Goal: Task Accomplishment & Management: Manage account settings

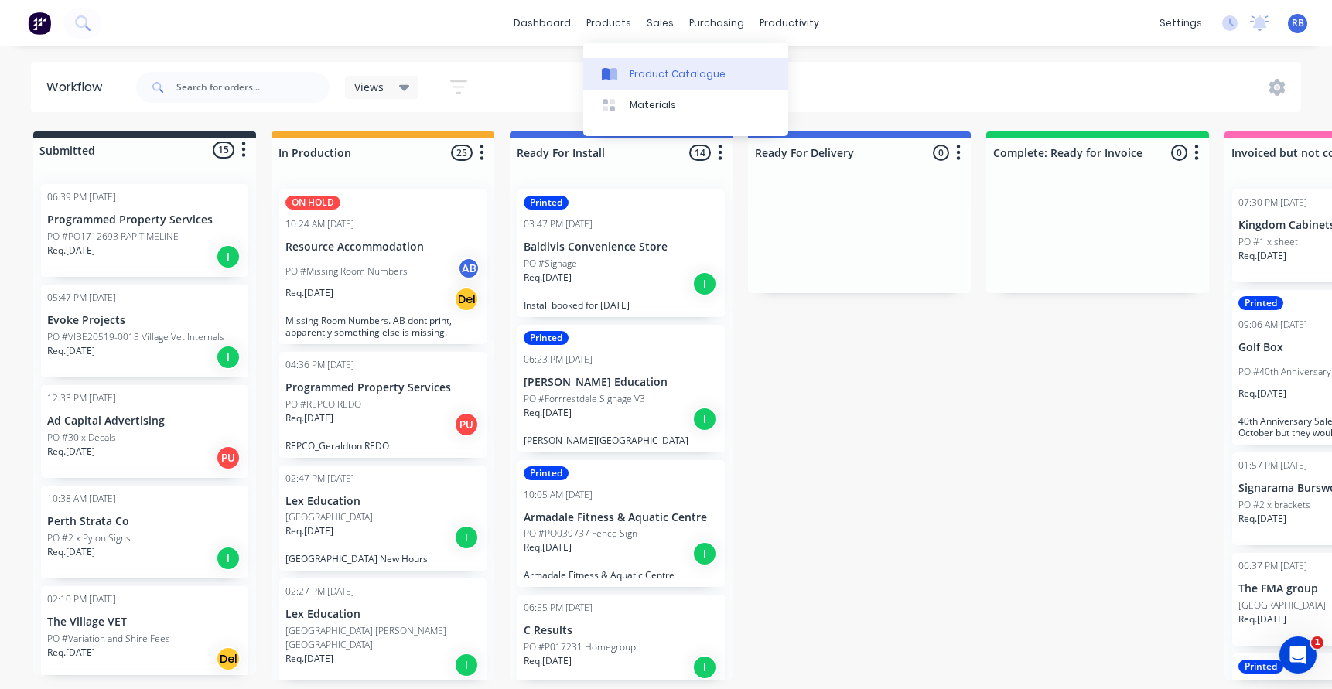
click at [680, 70] on div "Product Catalogue" at bounding box center [678, 74] width 96 height 14
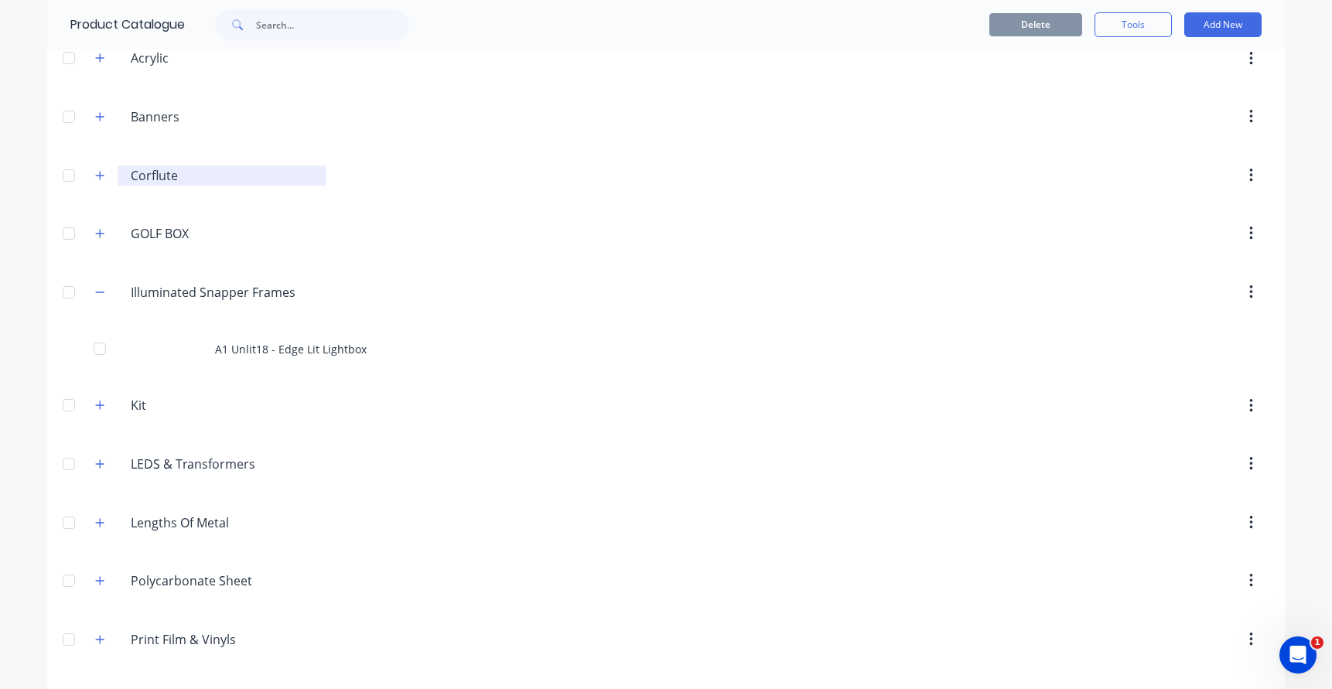
scroll to position [193, 0]
click at [101, 234] on icon "button" at bounding box center [100, 231] width 9 height 9
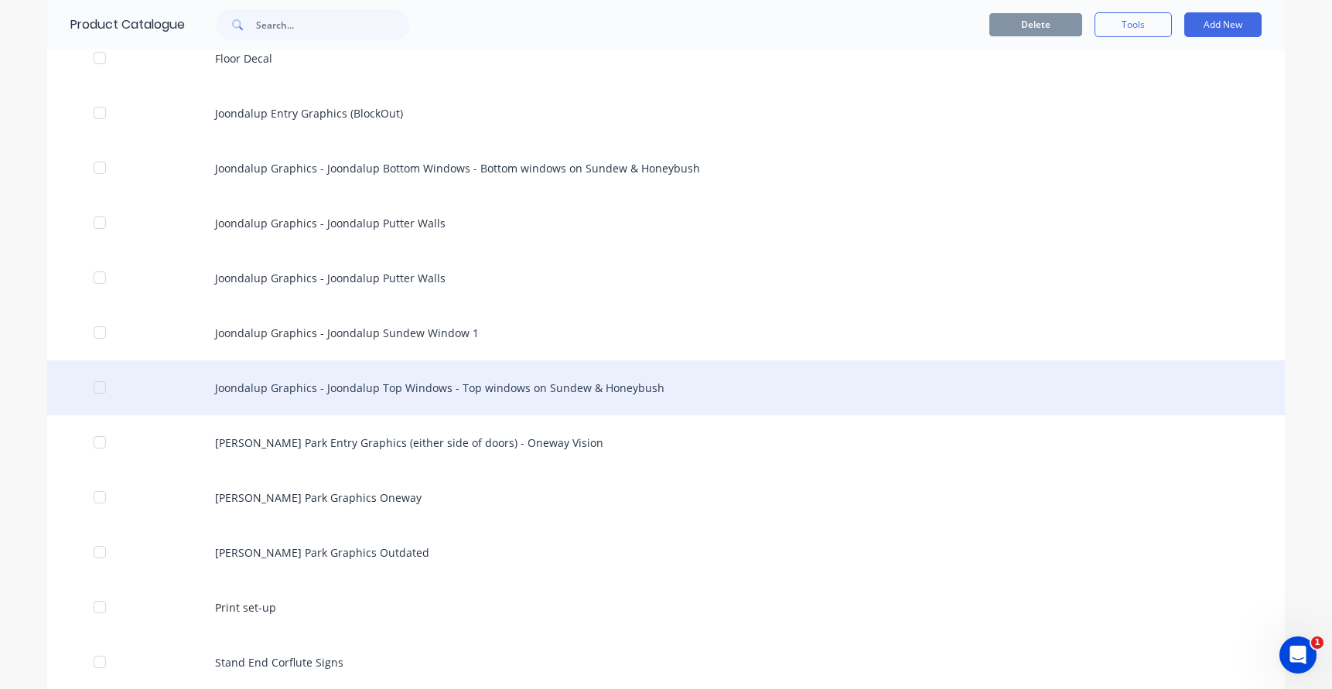
scroll to position [768, 0]
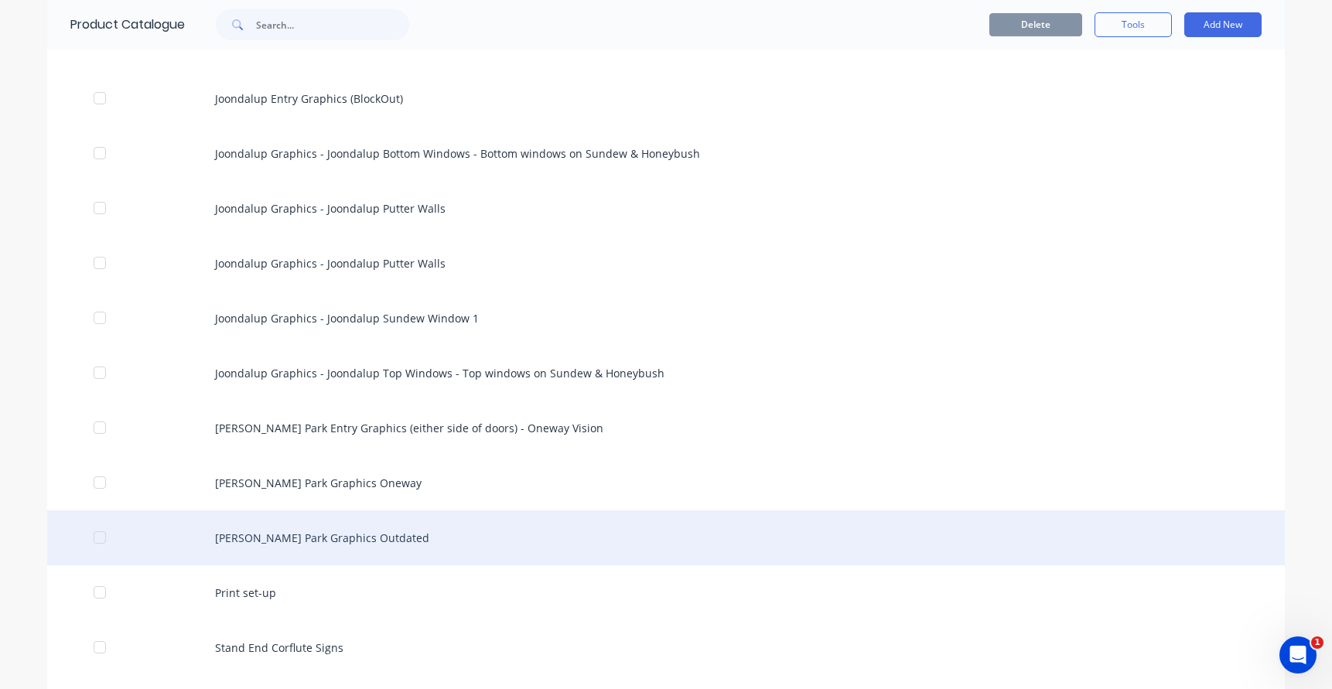
click at [331, 548] on div "Osborne Park Graphics Outdated" at bounding box center [666, 538] width 1238 height 55
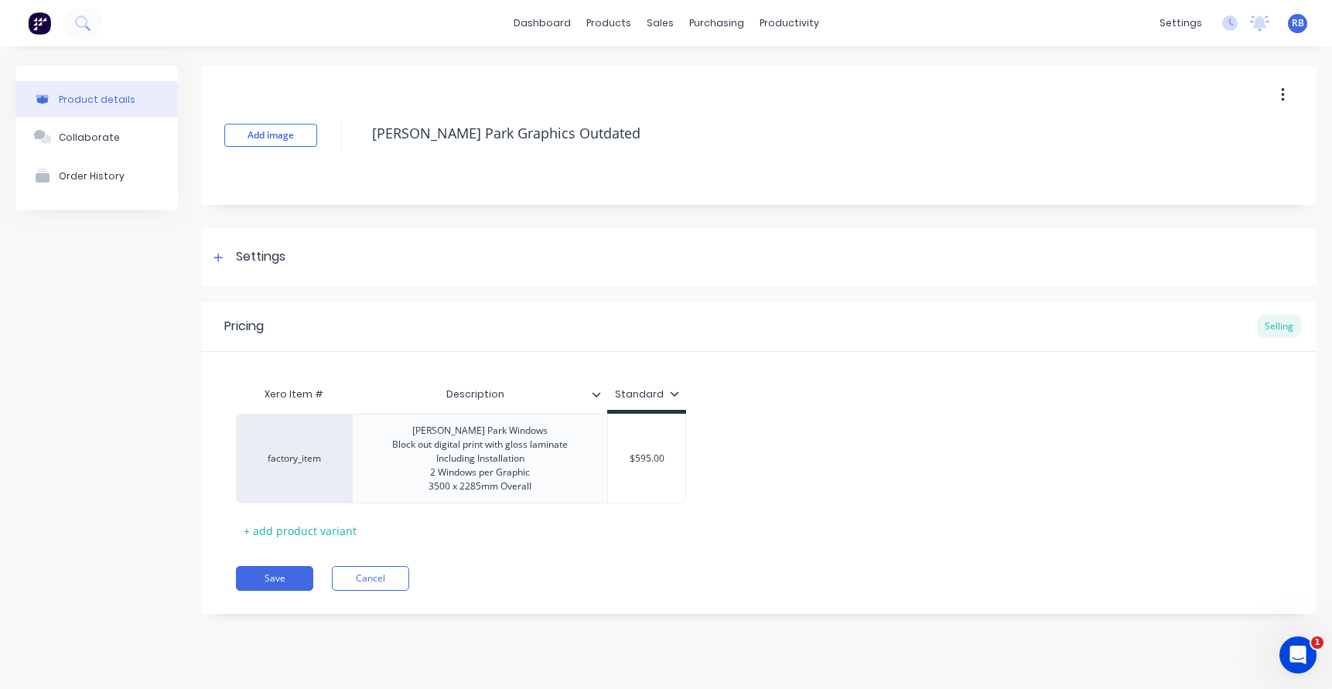
click at [1284, 87] on icon "button" at bounding box center [1283, 95] width 4 height 17
click at [1190, 163] on div "Delete" at bounding box center [1227, 167] width 119 height 22
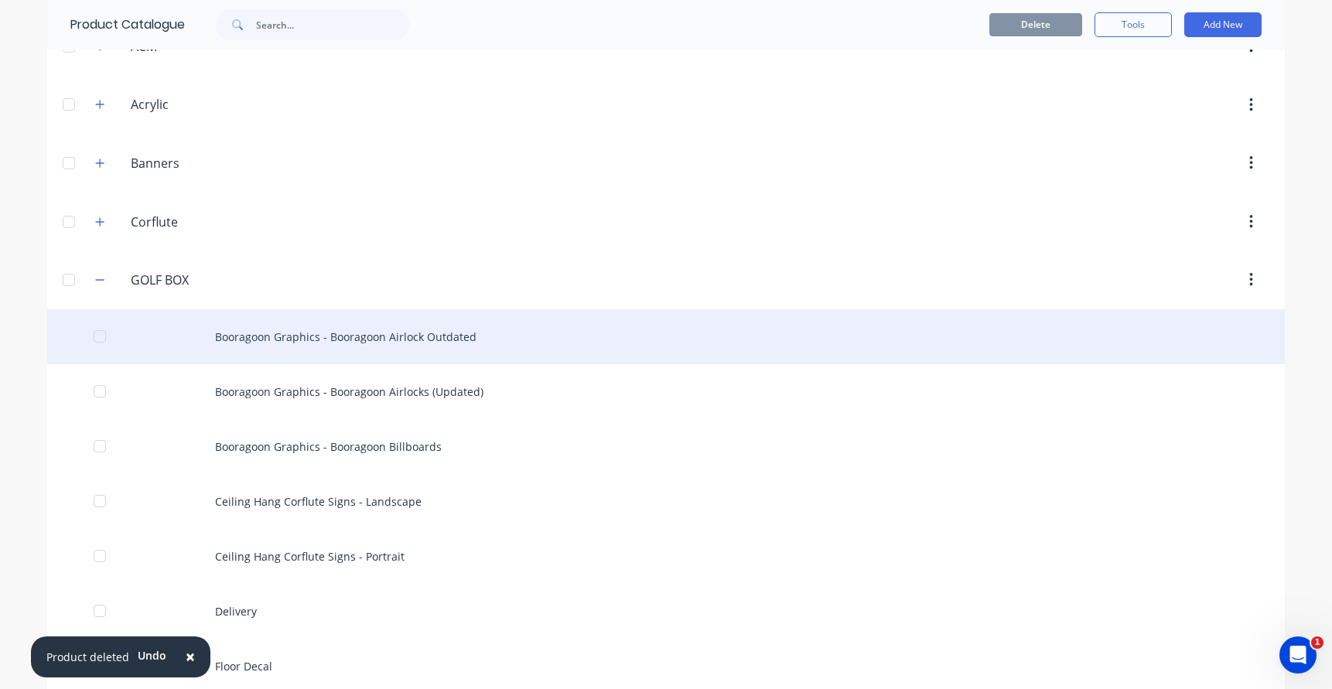
scroll to position [170, 0]
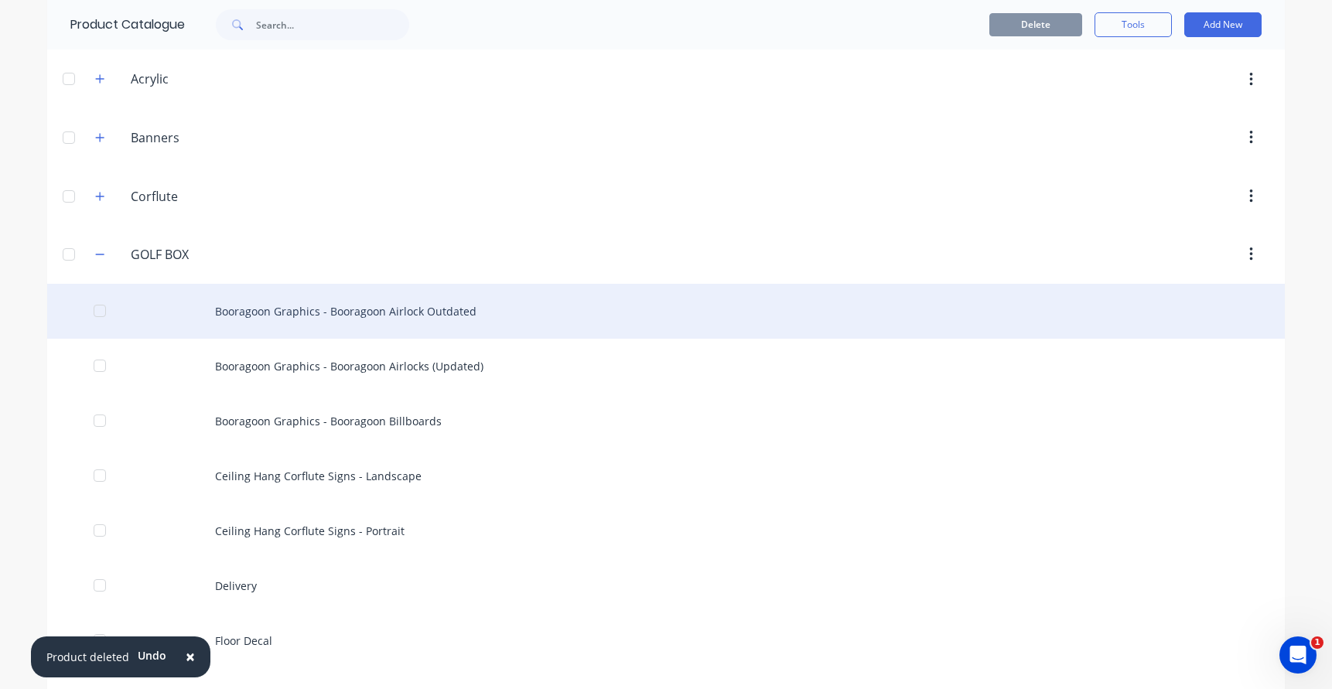
click at [467, 316] on div "Booragoon Graphics - Booragoon Airlock Outdated" at bounding box center [666, 311] width 1238 height 55
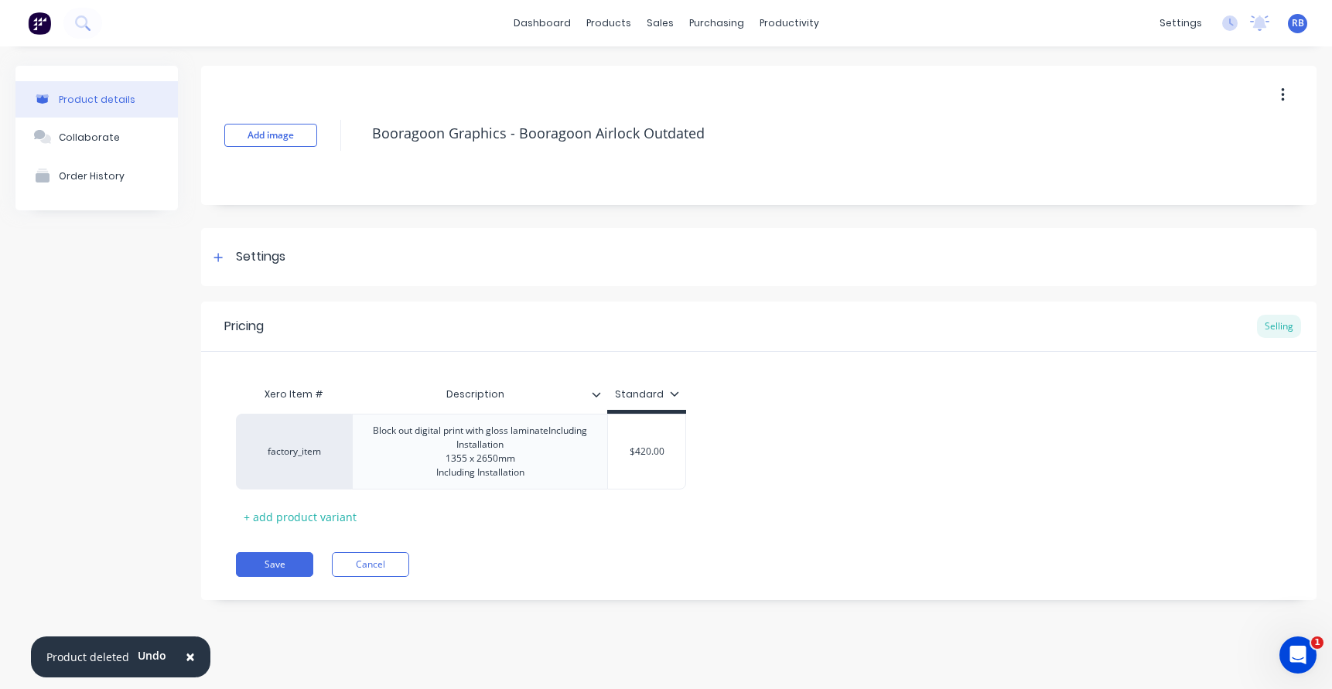
click at [1281, 92] on icon "button" at bounding box center [1283, 95] width 4 height 17
click at [1195, 172] on div "Delete" at bounding box center [1227, 167] width 119 height 22
type textarea "x"
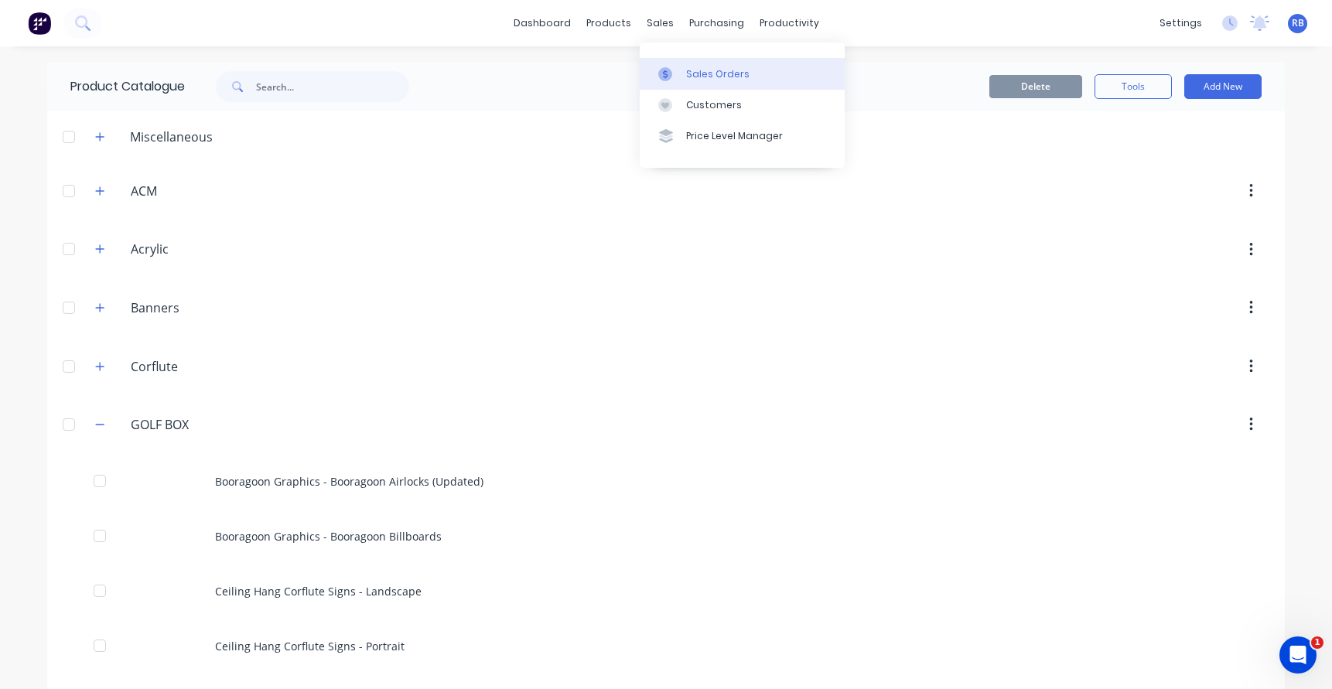
click at [700, 64] on link "Sales Orders" at bounding box center [742, 73] width 205 height 31
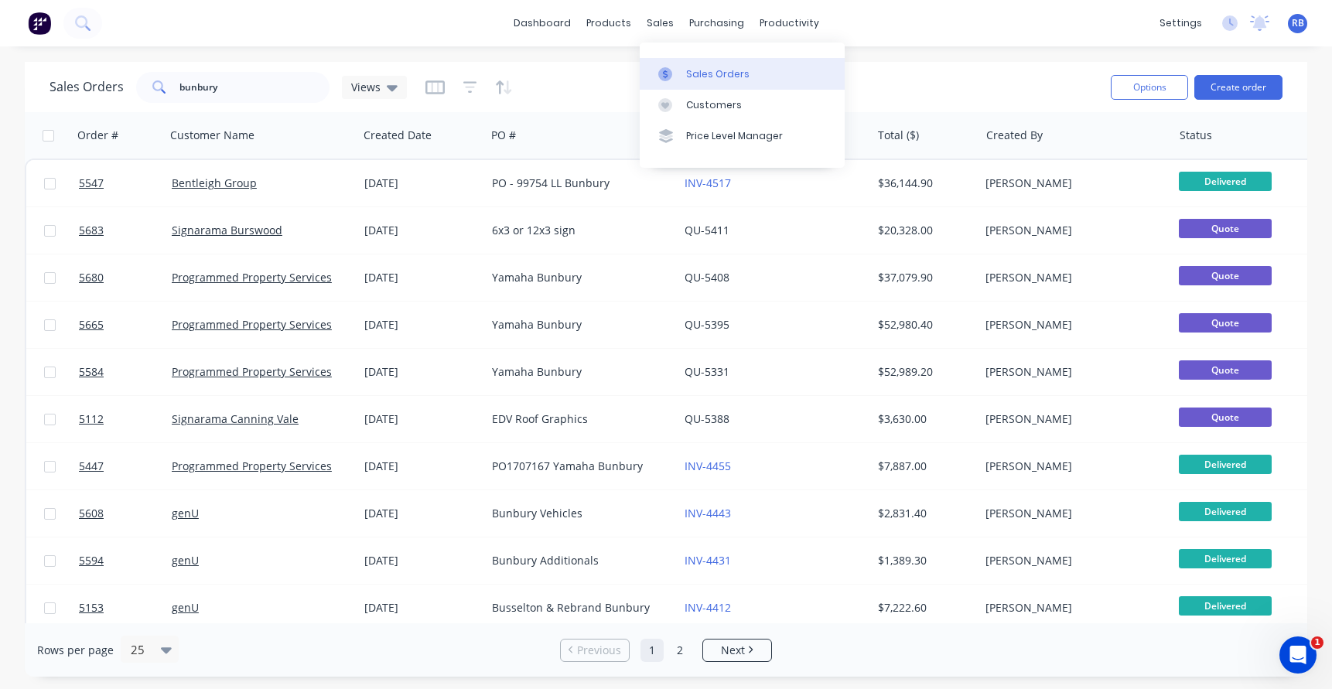
click at [737, 78] on div "Sales Orders" at bounding box center [717, 74] width 63 height 14
click at [1244, 88] on button "Create order" at bounding box center [1239, 87] width 88 height 25
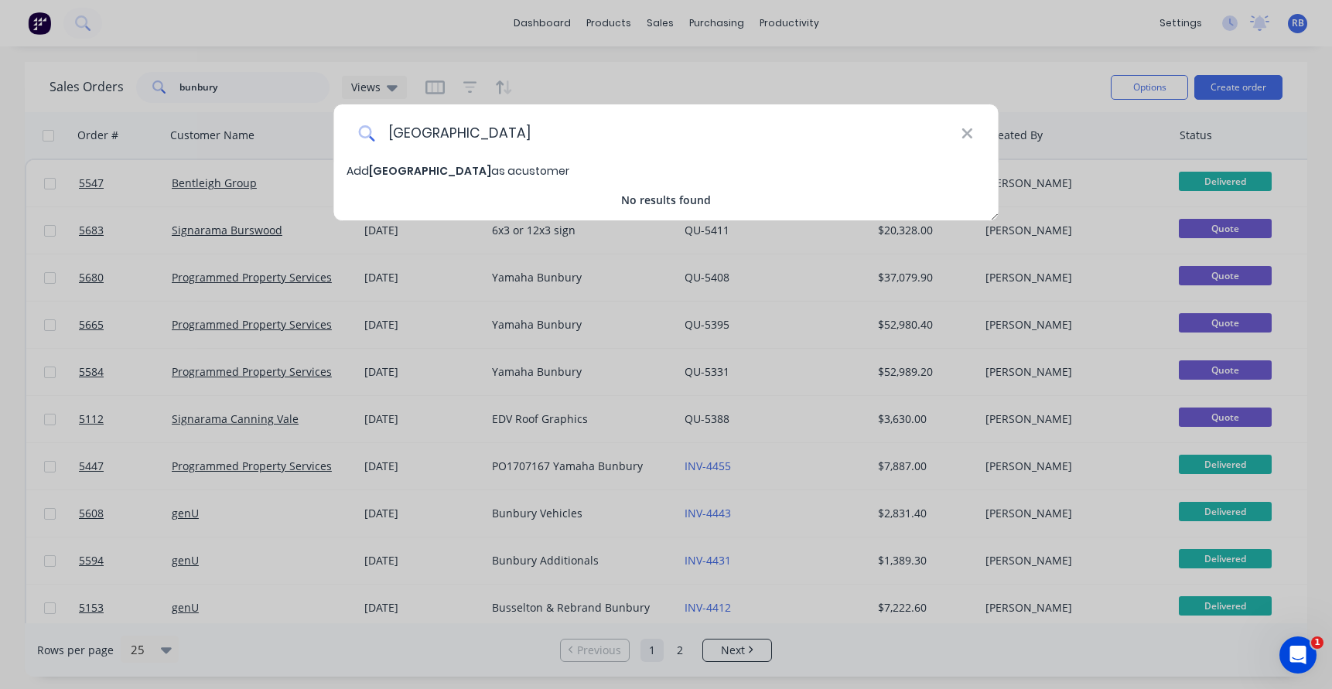
type input "Clarkson VET Centre"
click at [411, 173] on span "Clarkson VET Centre" at bounding box center [430, 170] width 122 height 15
select select "AU"
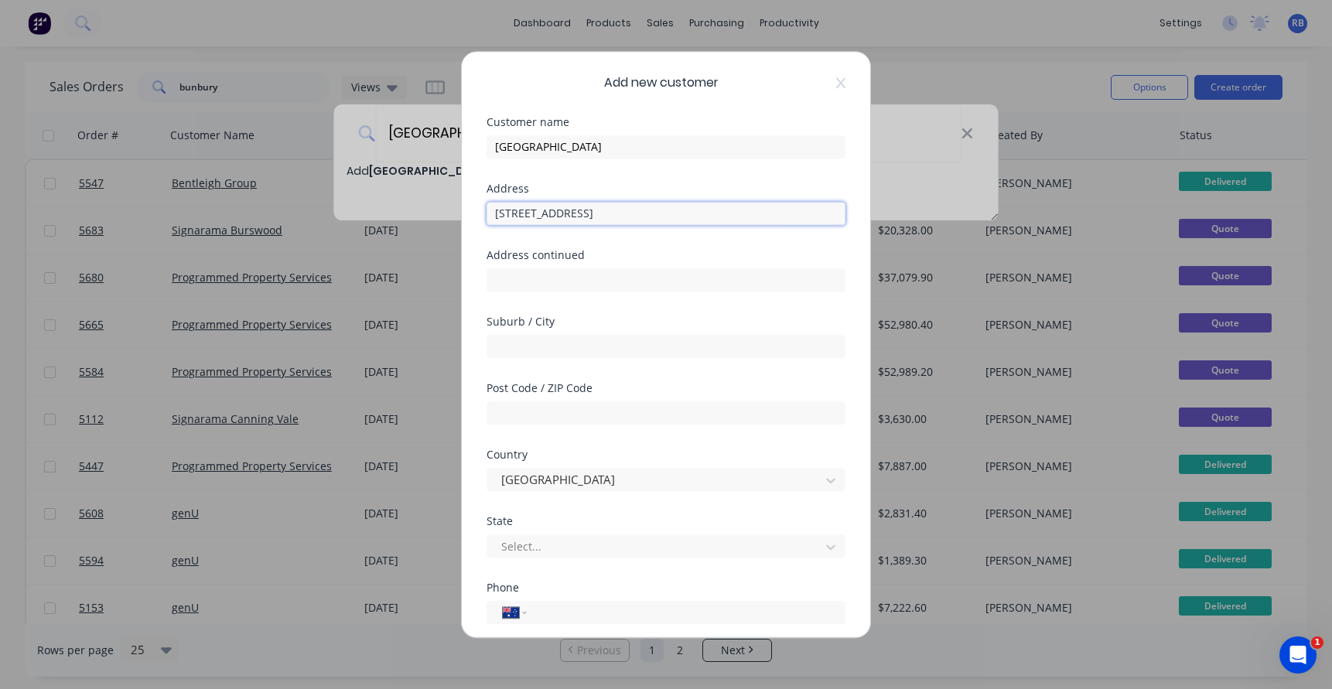
click at [563, 214] on input "8A/61 Key LArgo Drive" at bounding box center [666, 213] width 359 height 23
click at [497, 214] on input "8A/61 Key Largo Drive" at bounding box center [666, 213] width 359 height 23
drag, startPoint x: 656, startPoint y: 214, endPoint x: 538, endPoint y: 216, distance: 118.4
click at [538, 216] on input "Unit 8A/61 Key Largo Drive" at bounding box center [666, 213] width 359 height 23
paste input "61 Key Largo Drive"
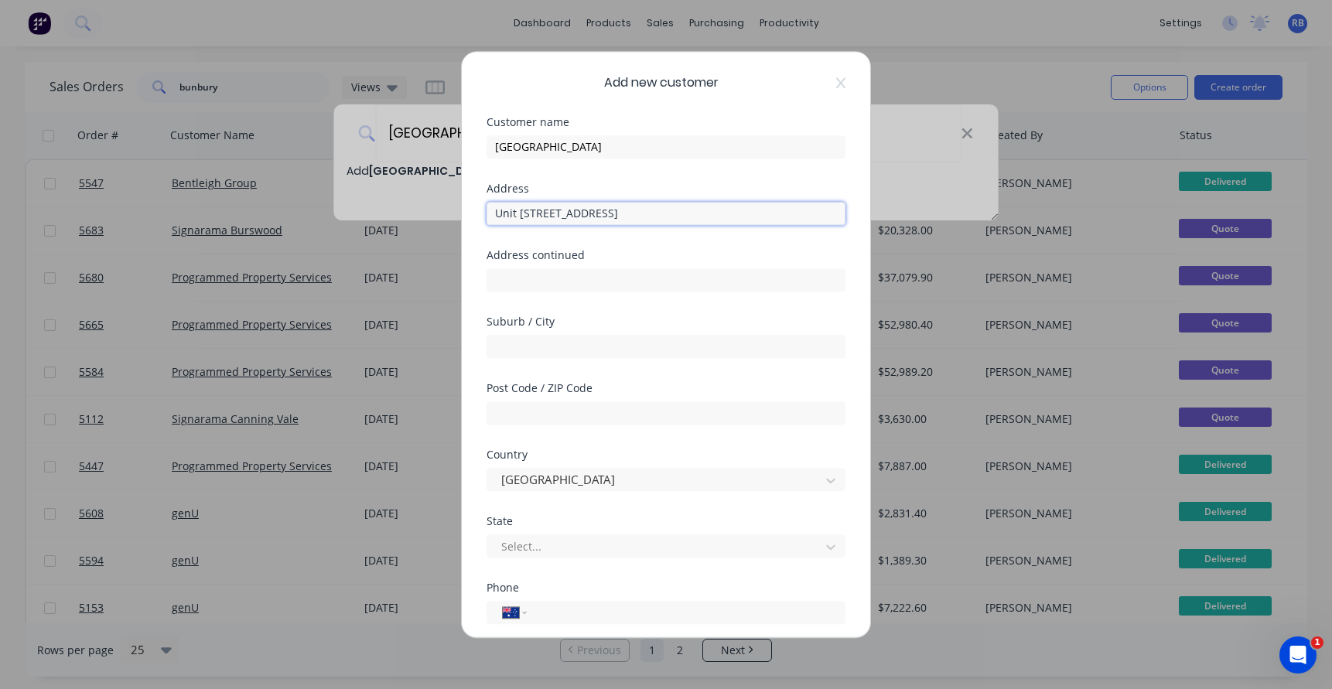
drag, startPoint x: 570, startPoint y: 216, endPoint x: 533, endPoint y: 214, distance: 37.2
click at [533, 214] on input "Unit 8A61 Key Largo Drive" at bounding box center [666, 213] width 359 height 23
type input "Unit 8A"
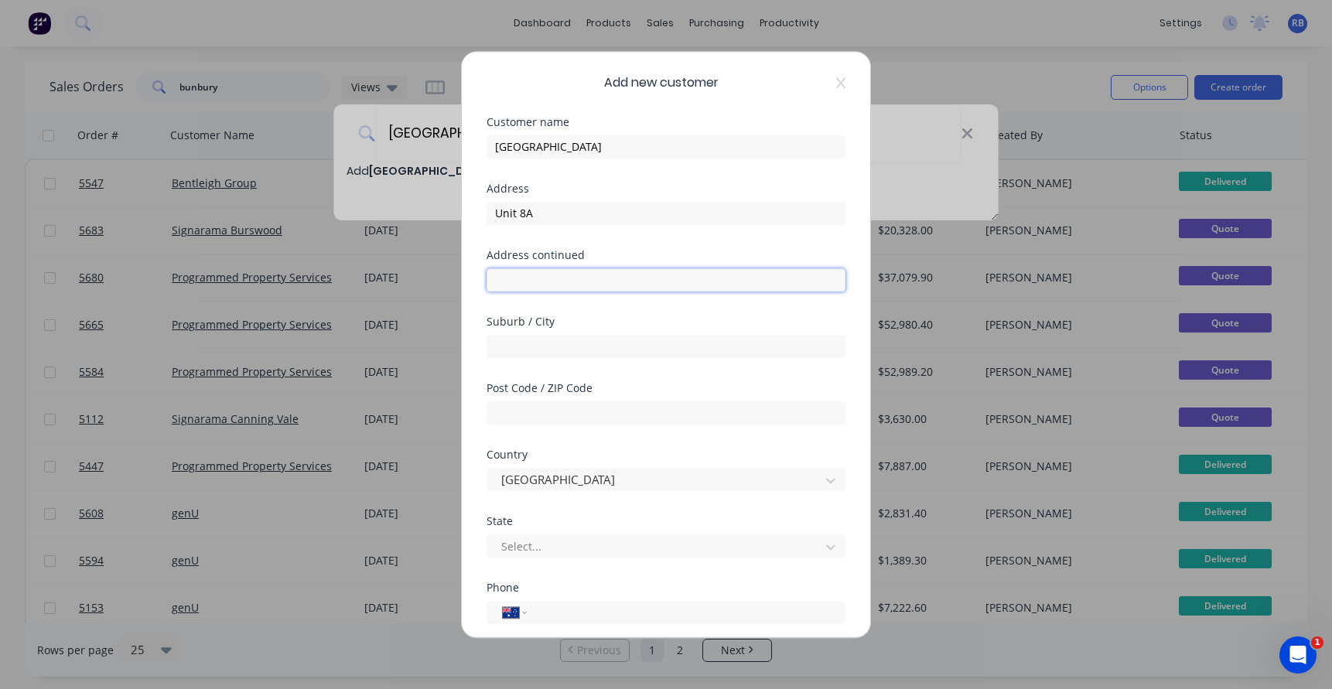
click at [508, 281] on input "text" at bounding box center [666, 280] width 359 height 23
paste input "61 Key Largo Drive"
type input "61 Key Largo Drive"
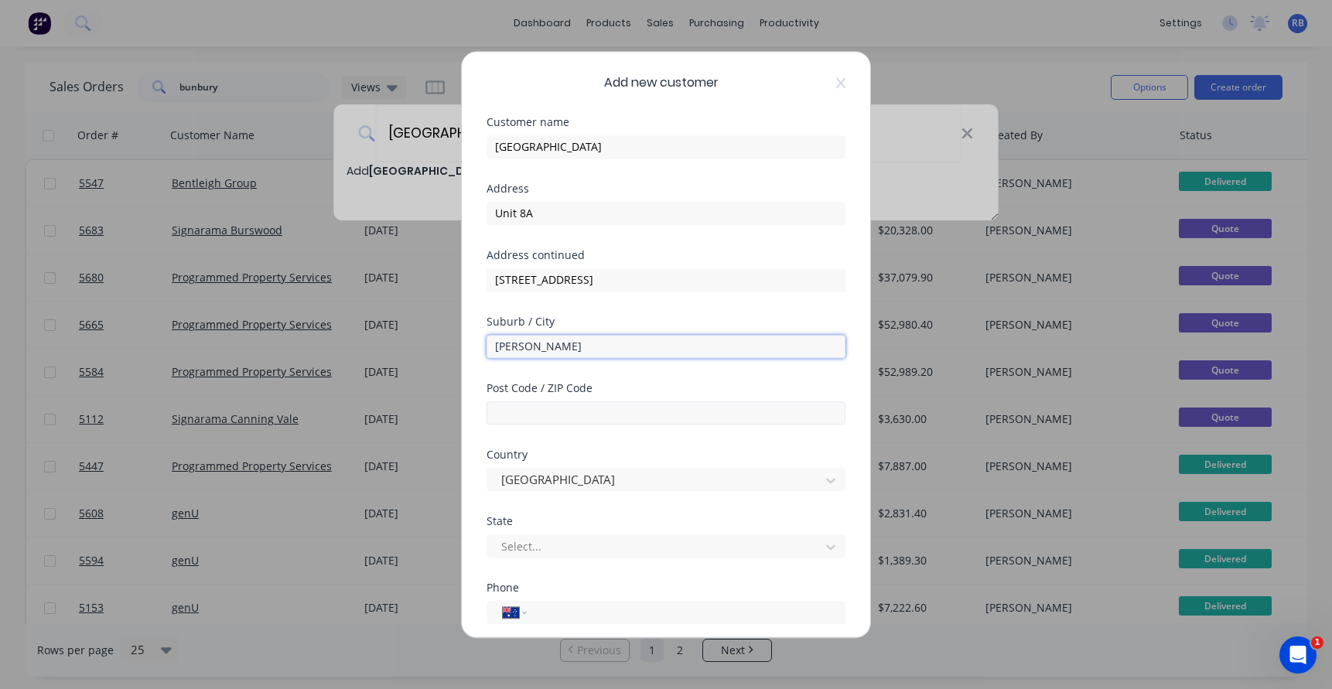
type input "Clarkson"
type input "6030"
click at [508, 553] on body "dashboard products sales purchasing productivity dashboard products Product Cat…" at bounding box center [666, 344] width 1332 height 689
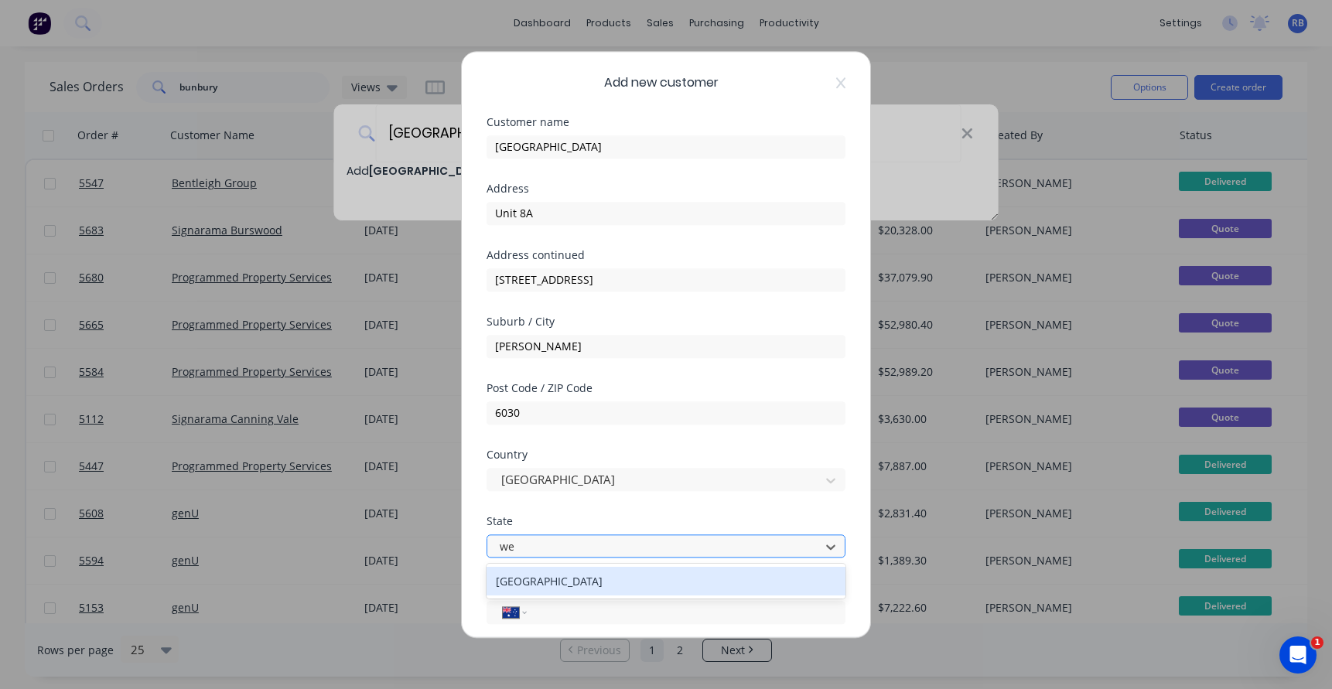
type input "wes"
click at [522, 577] on div "Western Australia" at bounding box center [666, 581] width 359 height 29
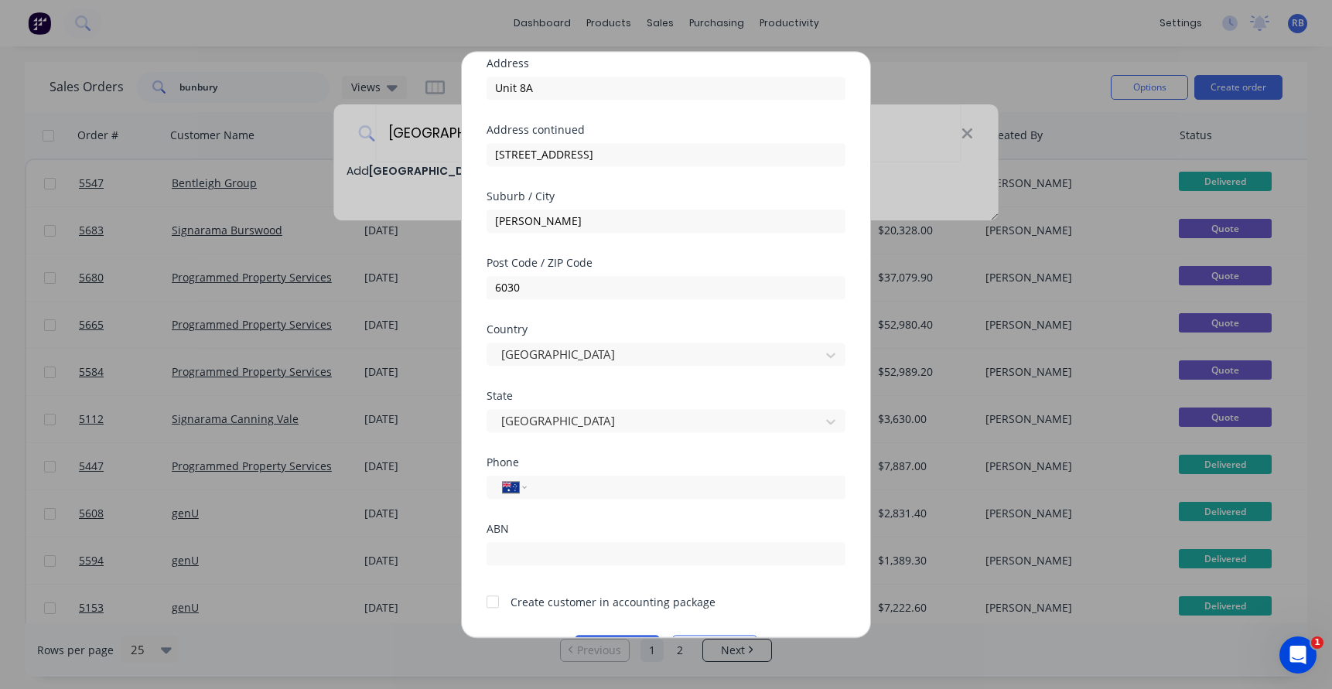
scroll to position [162, 0]
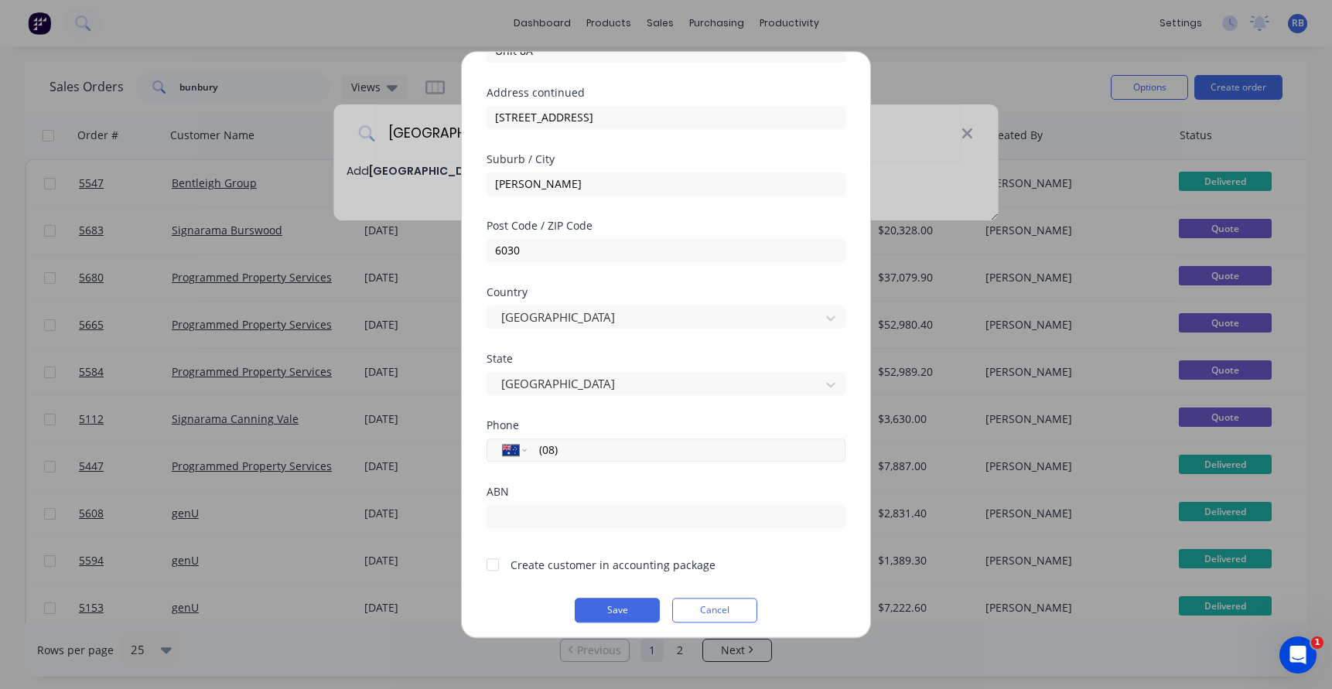
click at [585, 450] on input "(08)" at bounding box center [684, 450] width 292 height 18
type input "(08) 9408 6999"
click at [491, 572] on div at bounding box center [492, 564] width 31 height 31
click at [621, 595] on form "Customer name Clarkson VET Centre Address Unit 8A Address continued 61 Key Larg…" at bounding box center [666, 288] width 359 height 669
click at [612, 608] on button "Save" at bounding box center [617, 610] width 85 height 25
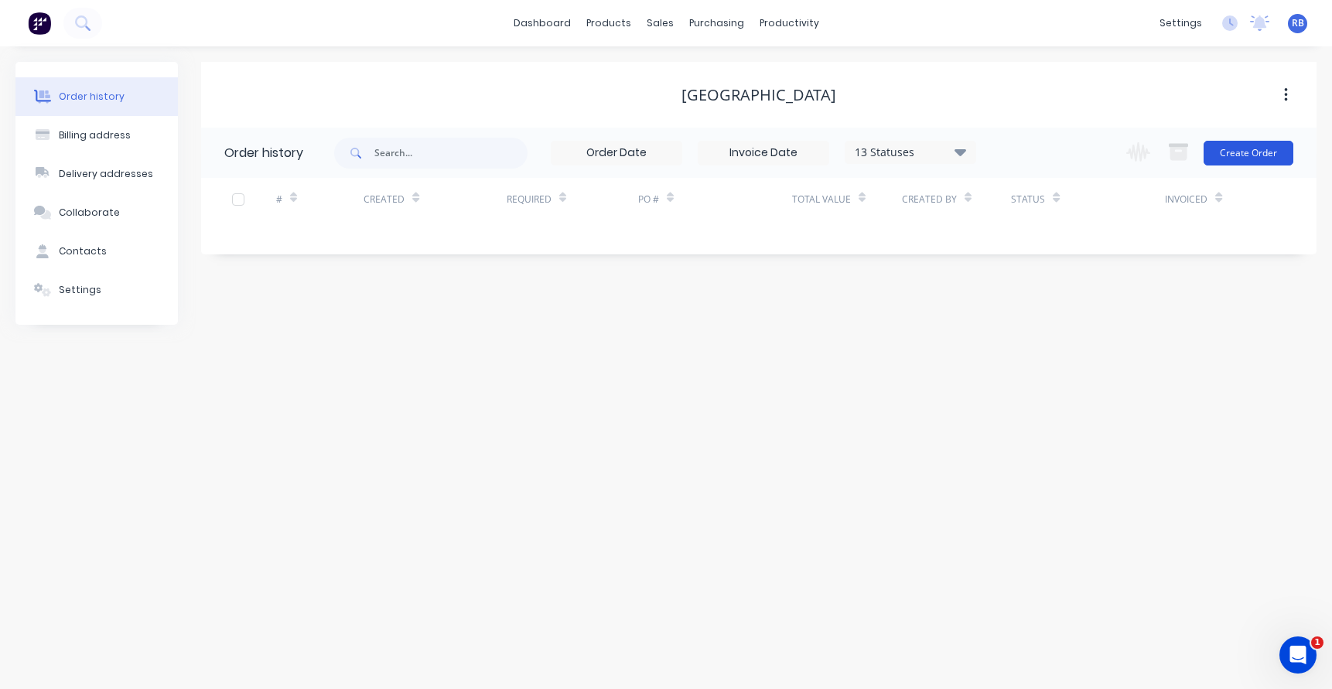
click at [1250, 156] on button "Create Order" at bounding box center [1249, 153] width 90 height 25
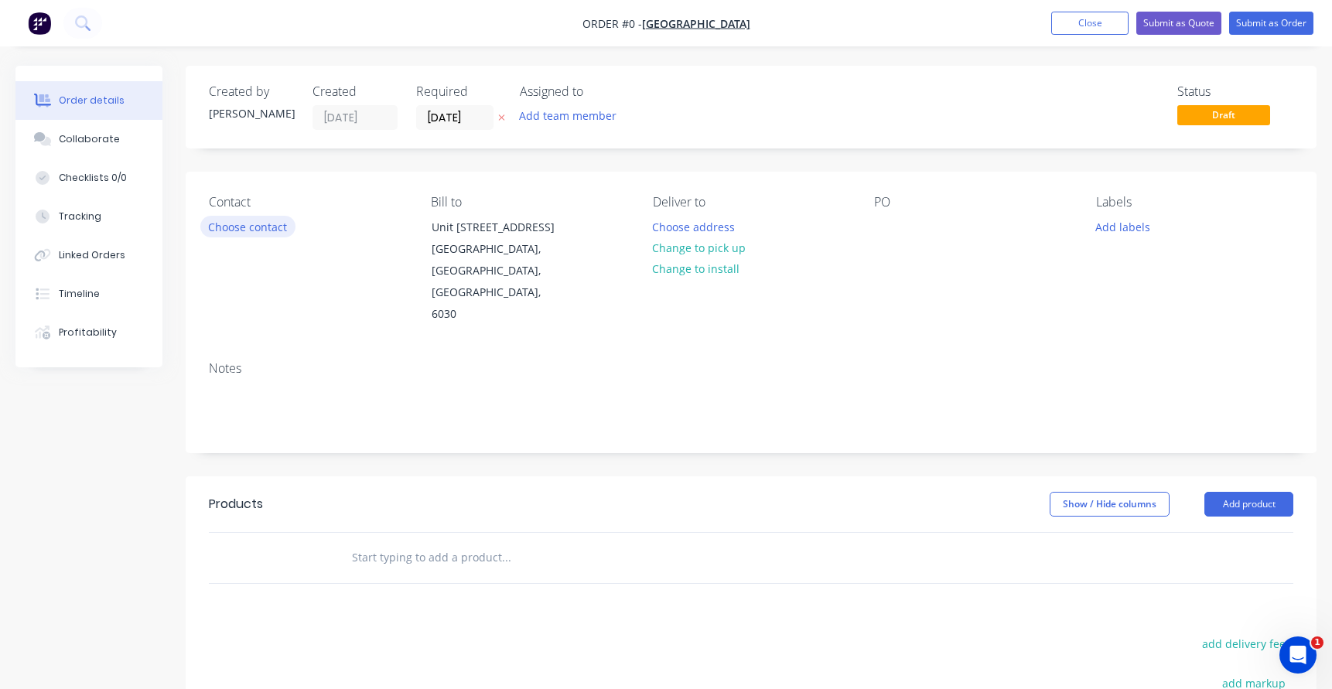
click at [231, 230] on button "Choose contact" at bounding box center [247, 226] width 95 height 21
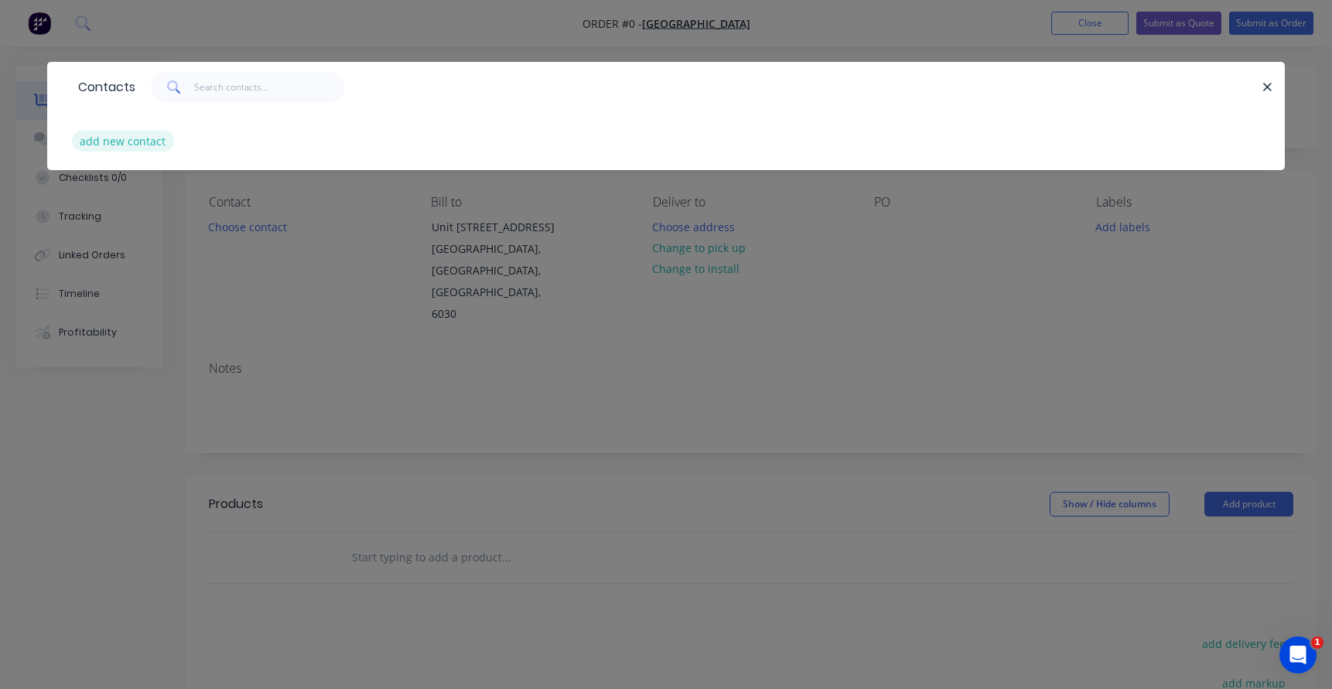
click at [95, 144] on button "add new contact" at bounding box center [123, 141] width 102 height 21
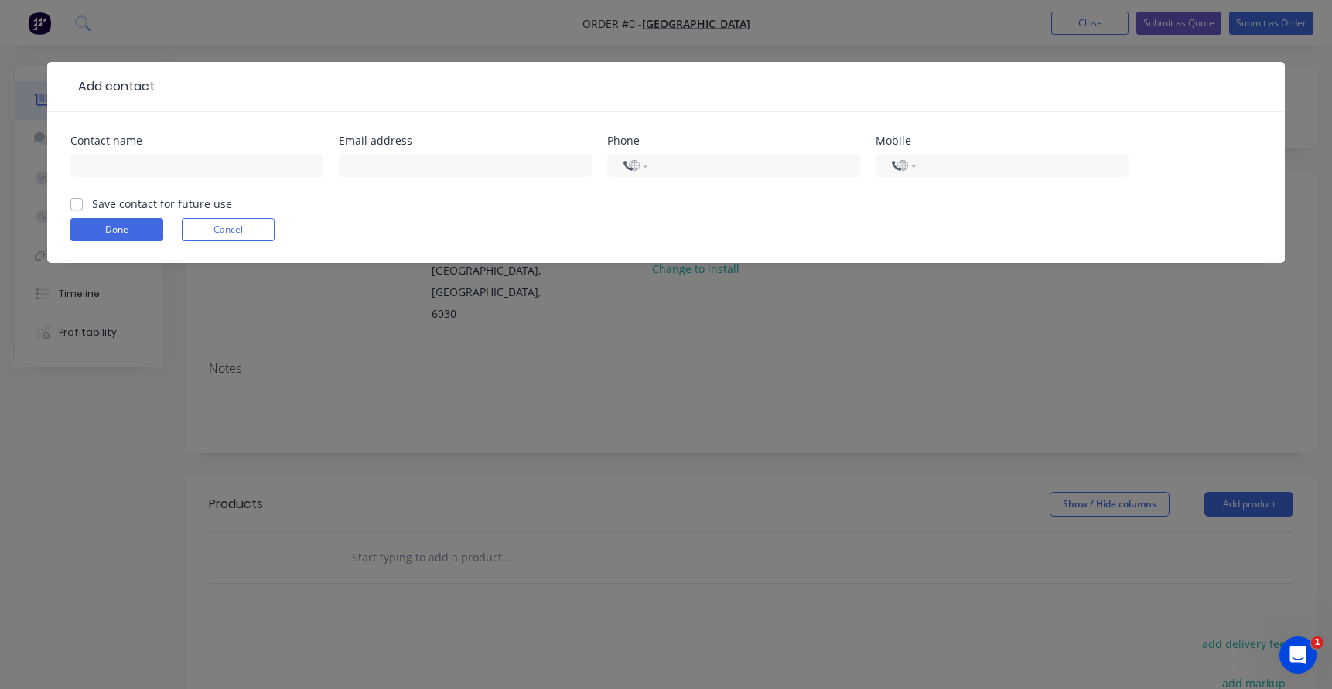
select select "AU"
type input "Dr Adele Hofmeyr"
paste input "mailto:info@clarksonvetcentre.com.au"
drag, startPoint x: 381, startPoint y: 167, endPoint x: 252, endPoint y: 170, distance: 129.3
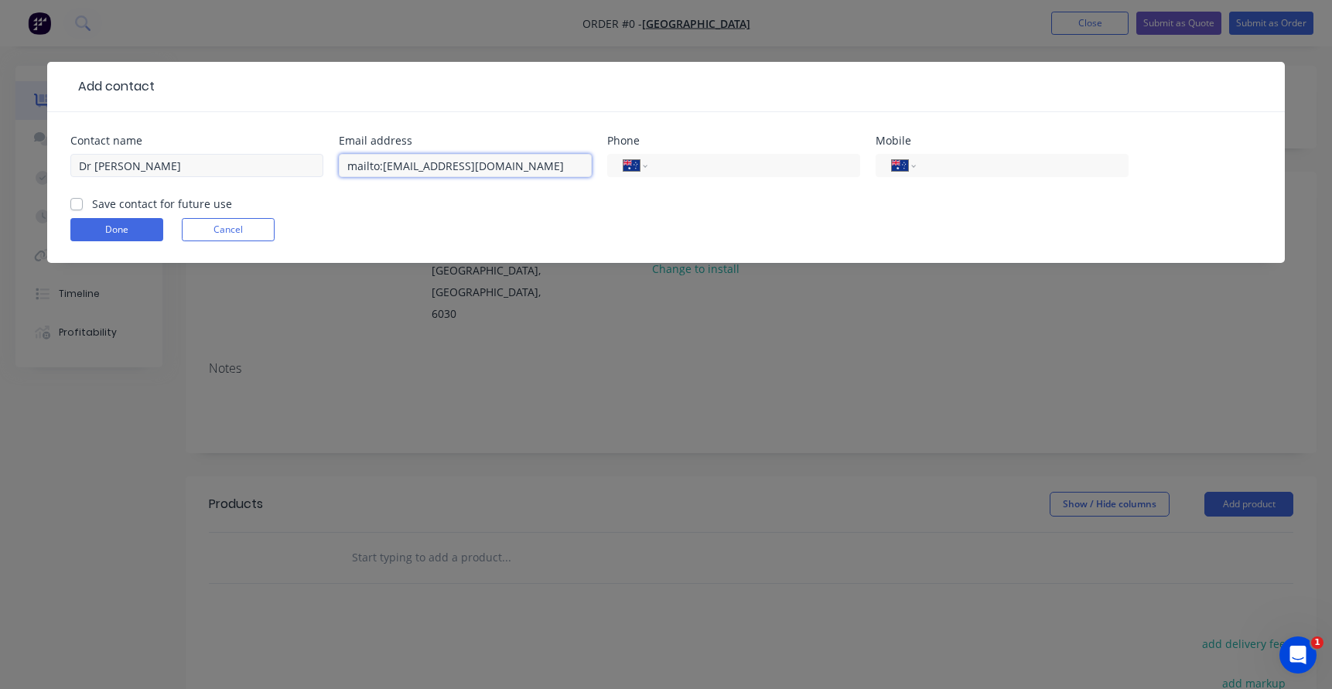
click at [252, 170] on div "Contact name Dr Adele Hofmeyr Email address mailto:info@clarksonvetcentre.com.a…" at bounding box center [666, 165] width 1192 height 60
type input "info@clarksonvetcentre.com.au"
click at [953, 163] on input "tel" at bounding box center [1020, 166] width 186 height 18
type input "(08) 9408 6030"
click at [134, 200] on label "Save contact for future use" at bounding box center [162, 204] width 140 height 16
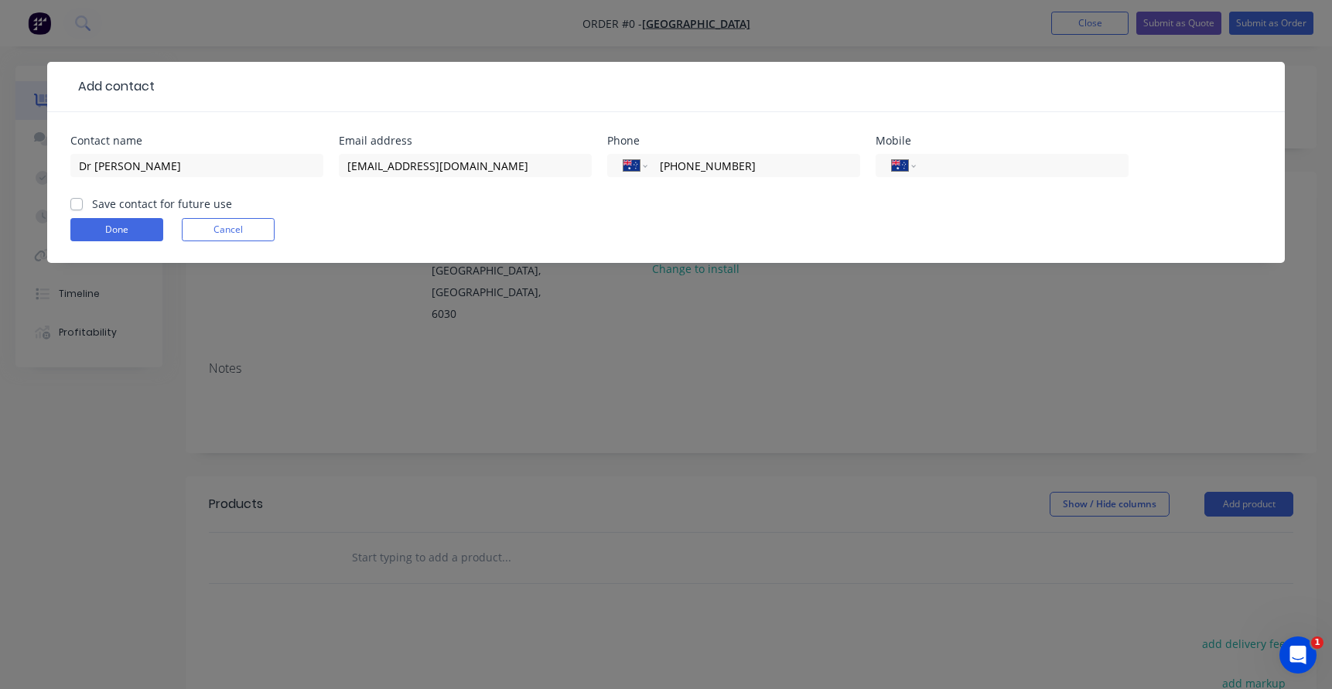
click at [83, 200] on input "Save contact for future use" at bounding box center [76, 203] width 12 height 15
checkbox input "true"
click at [131, 227] on button "Done" at bounding box center [116, 229] width 93 height 23
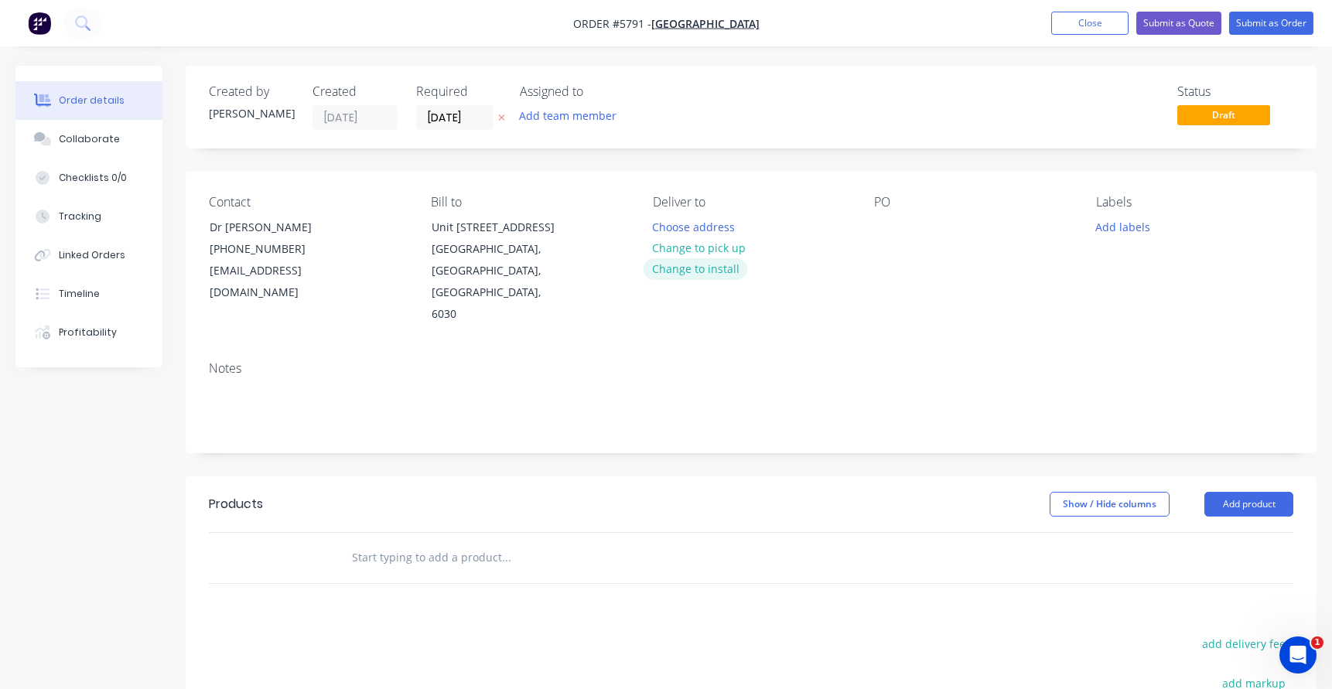
click at [710, 268] on button "Change to install" at bounding box center [696, 268] width 104 height 21
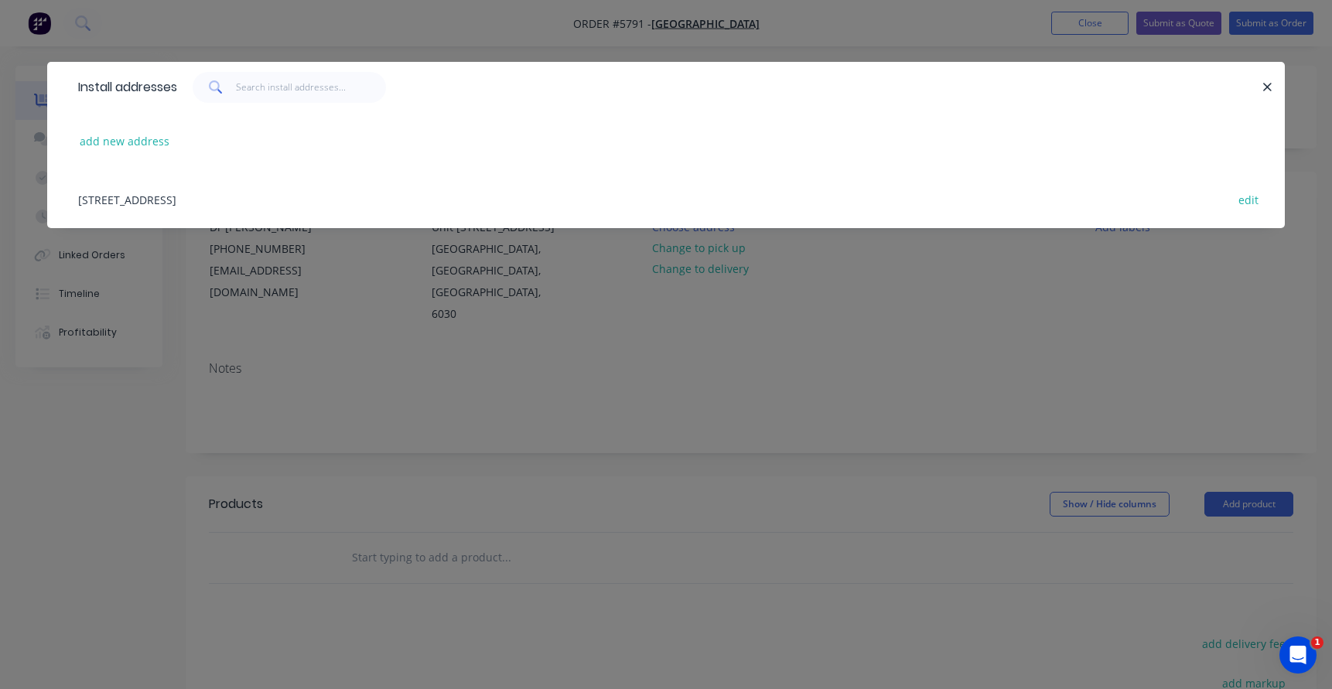
click at [117, 205] on div "Unit 8A, 61 Key Largo Drive, Clarkson, Western Australia, Australia, 6030 edit" at bounding box center [666, 199] width 1192 height 58
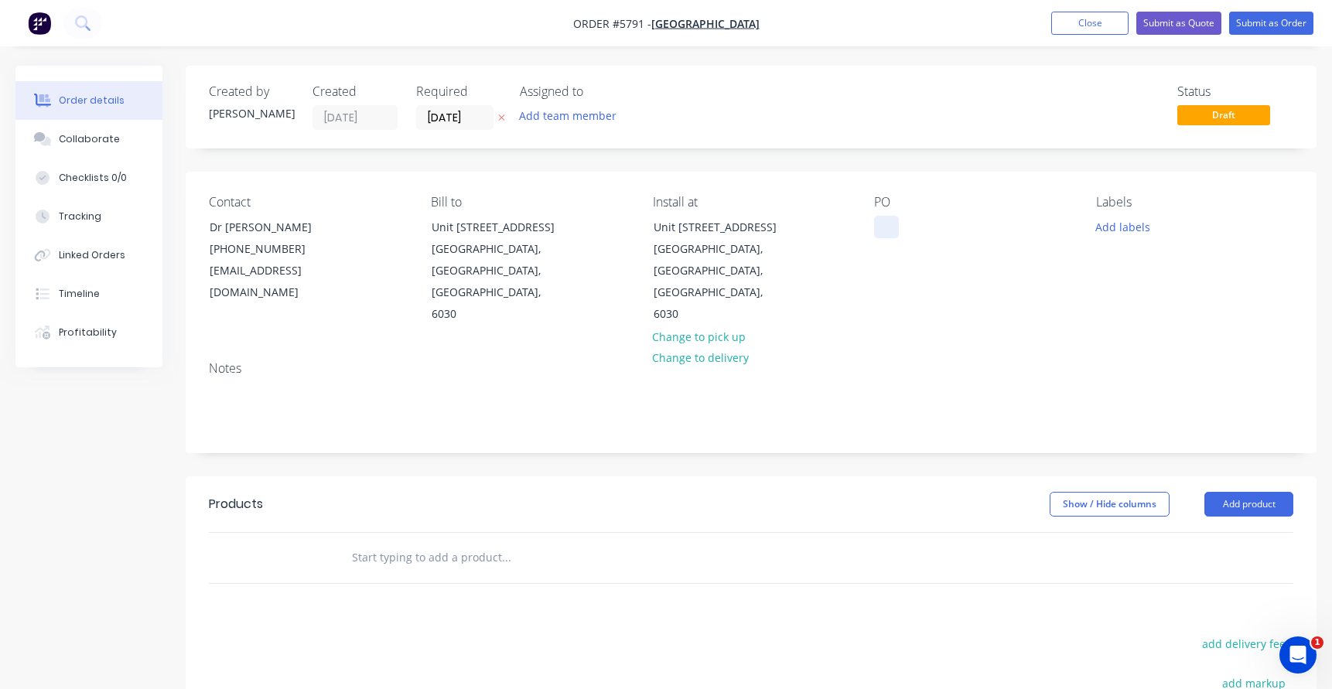
click at [884, 234] on div at bounding box center [886, 227] width 25 height 22
click at [402, 542] on input "text" at bounding box center [506, 557] width 310 height 31
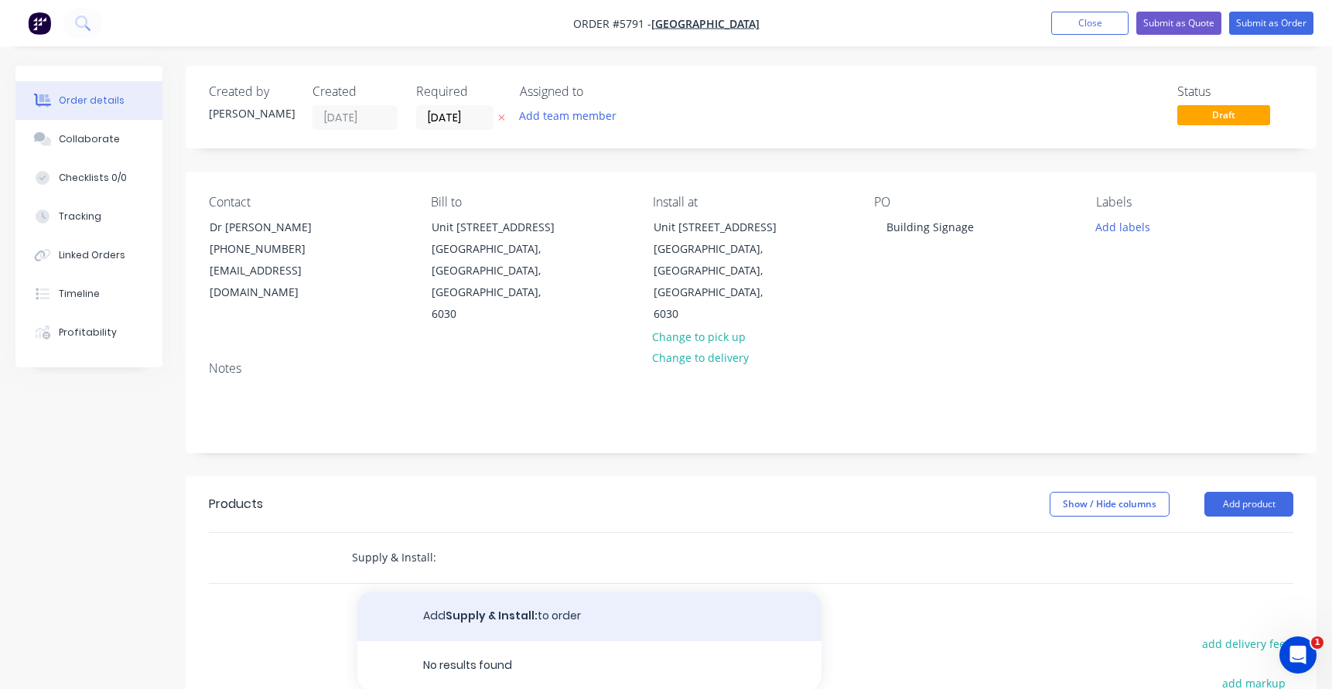
type input "Supply & Install:"
click at [450, 594] on button "Add Supply & Install: to order" at bounding box center [589, 617] width 464 height 50
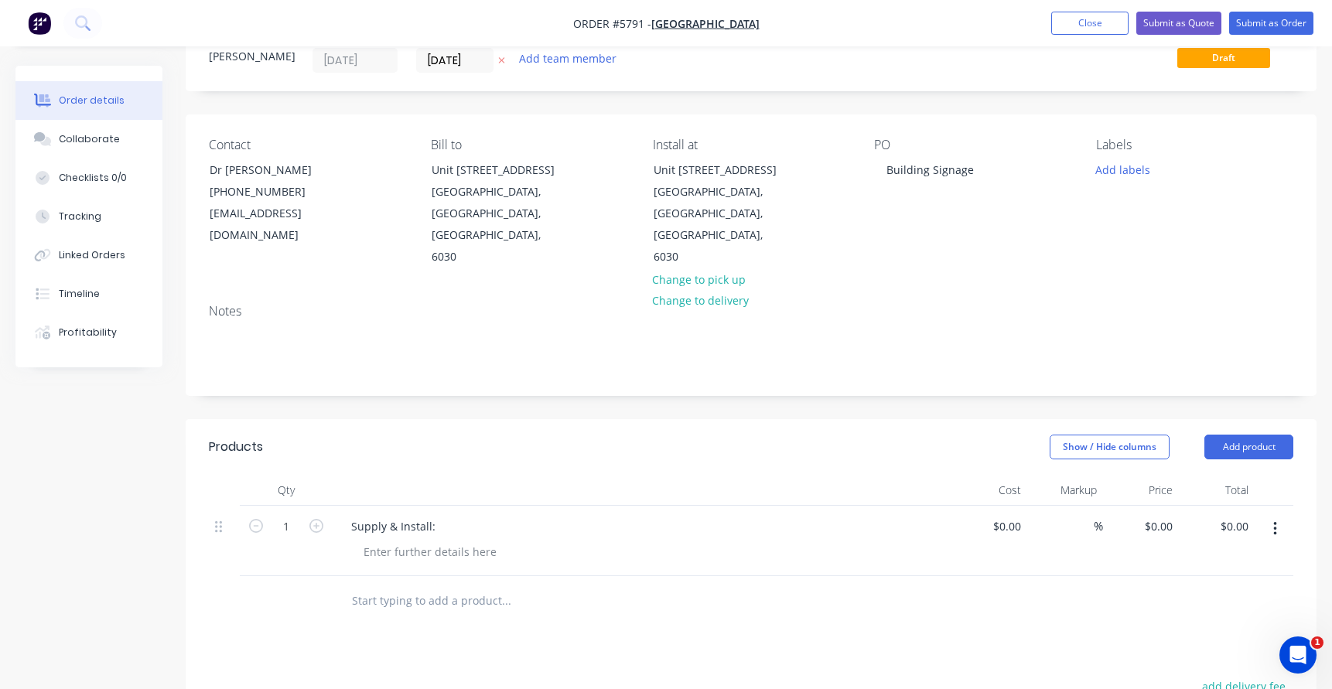
scroll to position [69, 0]
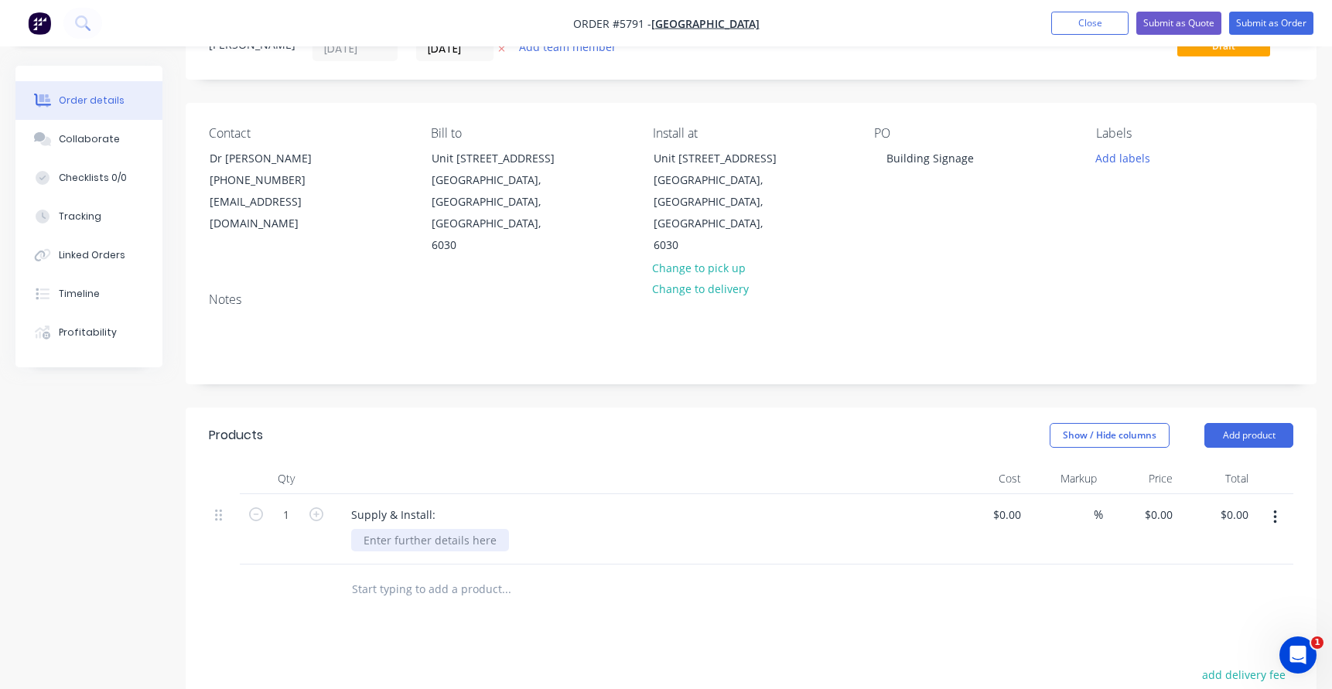
click at [380, 529] on div at bounding box center [430, 540] width 158 height 22
click at [429, 504] on div "Supply & Install:" at bounding box center [393, 515] width 109 height 22
click at [395, 529] on div "BUi" at bounding box center [648, 540] width 594 height 22
click at [409, 529] on div "BUi" at bounding box center [648, 540] width 594 height 22
drag, startPoint x: 387, startPoint y: 521, endPoint x: 329, endPoint y: 521, distance: 58.0
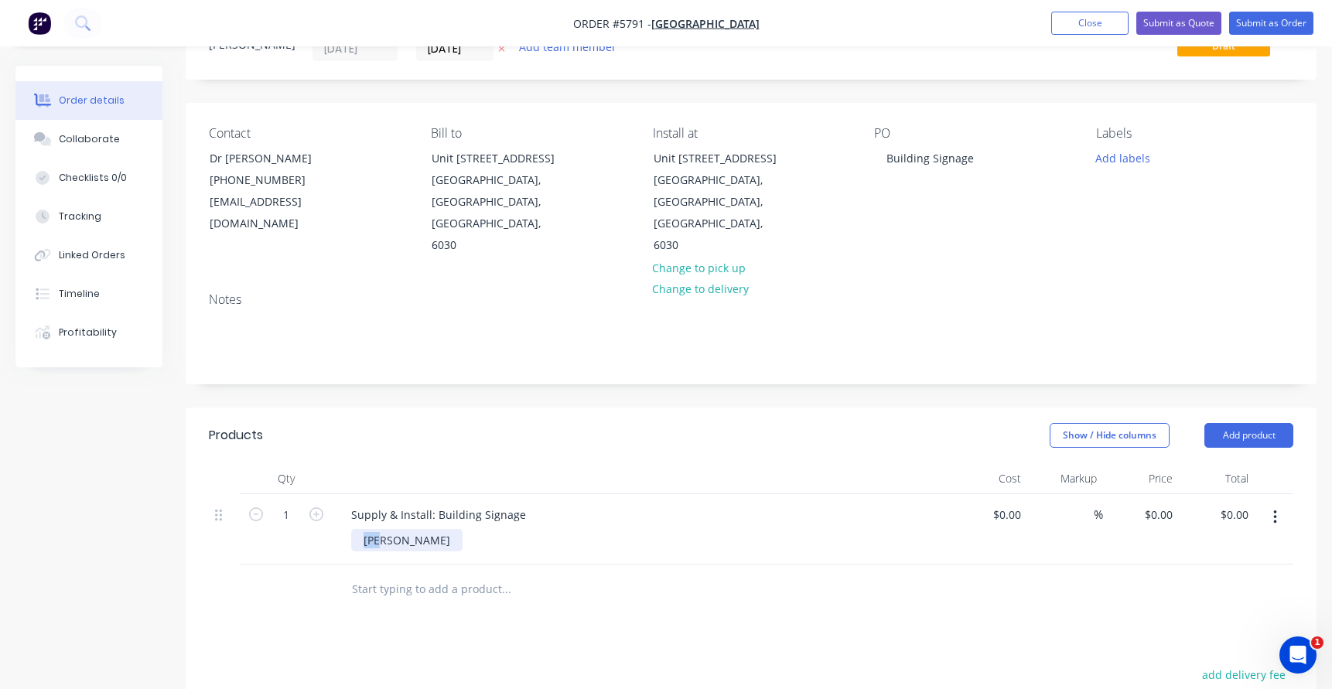
click at [329, 521] on div "1 Supply & Install: Building Signage BUi $0.00 $0.00 % $0.00 $0.00 $0.00 $0.00" at bounding box center [751, 529] width 1085 height 70
click at [390, 546] on div "7900mm w x 2000mm h Materials:" at bounding box center [425, 556] width 148 height 55
click at [444, 551] on div "7900mm w x 2000mm h Materials:" at bounding box center [425, 556] width 148 height 55
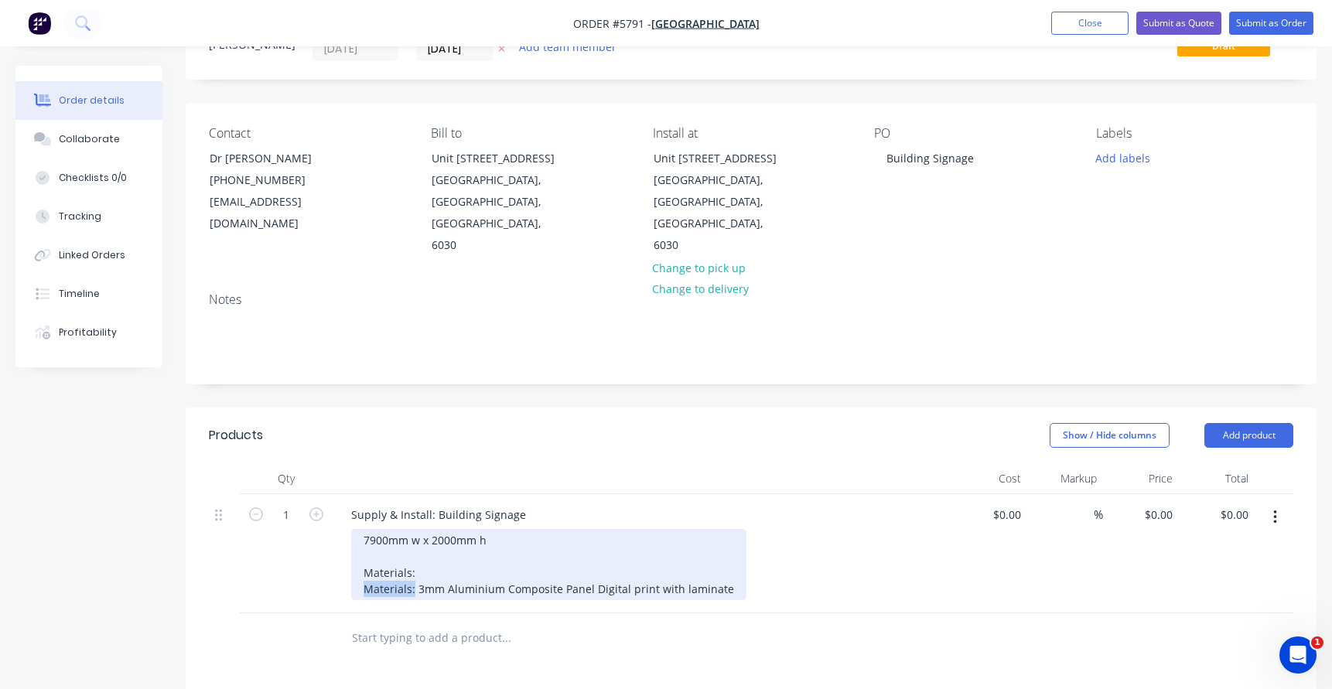
drag, startPoint x: 414, startPoint y: 567, endPoint x: 342, endPoint y: 567, distance: 72.0
click at [342, 567] on div "Supply & Install: Building Signage 7900mm w x 2000mm h Materials: Materials: 3m…" at bounding box center [642, 553] width 619 height 119
click at [539, 568] on div "7900mm w x 2000mm h Materials: 3mm Aluminium Composite Panel Digital print with…" at bounding box center [521, 564] width 340 height 71
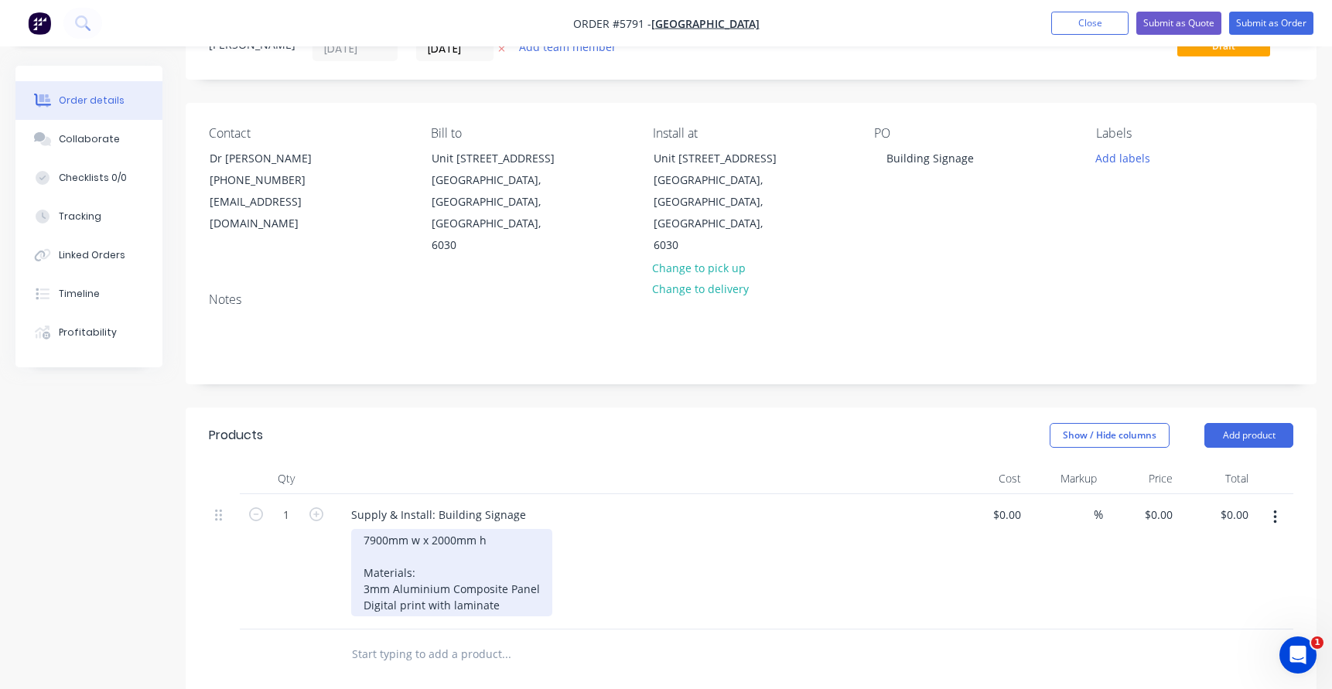
click at [512, 576] on div "7900mm w x 2000mm h Materials: 3mm Aluminium Composite Panel Digital print with…" at bounding box center [451, 572] width 201 height 87
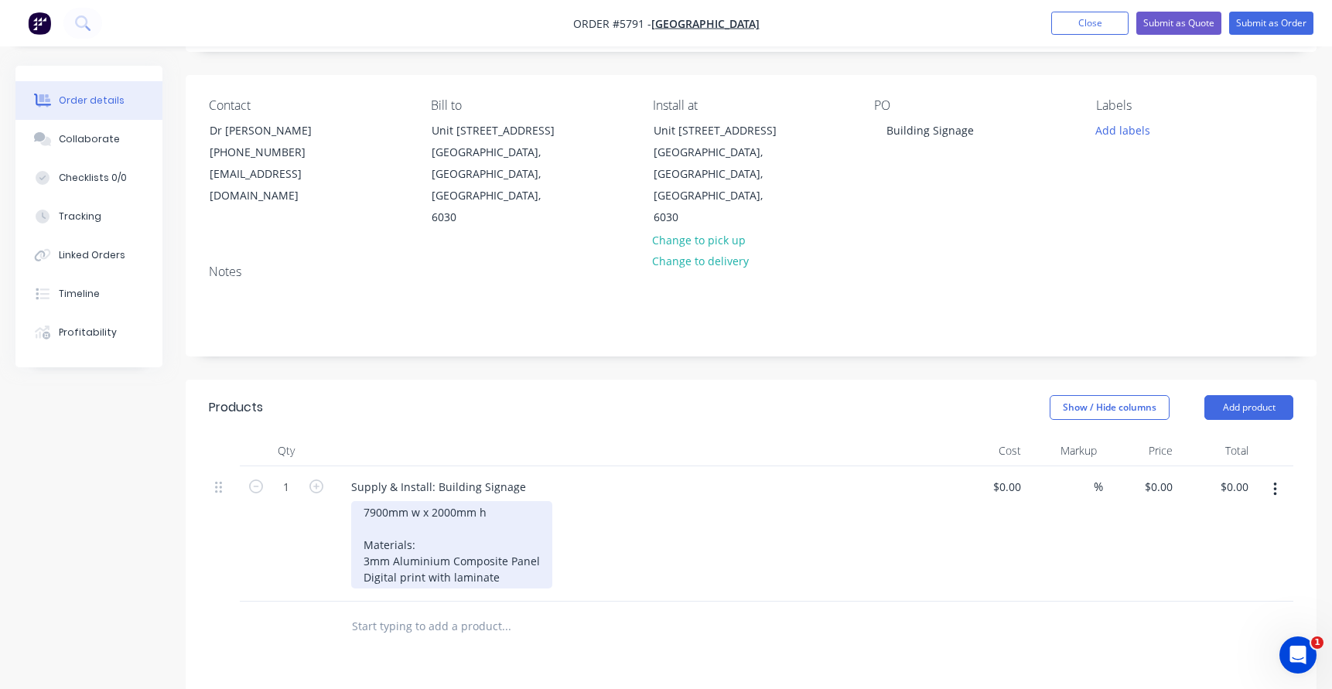
scroll to position [98, 0]
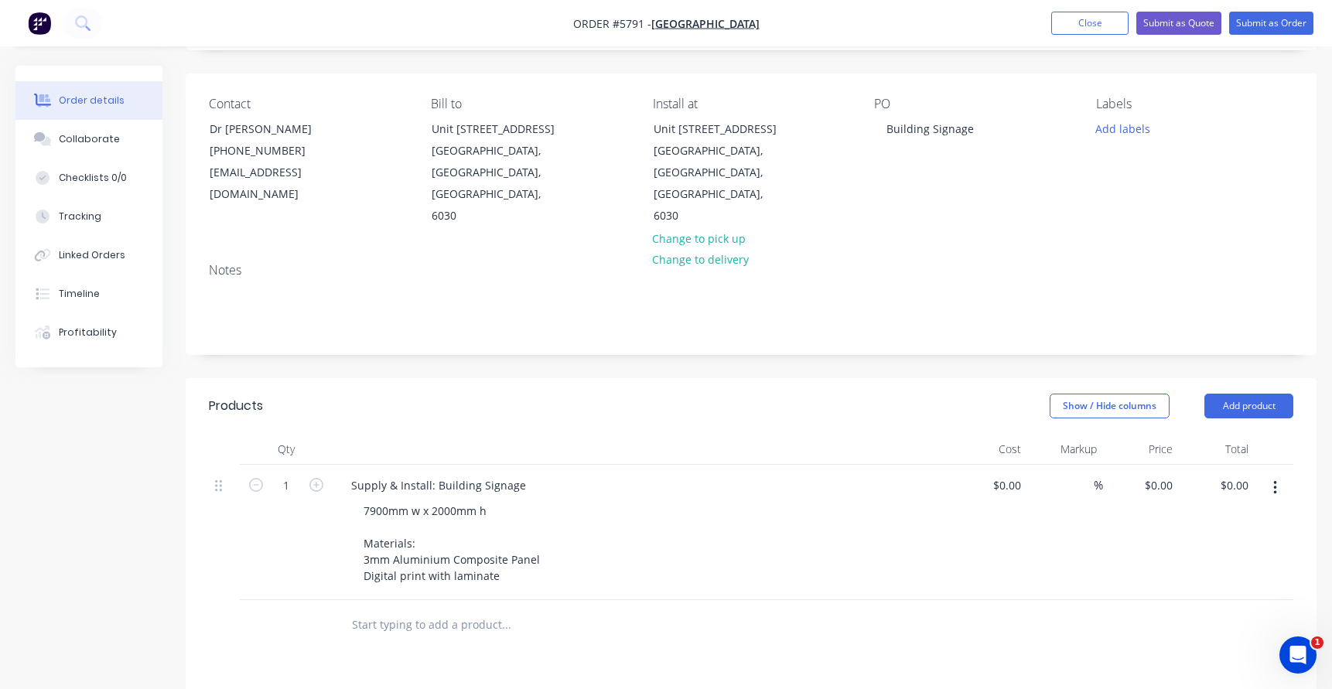
click at [412, 610] on input "text" at bounding box center [506, 625] width 310 height 31
type input "Access Machinery"
click at [487, 658] on div "Products Show / Hide columns Add product Qty Cost Markup Price Total 1 Supply &…" at bounding box center [751, 700] width 1131 height 644
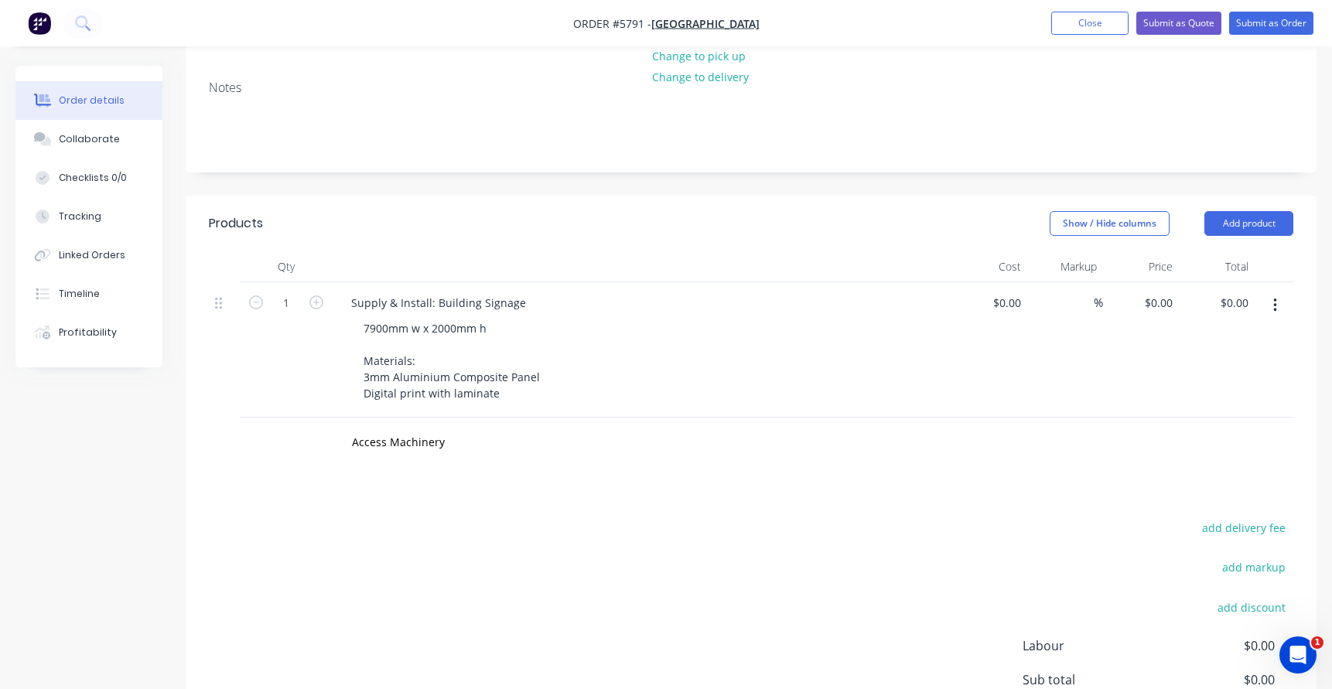
scroll to position [304, 0]
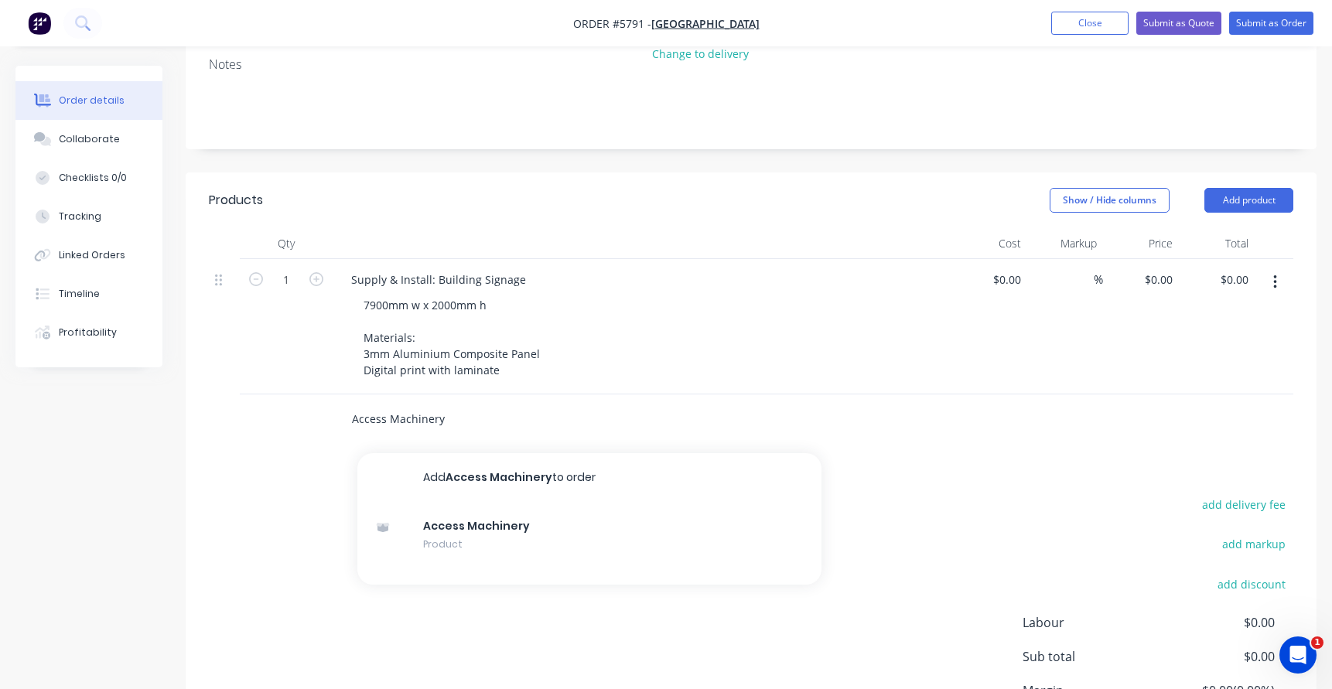
click at [426, 404] on input "Access Machinery" at bounding box center [506, 419] width 310 height 31
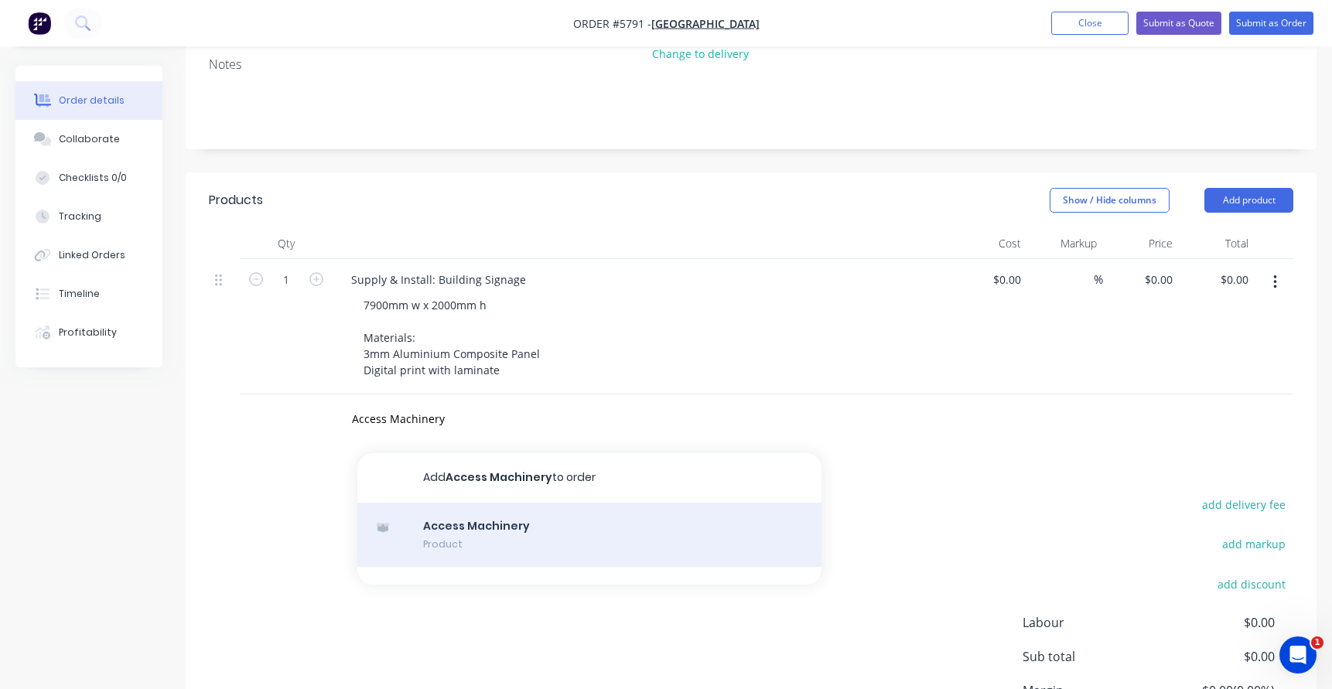
click at [449, 509] on div "Access Machinery Product" at bounding box center [589, 535] width 464 height 65
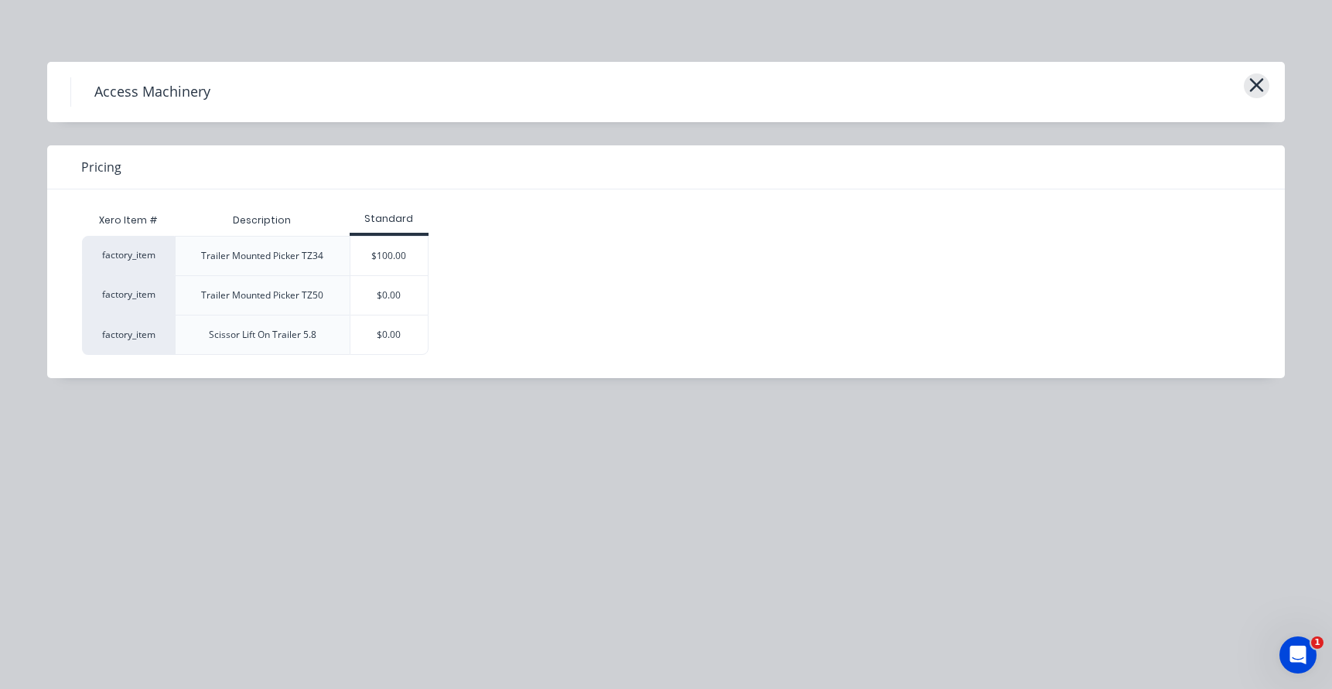
click at [1260, 85] on icon "button" at bounding box center [1257, 85] width 16 height 22
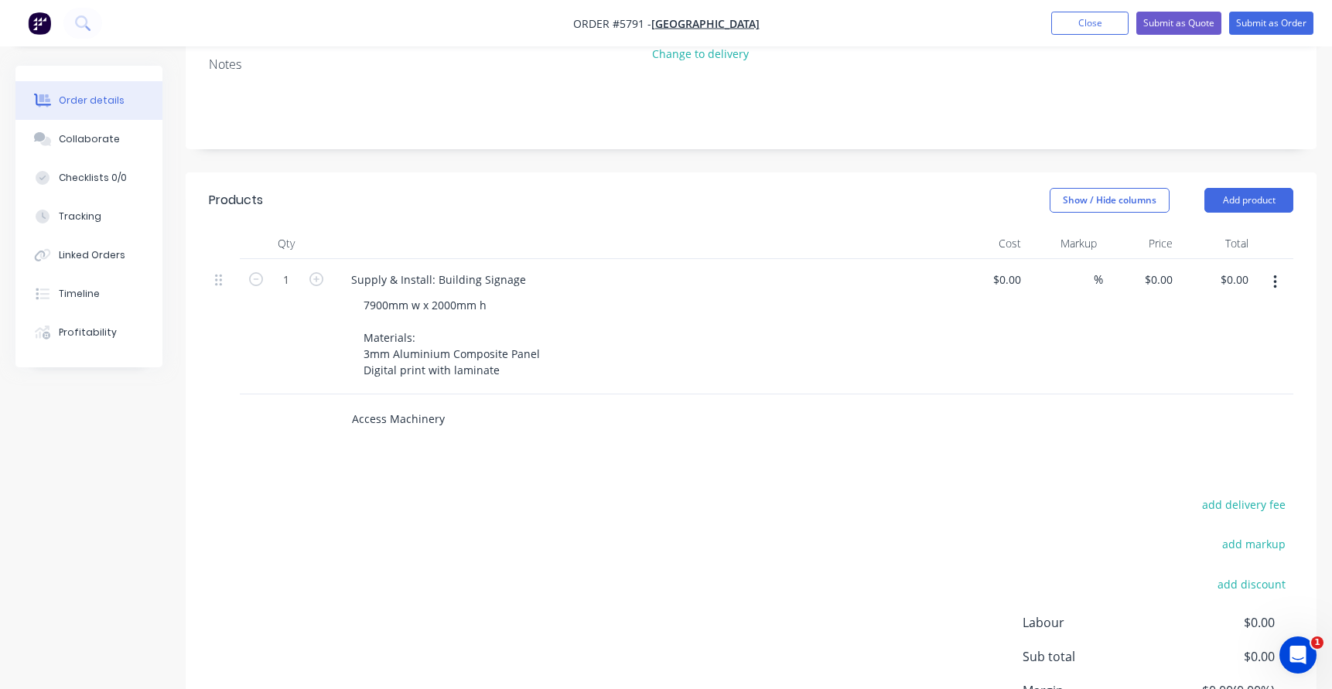
click at [416, 404] on input "Access Machinery" at bounding box center [506, 419] width 310 height 31
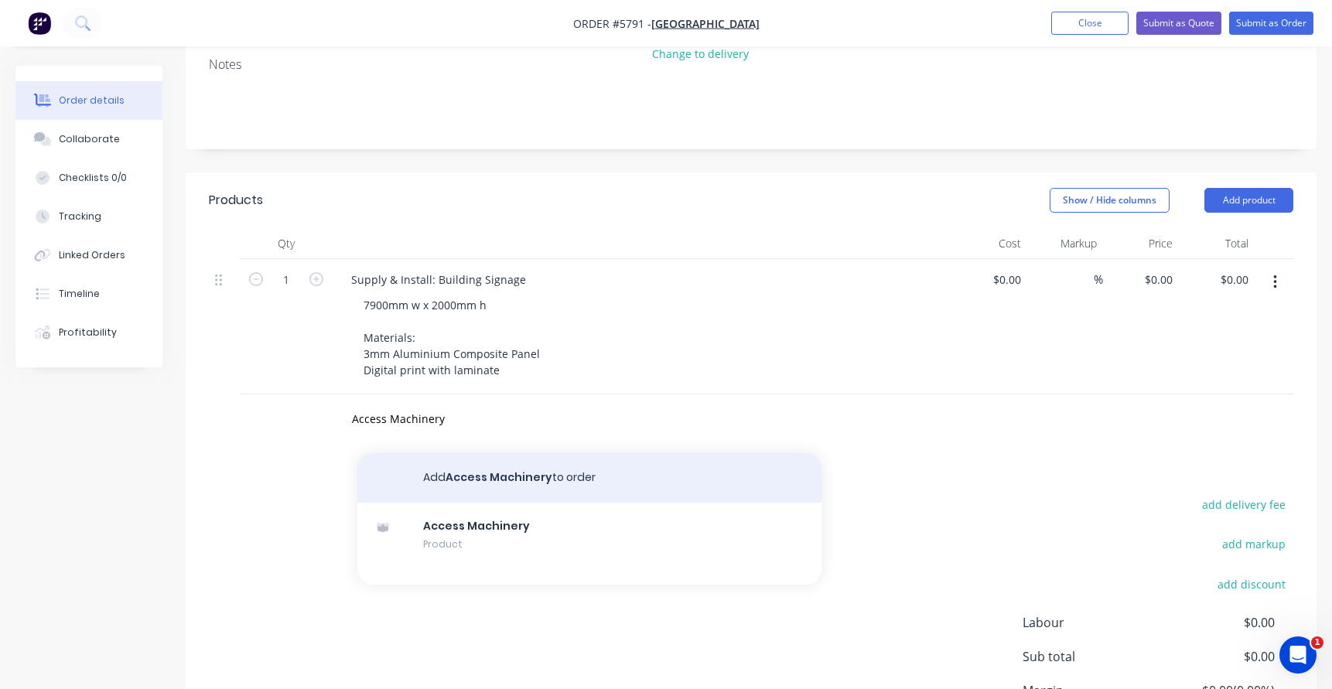
click at [477, 453] on button "Add Access Machinery to order" at bounding box center [589, 478] width 464 height 50
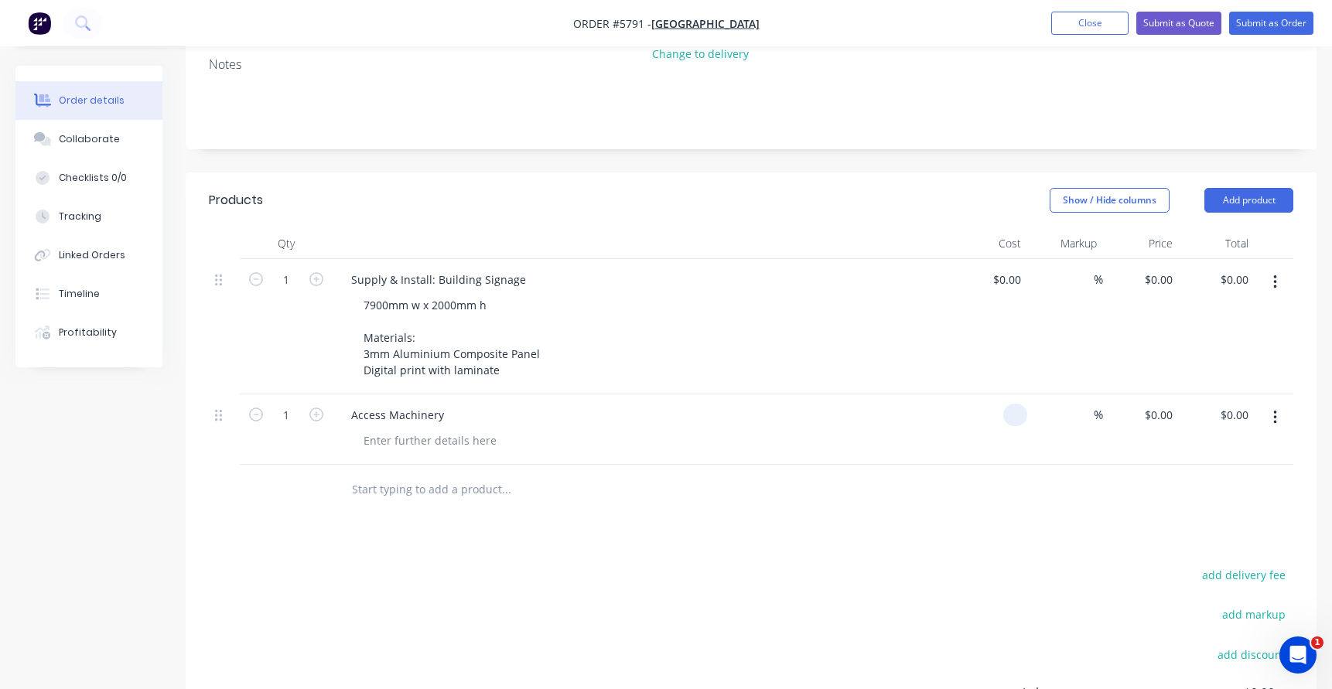
click at [1005, 404] on div at bounding box center [1016, 415] width 24 height 22
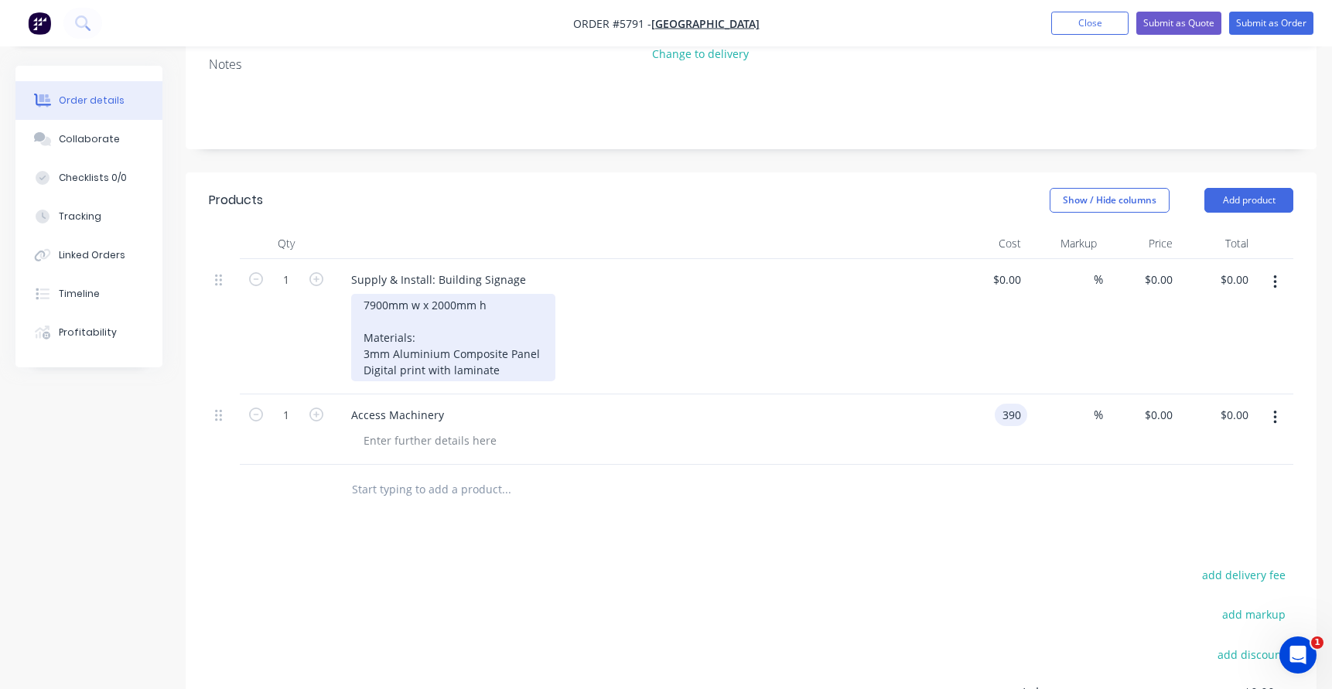
type input "$390.00"
click at [428, 337] on div "7900mm w x 2000mm h Materials: 3mm Aluminium Composite Panel Digital print with…" at bounding box center [453, 337] width 204 height 87
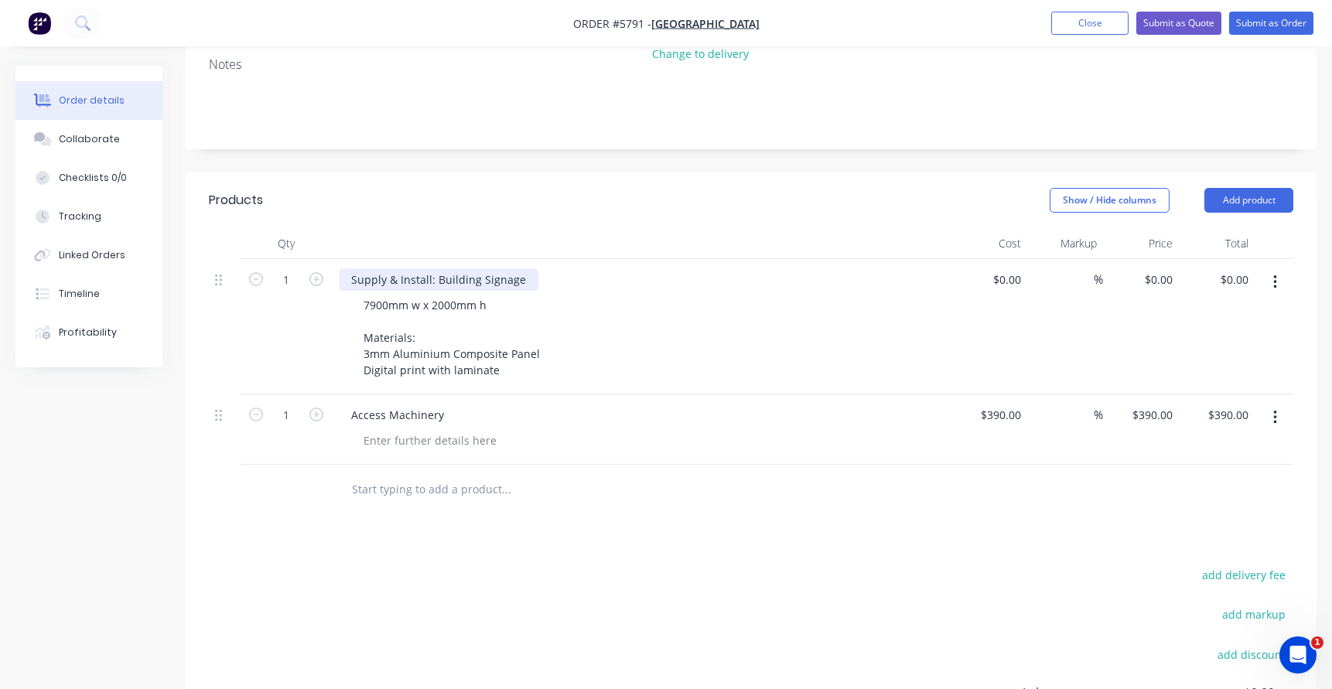
click at [433, 269] on div "Supply & Install: Building Signage" at bounding box center [439, 280] width 200 height 22
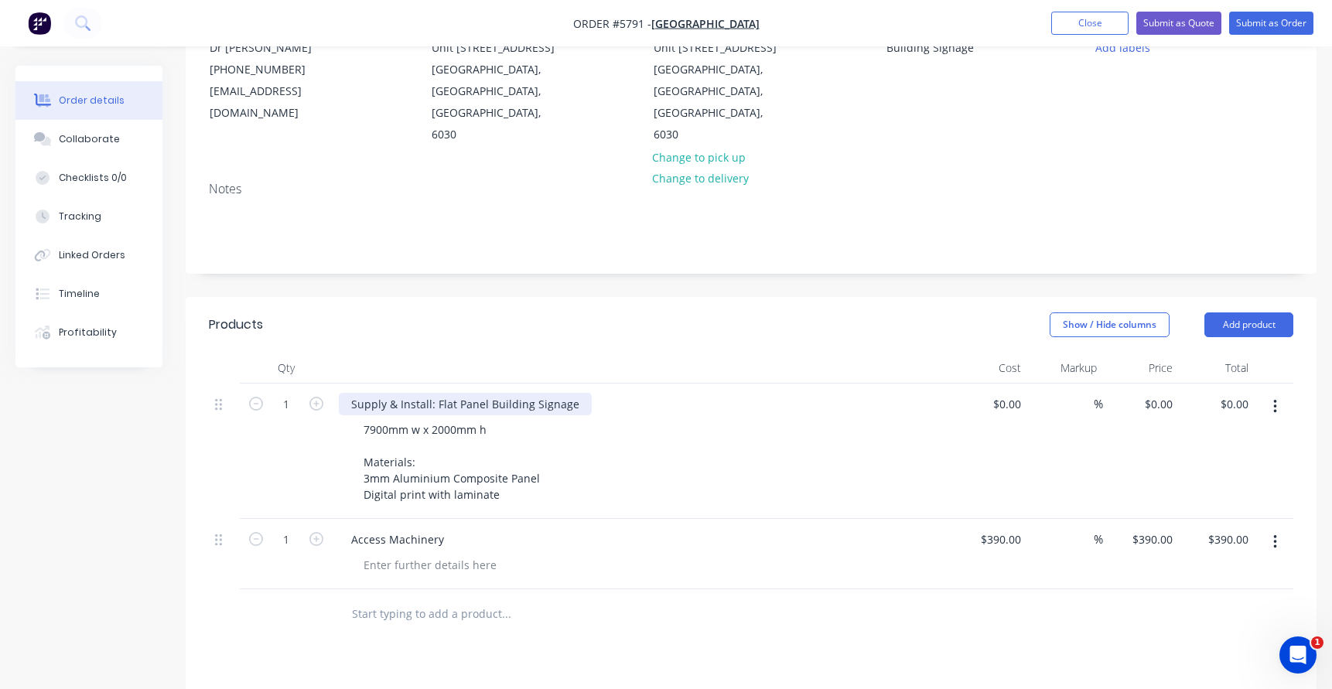
scroll to position [173, 0]
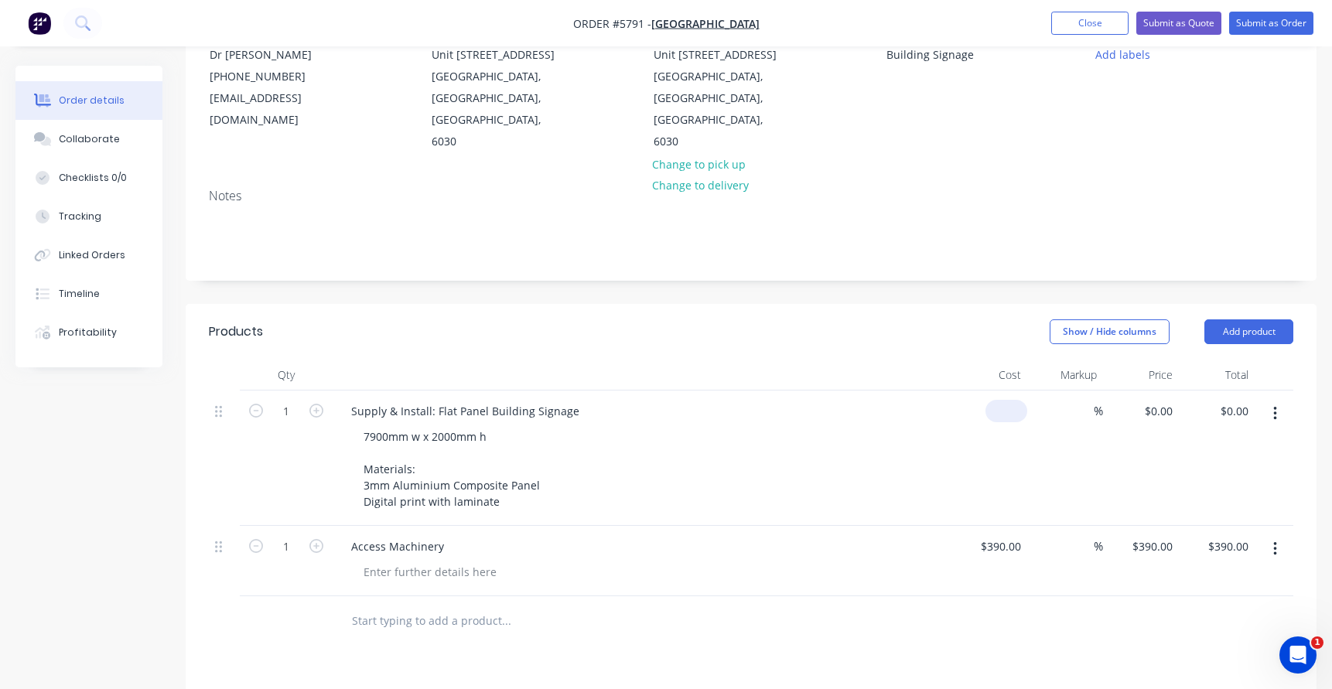
click at [1018, 400] on input at bounding box center [1010, 411] width 36 height 22
type input "$3,420.00"
click at [914, 432] on div "7900mm w x 2000mm h Materials: 3mm Aluminium Composite Panel Digital print with…" at bounding box center [648, 469] width 594 height 87
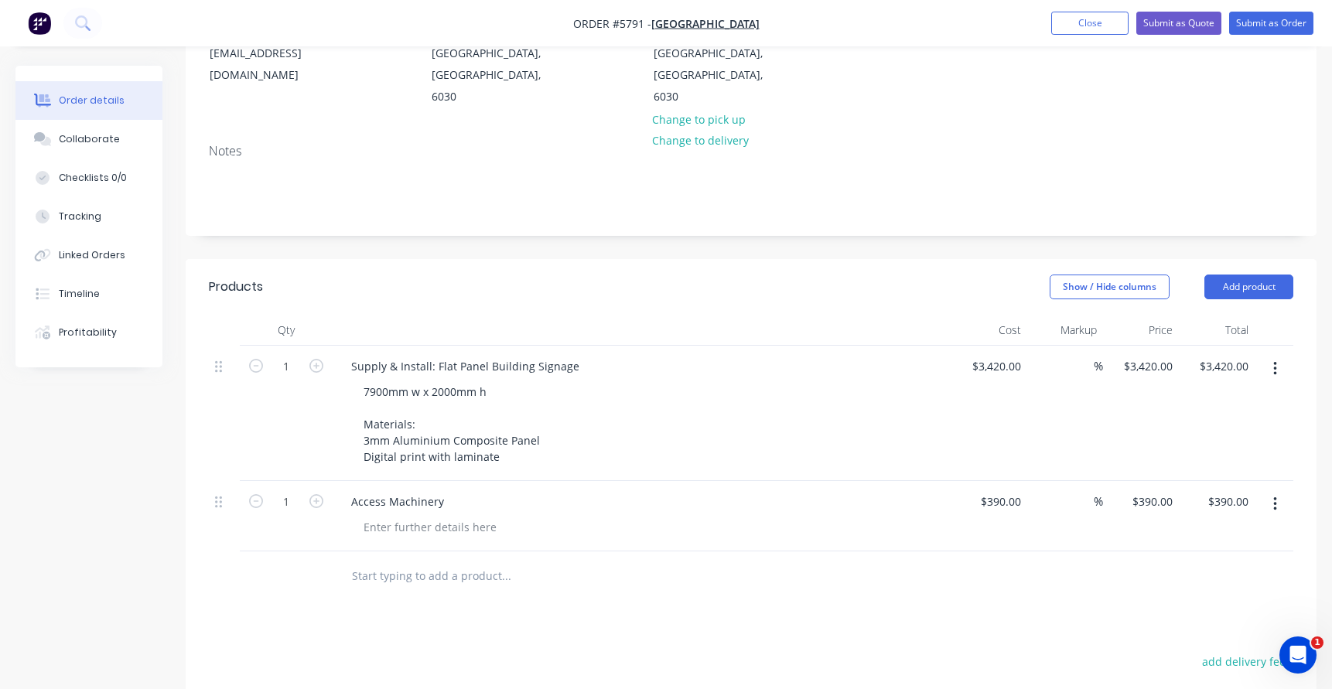
scroll to position [249, 0]
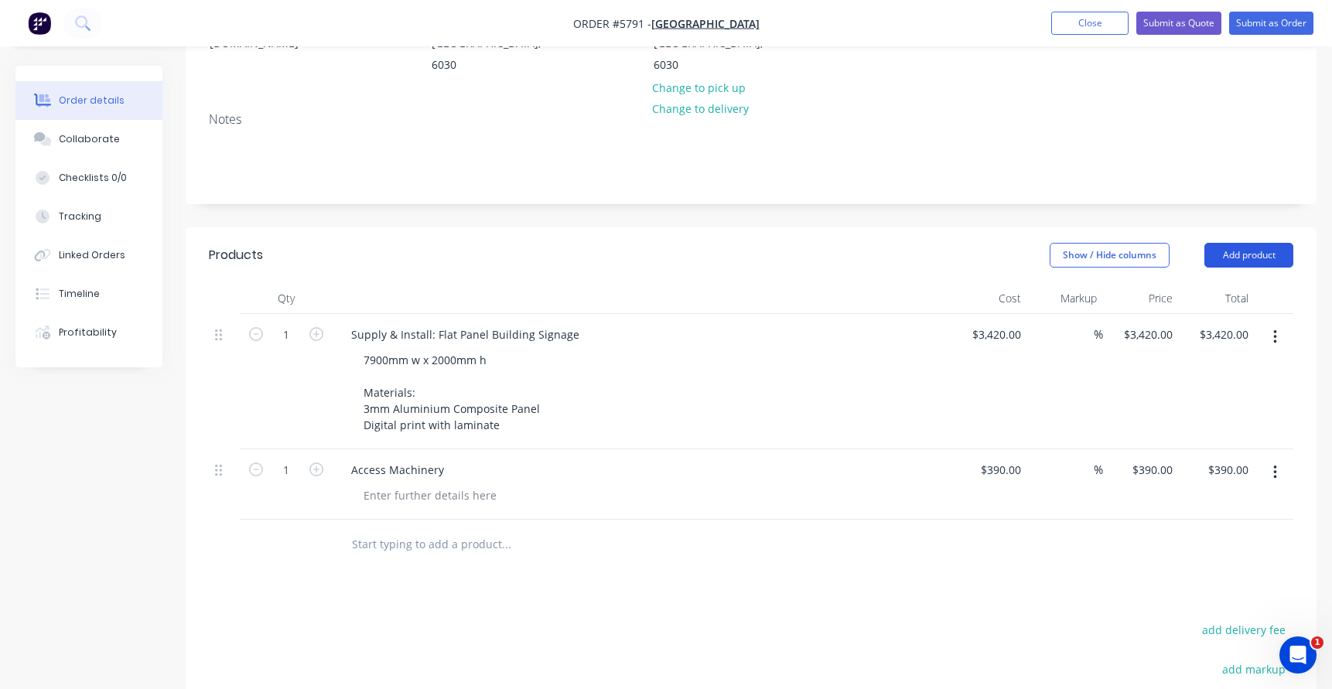
click at [1253, 243] on button "Add product" at bounding box center [1249, 255] width 89 height 25
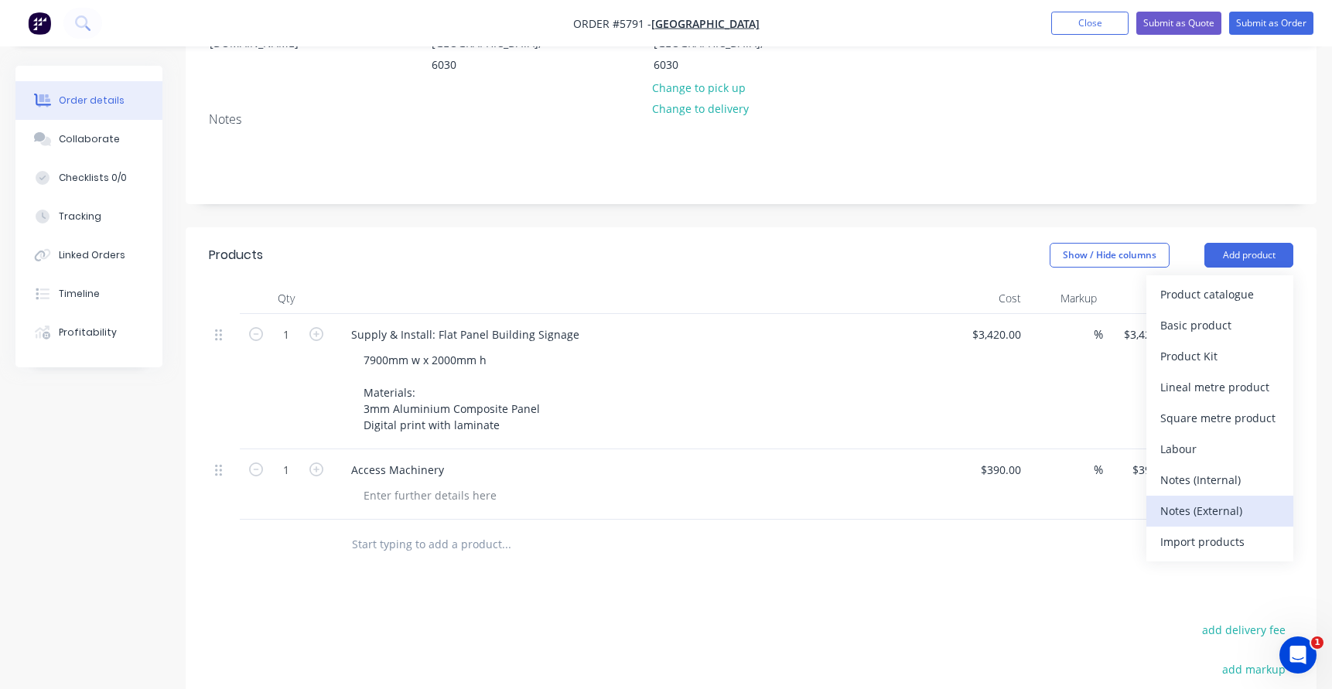
click at [1183, 500] on div "Notes (External)" at bounding box center [1220, 511] width 119 height 22
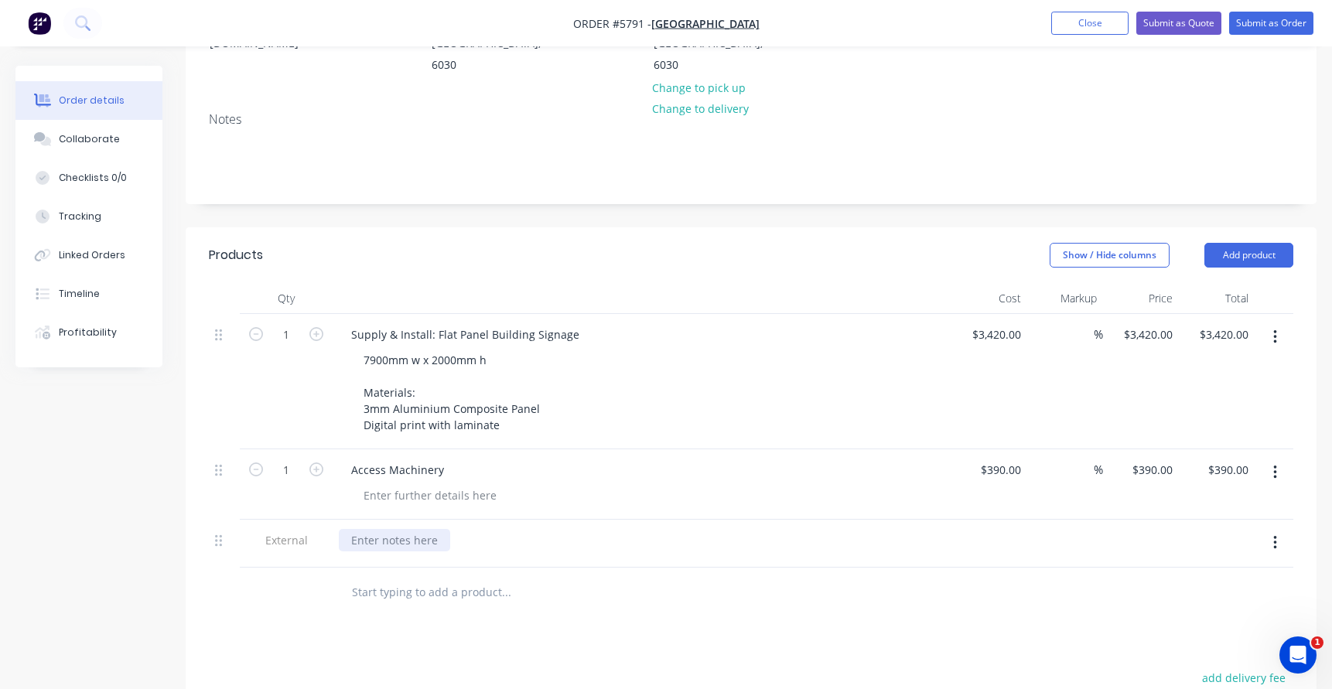
click at [398, 529] on div at bounding box center [394, 540] width 111 height 22
drag, startPoint x: 631, startPoint y: 519, endPoint x: 146, endPoint y: 522, distance: 484.4
click at [154, 522] on div "Created by Rachel Created 24/09/25 Required 24/09/25 Assigned to Add team membe…" at bounding box center [665, 415] width 1301 height 1196
click at [1274, 536] on icon "button" at bounding box center [1275, 543] width 3 height 14
click at [1192, 604] on div "Delete" at bounding box center [1220, 615] width 119 height 22
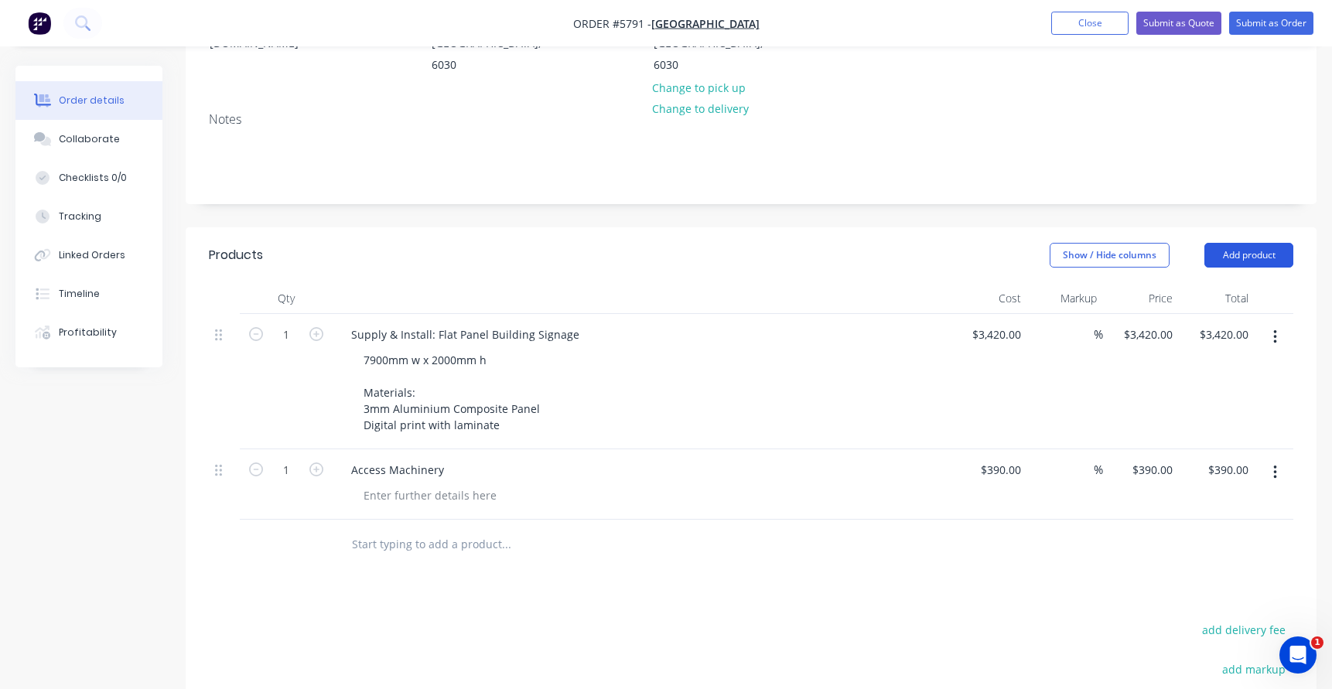
click at [1247, 243] on button "Add product" at bounding box center [1249, 255] width 89 height 25
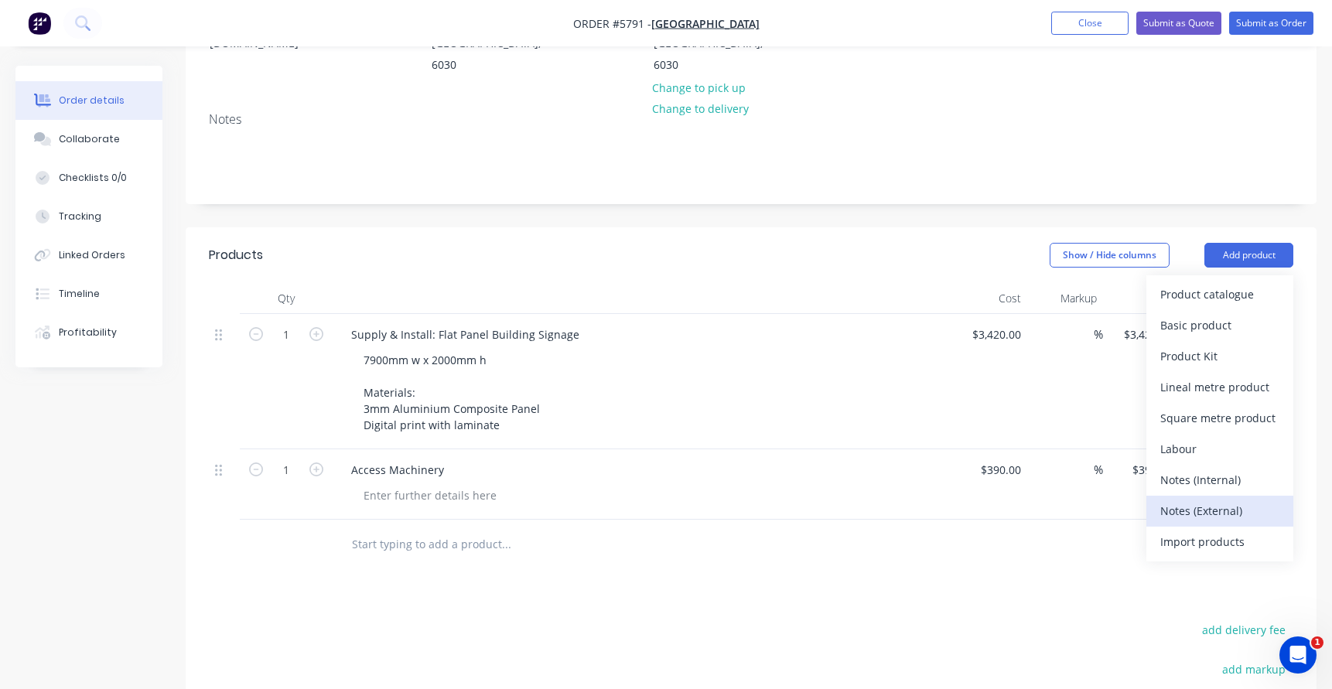
click at [1178, 500] on div "Notes (External)" at bounding box center [1220, 511] width 119 height 22
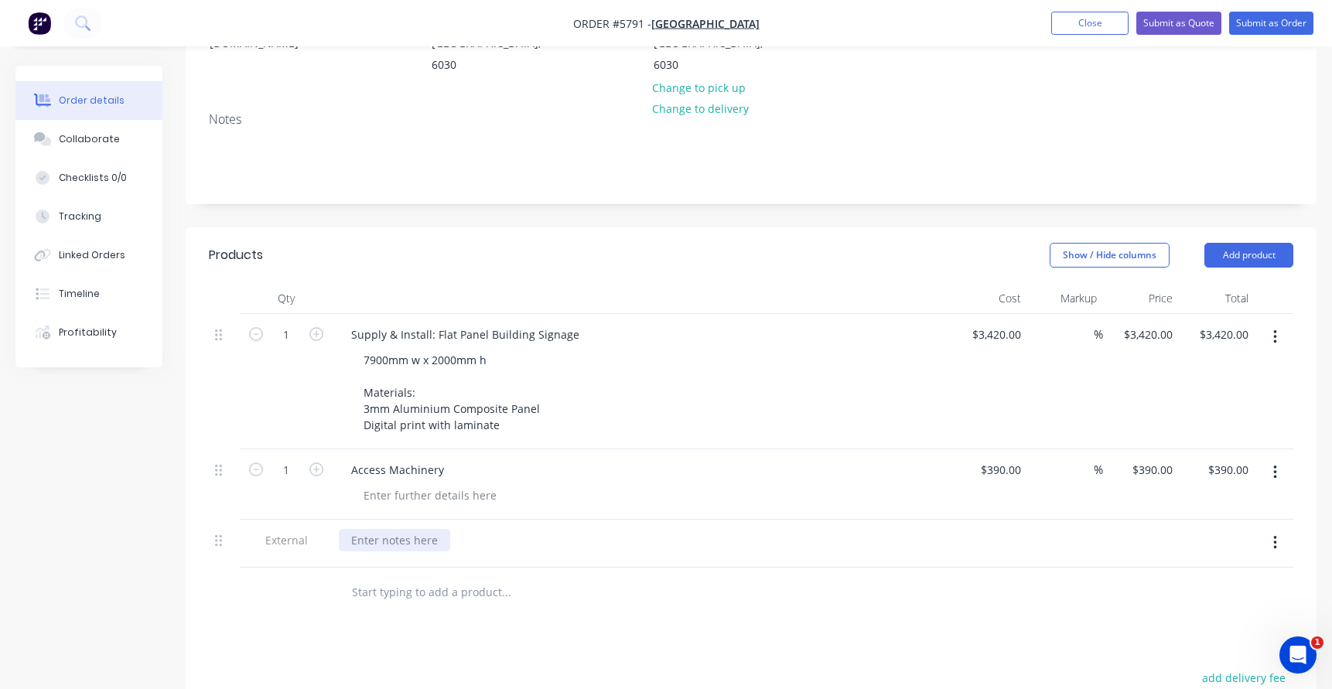
click at [422, 529] on div at bounding box center [394, 540] width 111 height 22
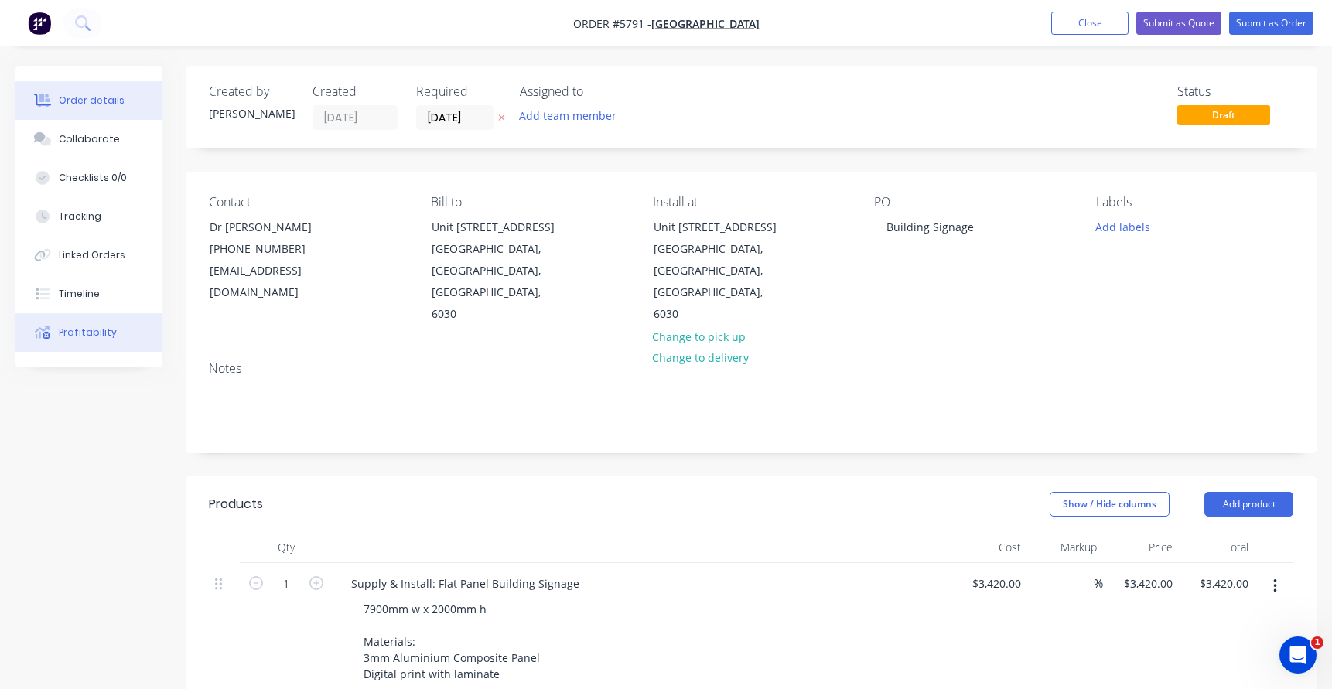
scroll to position [0, 0]
click at [1187, 24] on button "Submit as Quote" at bounding box center [1179, 23] width 85 height 23
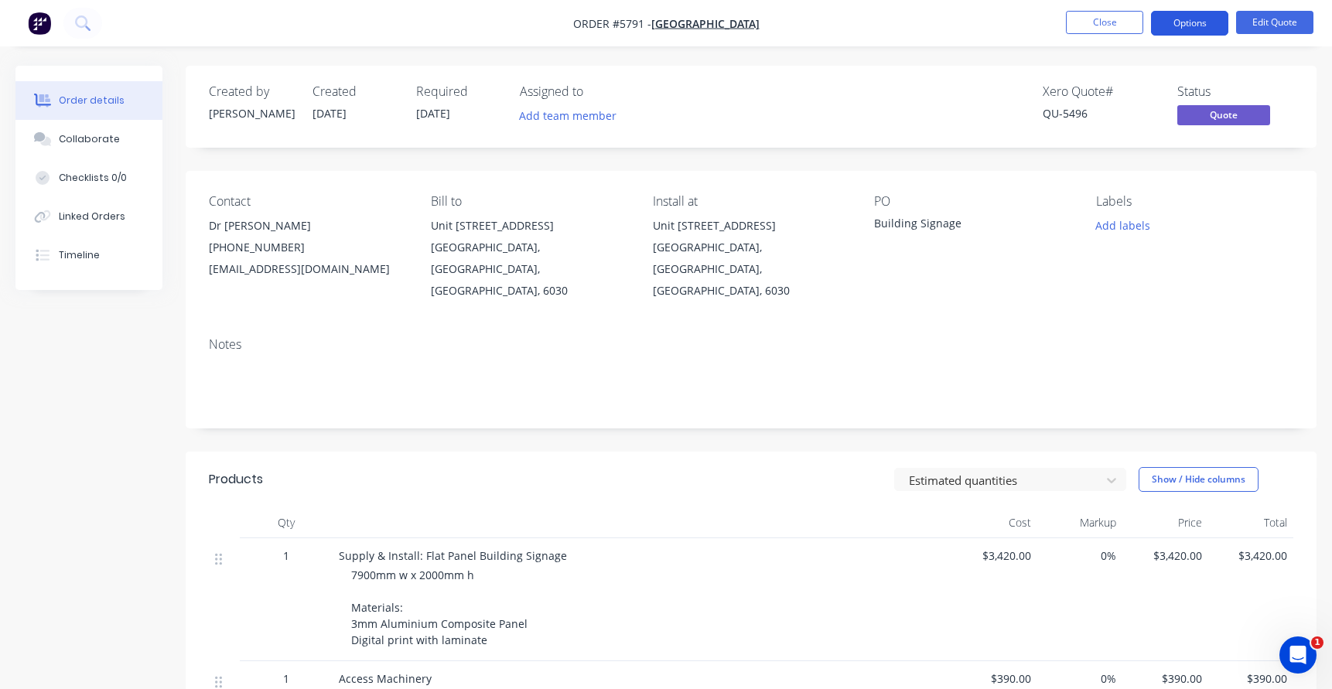
click at [1201, 16] on button "Options" at bounding box center [1189, 23] width 77 height 25
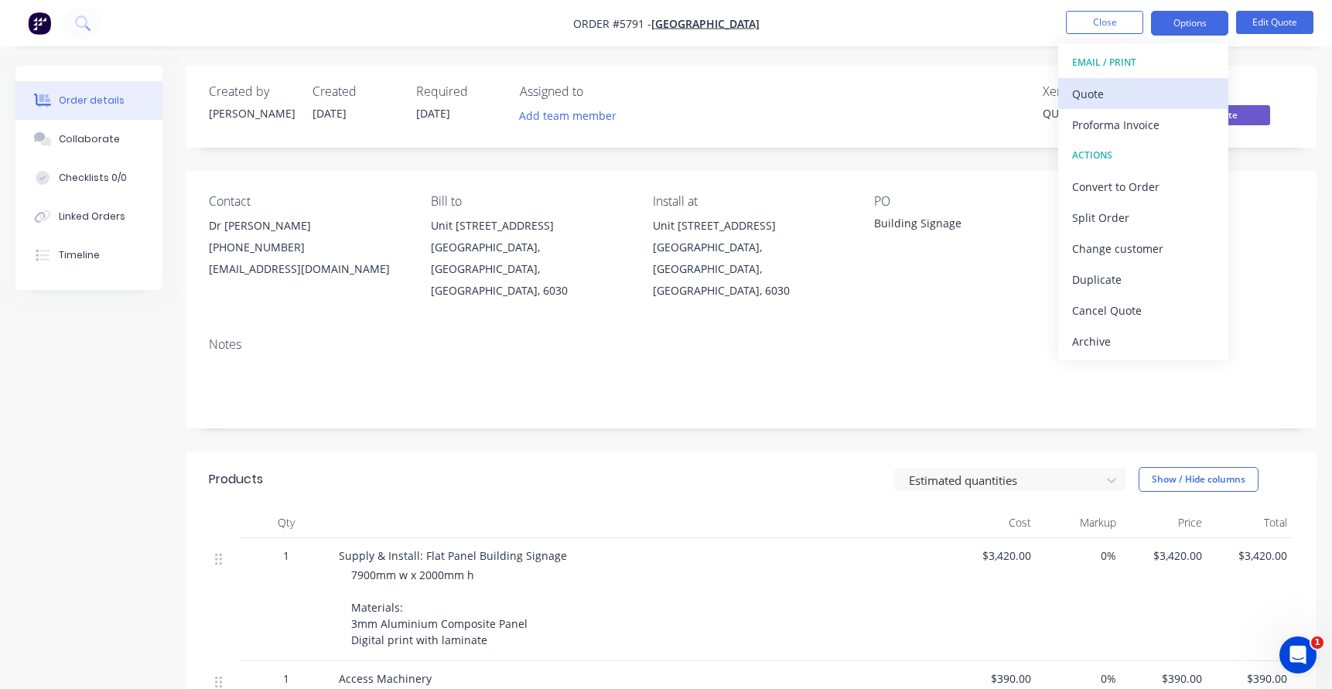
click at [1111, 86] on div "Quote" at bounding box center [1143, 94] width 142 height 22
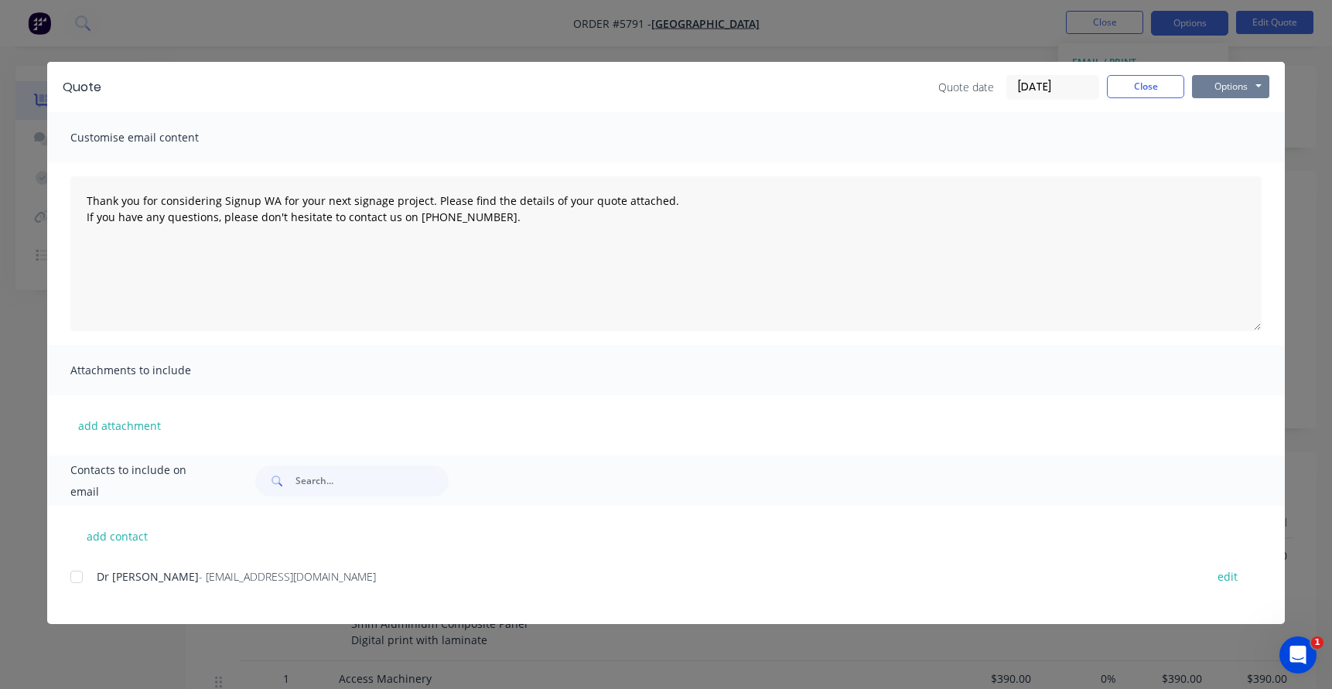
click at [1227, 92] on button "Options" at bounding box center [1230, 86] width 77 height 23
click at [1233, 134] on button "Print" at bounding box center [1241, 140] width 99 height 26
click at [1243, 79] on button "Options" at bounding box center [1230, 86] width 77 height 23
click at [1249, 132] on button "Print" at bounding box center [1241, 140] width 99 height 26
click at [1144, 81] on button "Close" at bounding box center [1145, 86] width 77 height 23
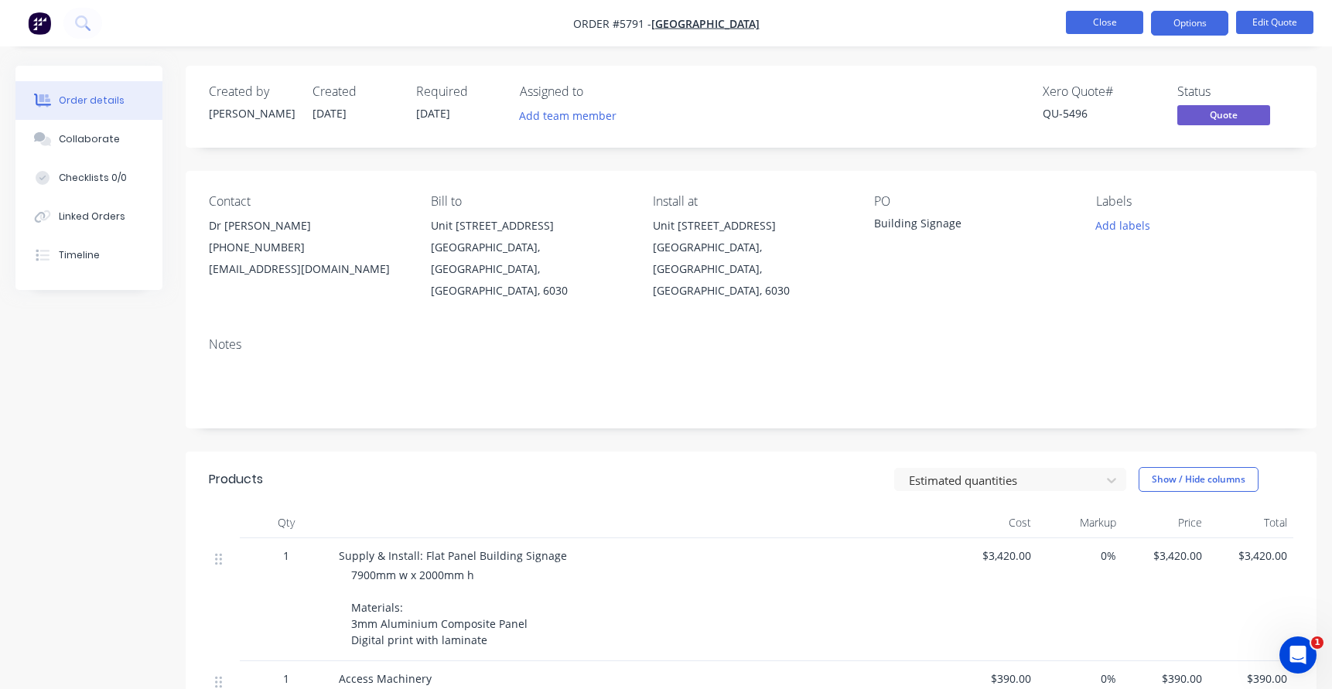
click at [1084, 28] on button "Close" at bounding box center [1104, 22] width 77 height 23
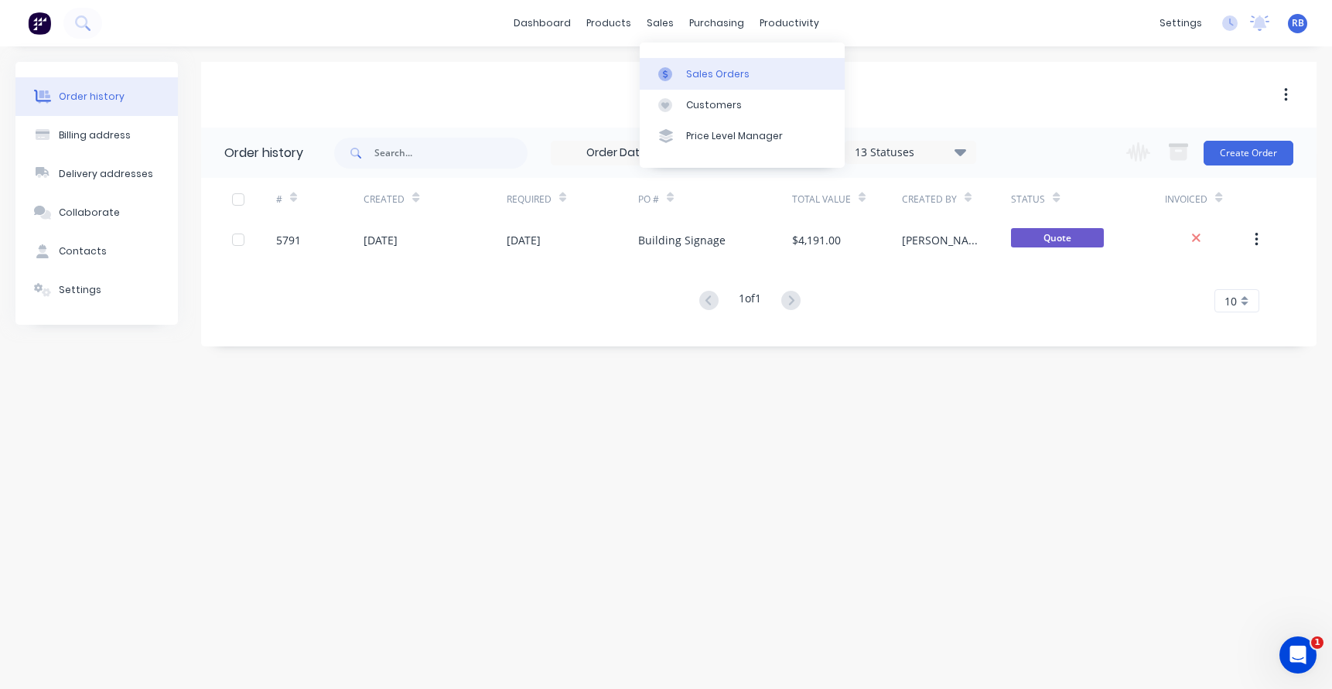
click at [705, 77] on div "Sales Orders" at bounding box center [717, 74] width 63 height 14
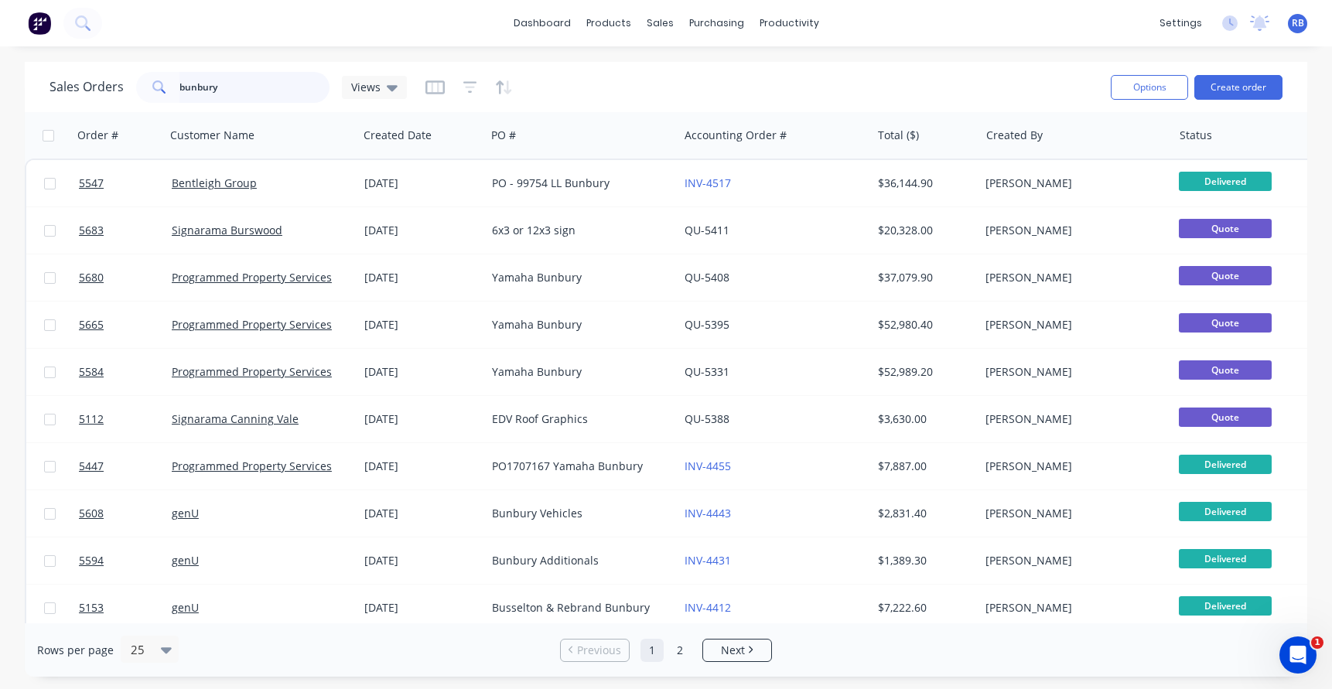
drag, startPoint x: 256, startPoint y: 84, endPoint x: 114, endPoint y: 84, distance: 142.4
click at [114, 84] on div "Sales Orders bunbury Views" at bounding box center [228, 87] width 357 height 31
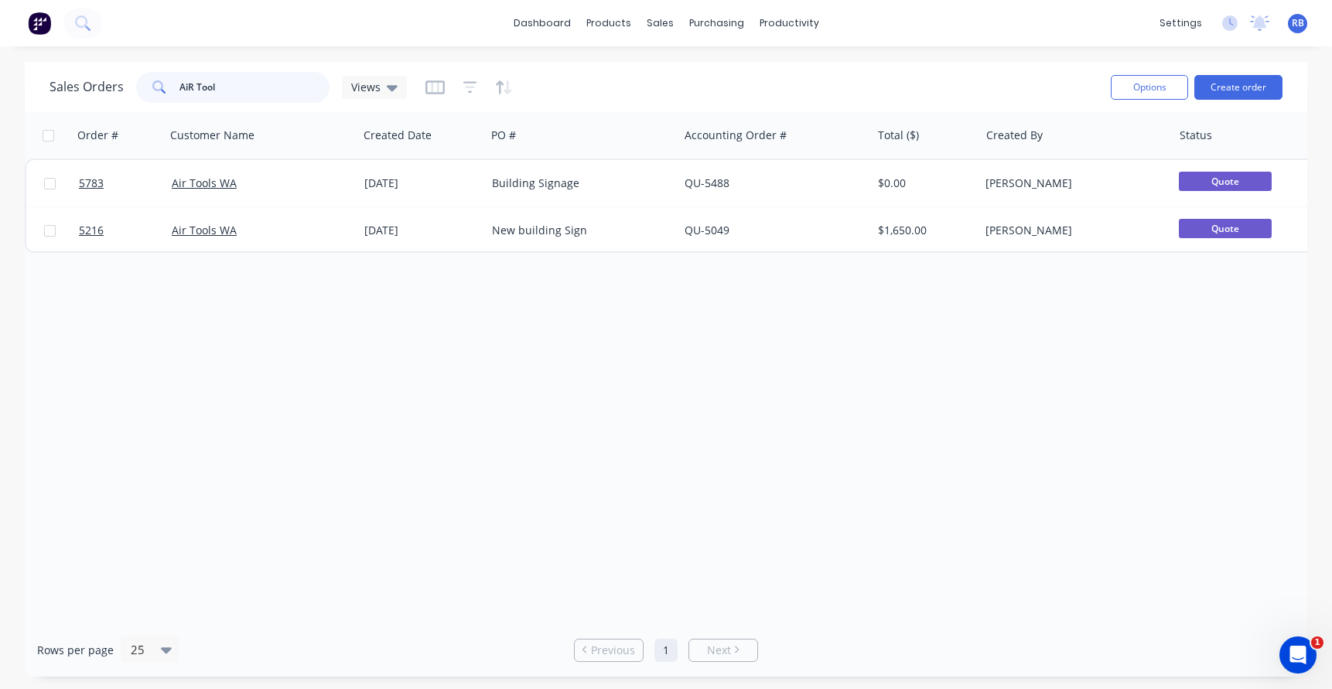
drag, startPoint x: 226, startPoint y: 93, endPoint x: 125, endPoint y: 92, distance: 101.4
click at [125, 92] on div "Sales Orders AiR Tool Views" at bounding box center [228, 87] width 357 height 31
type input "pet fresh"
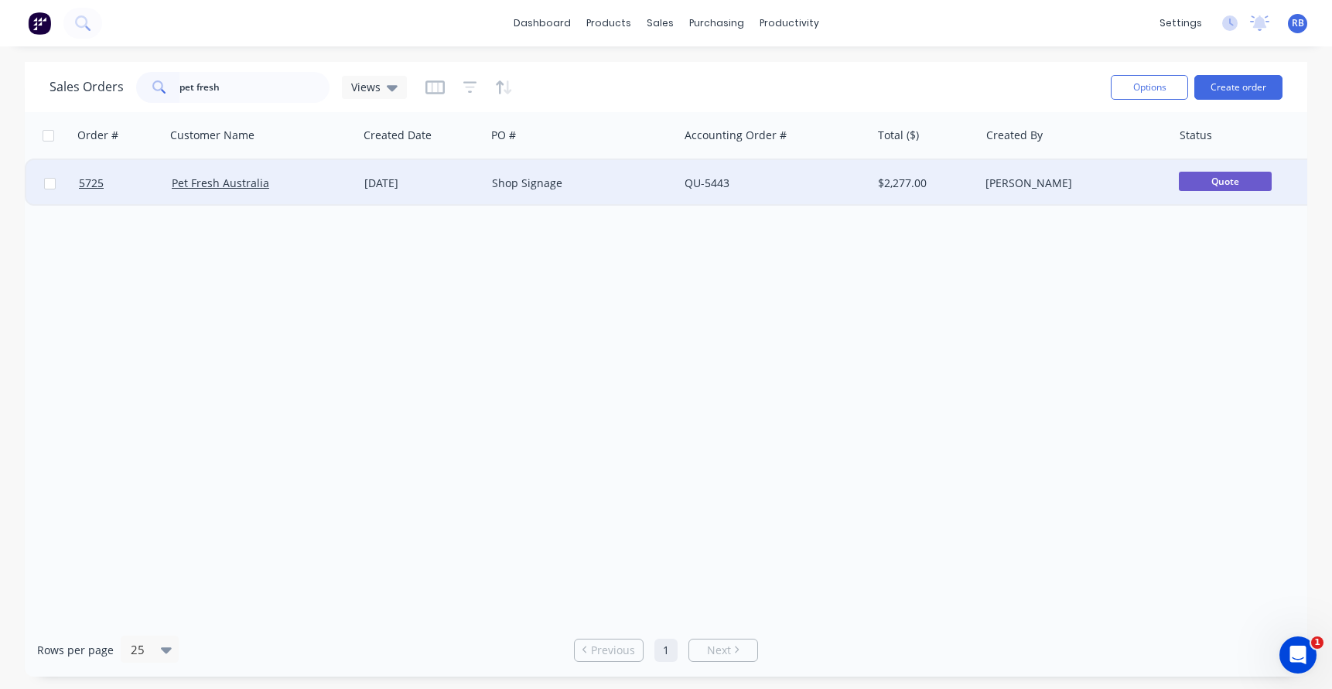
click at [316, 174] on div "Pet Fresh Australia" at bounding box center [262, 183] width 193 height 46
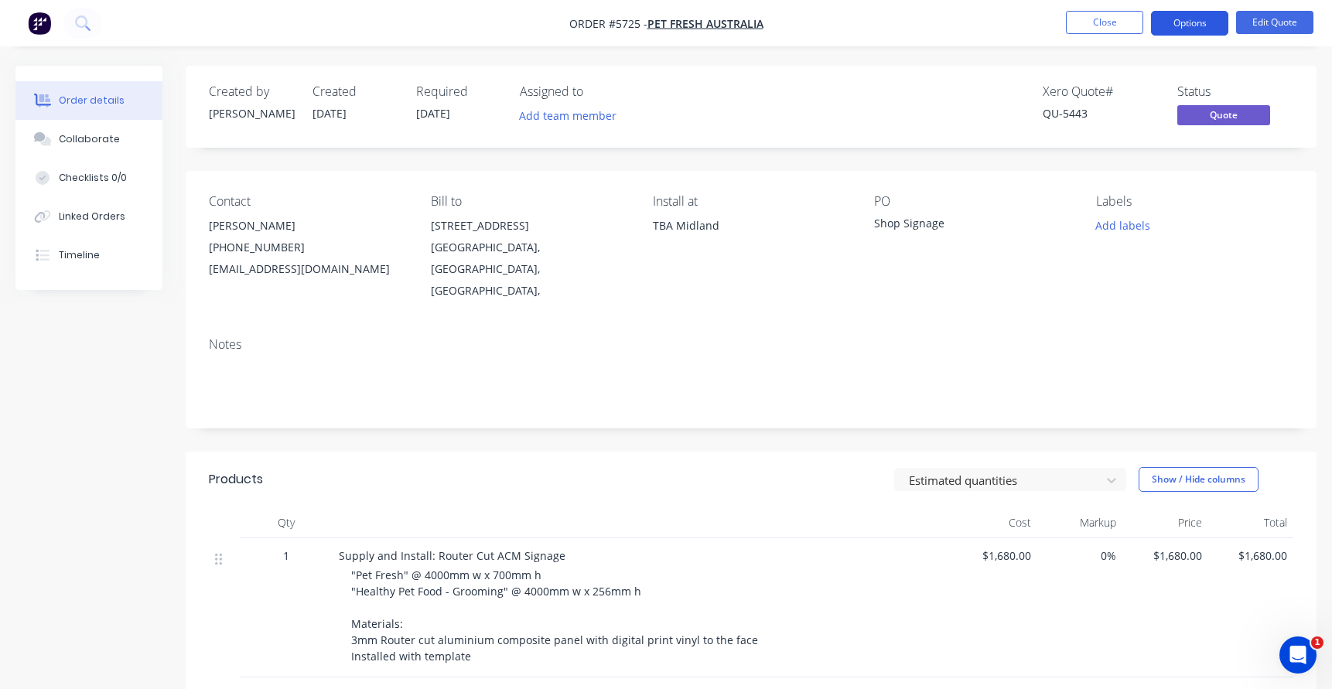
click at [1188, 25] on button "Options" at bounding box center [1189, 23] width 77 height 25
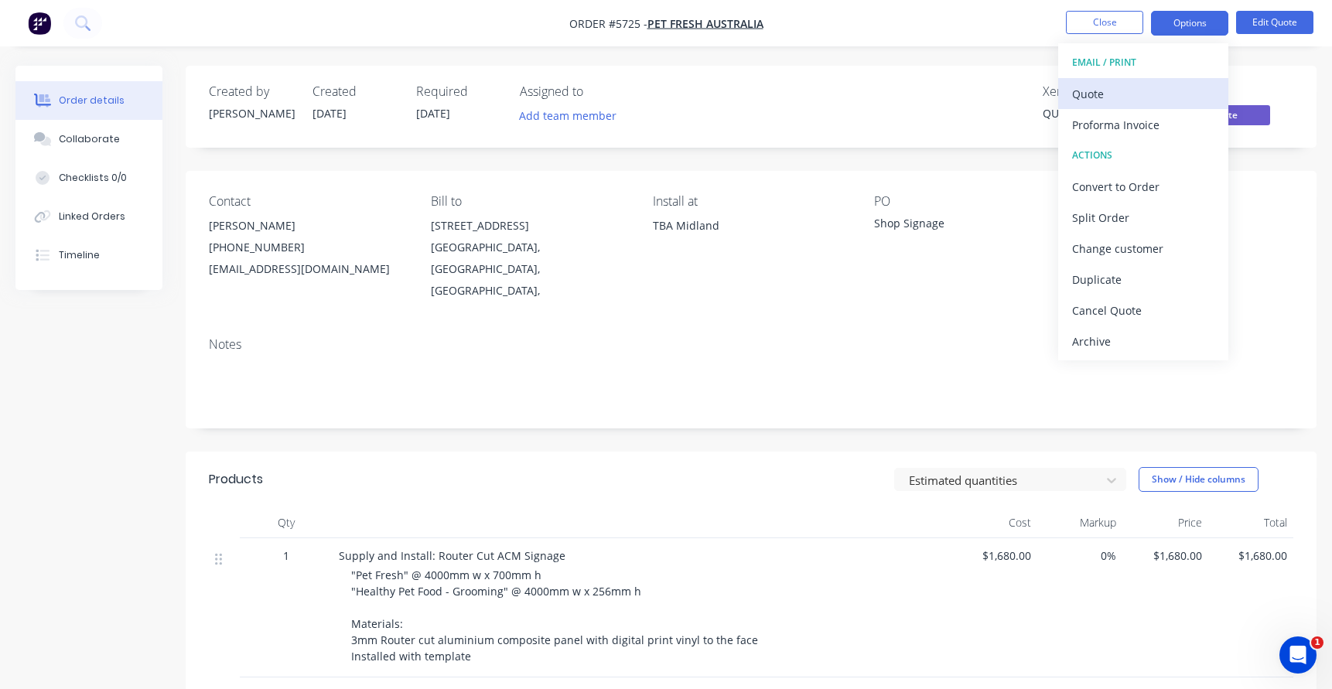
click at [1104, 91] on div "Quote" at bounding box center [1143, 94] width 142 height 22
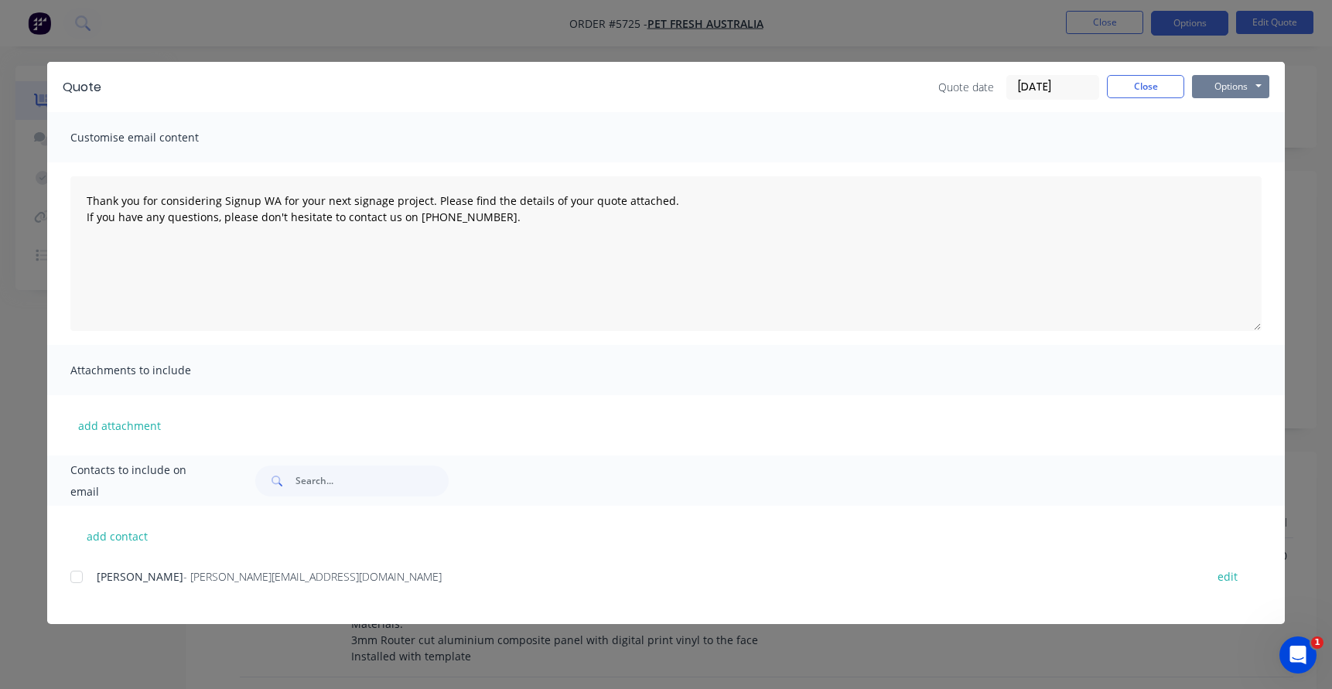
click at [1247, 87] on button "Options" at bounding box center [1230, 86] width 77 height 23
click at [1228, 143] on button "Print" at bounding box center [1241, 140] width 99 height 26
click at [1127, 92] on button "Close" at bounding box center [1145, 86] width 77 height 23
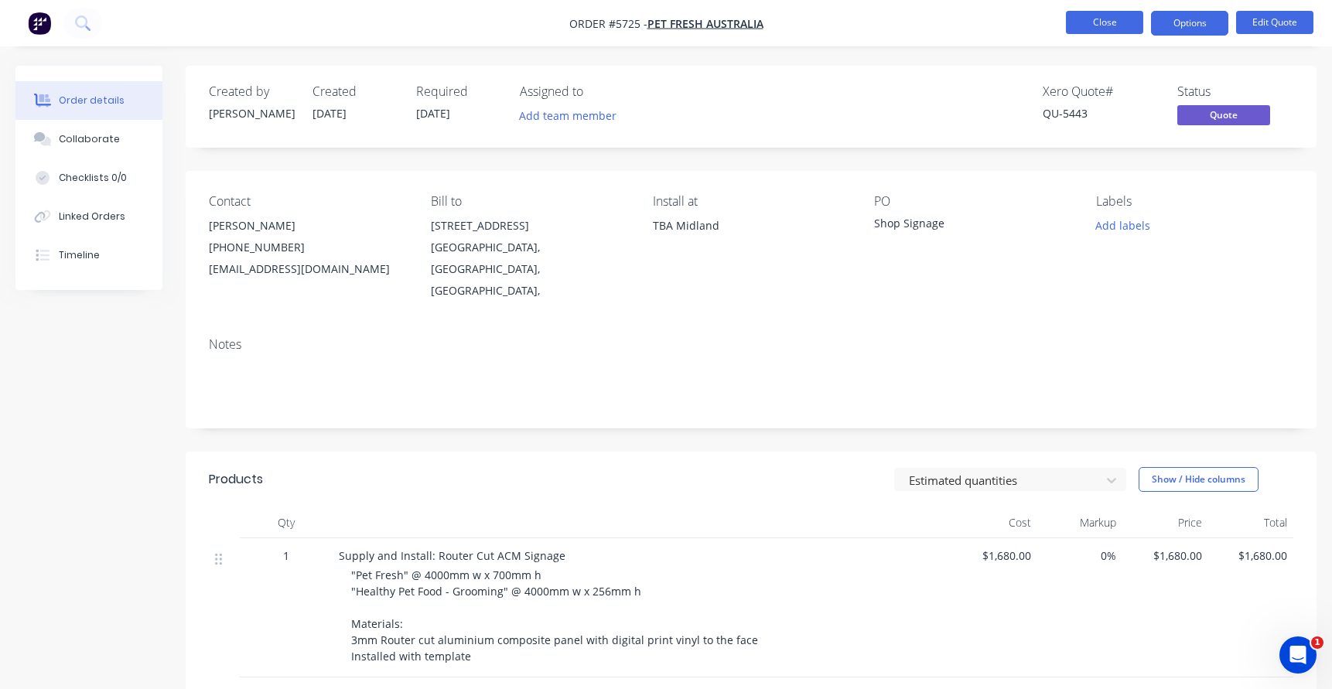
click at [1103, 32] on button "Close" at bounding box center [1104, 22] width 77 height 23
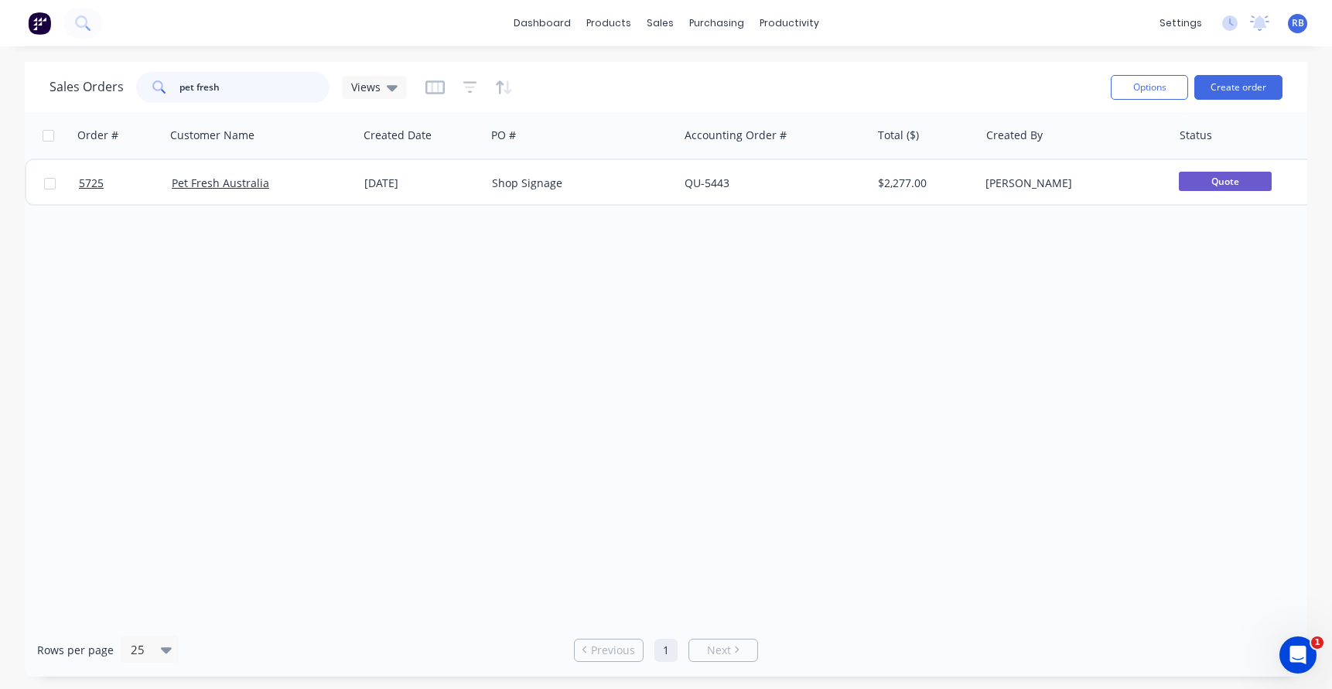
click at [233, 88] on input "pet fresh" at bounding box center [255, 87] width 151 height 31
drag, startPoint x: 259, startPoint y: 87, endPoint x: 141, endPoint y: 87, distance: 118.4
click at [141, 87] on div "pet fresh" at bounding box center [232, 87] width 193 height 31
type input "pilates fit"
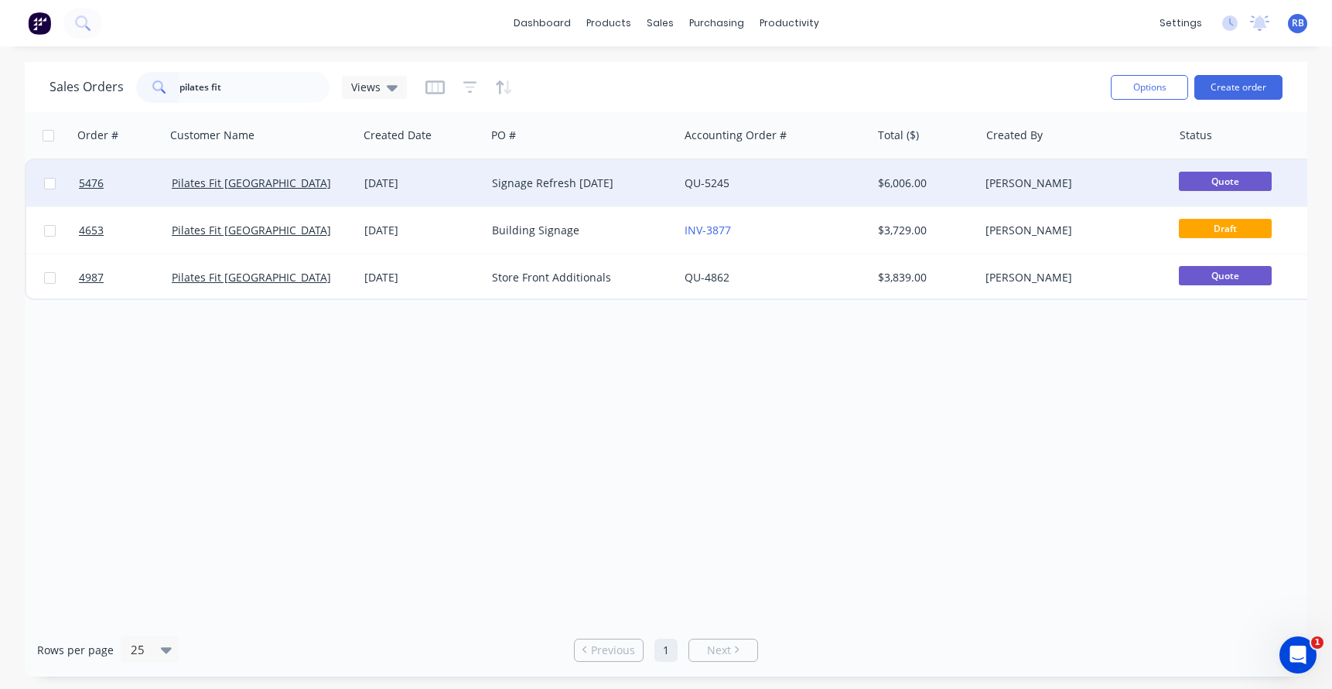
click at [782, 176] on div "QU-5245" at bounding box center [771, 183] width 172 height 15
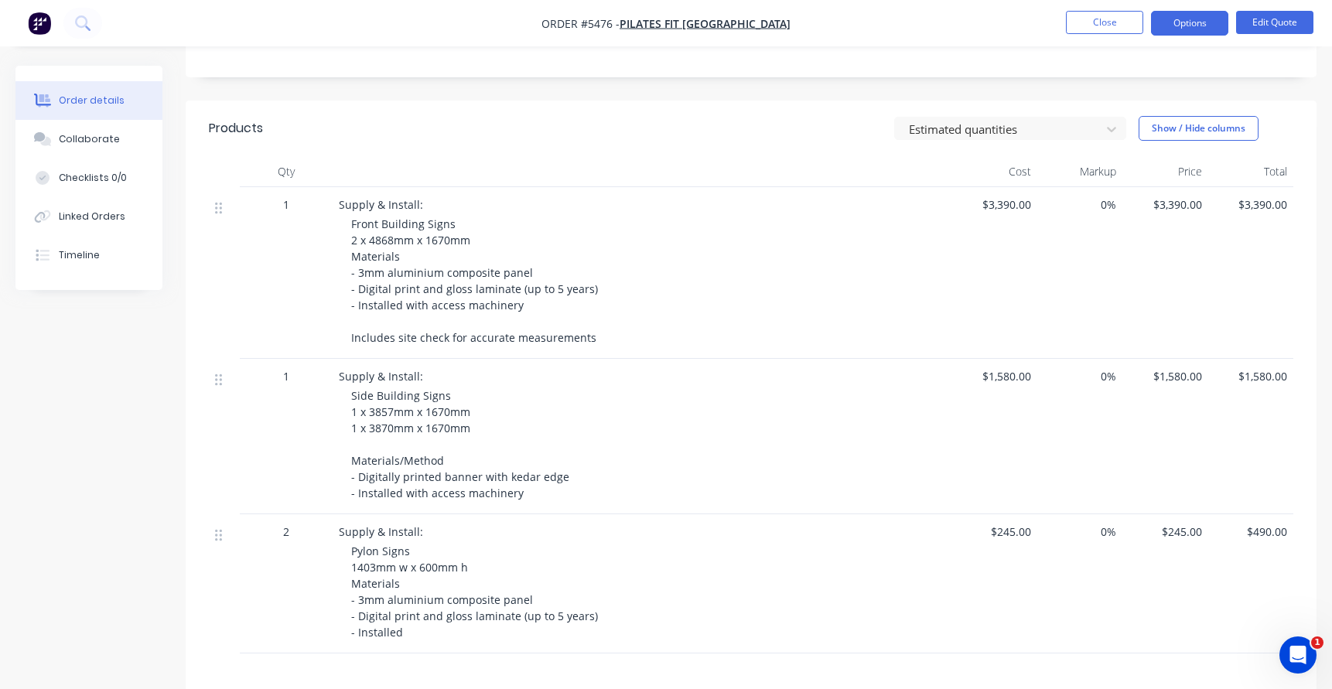
scroll to position [336, 0]
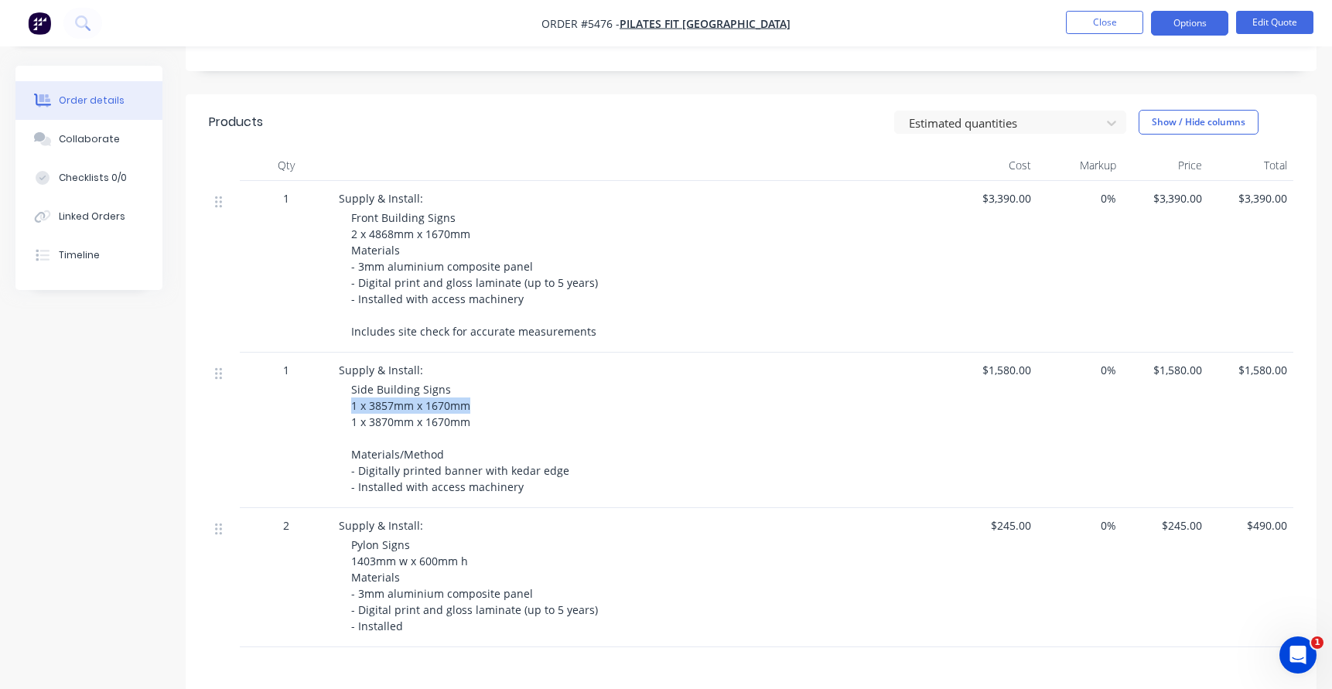
drag, startPoint x: 347, startPoint y: 405, endPoint x: 519, endPoint y: 407, distance: 172.6
click at [519, 407] on div "Supply & Install: Side Building Signs 1 x 3857mm x 1670mm 1 x 3870mm x 1670mm M…" at bounding box center [642, 431] width 619 height 156
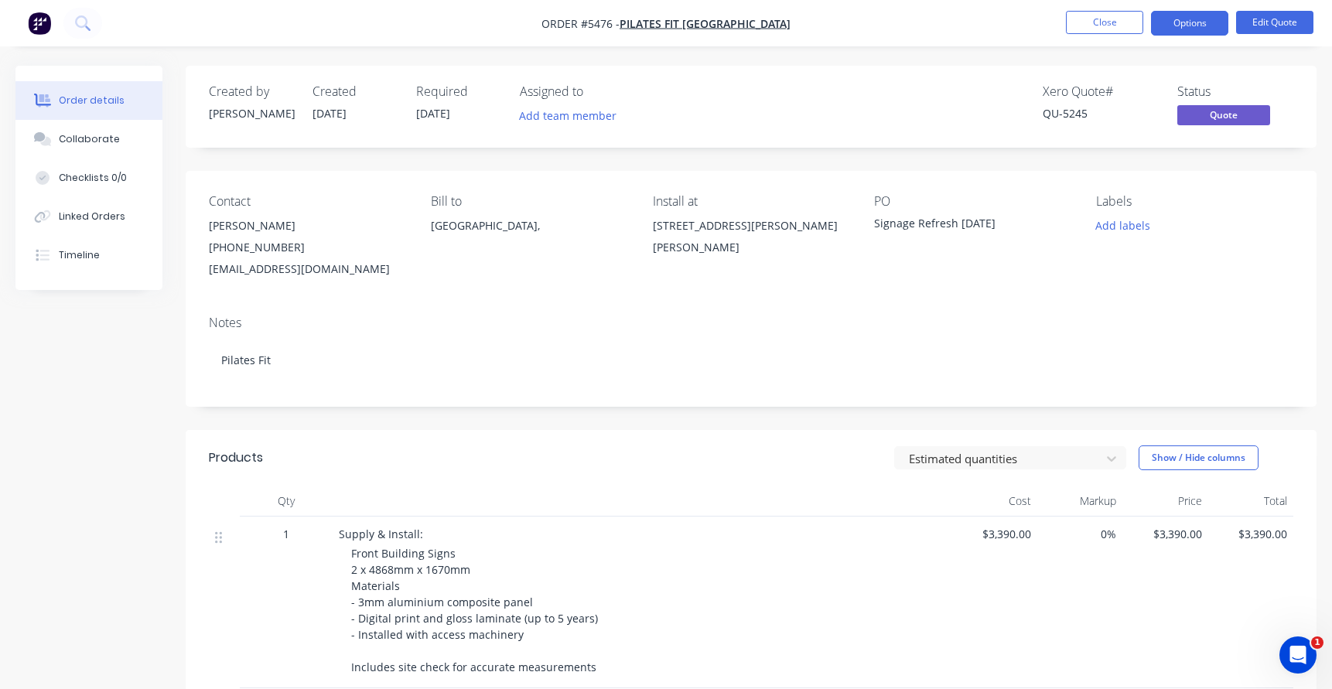
scroll to position [0, 0]
click at [1098, 31] on button "Close" at bounding box center [1104, 22] width 77 height 23
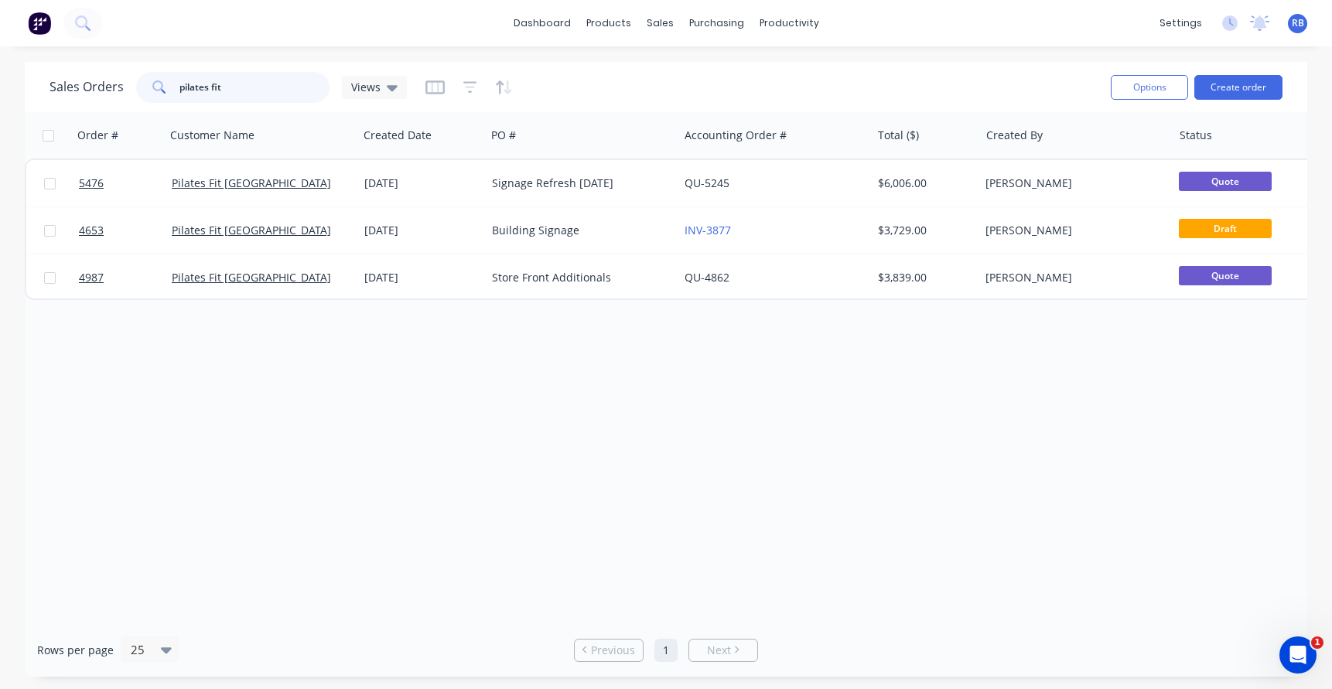
drag, startPoint x: 246, startPoint y: 90, endPoint x: 115, endPoint y: 92, distance: 131.6
click at [136, 90] on div "pilates fit" at bounding box center [232, 87] width 193 height 31
type input "vet"
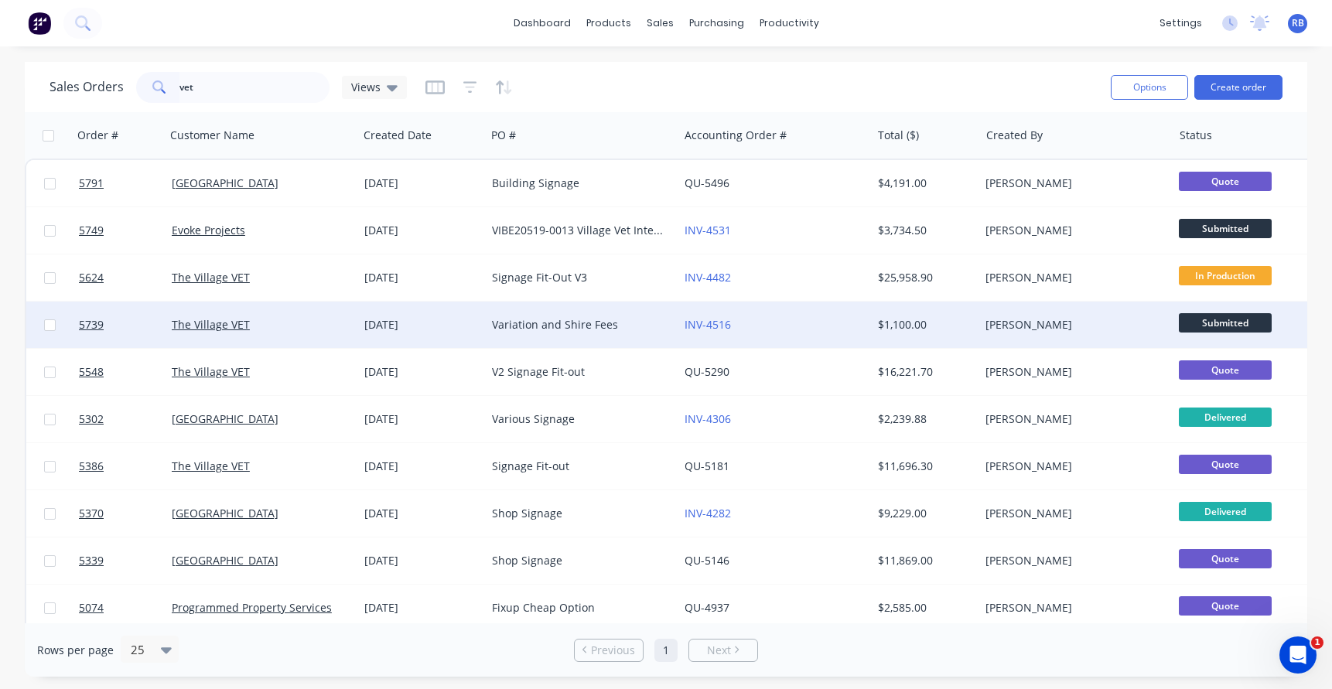
click at [633, 323] on div "Variation and Shire Fees" at bounding box center [578, 324] width 172 height 15
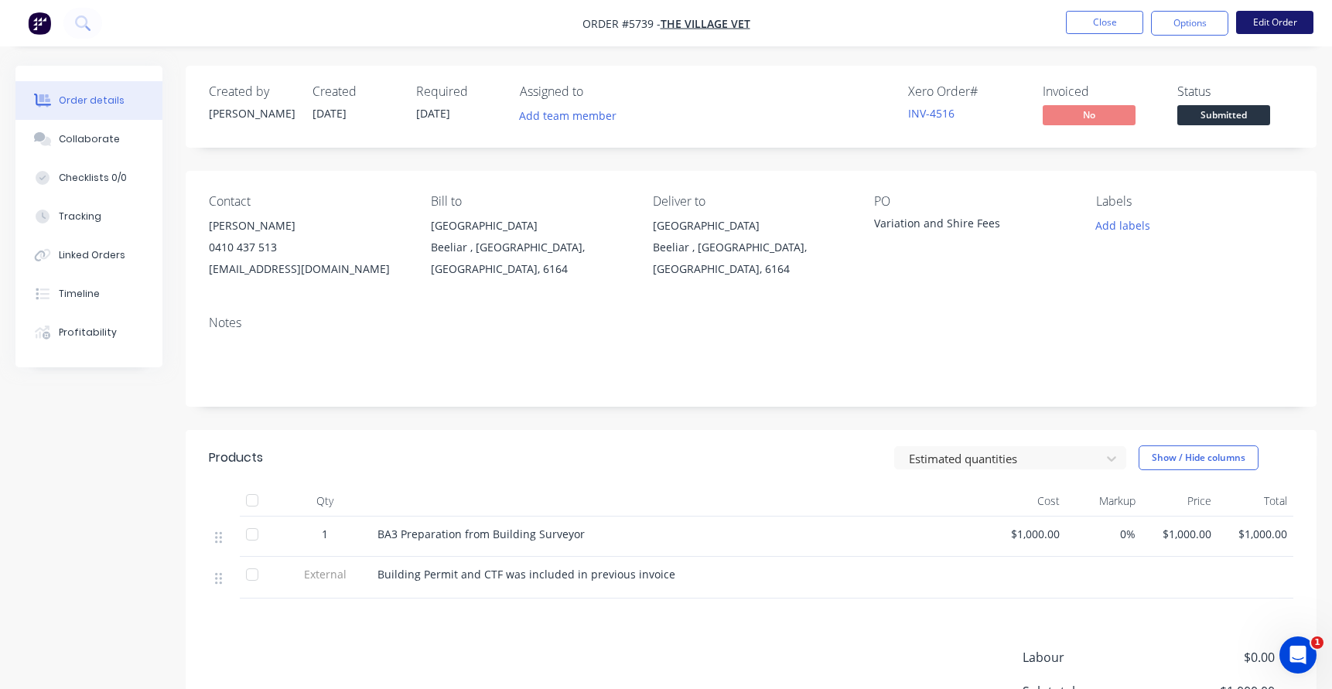
click at [1281, 20] on button "Edit Order" at bounding box center [1274, 22] width 77 height 23
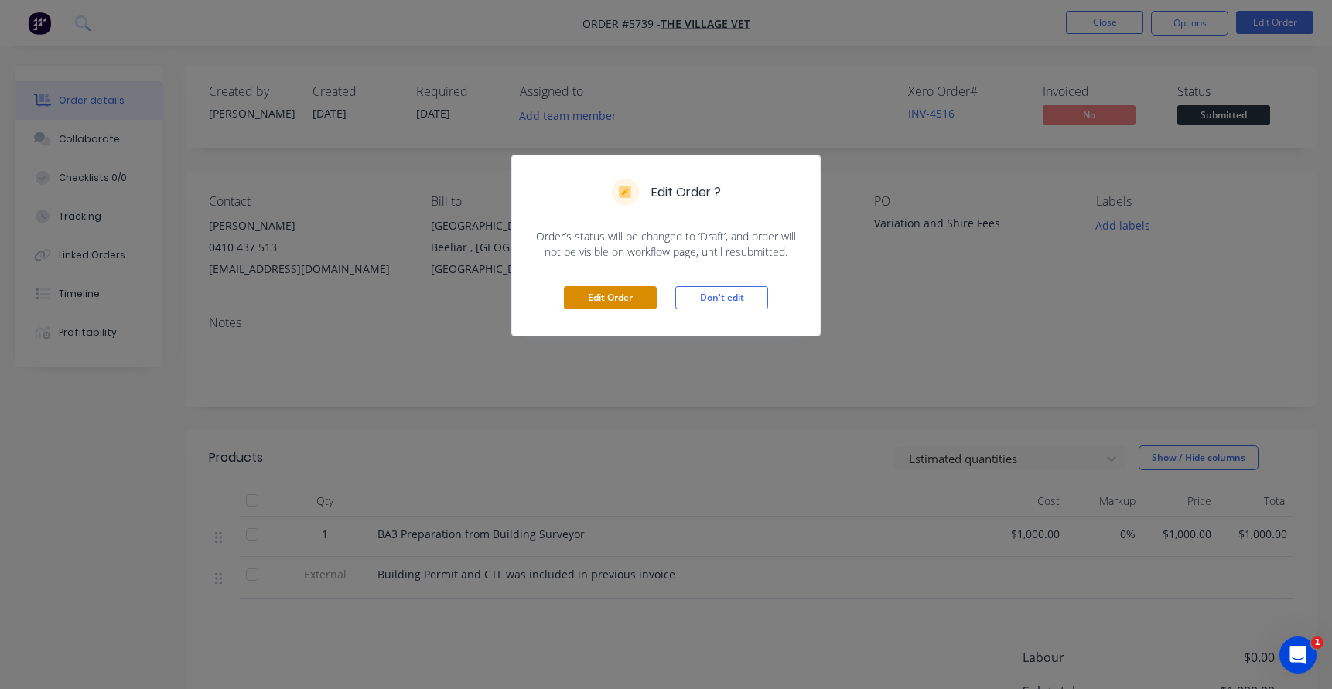
click at [598, 300] on button "Edit Order" at bounding box center [610, 297] width 93 height 23
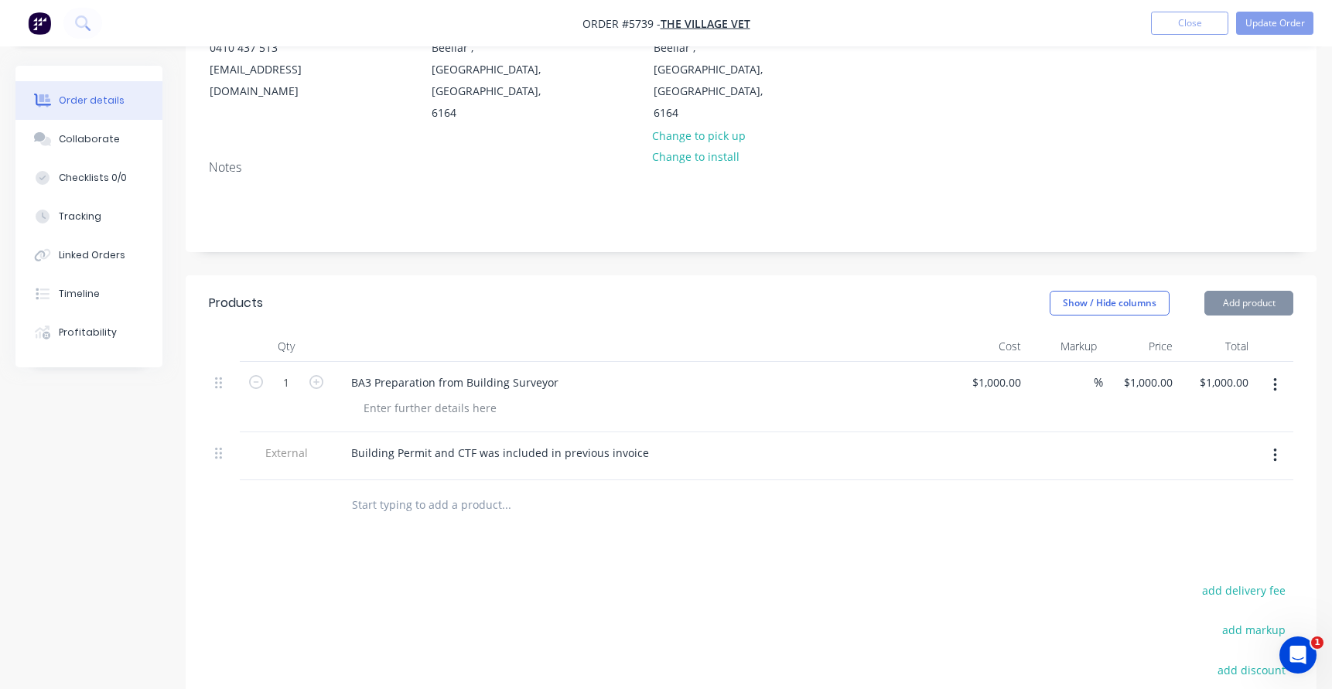
scroll to position [226, 0]
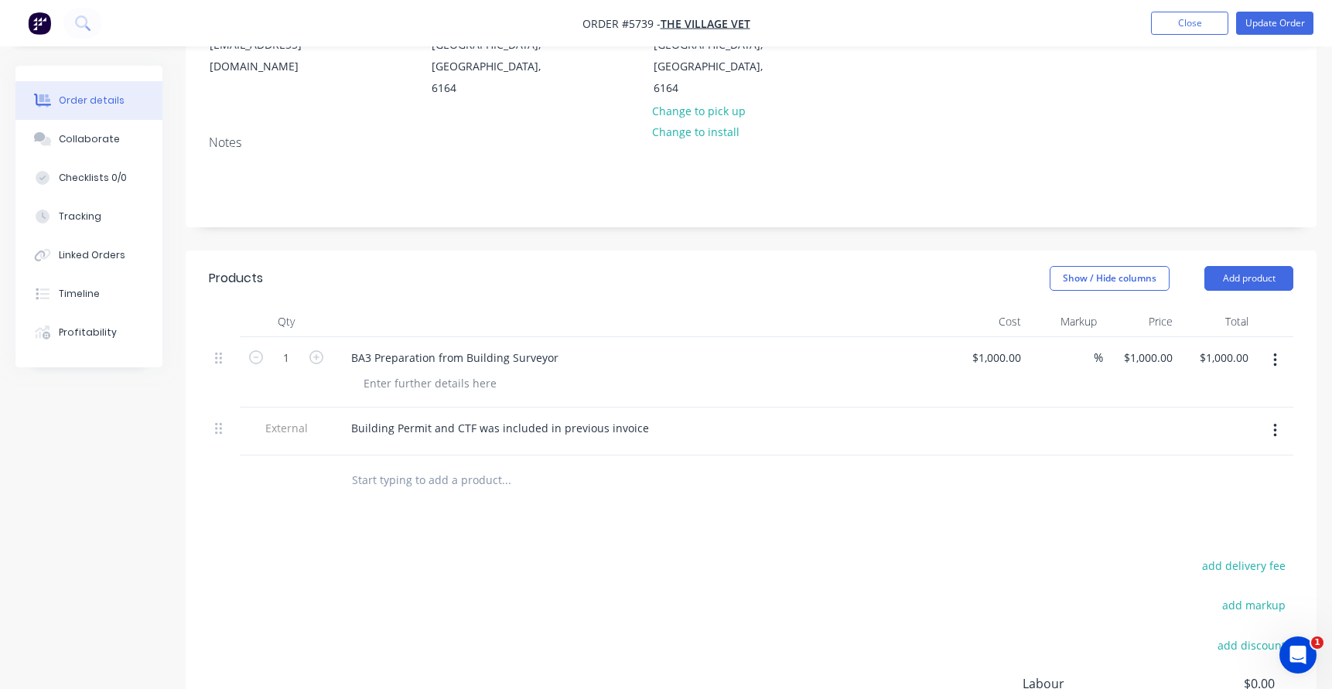
click at [394, 465] on input "text" at bounding box center [506, 480] width 310 height 31
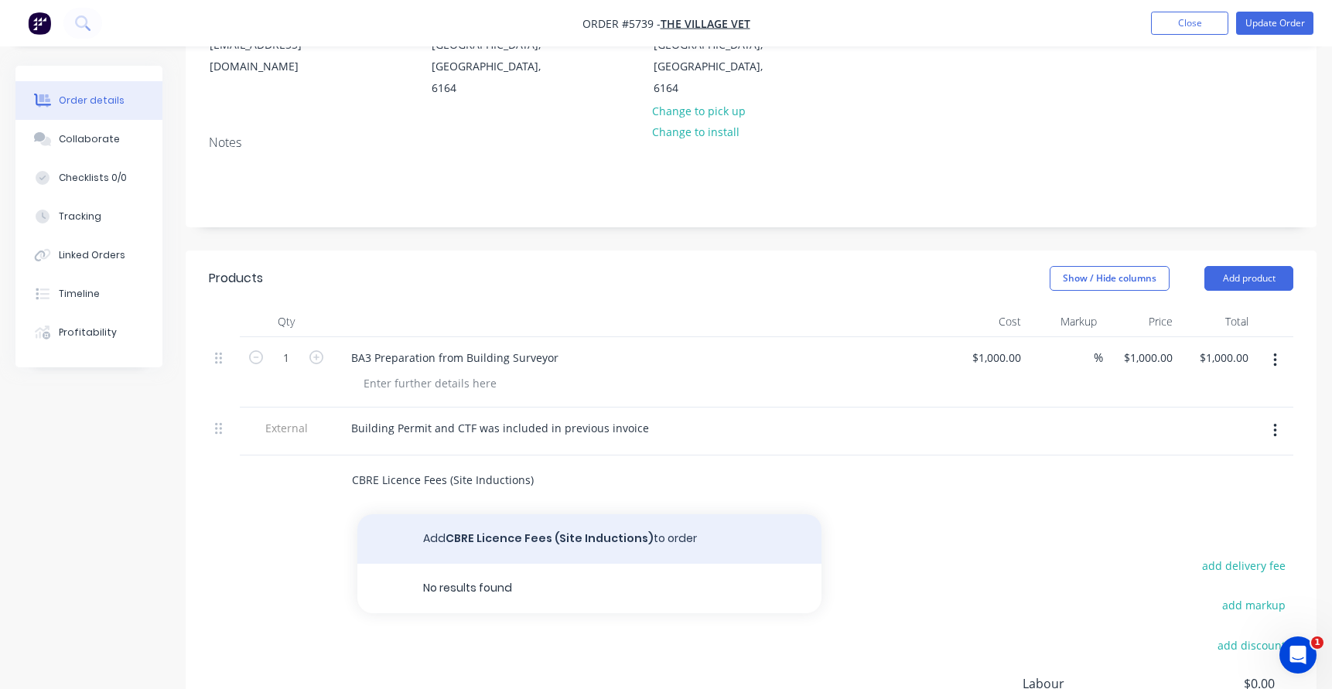
type input "CBRE Licence Fees (Site Inductions)"
click at [477, 515] on button "Add CBRE Licence Fees (Site Inductions) to order" at bounding box center [589, 540] width 464 height 50
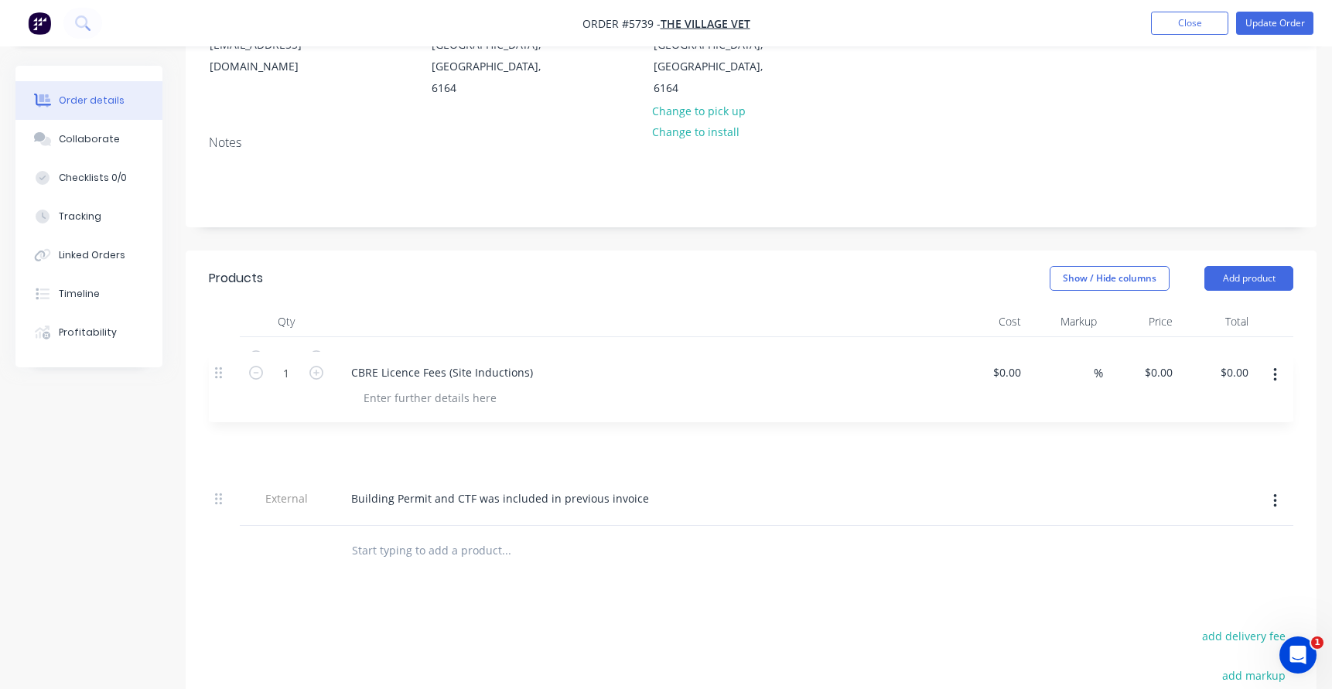
drag, startPoint x: 221, startPoint y: 436, endPoint x: 222, endPoint y: 358, distance: 78.2
click at [222, 358] on div "1 BA3 Preparation from Building Surveyor $1,000.00 $1,000.00 % $1,000.00 $1,000…" at bounding box center [751, 431] width 1085 height 189
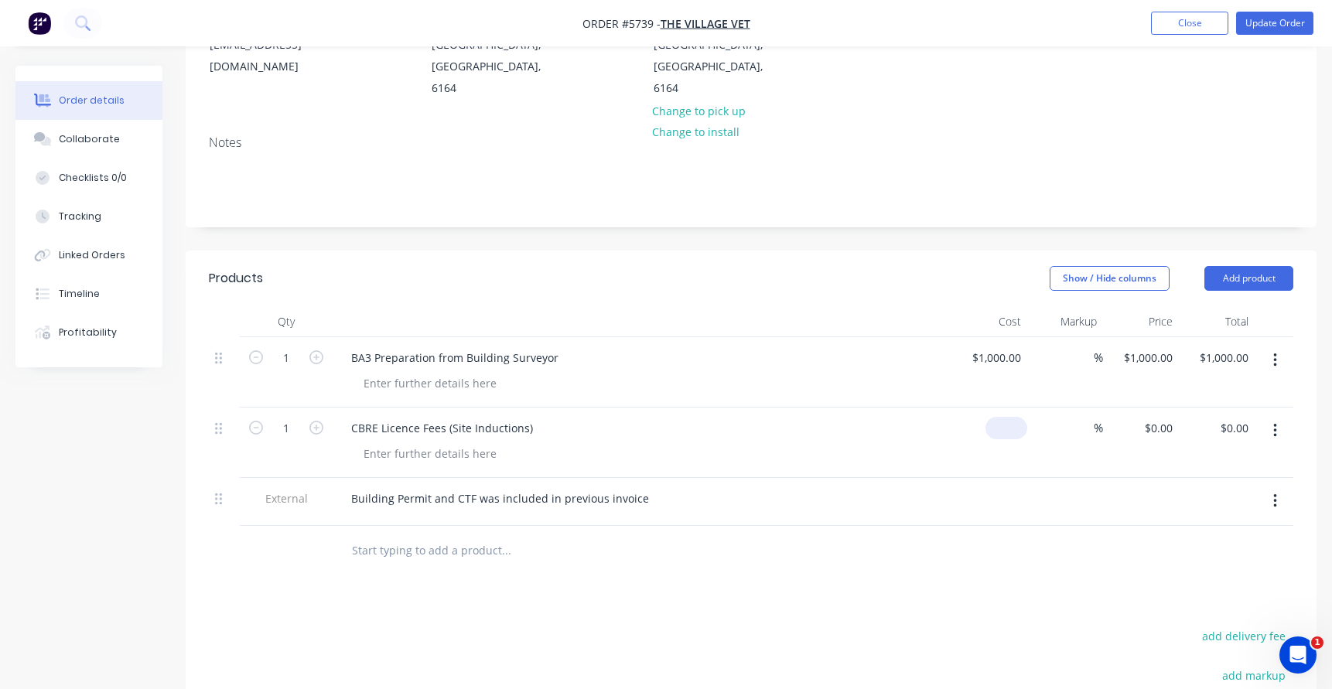
click at [1014, 417] on input at bounding box center [1010, 428] width 36 height 22
type input "$40.00"
click at [902, 443] on div at bounding box center [648, 454] width 594 height 22
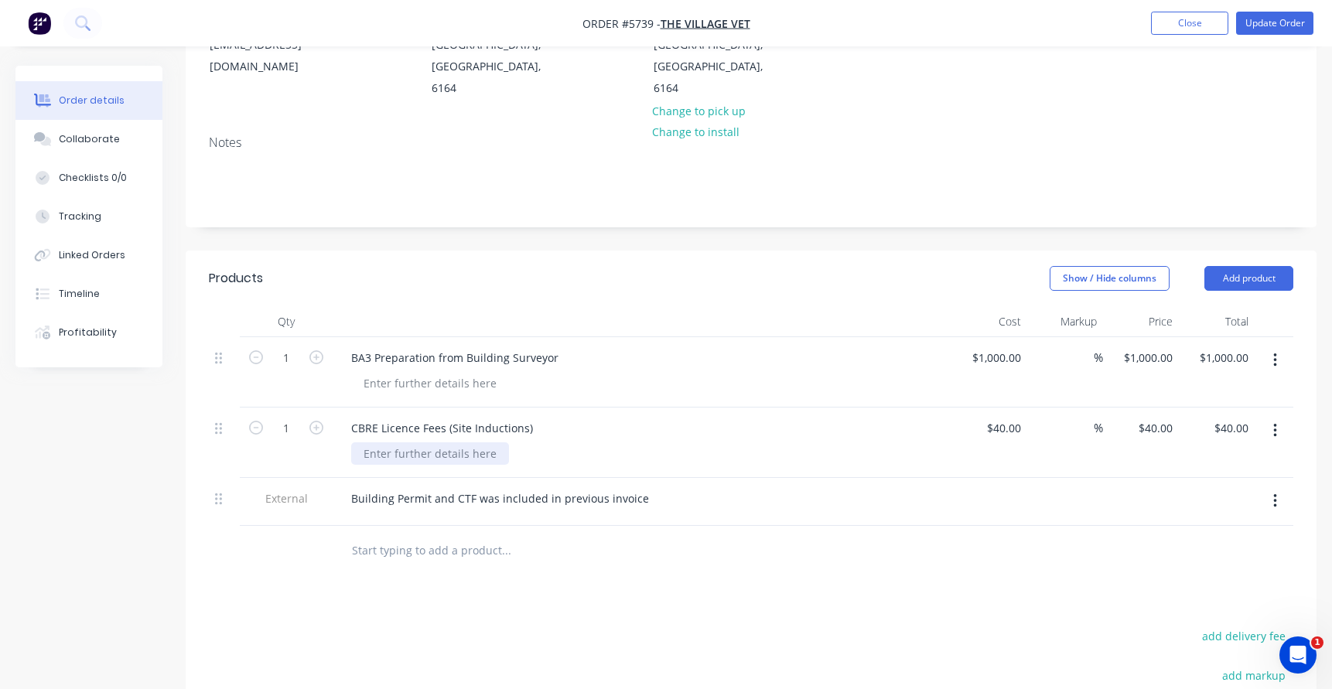
click at [424, 443] on div at bounding box center [430, 454] width 158 height 22
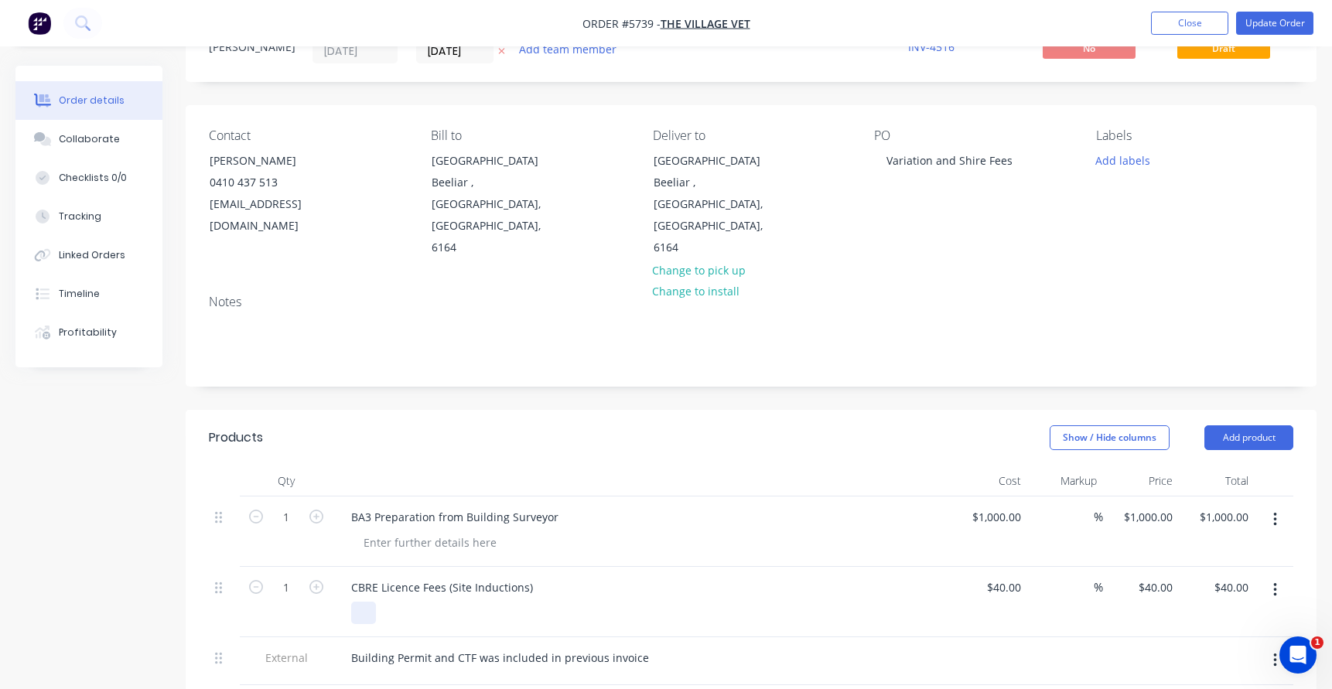
scroll to position [68, 0]
click at [351, 645] on div "Building Permit and CTF was included in previous invoice" at bounding box center [500, 656] width 323 height 22
click at [512, 645] on div "Please note the Building Permit and CTF was included in previous invoice" at bounding box center [541, 656] width 405 height 22
click at [575, 645] on div "Please note the Building Permit cost and CTF was included in previous invoice" at bounding box center [553, 656] width 429 height 22
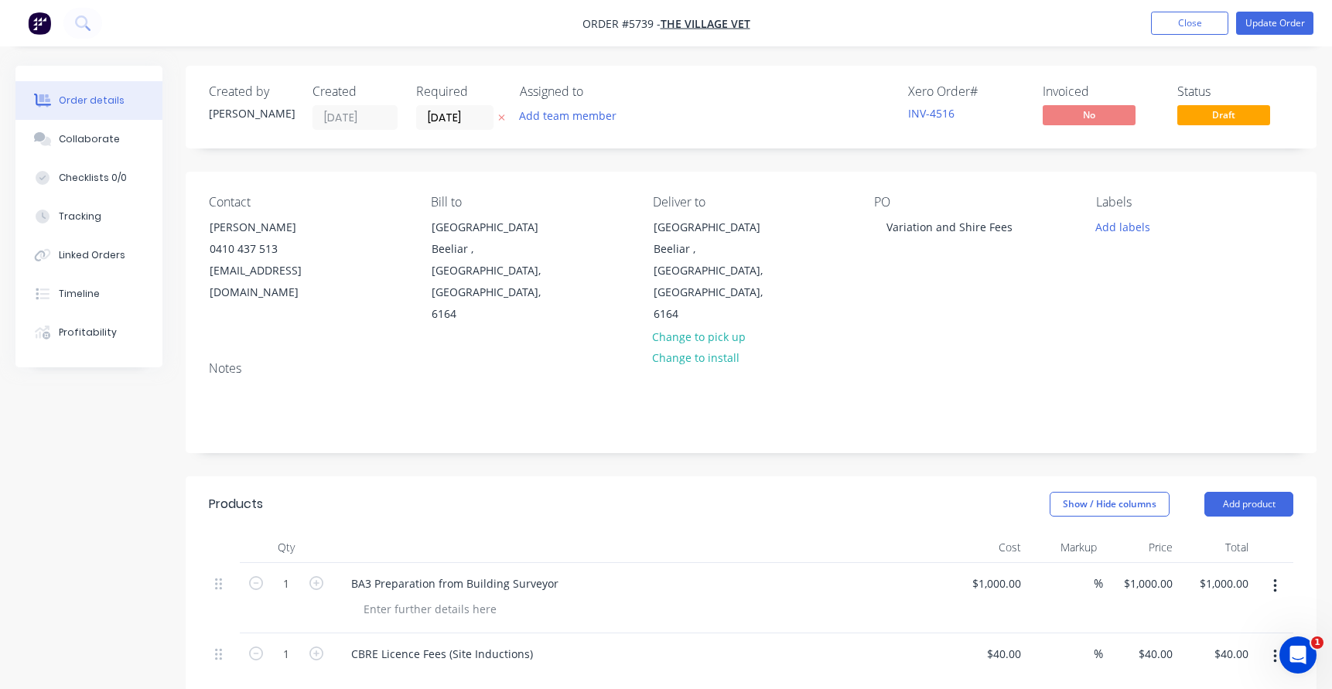
scroll to position [0, 0]
click at [1278, 27] on button "Update Order" at bounding box center [1274, 23] width 77 height 23
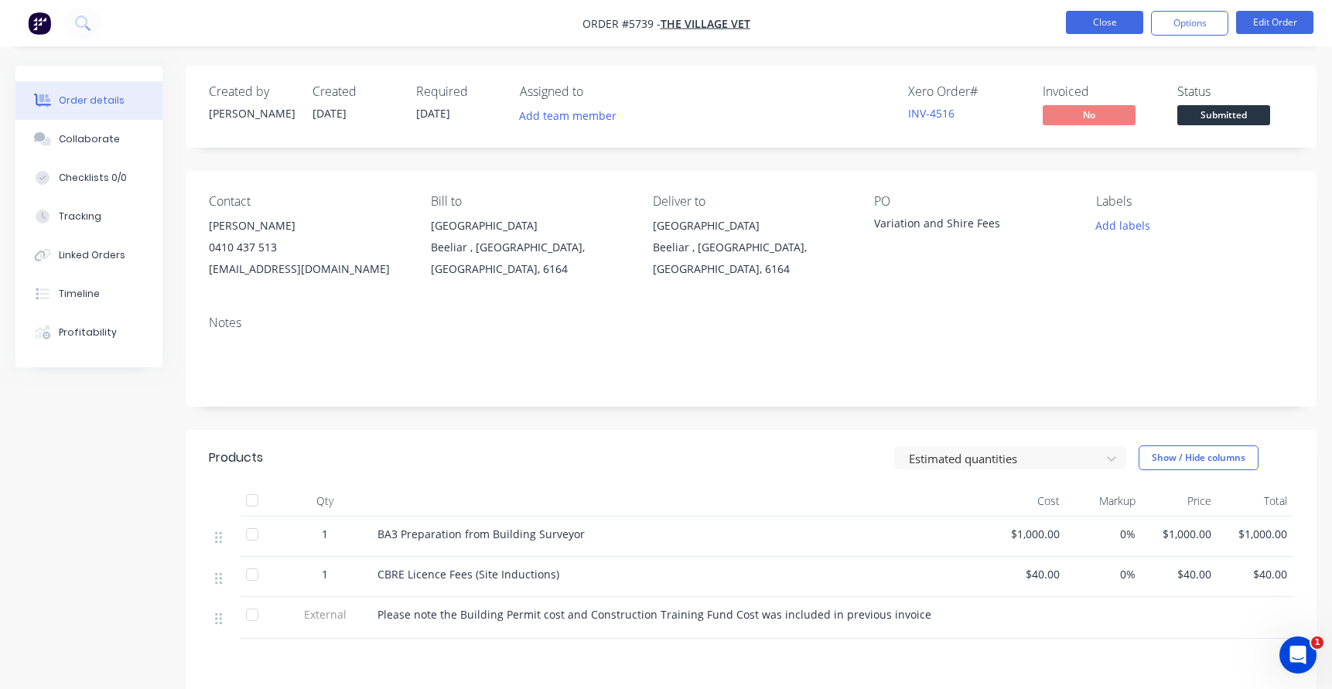
click at [1089, 28] on button "Close" at bounding box center [1104, 22] width 77 height 23
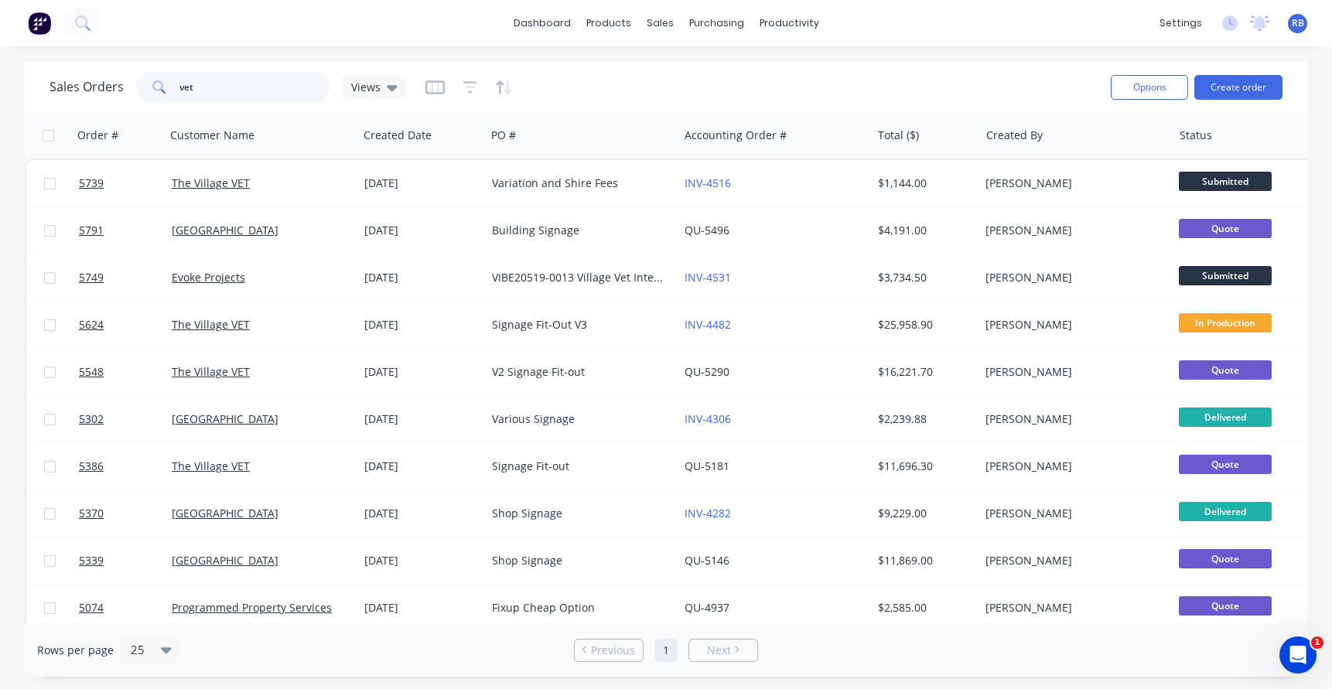
drag, startPoint x: 236, startPoint y: 86, endPoint x: 116, endPoint y: 86, distance: 119.9
click at [116, 86] on div "Sales Orders vet Views" at bounding box center [228, 87] width 357 height 31
type input "pet fresh"
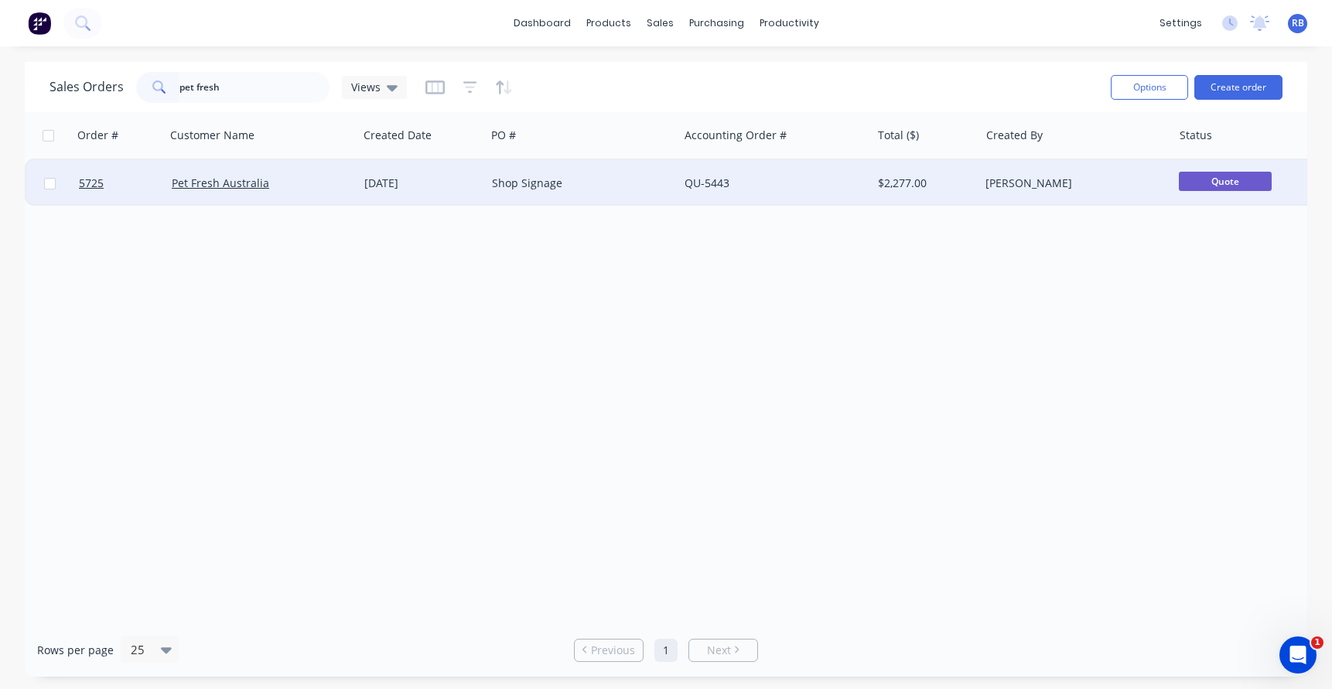
click at [314, 188] on div "Pet Fresh Australia" at bounding box center [258, 183] width 172 height 15
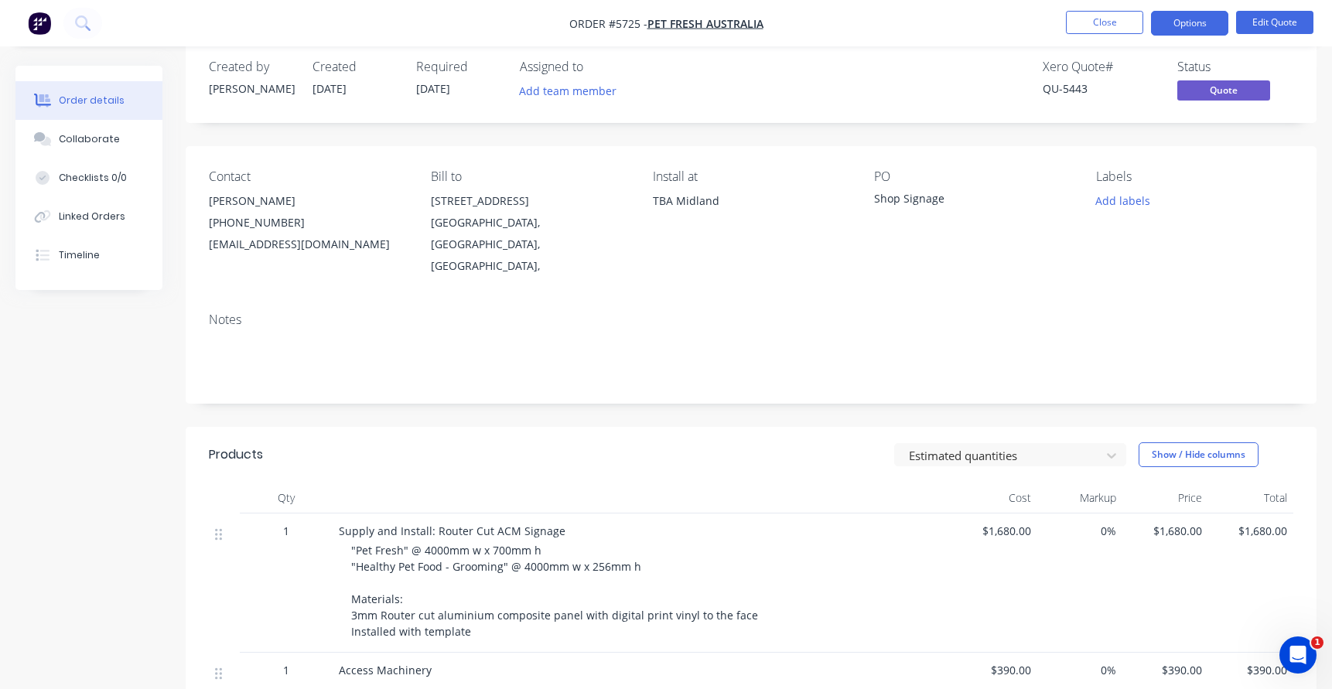
scroll to position [31, 0]
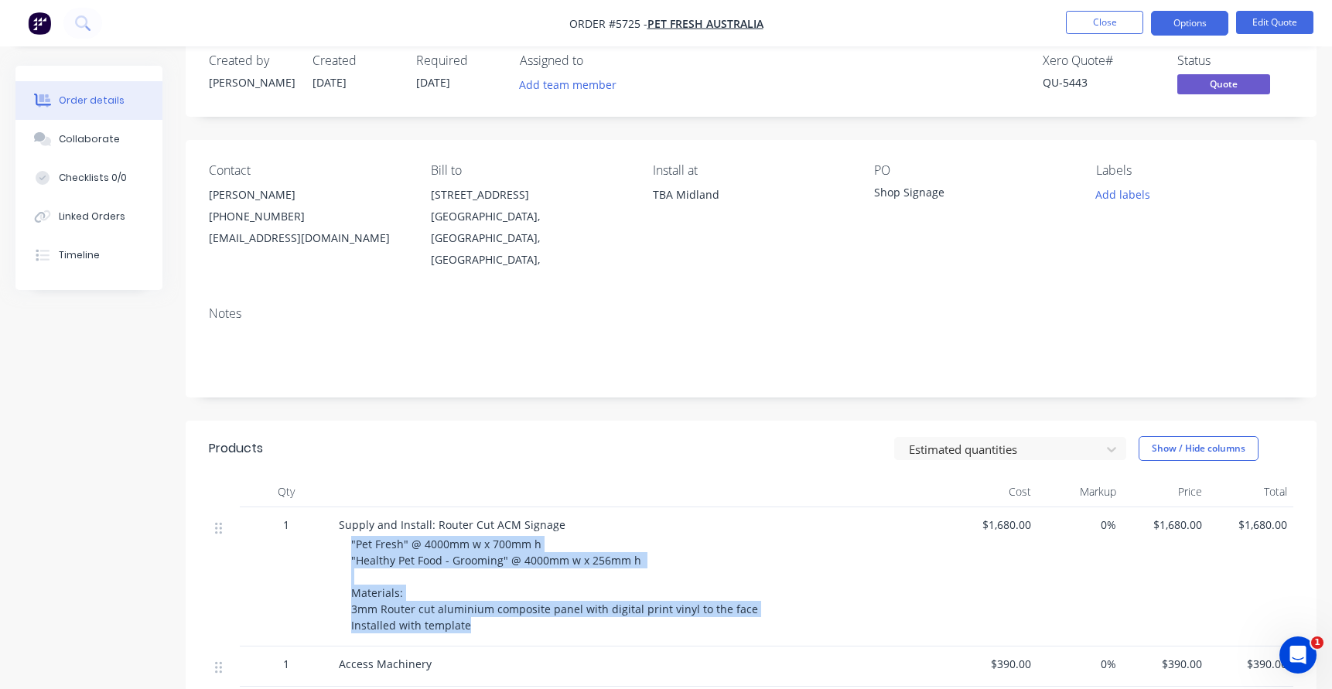
drag, startPoint x: 479, startPoint y: 610, endPoint x: 344, endPoint y: 523, distance: 160.1
click at [344, 523] on div "Supply and Install: Router Cut ACM Signage "Pet Fresh" @ 4000mm w x 700mm h "He…" at bounding box center [642, 577] width 619 height 139
copy span ""Pet Fresh" @ 4000mm w x 700mm h "Healthy Pet Food - Grooming" @ 4000mm w x 256…"
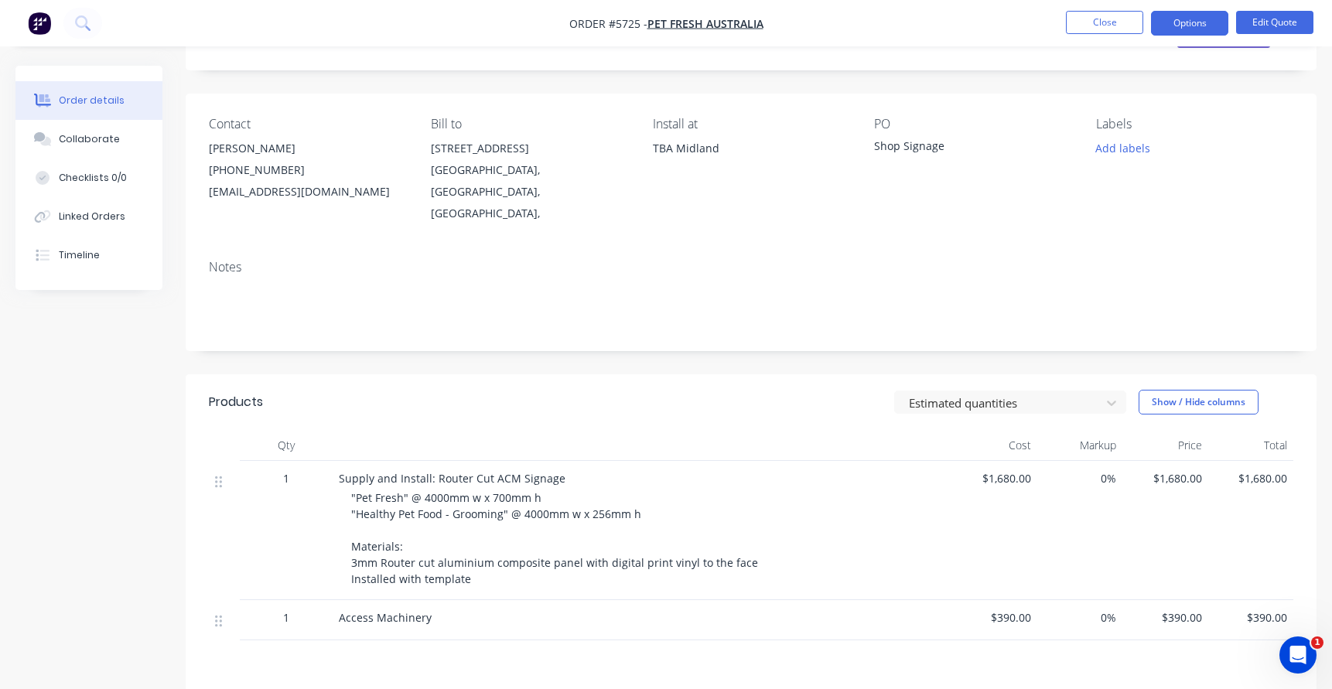
scroll to position [80, 0]
drag, startPoint x: 418, startPoint y: 453, endPoint x: 548, endPoint y: 459, distance: 130.1
click at [543, 468] on span "Supply and Install: Router Cut ACM Signage" at bounding box center [452, 475] width 227 height 15
drag, startPoint x: 417, startPoint y: 467, endPoint x: 465, endPoint y: 467, distance: 48.0
click at [465, 487] on span ""Pet Fresh" @ 4000mm w x 700mm h "Healthy Pet Food - Grooming" @ 4000mm w x 256…" at bounding box center [554, 535] width 407 height 96
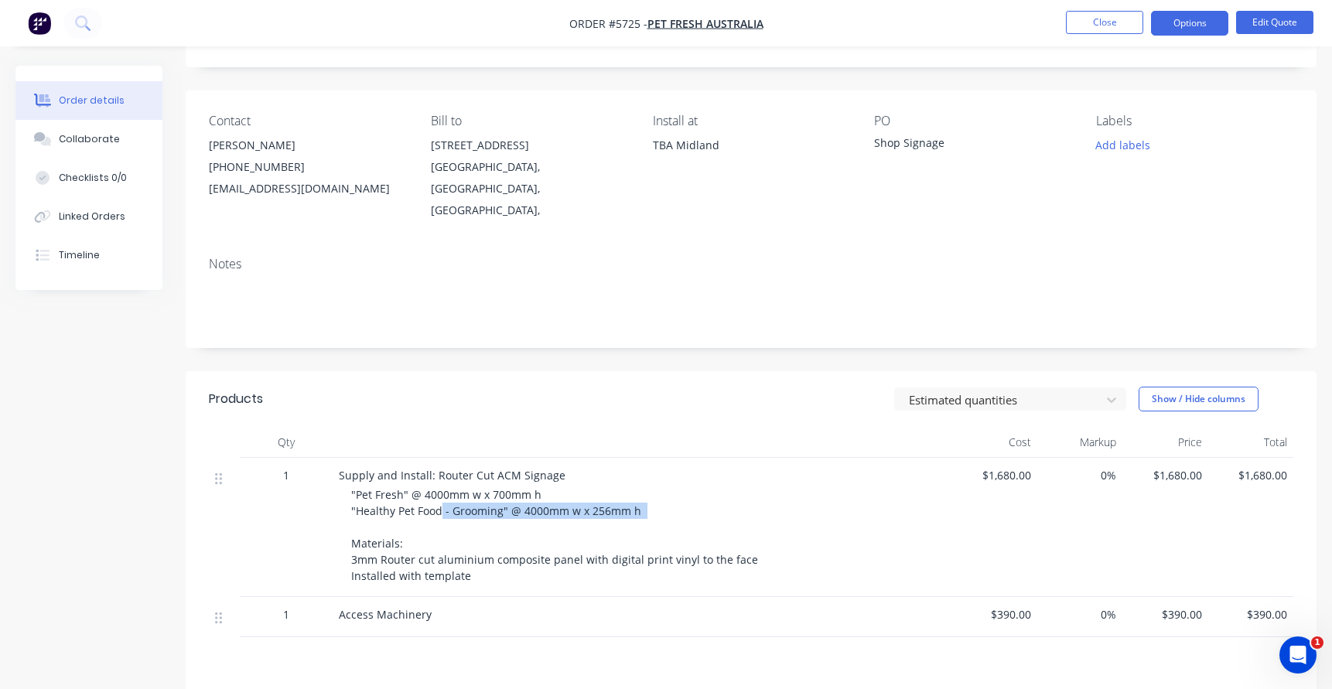
drag, startPoint x: 439, startPoint y: 490, endPoint x: 578, endPoint y: 505, distance: 140.1
click at [578, 505] on div ""Pet Fresh" @ 4000mm w x 700mm h "Healthy Pet Food - Grooming" @ 4000mm w x 256…" at bounding box center [648, 535] width 594 height 97
drag, startPoint x: 608, startPoint y: 490, endPoint x: 567, endPoint y: 490, distance: 41.0
click at [567, 490] on span ""Pet Fresh" @ 4000mm w x 700mm h "Healthy Pet Food - Grooming" @ 4000mm w x 256…" at bounding box center [554, 535] width 407 height 96
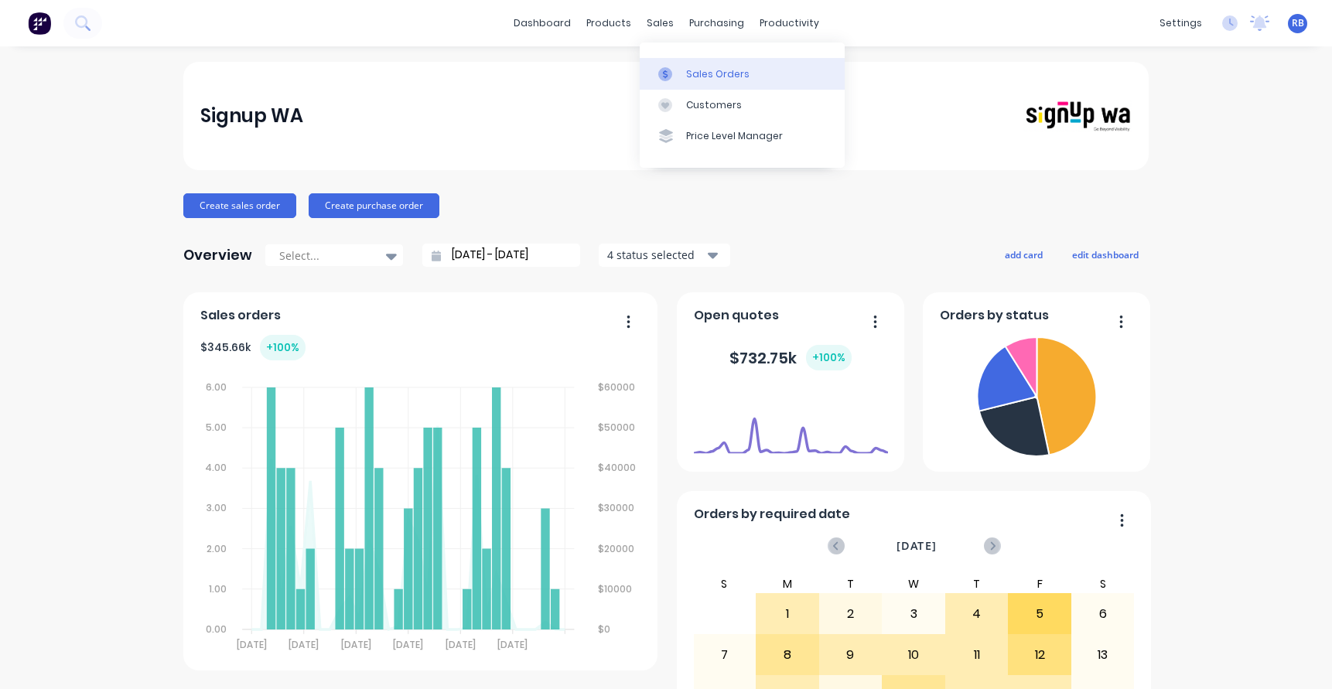
click at [703, 73] on div "Sales Orders" at bounding box center [717, 74] width 63 height 14
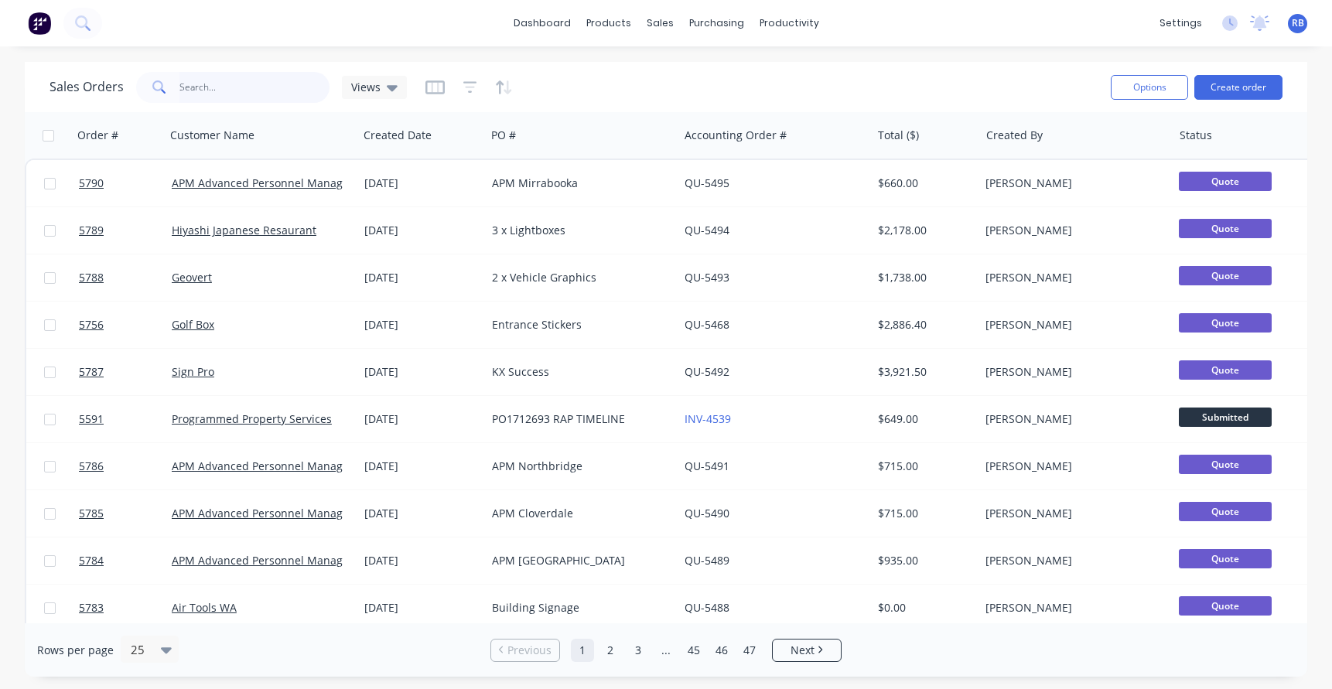
click at [239, 85] on input "text" at bounding box center [255, 87] width 151 height 31
type input "baldivis"
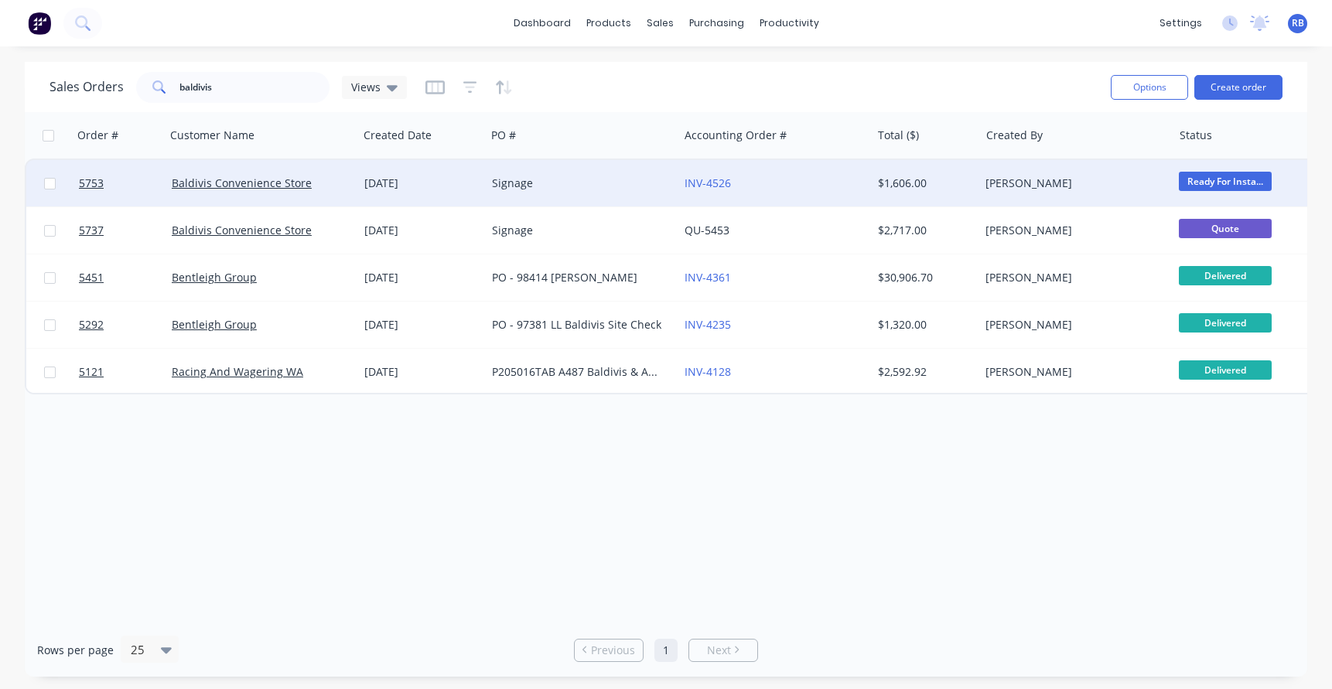
click at [581, 187] on div "Signage" at bounding box center [578, 183] width 172 height 15
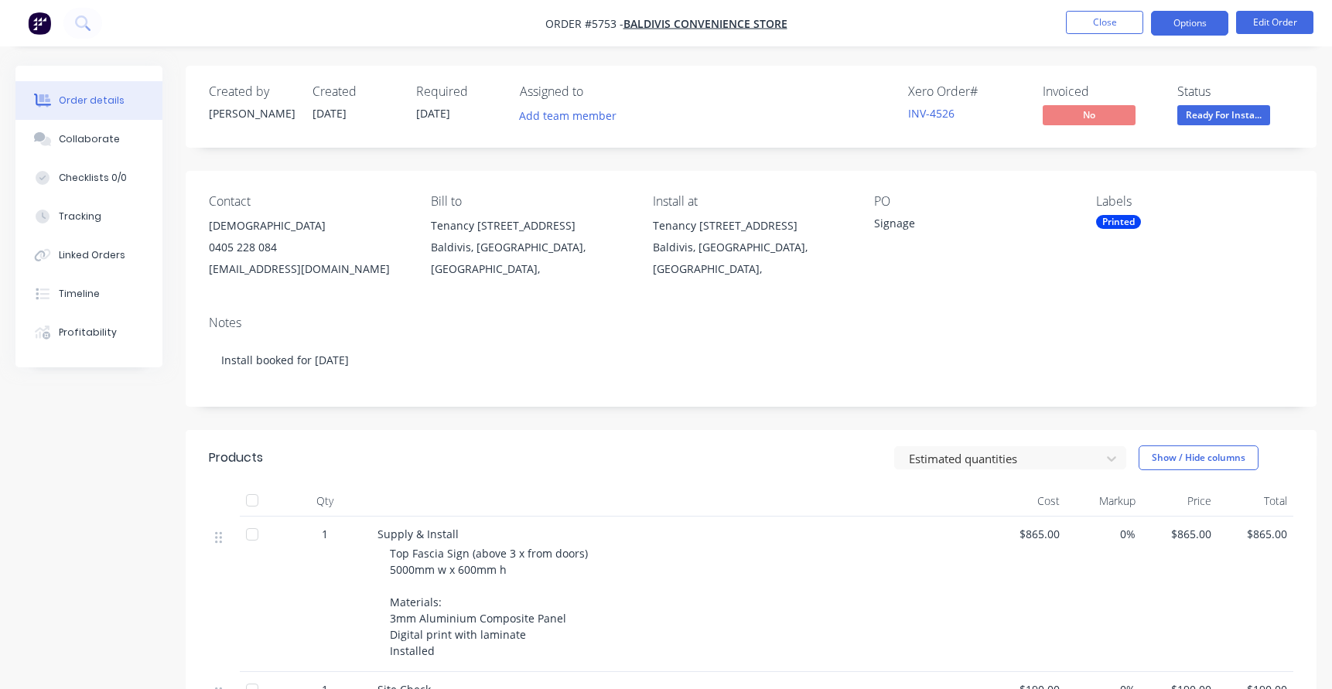
click at [1192, 26] on button "Options" at bounding box center [1189, 23] width 77 height 25
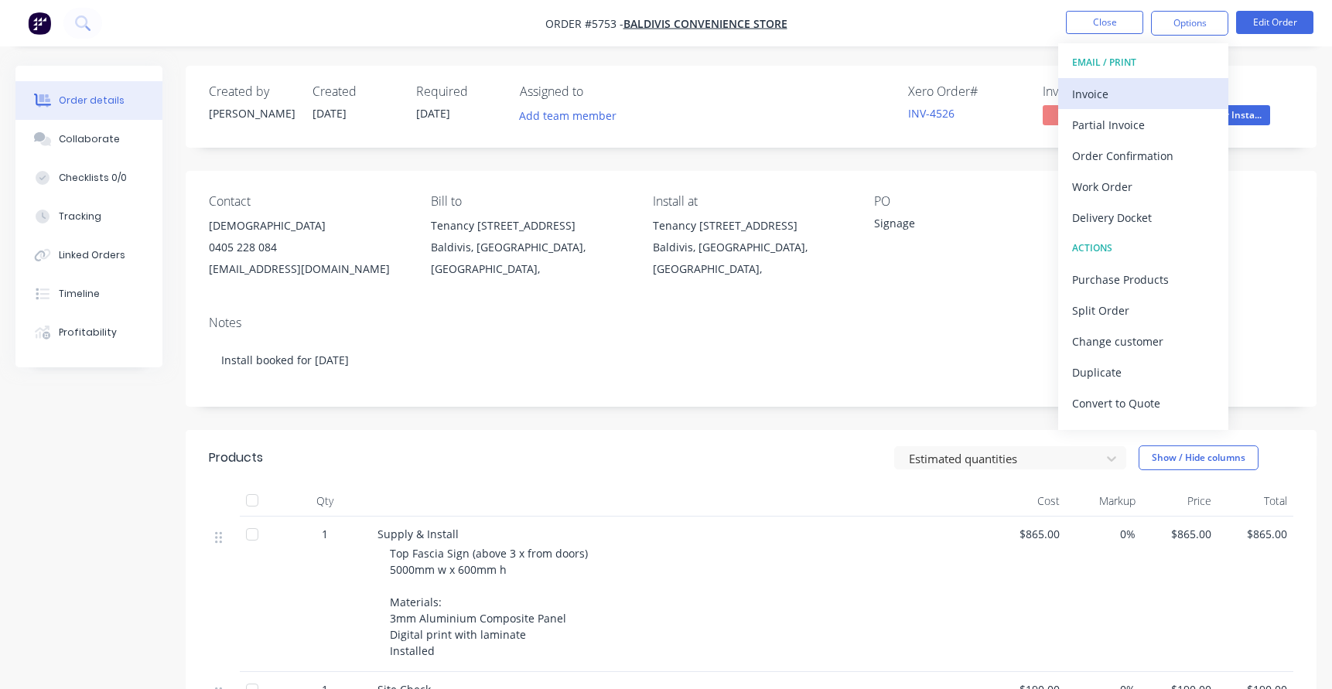
click at [1109, 93] on div "Invoice" at bounding box center [1143, 94] width 142 height 22
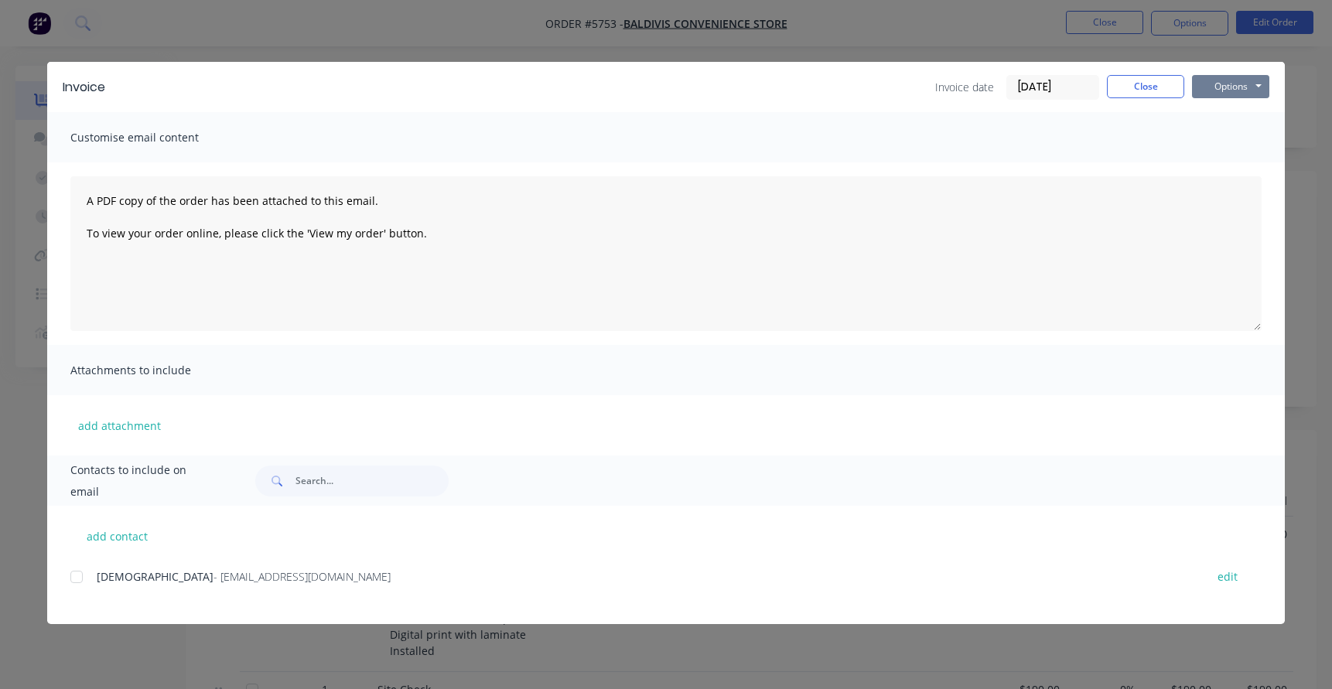
click at [1231, 84] on button "Options" at bounding box center [1230, 86] width 77 height 23
click at [1237, 144] on button "Print" at bounding box center [1241, 140] width 99 height 26
click at [1147, 85] on button "Close" at bounding box center [1145, 86] width 77 height 23
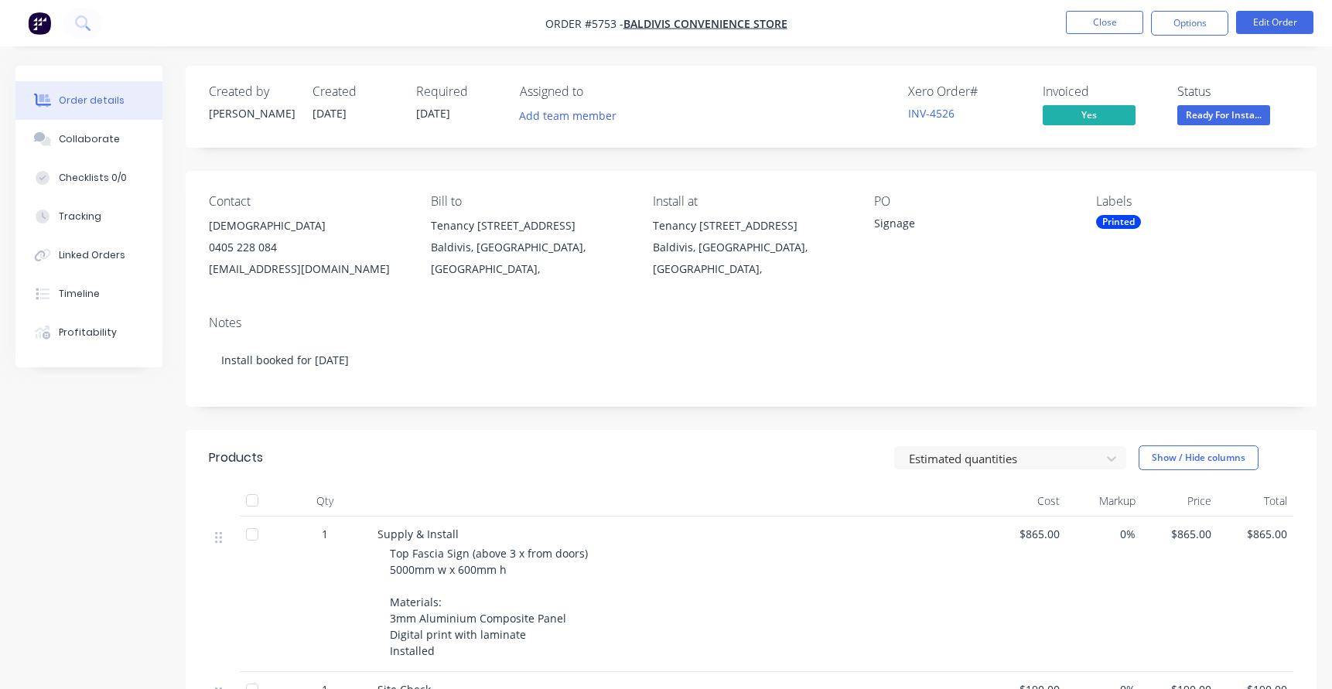
click at [1219, 110] on span "Ready For Insta..." at bounding box center [1224, 114] width 93 height 19
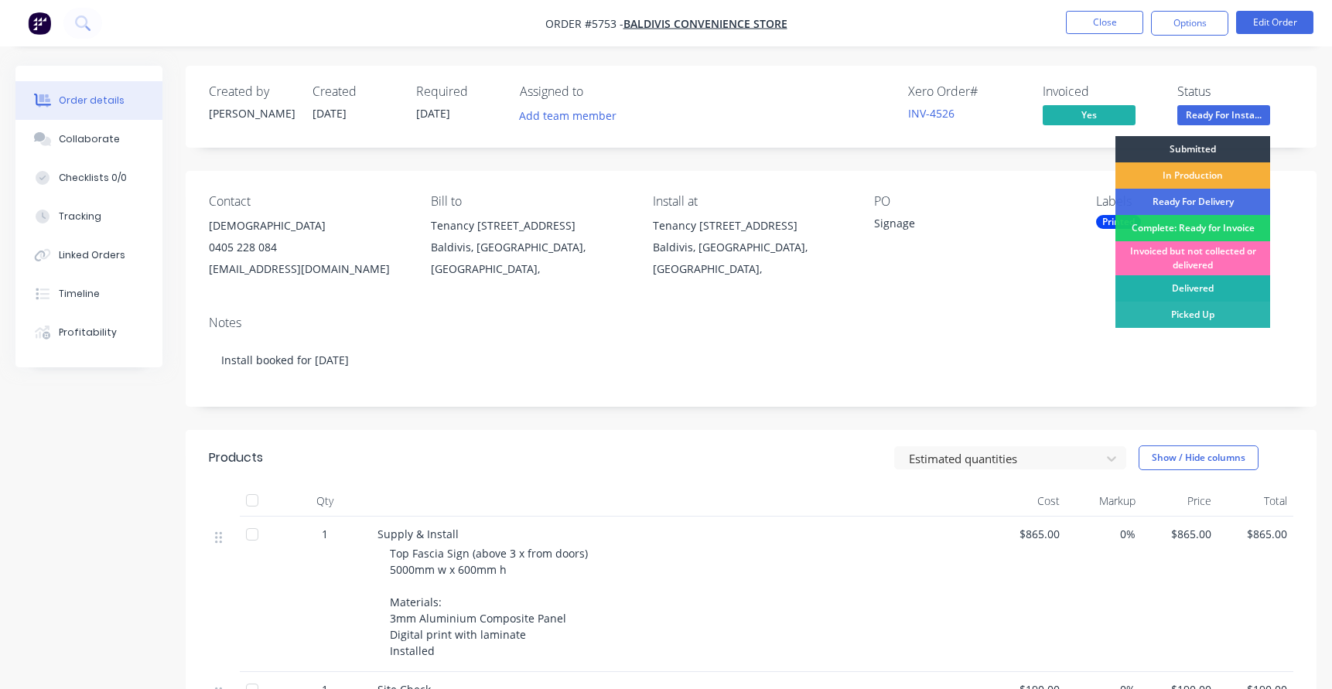
click at [1186, 292] on div "Delivered" at bounding box center [1193, 288] width 155 height 26
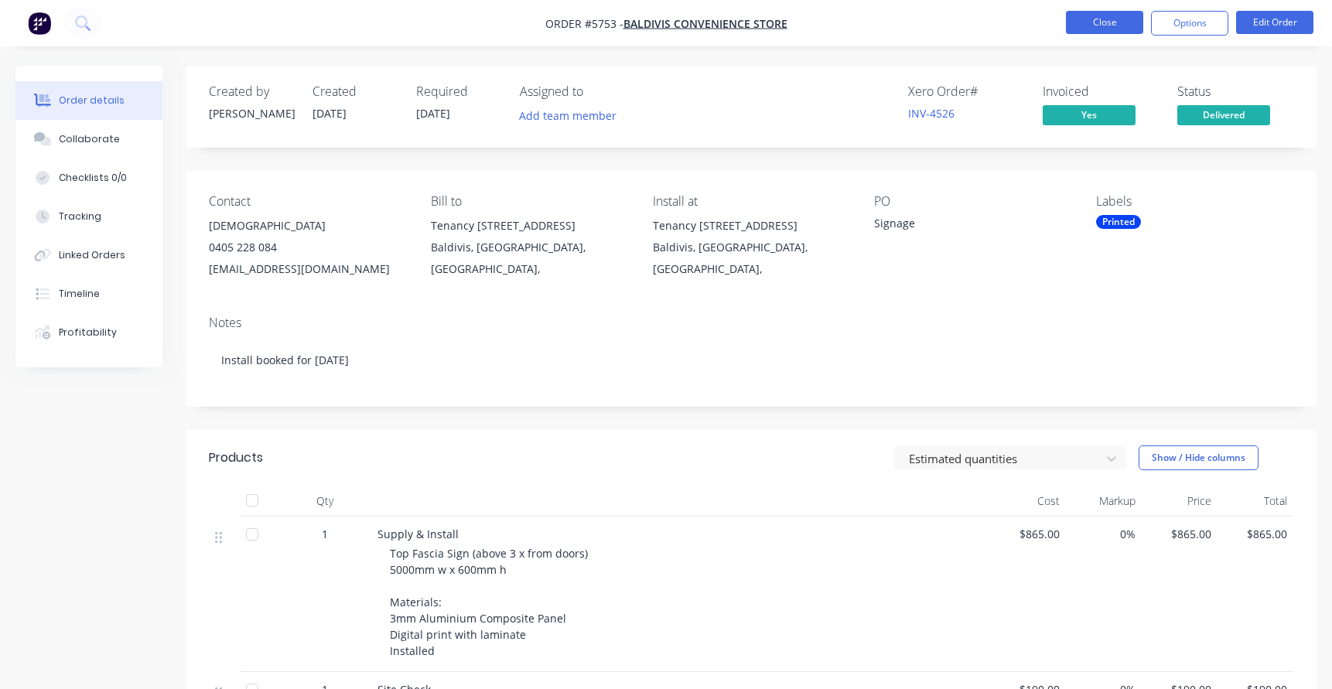
click at [1102, 22] on button "Close" at bounding box center [1104, 22] width 77 height 23
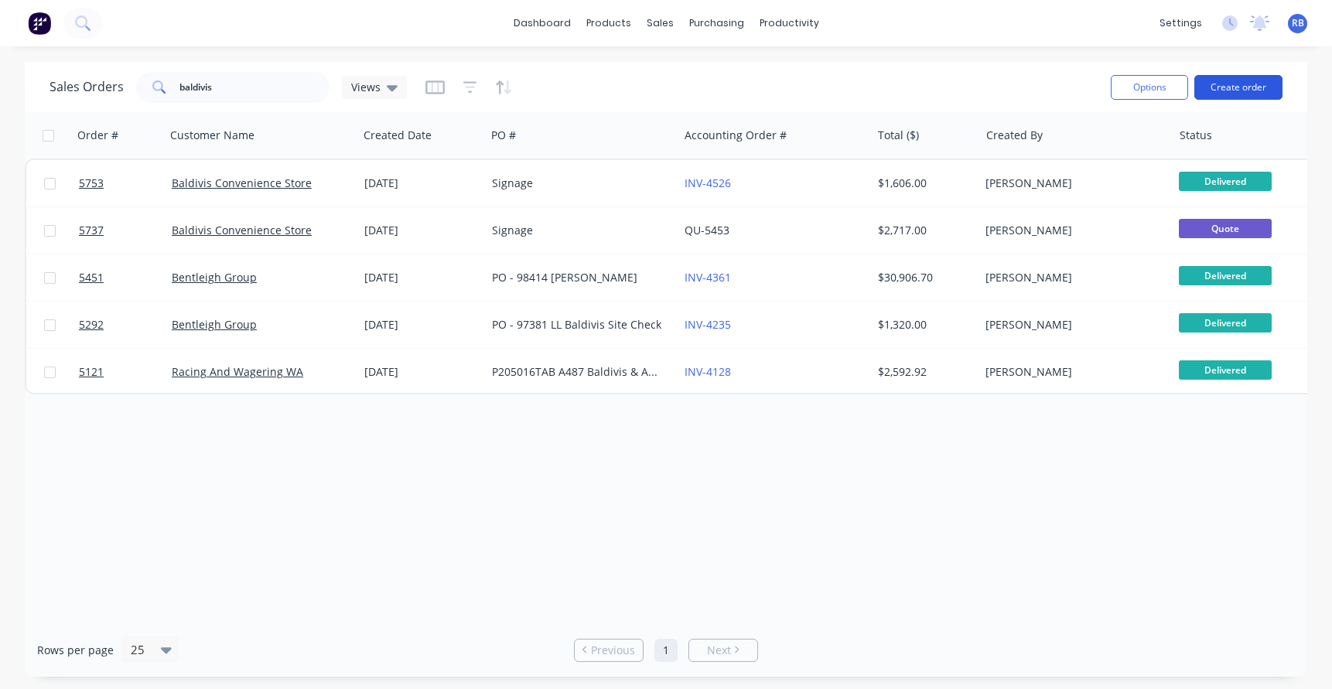
click at [1227, 91] on button "Create order" at bounding box center [1239, 87] width 88 height 25
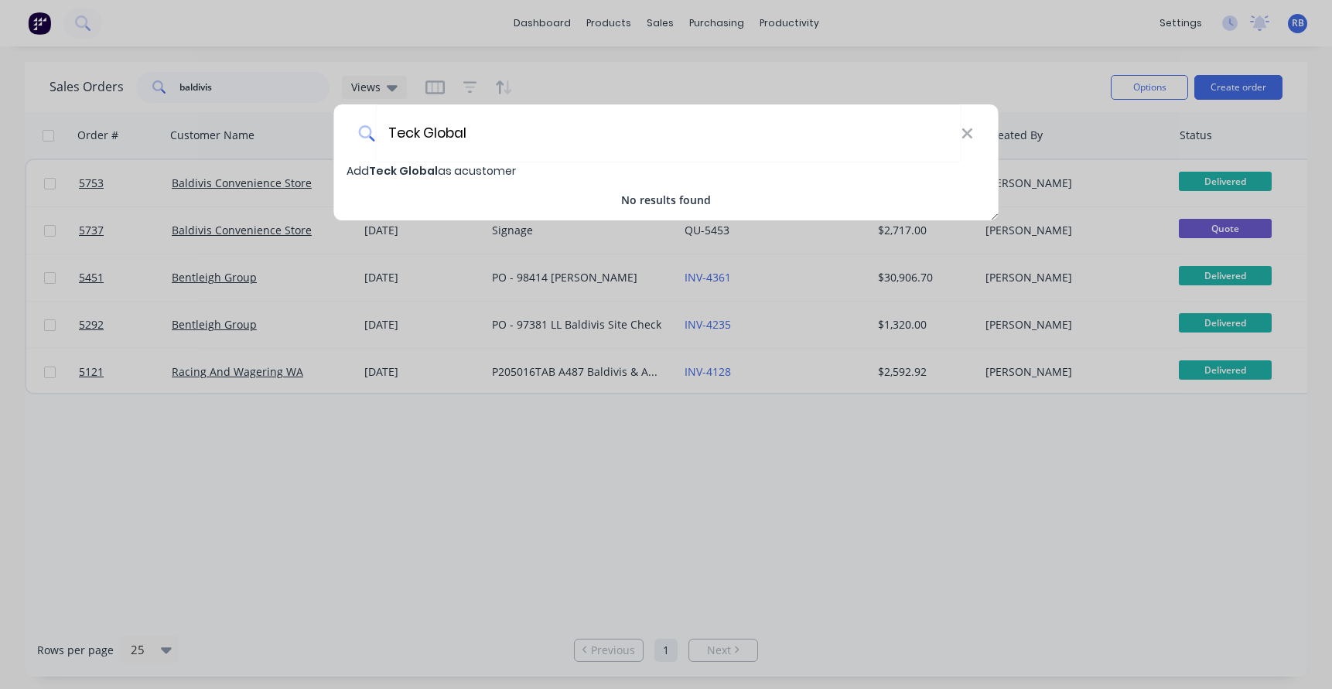
type input "Teck Global"
click at [418, 167] on span "Teck Global" at bounding box center [403, 170] width 69 height 15
select select "AU"
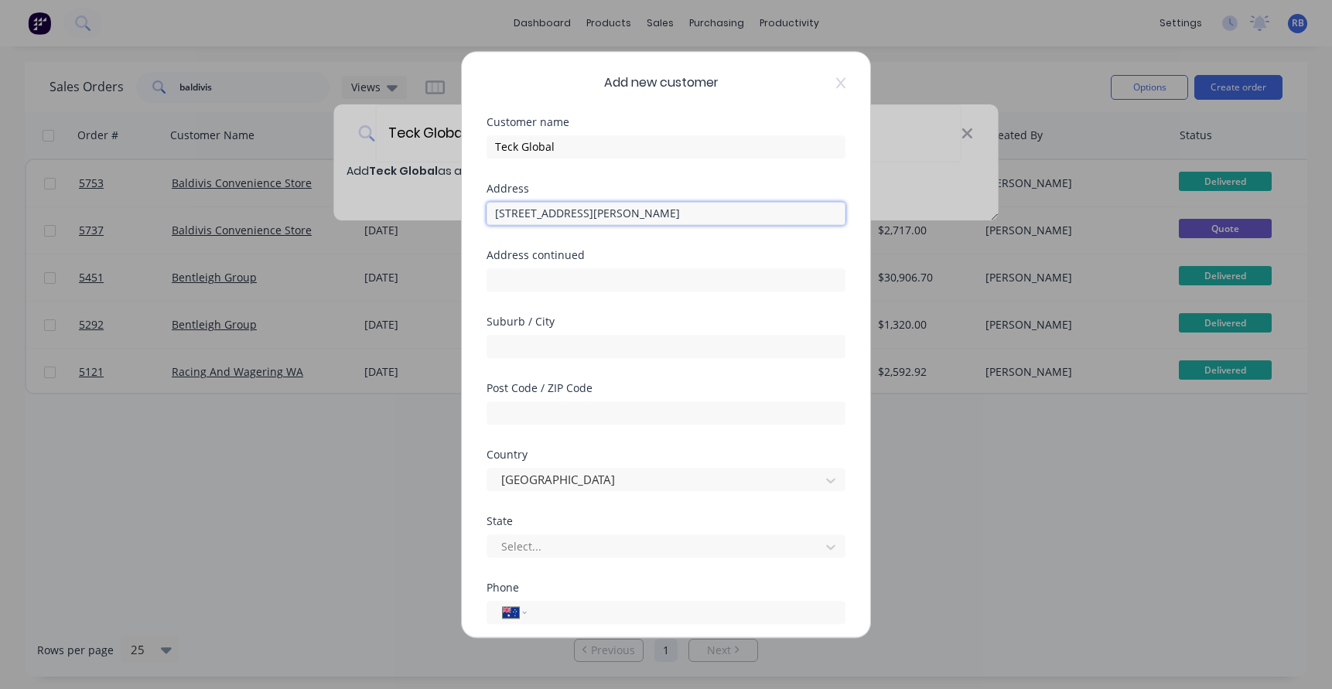
type input "611 Marshall Road"
click at [622, 329] on div "Suburb / City" at bounding box center [666, 337] width 359 height 42
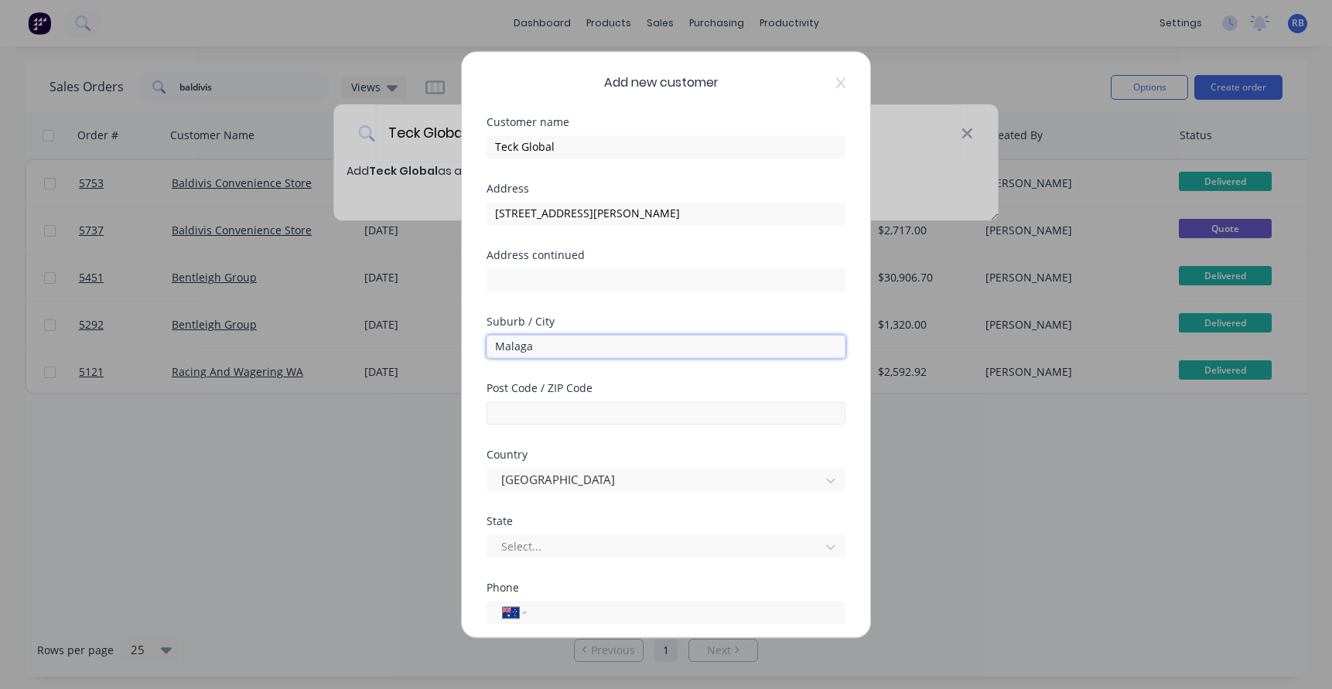
type input "Malaga"
type input "6090"
click at [524, 544] on div "Select..." at bounding box center [656, 547] width 310 height 16
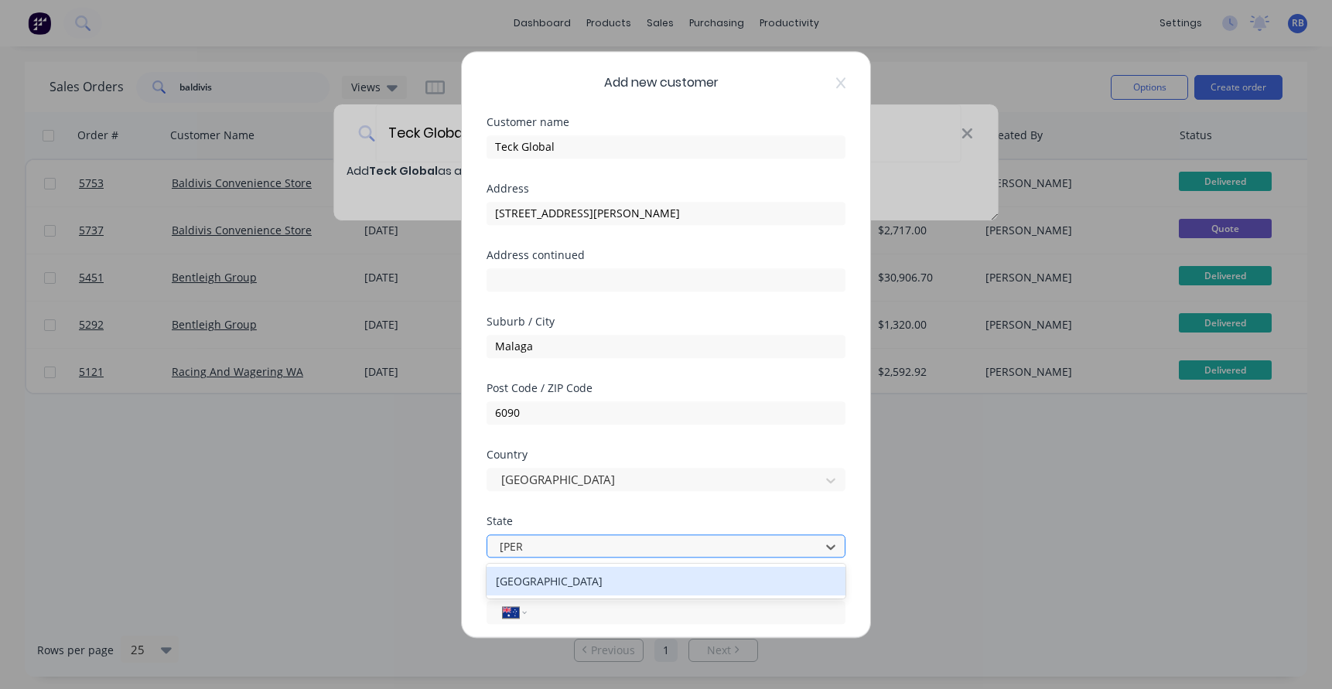
type input "west"
click at [529, 585] on div "Western Australia" at bounding box center [666, 581] width 359 height 29
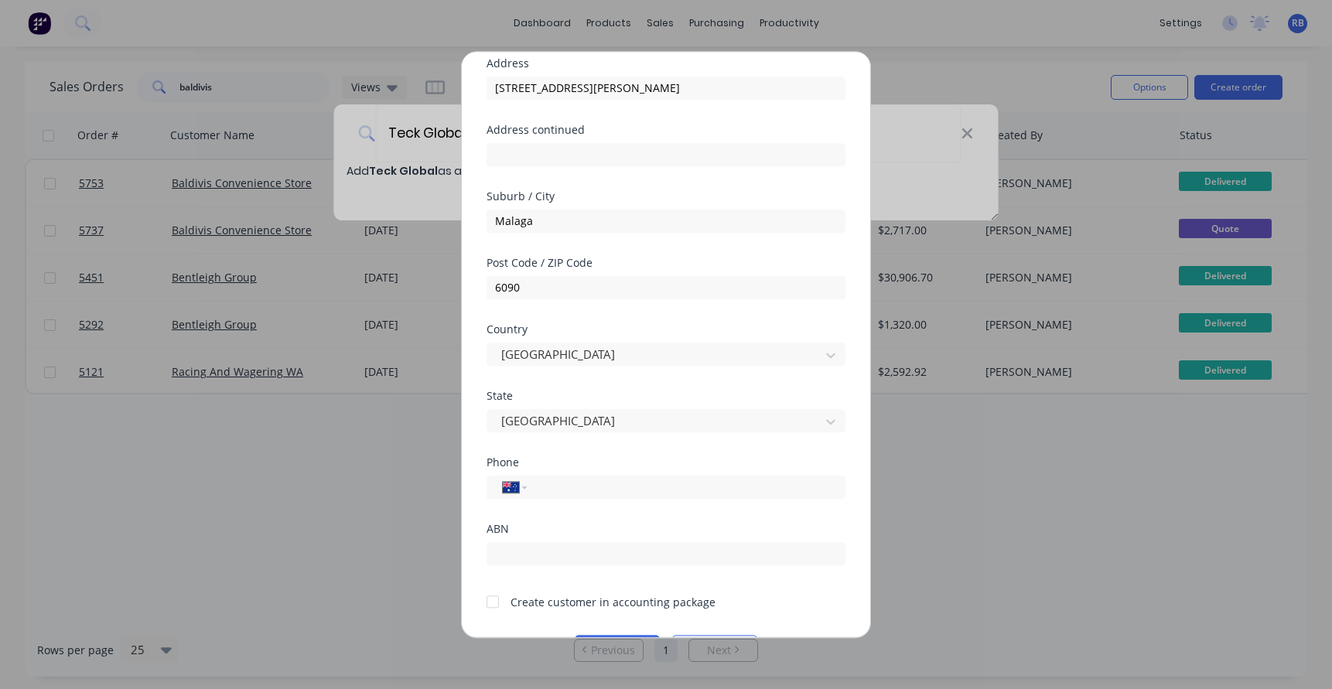
scroll to position [144, 0]
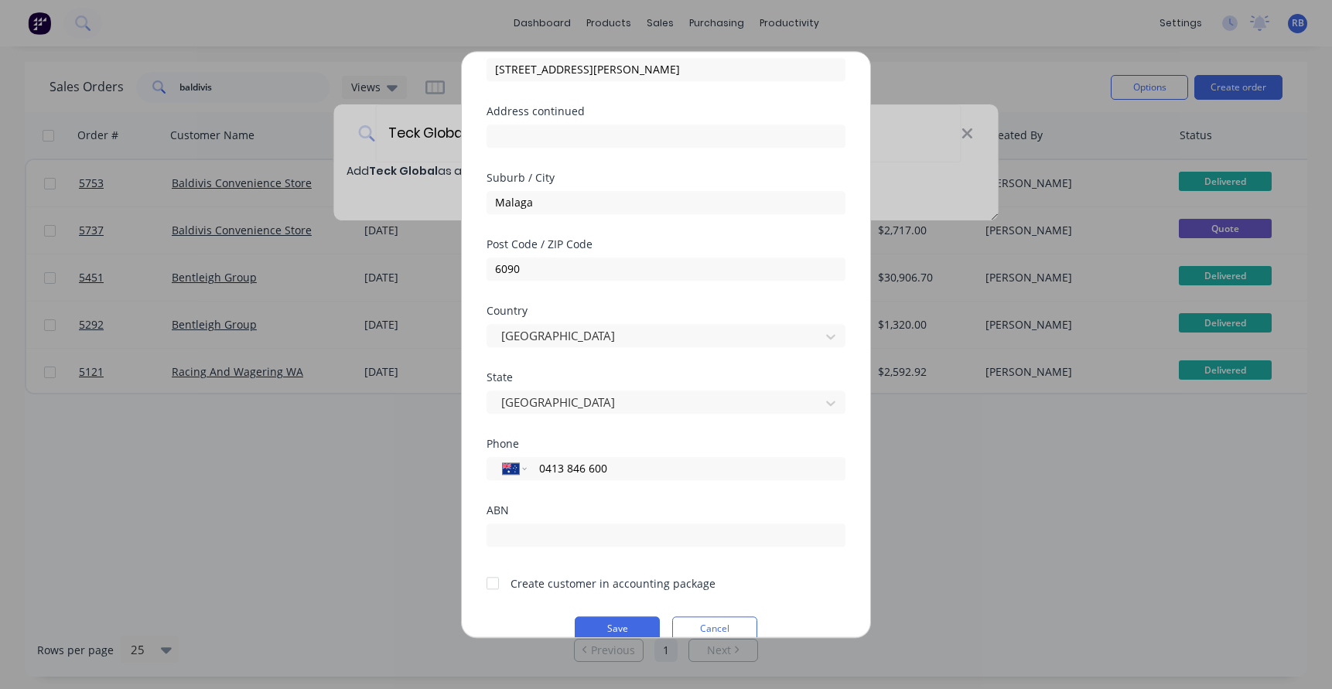
type input "0413 846 600"
click at [494, 587] on div at bounding box center [492, 583] width 31 height 31
click at [603, 626] on button "Save" at bounding box center [617, 629] width 85 height 25
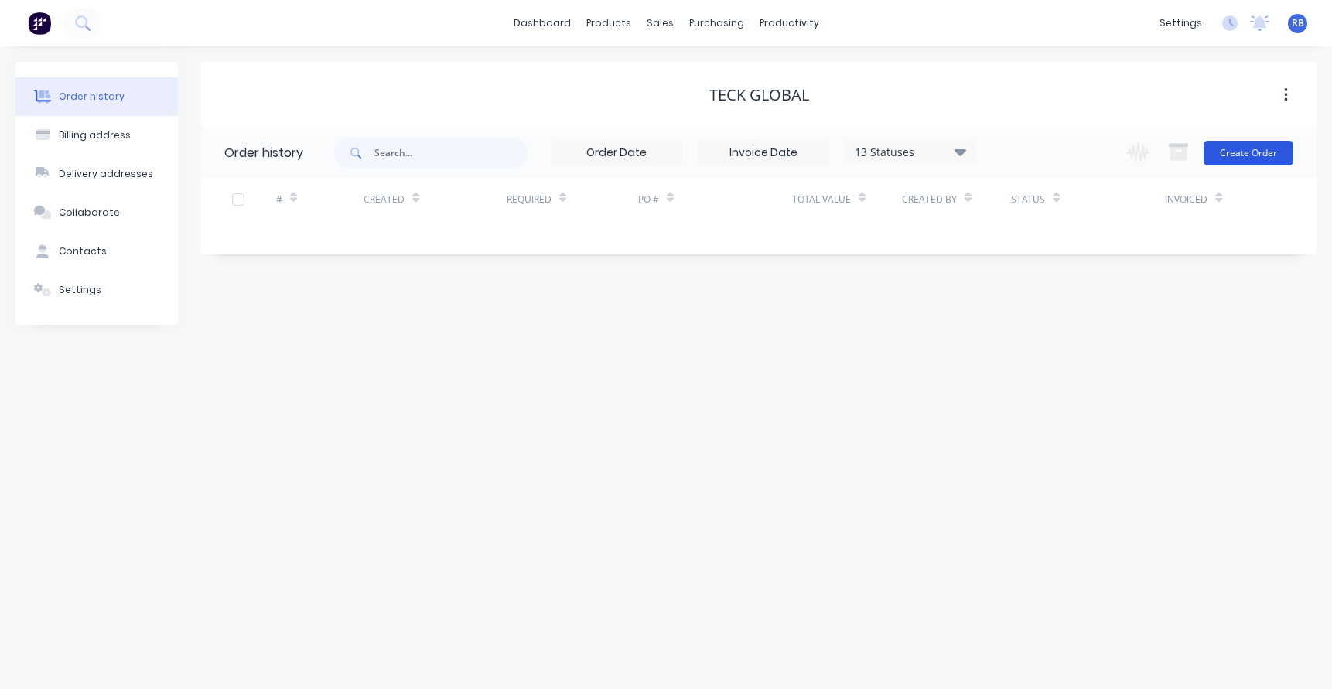
click at [1240, 157] on button "Create Order" at bounding box center [1249, 153] width 90 height 25
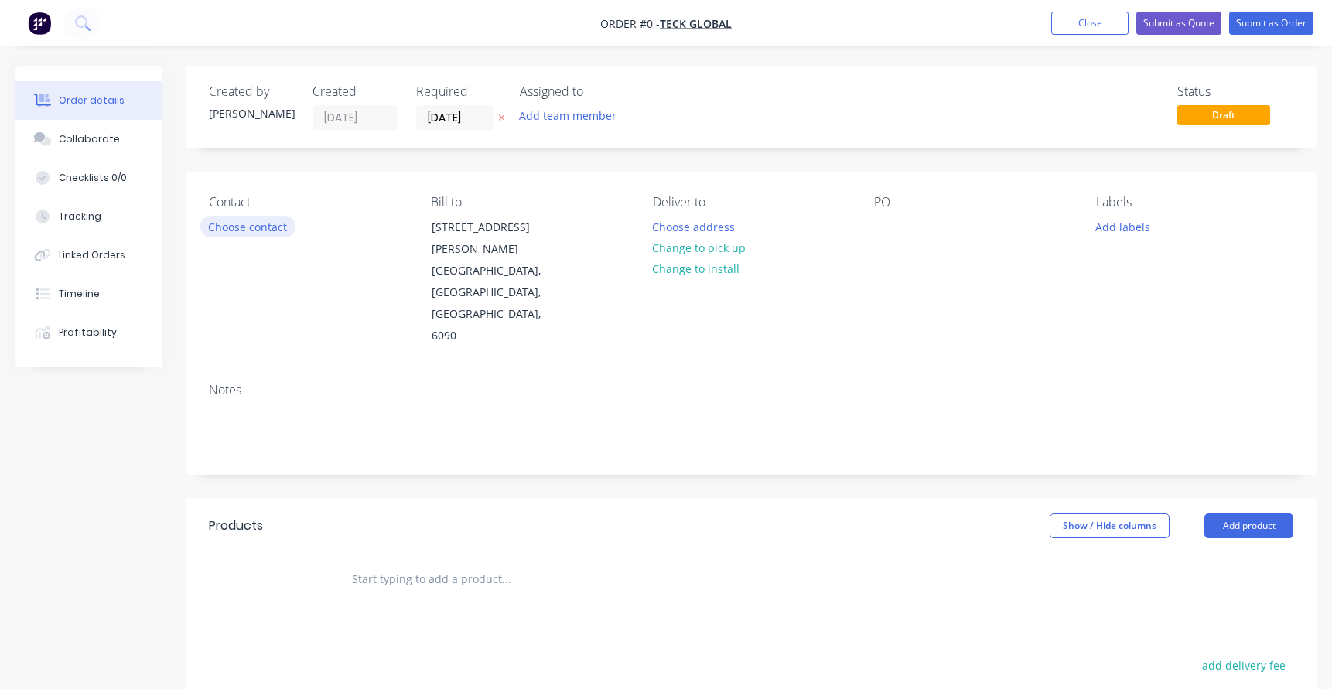
click at [247, 226] on button "Choose contact" at bounding box center [247, 226] width 95 height 21
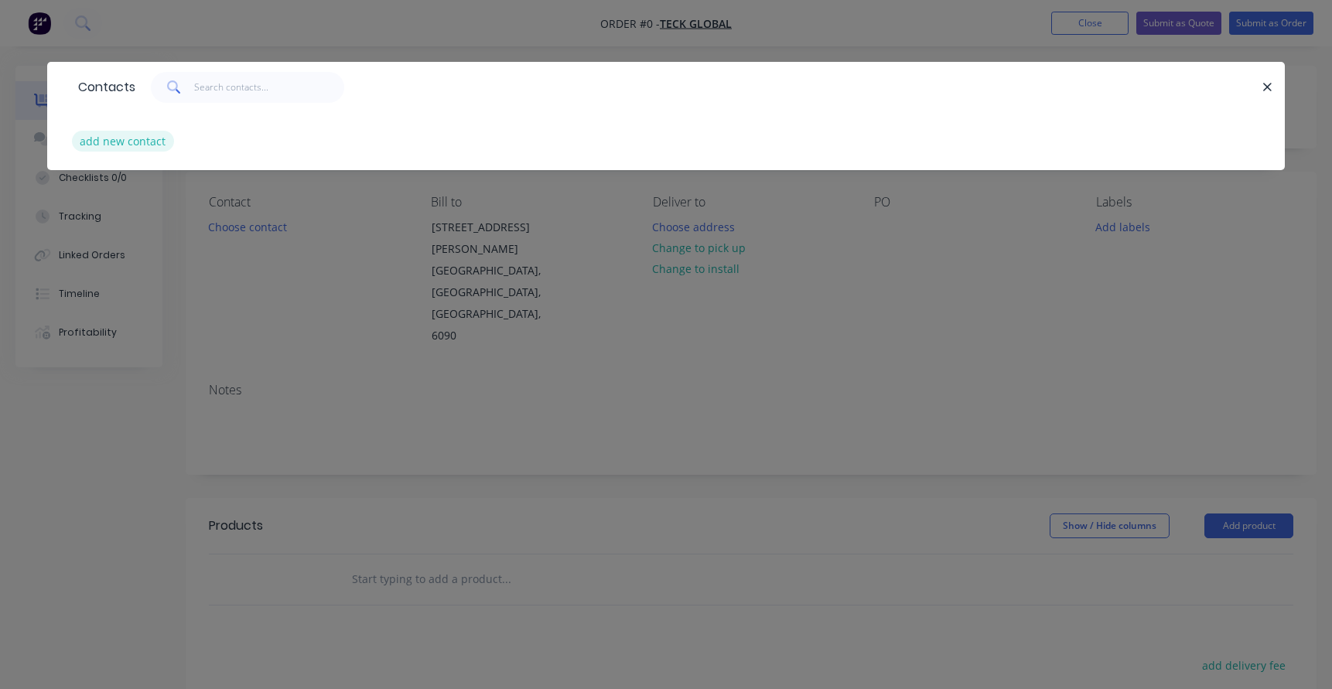
click at [142, 142] on button "add new contact" at bounding box center [123, 141] width 102 height 21
select select "AU"
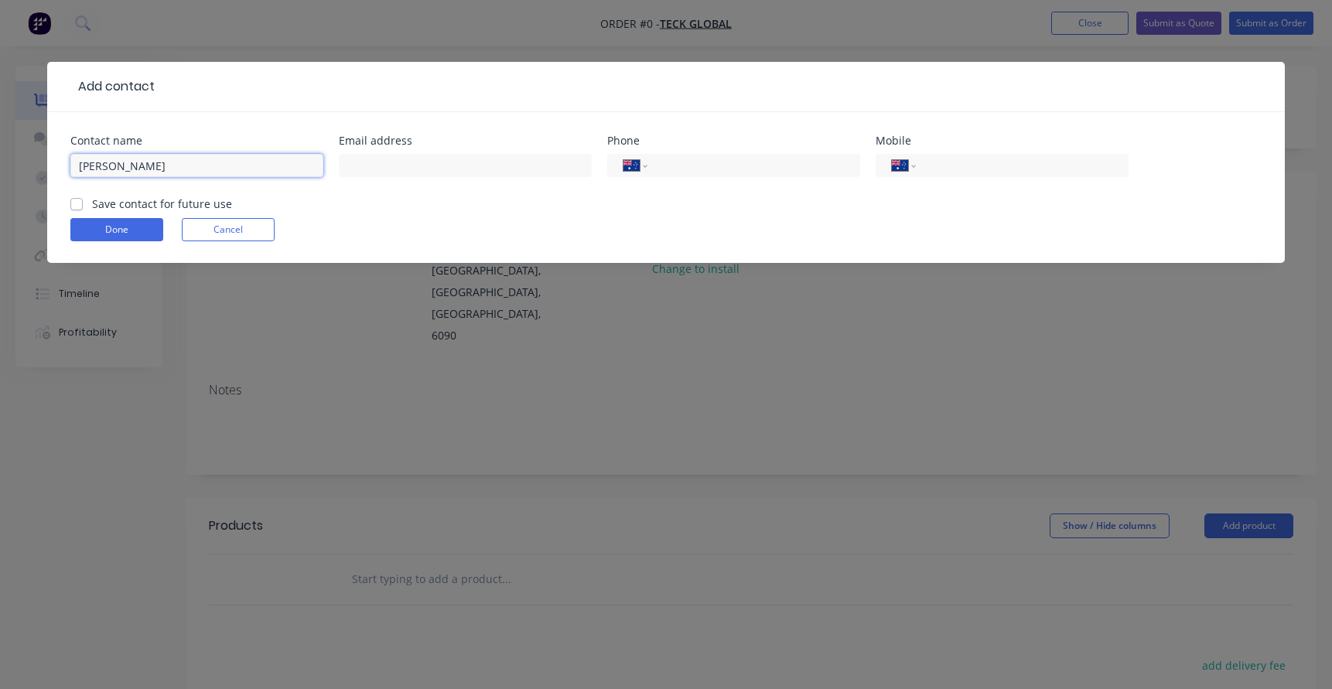
type input "Hazel Liem"
click at [407, 153] on div at bounding box center [465, 173] width 253 height 46
paste input "hazel.liem@teckglobal.com.au"
type input "hazel.liem@teckglobal.com.au"
click at [957, 162] on input "tel" at bounding box center [1020, 166] width 186 height 18
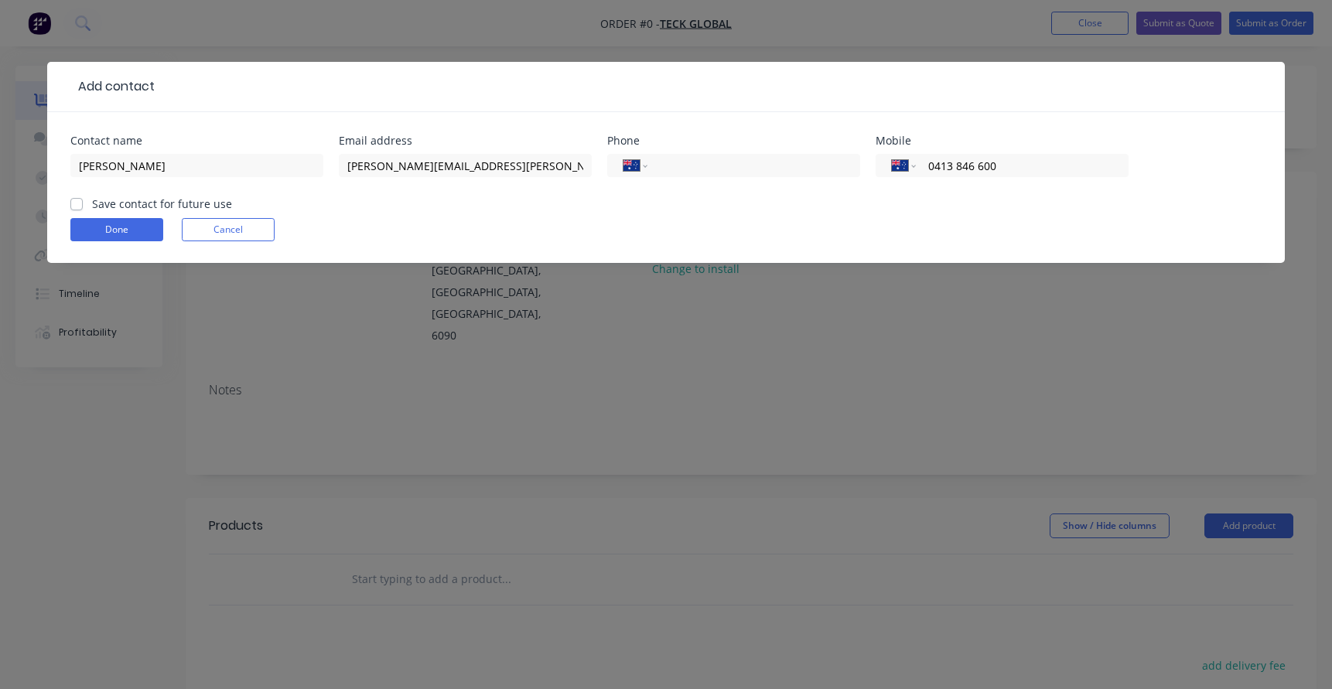
type input "0413 846 600"
click at [133, 199] on label "Save contact for future use" at bounding box center [162, 204] width 140 height 16
click at [83, 199] on input "Save contact for future use" at bounding box center [76, 203] width 12 height 15
checkbox input "true"
click at [115, 231] on button "Done" at bounding box center [116, 229] width 93 height 23
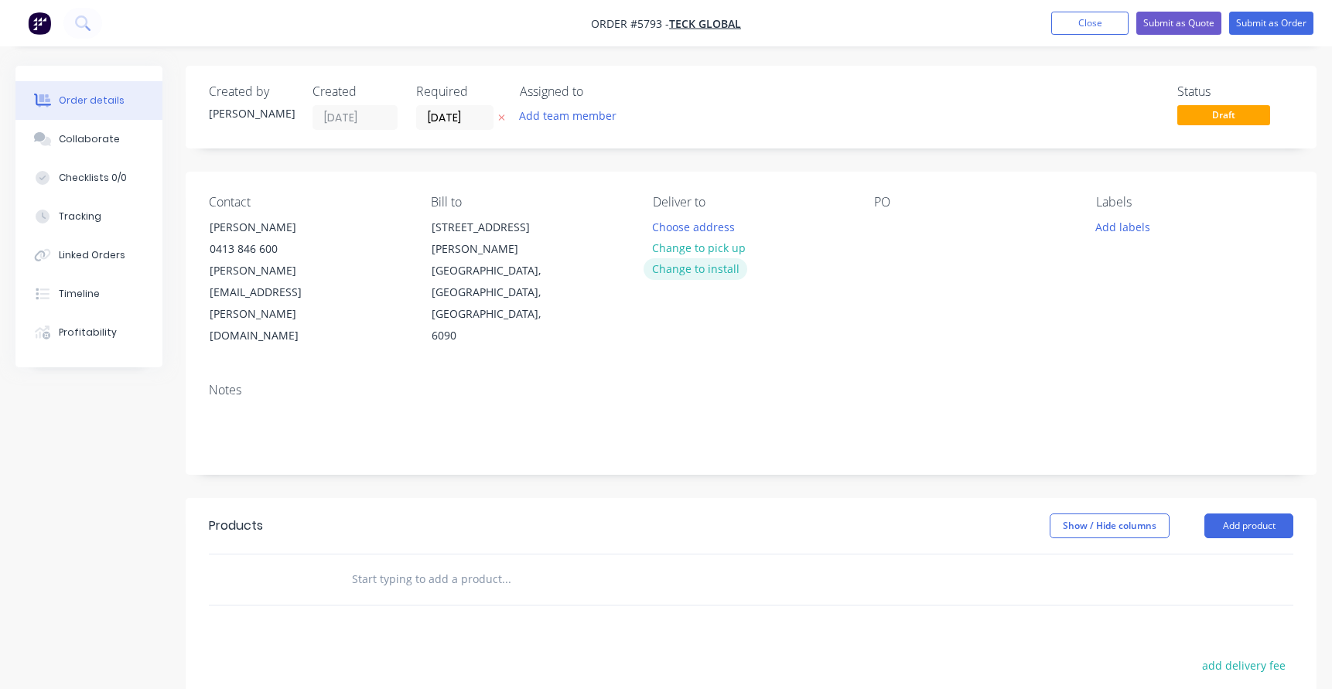
click at [682, 269] on button "Change to install" at bounding box center [696, 268] width 104 height 21
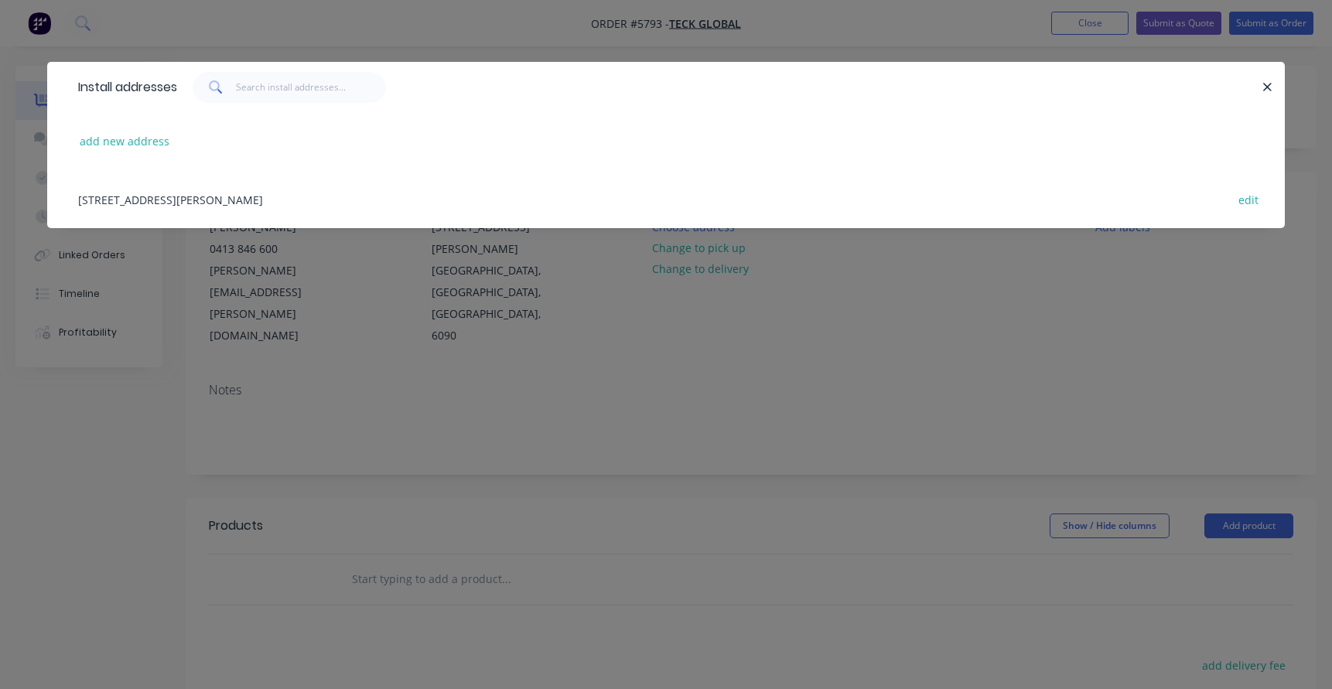
click at [217, 198] on div "611 Marshall Road, Malaga, Western Australia, Australia, 6090 edit" at bounding box center [666, 199] width 1192 height 58
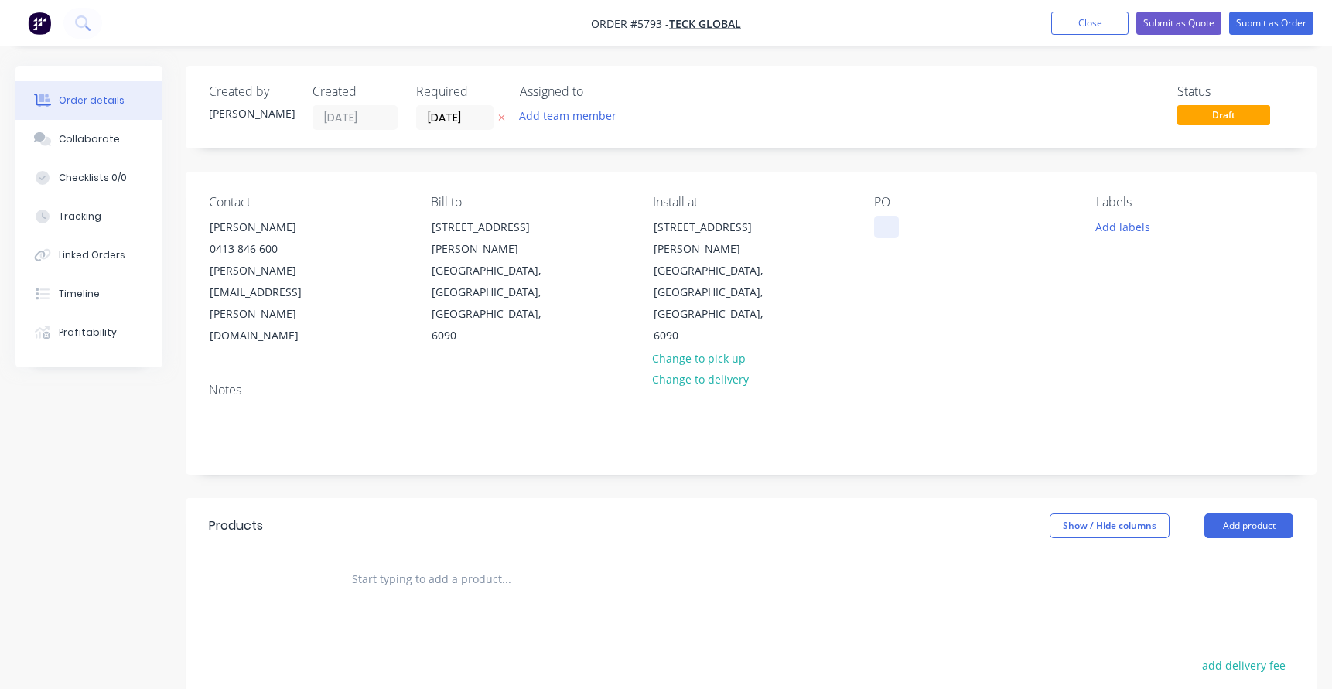
click at [889, 227] on div at bounding box center [886, 227] width 25 height 22
click at [389, 564] on input "text" at bounding box center [506, 579] width 310 height 31
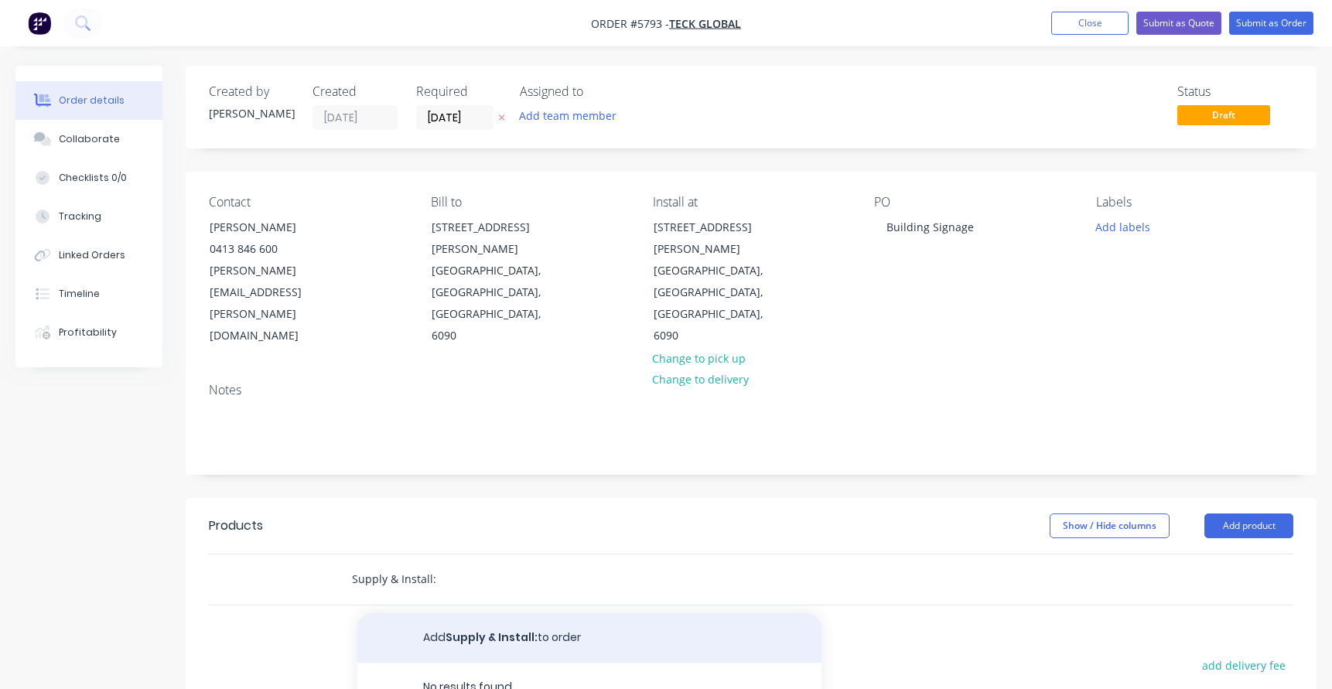
type input "Supply & Install:"
click at [466, 614] on button "Add Supply & Install: to order" at bounding box center [589, 639] width 464 height 50
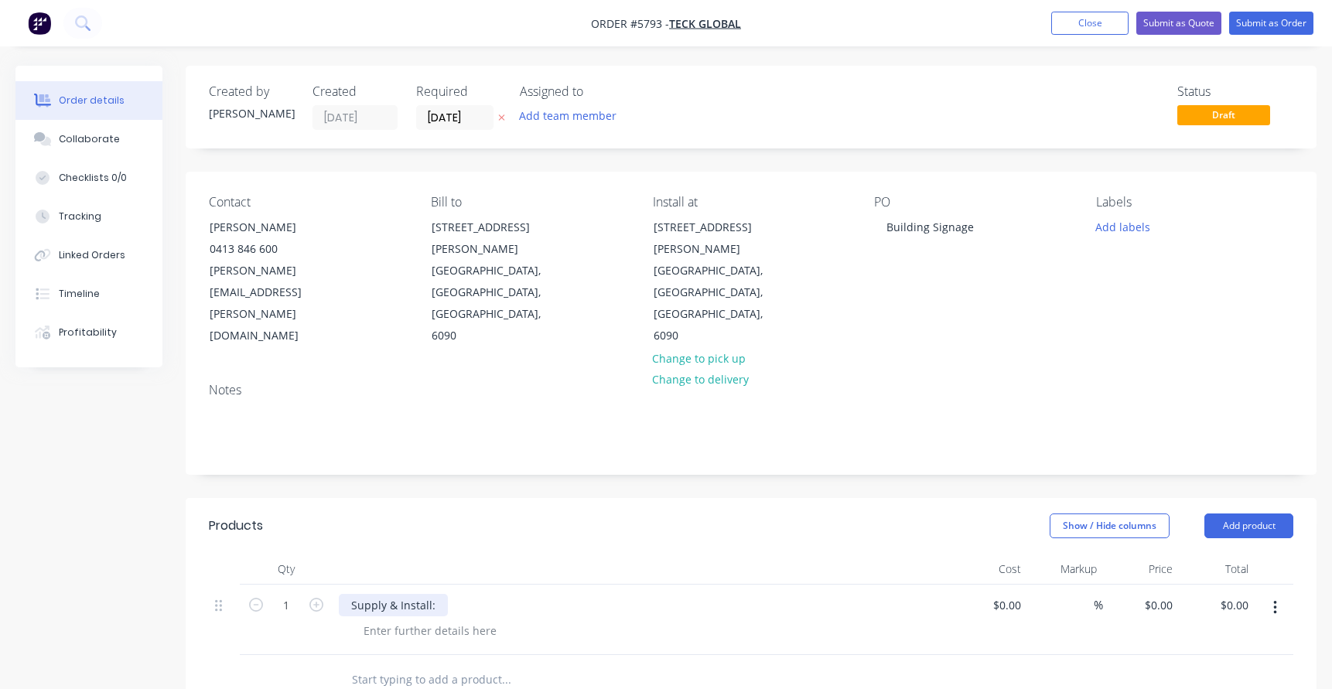
click at [440, 594] on div "Supply & Install:" at bounding box center [393, 605] width 109 height 22
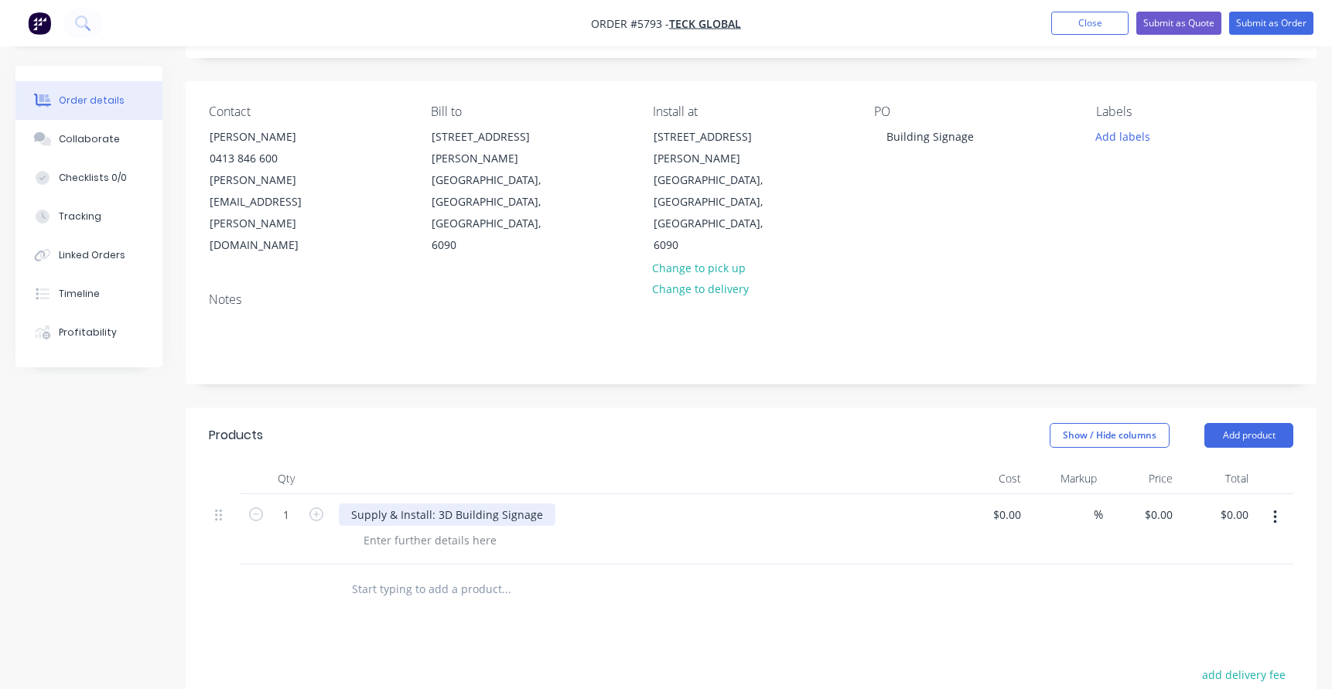
scroll to position [97, 0]
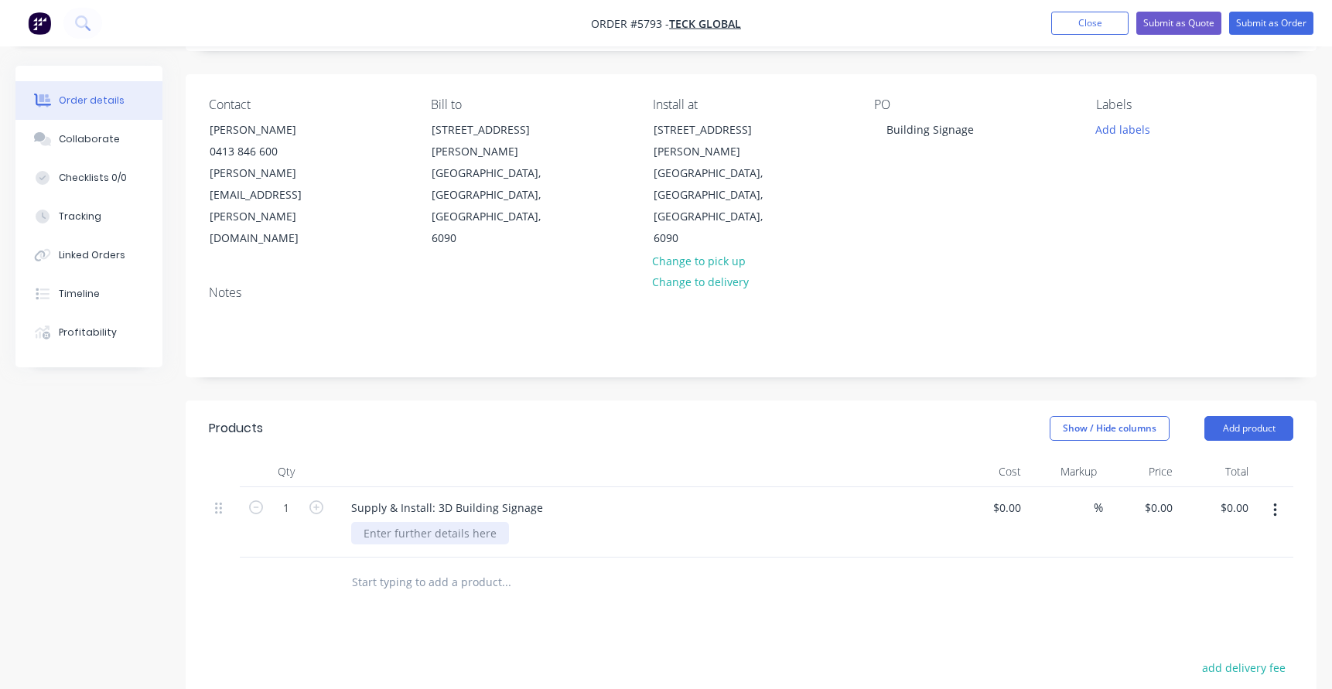
click at [371, 522] on div at bounding box center [430, 533] width 158 height 22
click at [453, 497] on div "Supply & Install: 3D Building Signage" at bounding box center [447, 508] width 217 height 22
click at [446, 522] on div at bounding box center [430, 533] width 158 height 22
paste div
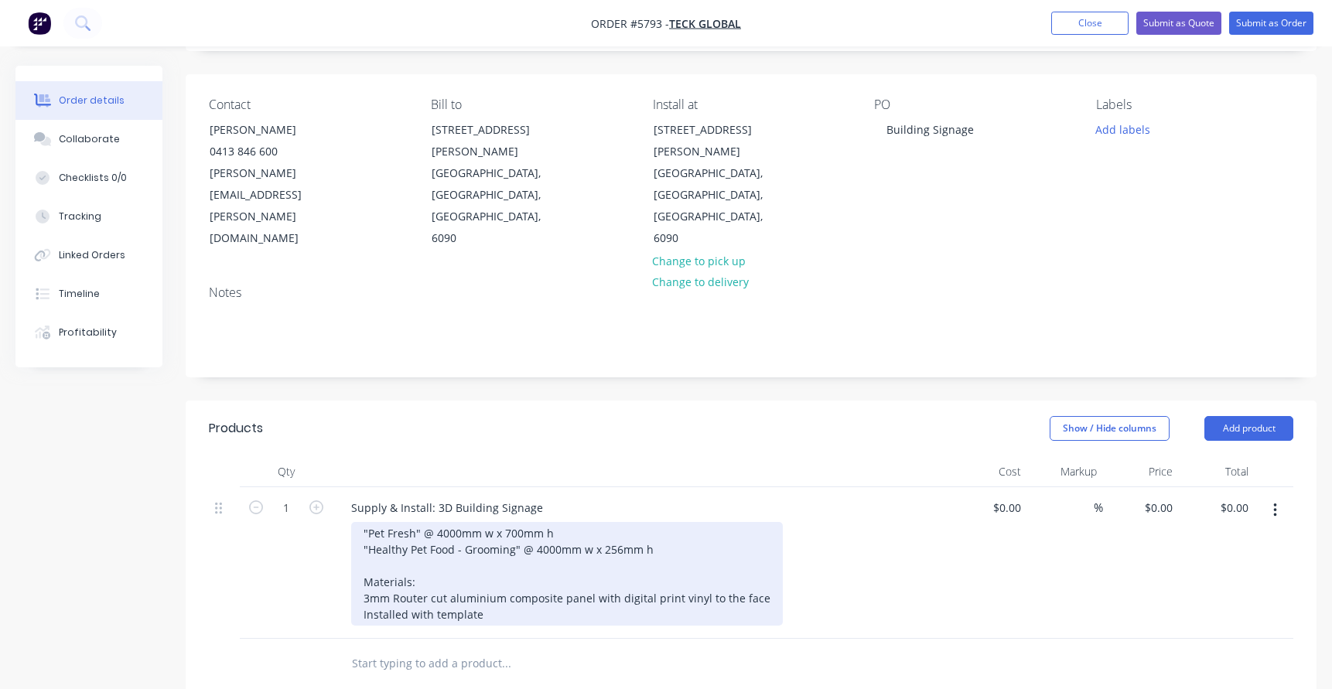
click at [362, 522] on div ""Pet Fresh" @ 4000mm w x 700mm h "Healthy Pet Food - Grooming" @ 4000mm w x 256…" at bounding box center [567, 574] width 432 height 104
drag, startPoint x: 414, startPoint y: 487, endPoint x: 373, endPoint y: 487, distance: 41.0
click at [371, 522] on div "Router Cut Aluminium Composite Panel Signage "Pet Fresh" @ 4000mm w x 700mm h "…" at bounding box center [583, 574] width 465 height 104
drag, startPoint x: 578, startPoint y: 484, endPoint x: 459, endPoint y: 484, distance: 119.2
click at [459, 522] on div "Router Cut Aluminium Composite Panel Signage "TECK GLOBAL" @ 4000mm w x 700mm h…" at bounding box center [594, 574] width 486 height 104
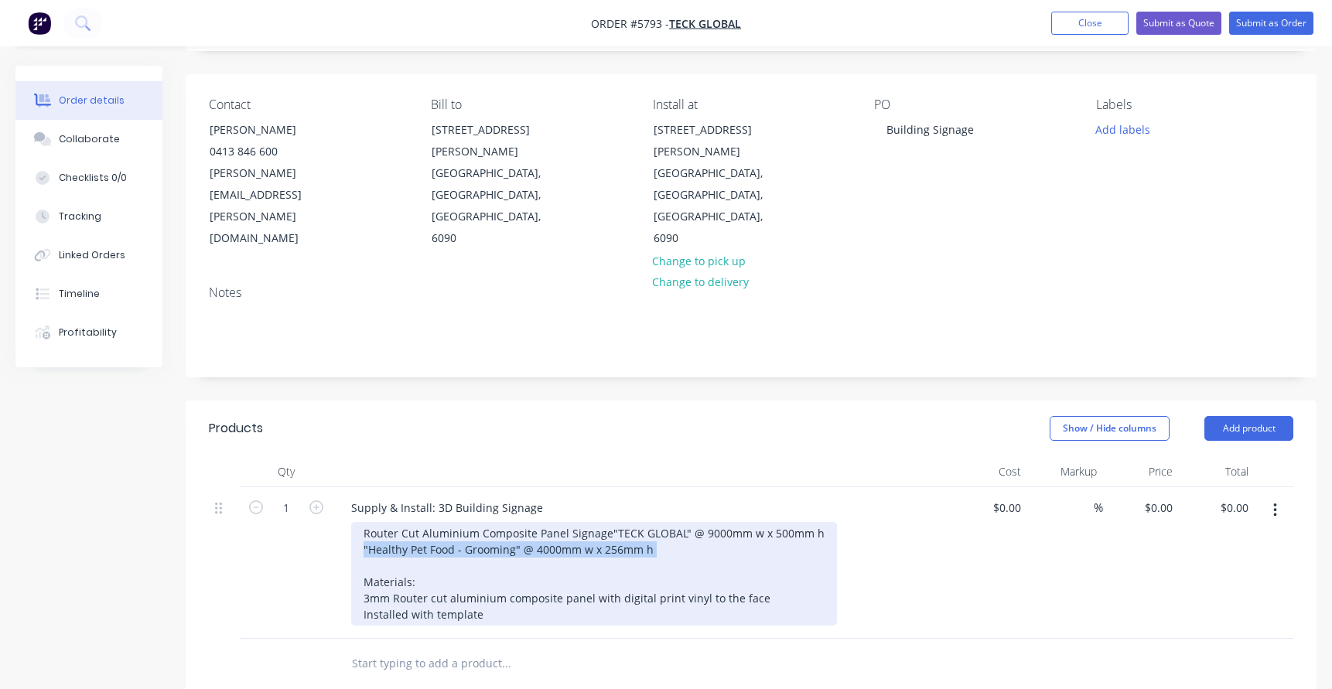
drag, startPoint x: 670, startPoint y: 498, endPoint x: 342, endPoint y: 503, distance: 328.1
click at [342, 503] on div "Supply & Install: 3D Building Signage Router Cut Aluminium Composite Panel Sign…" at bounding box center [642, 563] width 619 height 152
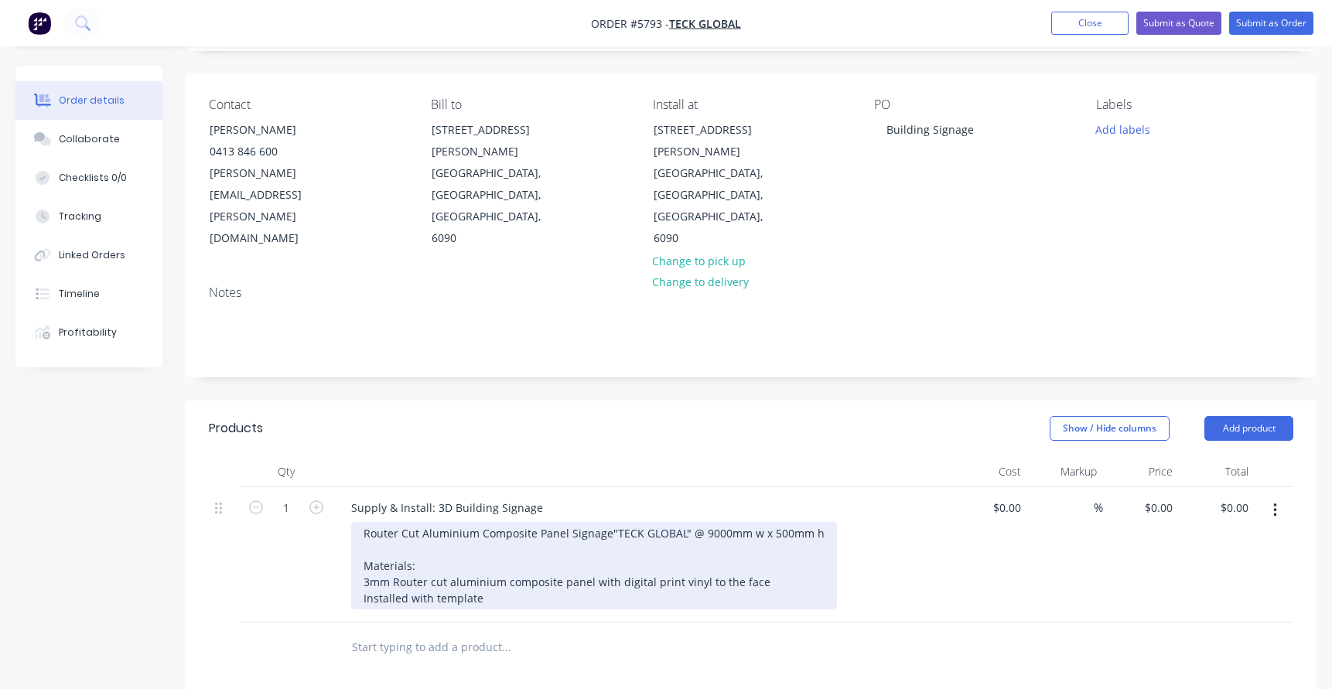
click at [758, 529] on div "Router Cut Aluminium Composite Panel Signage "TECK GLOBAL" @ 9000mm w x 500mm h…" at bounding box center [594, 565] width 486 height 87
click at [491, 542] on div "Router Cut Aluminium Composite Panel Signage "TECK GLOBAL" @ 9000mm w x 500mm h…" at bounding box center [594, 565] width 486 height 87
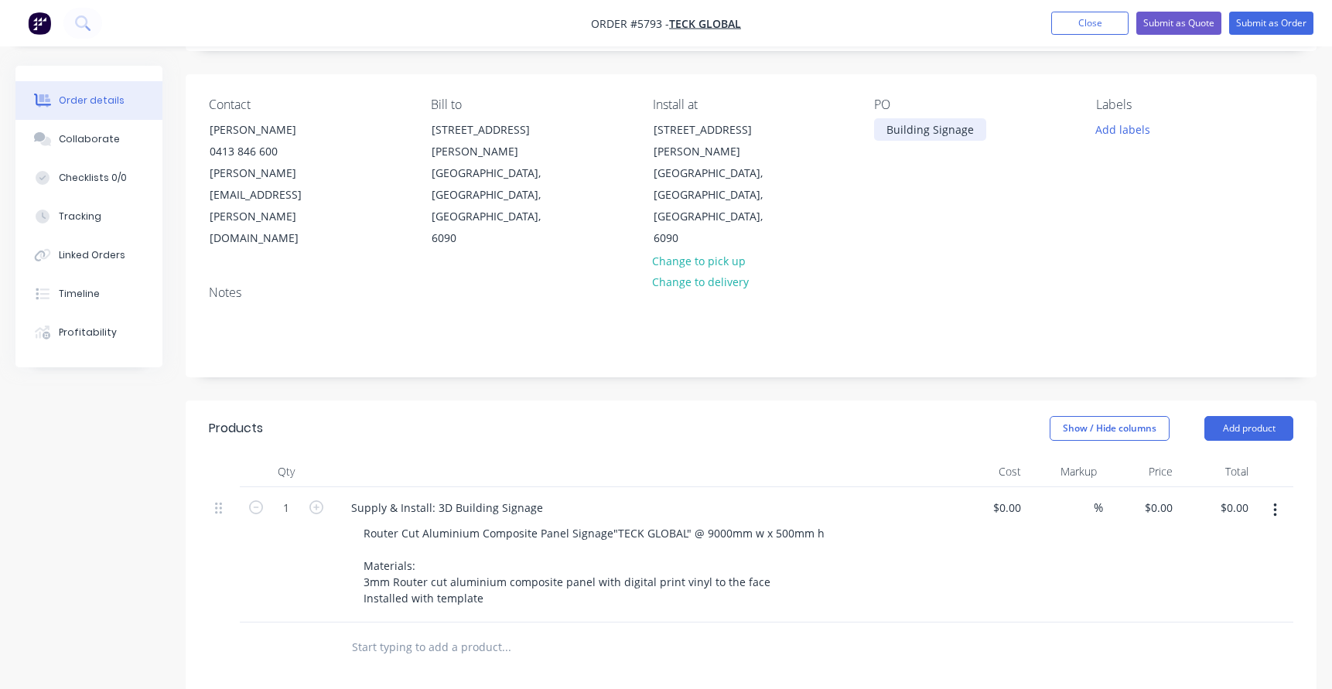
click at [971, 128] on div "Building Signage" at bounding box center [930, 129] width 112 height 22
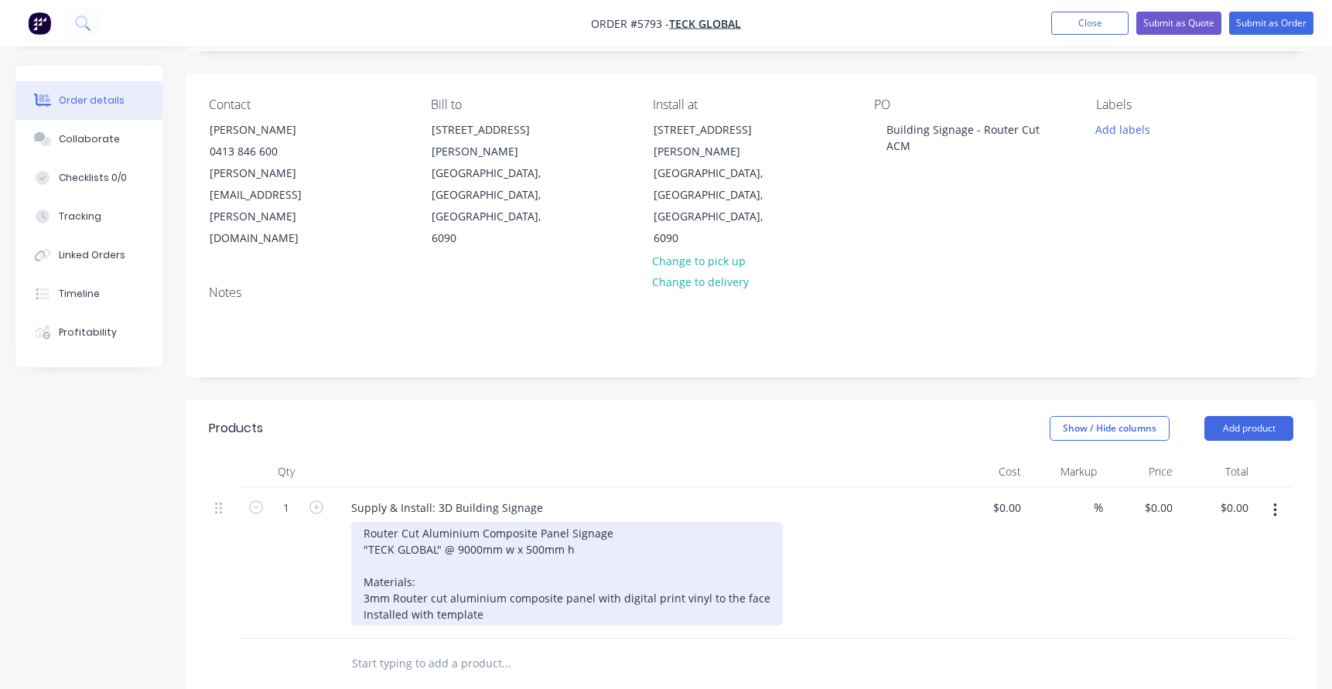
click at [422, 522] on div "Router Cut Aluminium Composite Panel Signage "TECK GLOBAL" @ 9000mm w x 500mm h…" at bounding box center [567, 574] width 432 height 104
click at [419, 522] on div "Router Cut Aluminium Composite Panel Signage "TECK GLOBAL" @ 9000mm w x 500mm h…" at bounding box center [567, 574] width 432 height 104
click at [494, 548] on div "Router Cut 3mm Aluminium Composite Panel Signage "TECK GLOBAL" @ 9000mm w x 500…" at bounding box center [567, 574] width 432 height 104
click at [400, 534] on div "Router Cut 3mm Aluminium Composite Panel Signage "TECK GLOBAL" @ 9000mm w x 500…" at bounding box center [567, 574] width 432 height 104
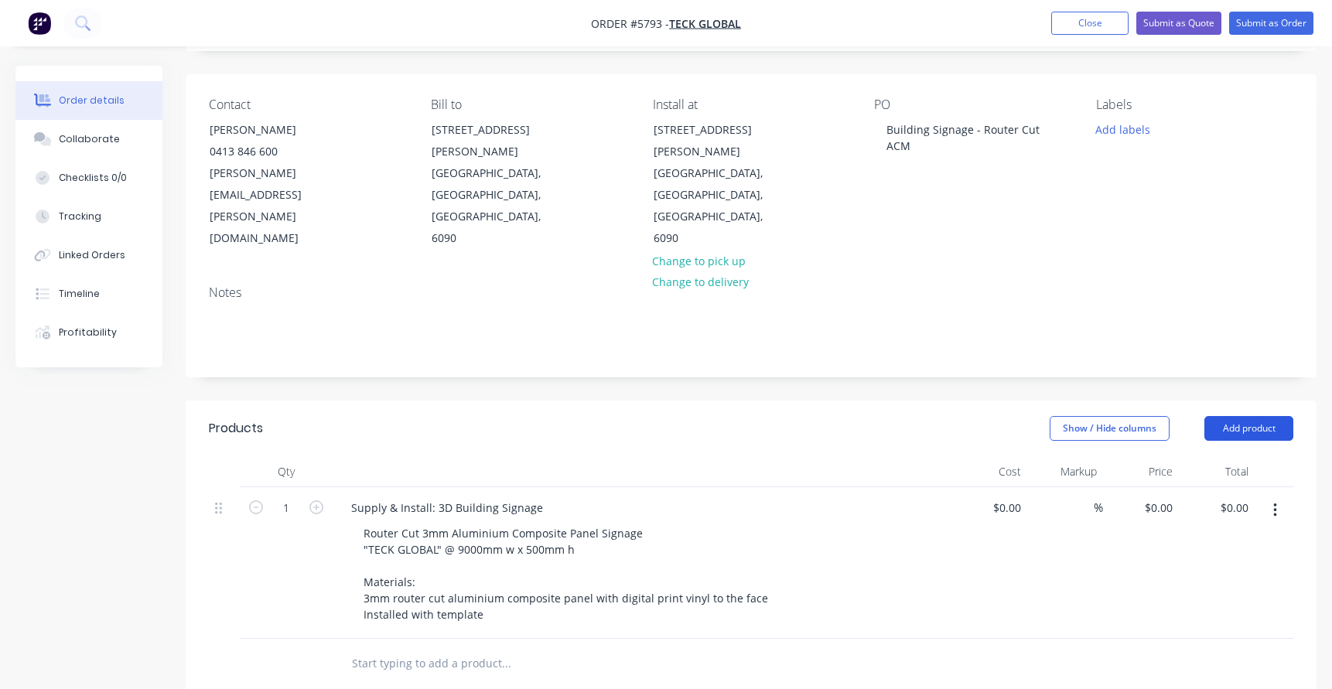
click at [1232, 416] on button "Add product" at bounding box center [1249, 428] width 89 height 25
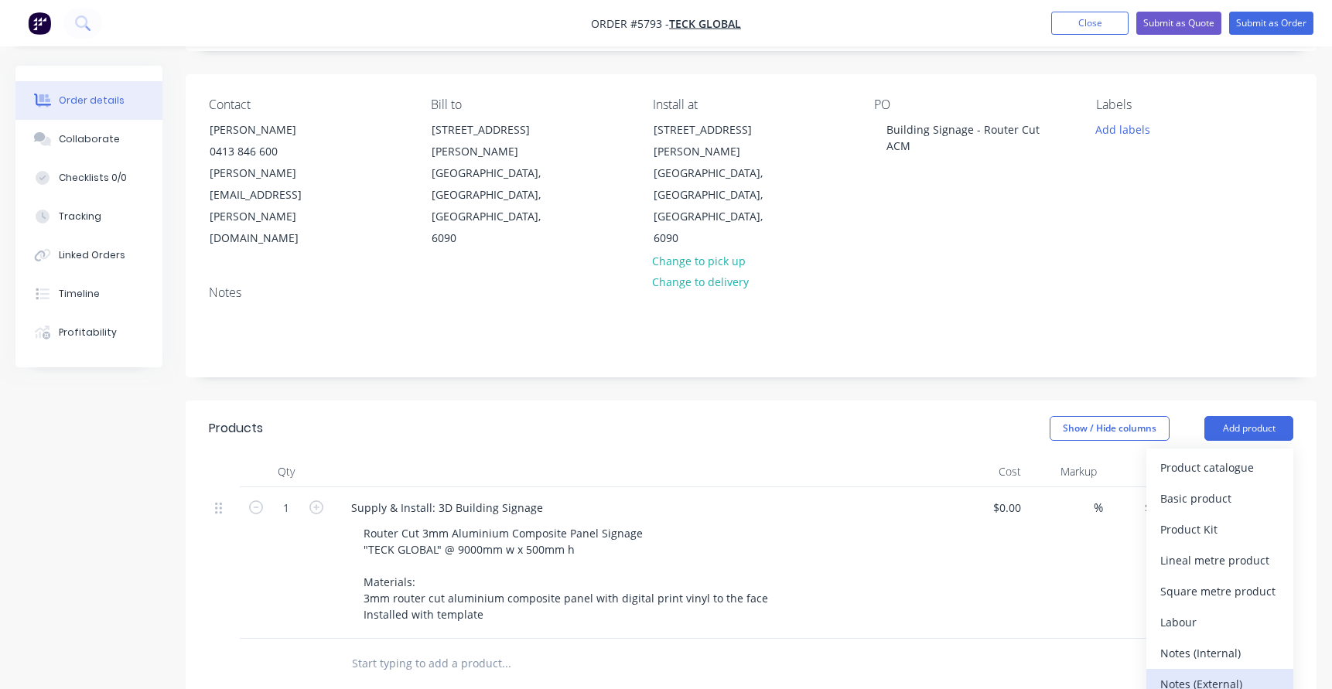
click at [1217, 673] on div "Notes (External)" at bounding box center [1220, 684] width 119 height 22
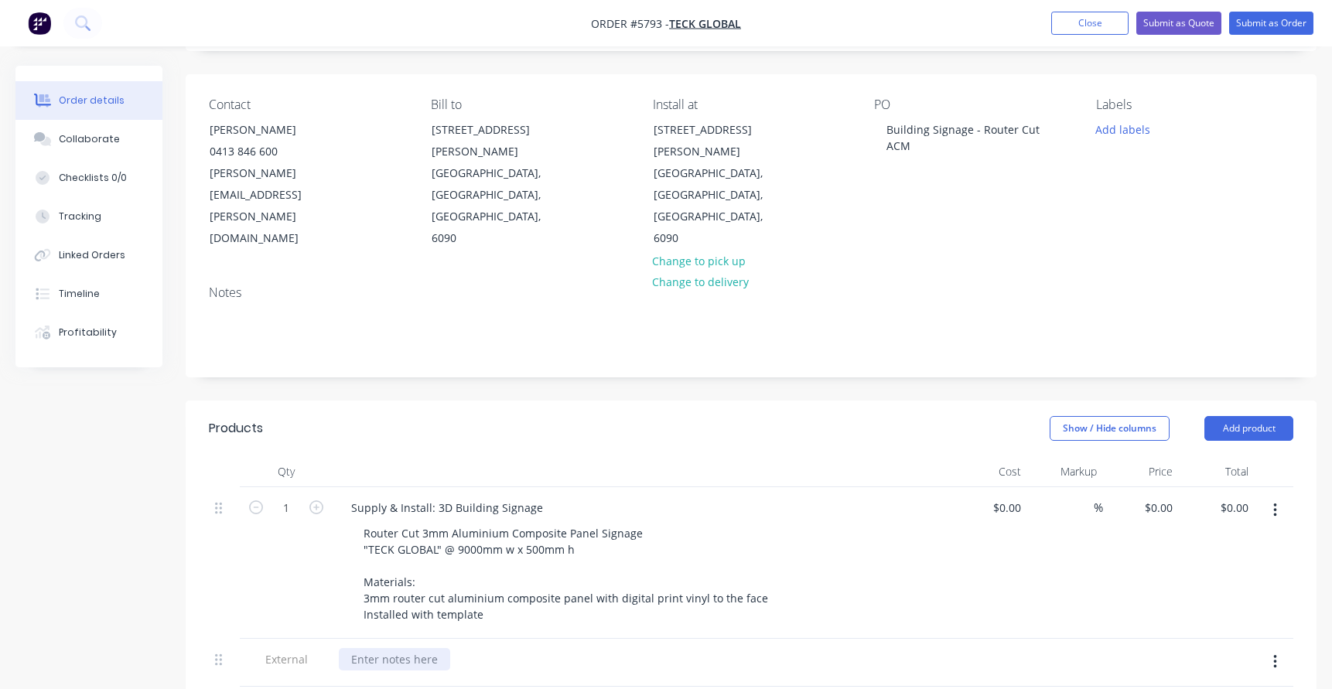
click at [392, 648] on div at bounding box center [394, 659] width 111 height 22
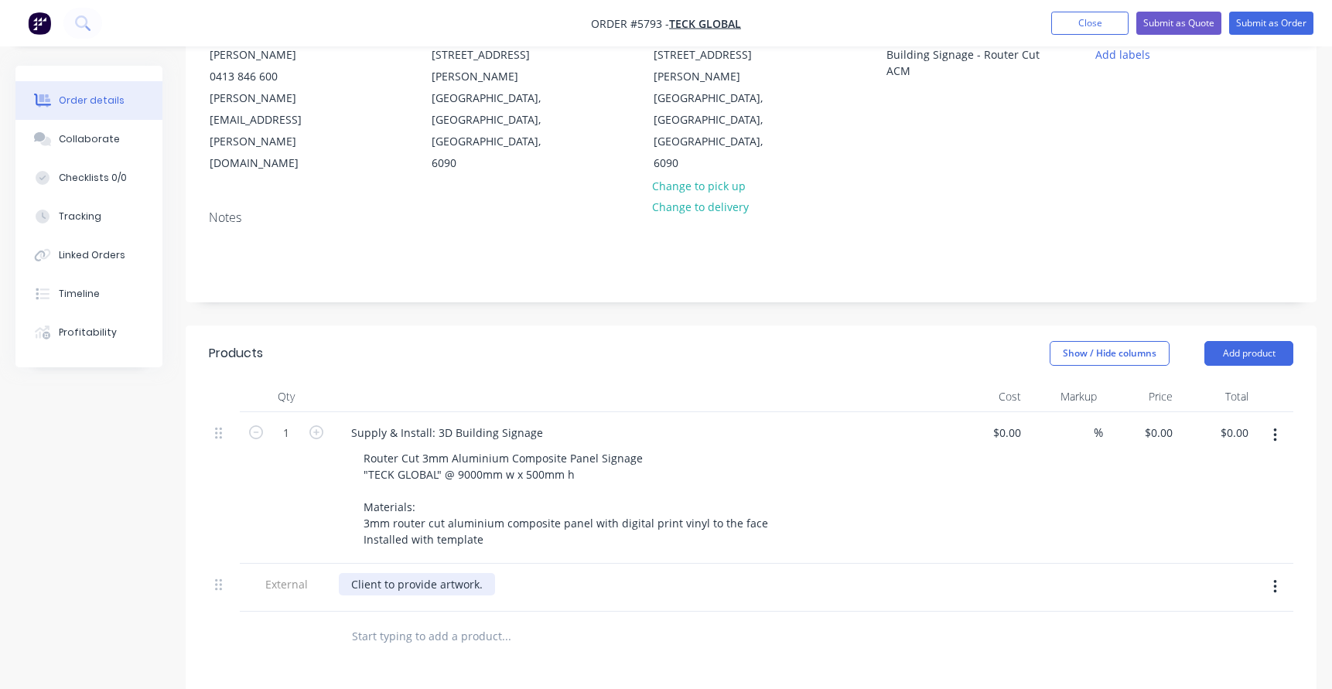
scroll to position [176, 0]
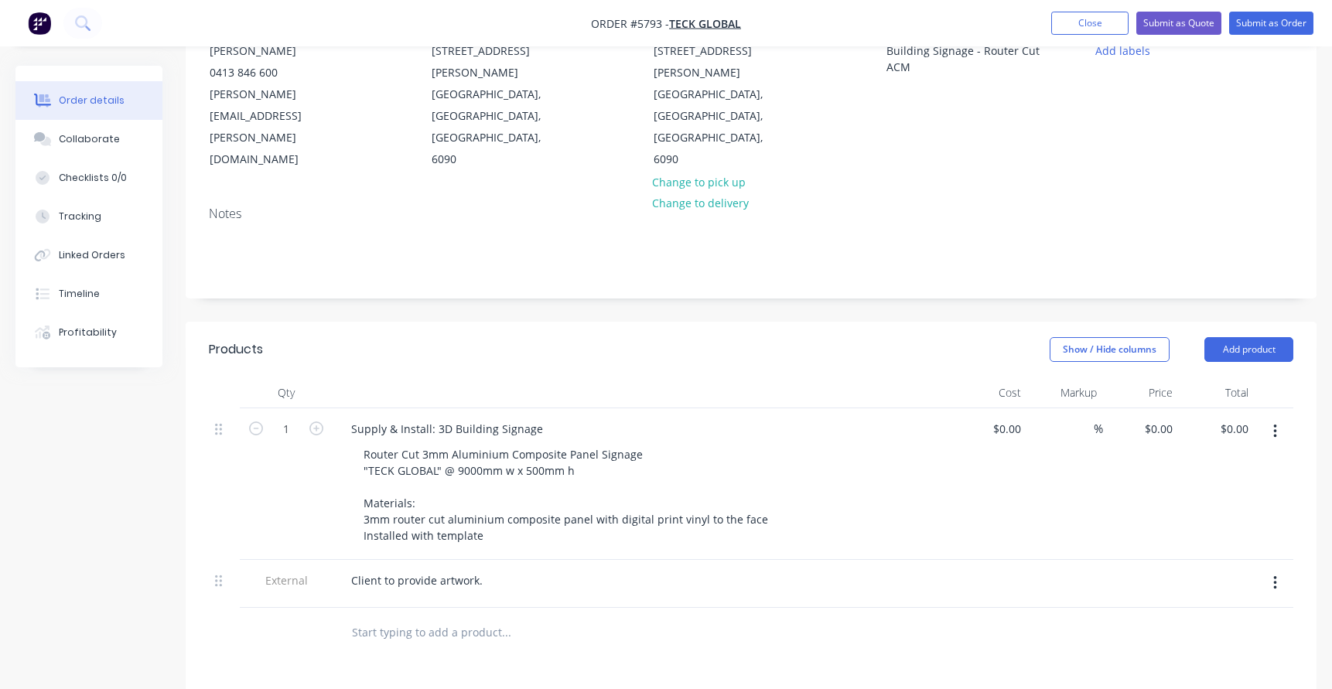
click at [399, 617] on input "text" at bounding box center [506, 632] width 310 height 31
type input "Access mAchinery"
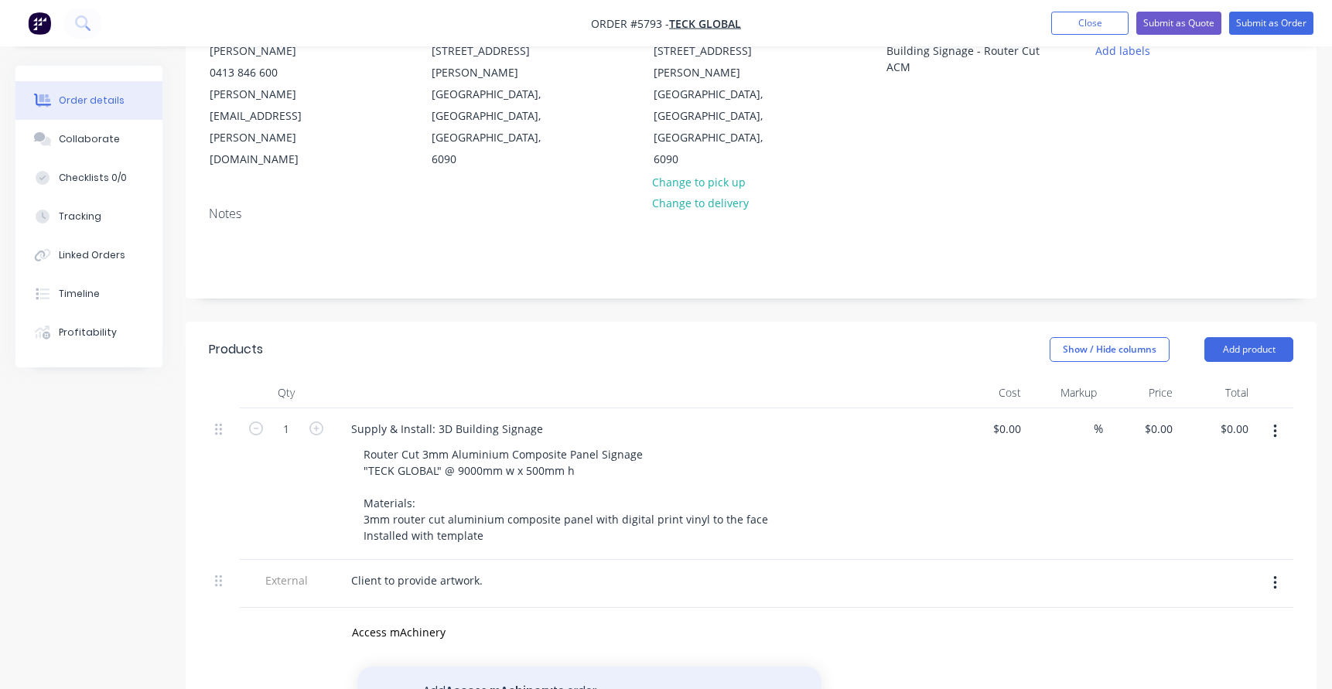
click at [441, 667] on button "Add Access mAchinery to order" at bounding box center [589, 692] width 464 height 50
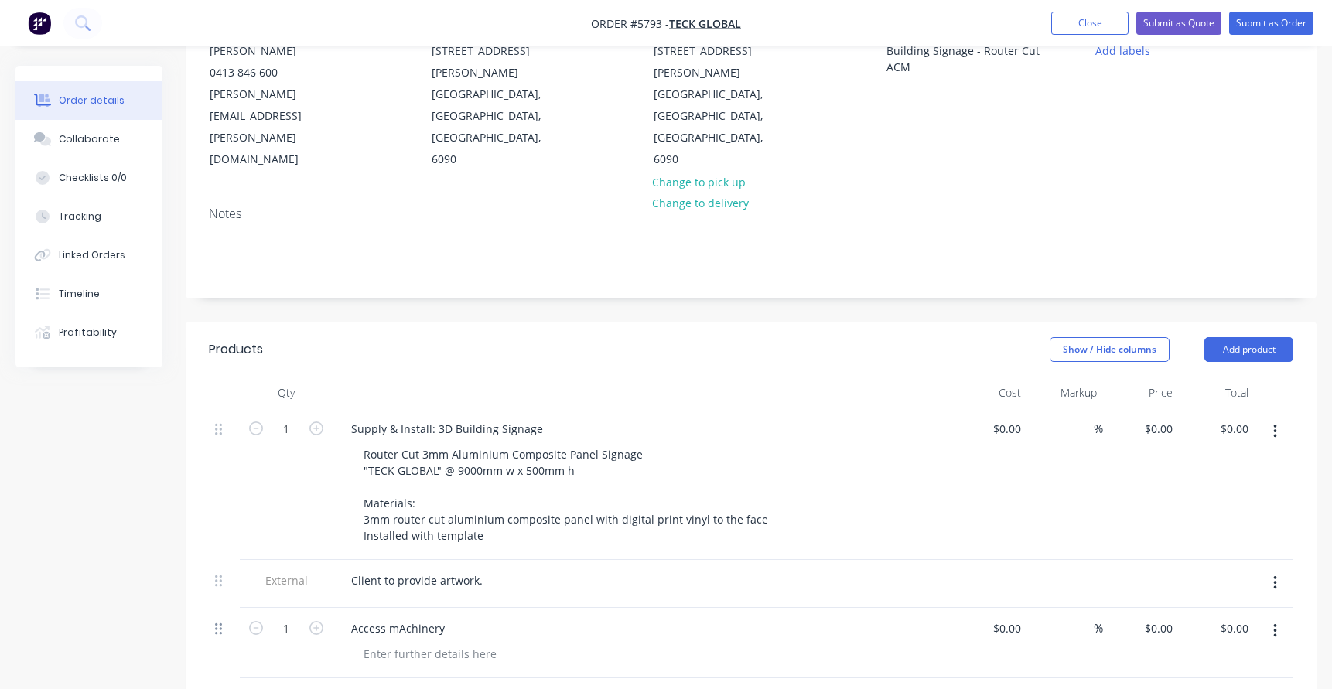
click at [215, 608] on div at bounding box center [224, 643] width 31 height 70
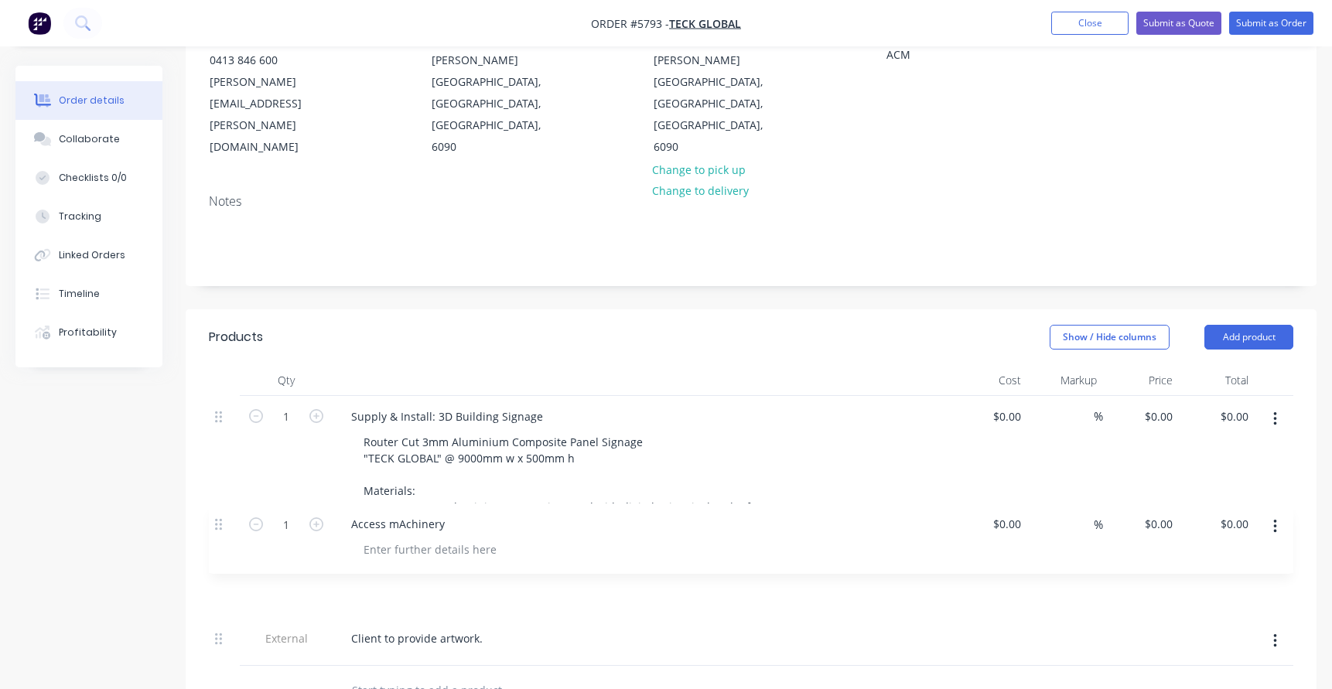
scroll to position [191, 0]
drag, startPoint x: 222, startPoint y: 565, endPoint x: 212, endPoint y: 482, distance: 83.4
click at [212, 482] on div "1 Supply & Install: 3D Building Signage Router Cut 3mm Aluminium Composite Pane…" at bounding box center [751, 529] width 1085 height 270
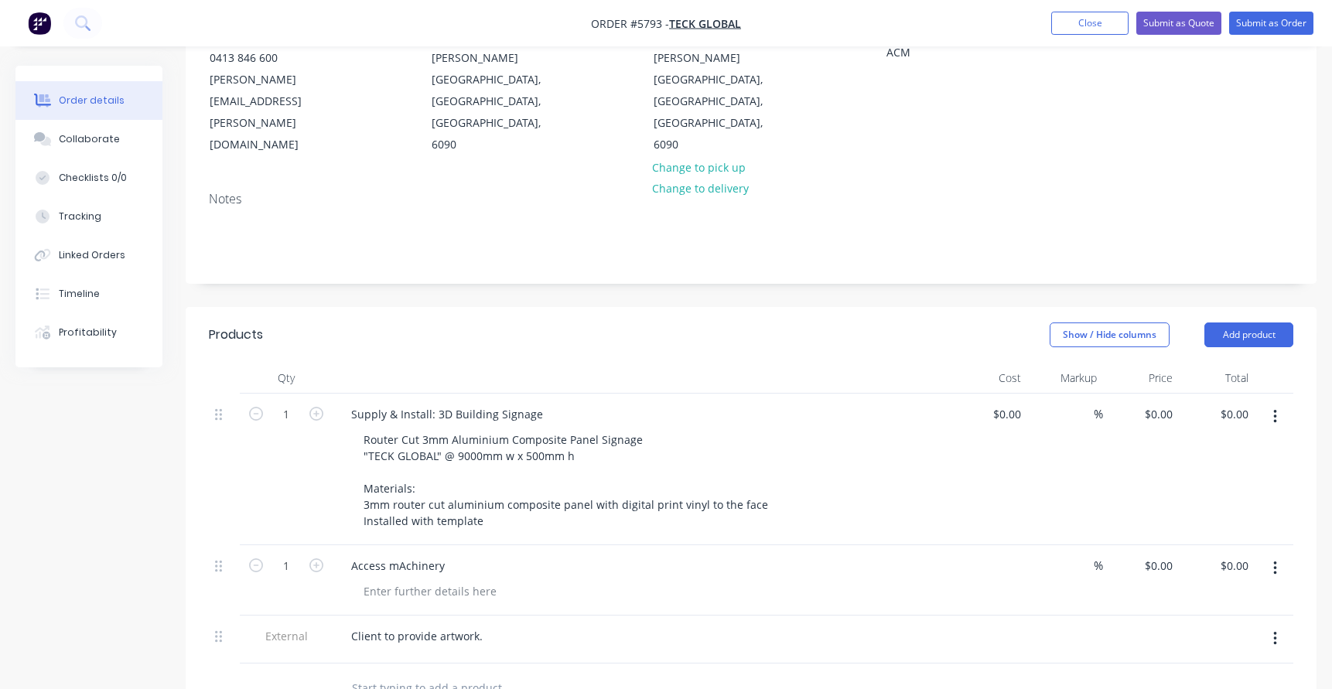
click at [997, 546] on div "$0.00" at bounding box center [990, 581] width 76 height 70
type input "$390.00"
click at [905, 555] on div "Access mAchinery" at bounding box center [642, 566] width 607 height 22
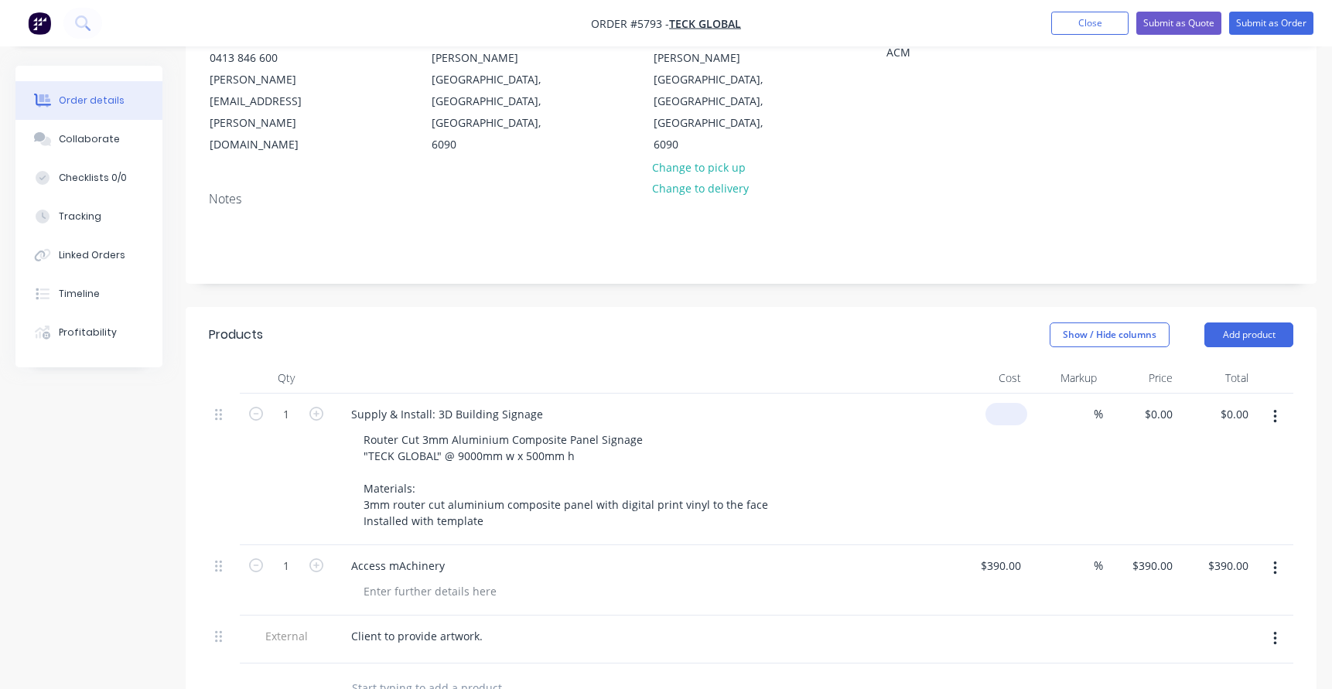
click at [1008, 403] on div "$0.00" at bounding box center [1007, 414] width 42 height 22
type input "$3,110.00"
click at [957, 401] on div "$3,110.00 3110" at bounding box center [990, 470] width 76 height 152
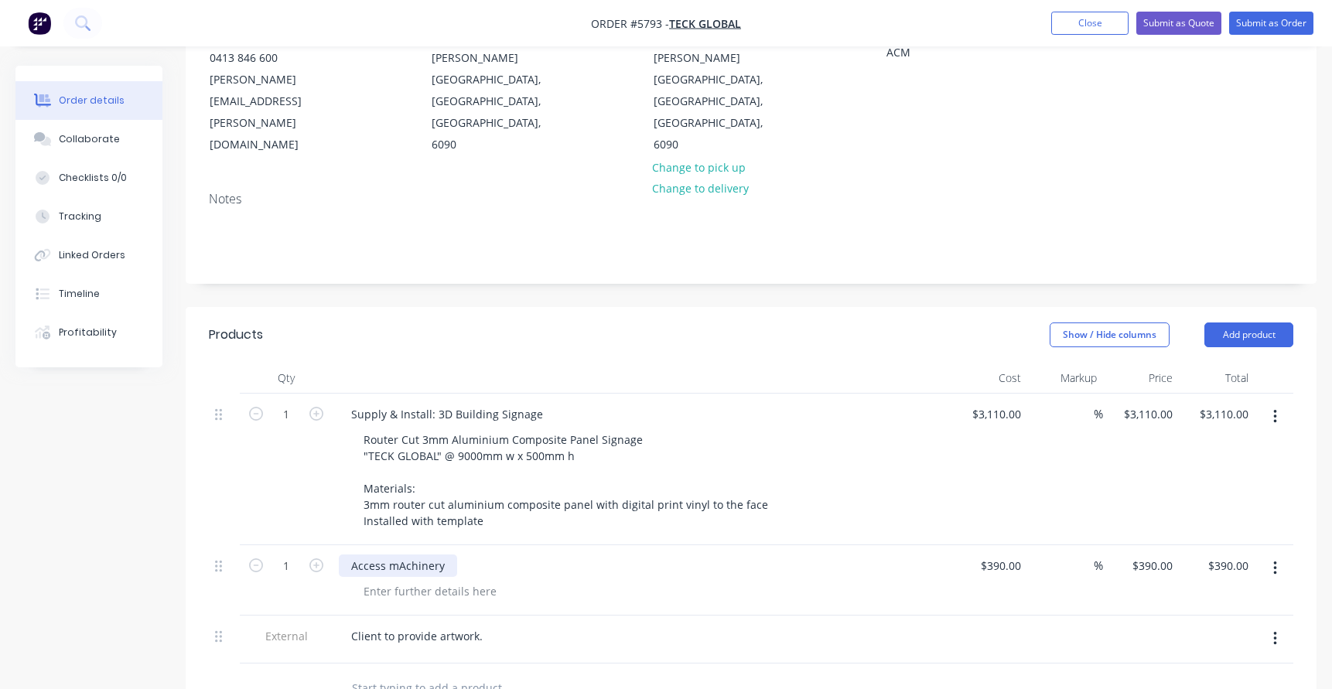
click at [402, 555] on div "Access mAchinery" at bounding box center [398, 566] width 118 height 22
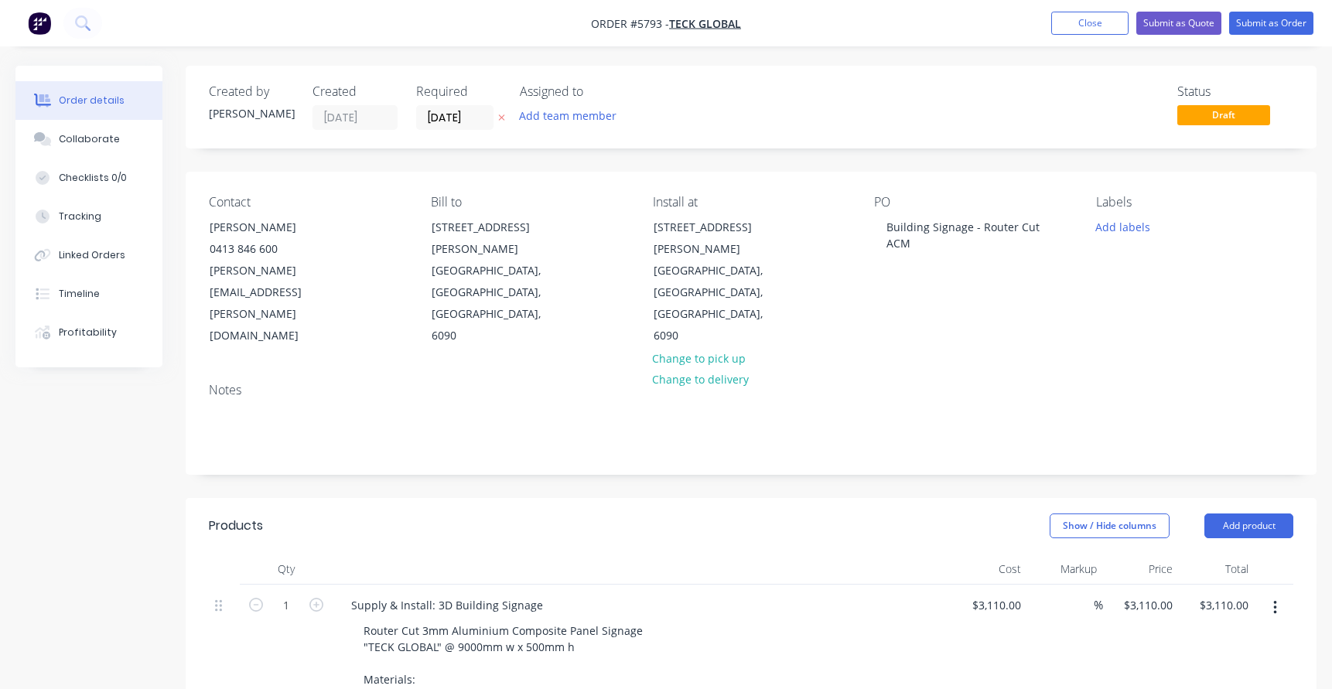
scroll to position [0, 0]
click at [1159, 27] on button "Submit as Quote" at bounding box center [1179, 23] width 85 height 23
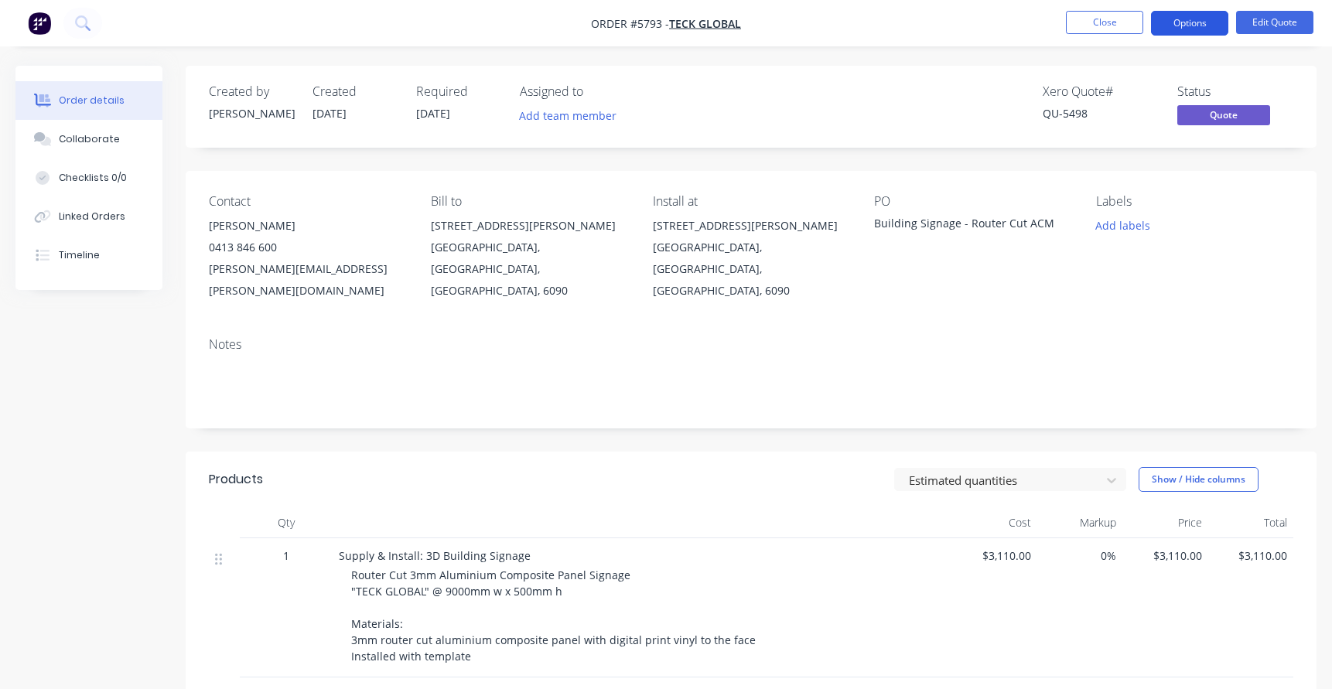
click at [1179, 23] on button "Options" at bounding box center [1189, 23] width 77 height 25
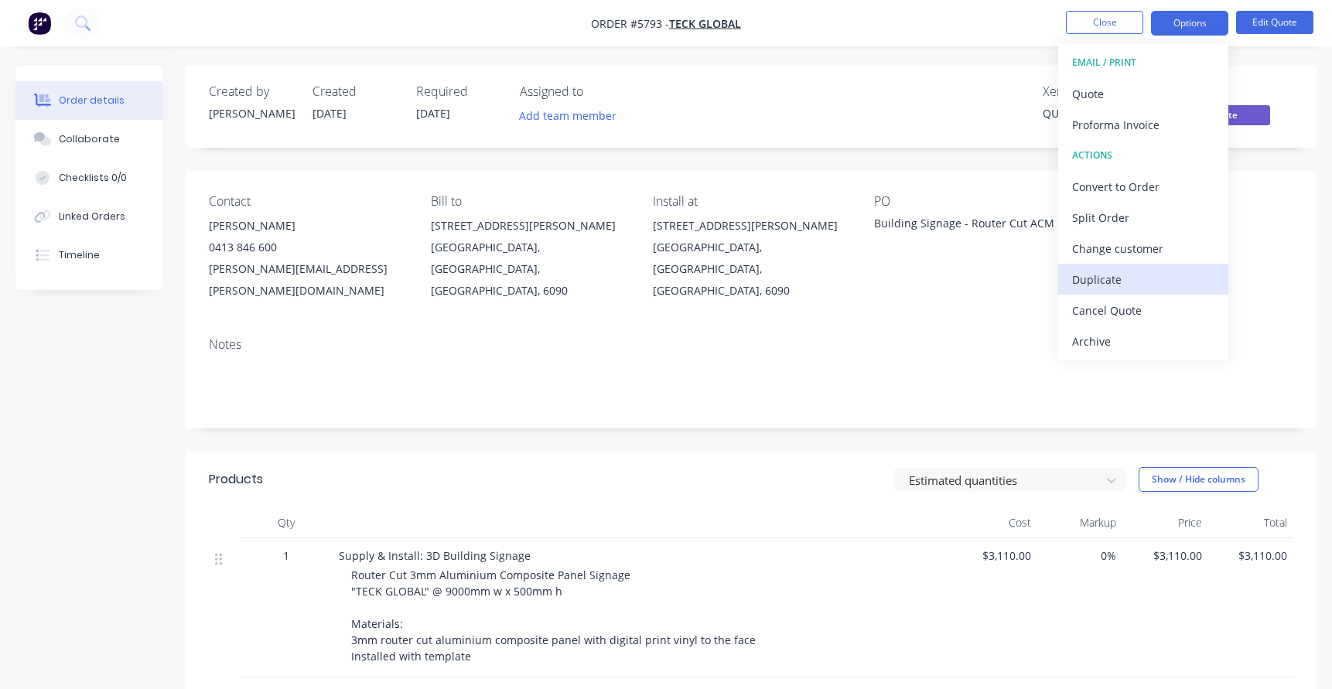
click at [1106, 276] on div "Duplicate" at bounding box center [1143, 280] width 142 height 22
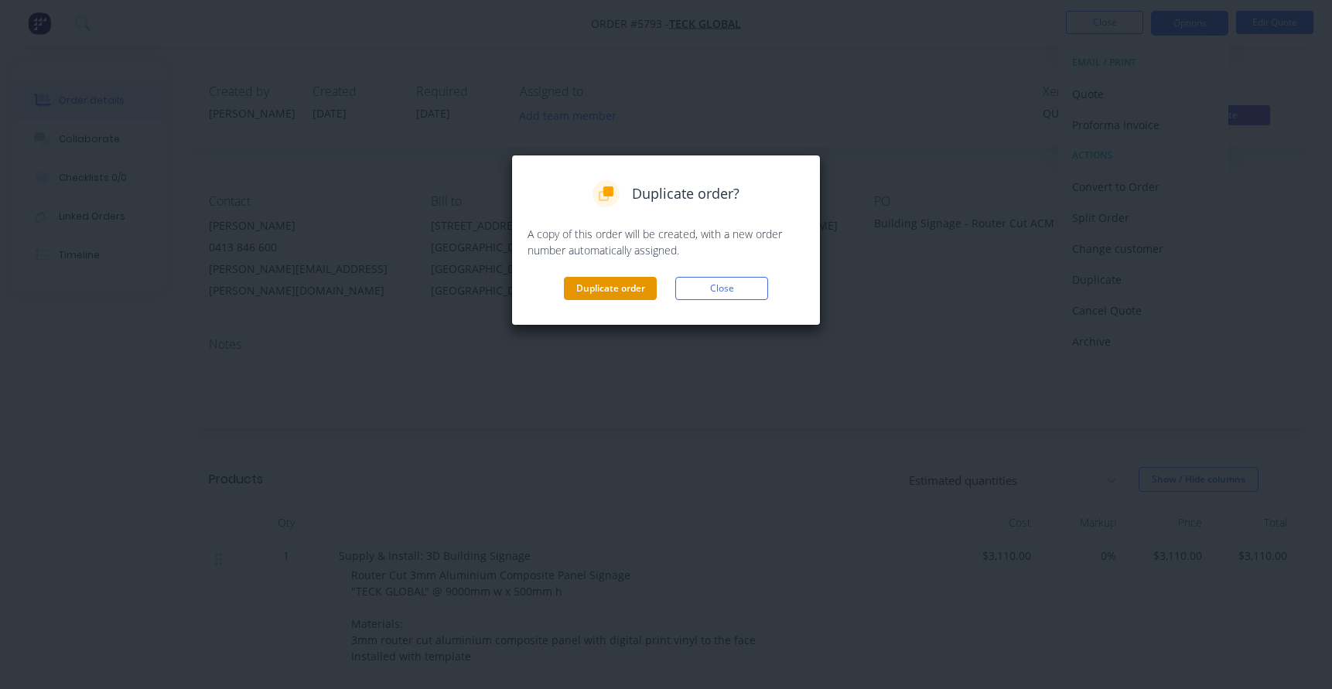
click at [582, 290] on button "Duplicate order" at bounding box center [610, 288] width 93 height 23
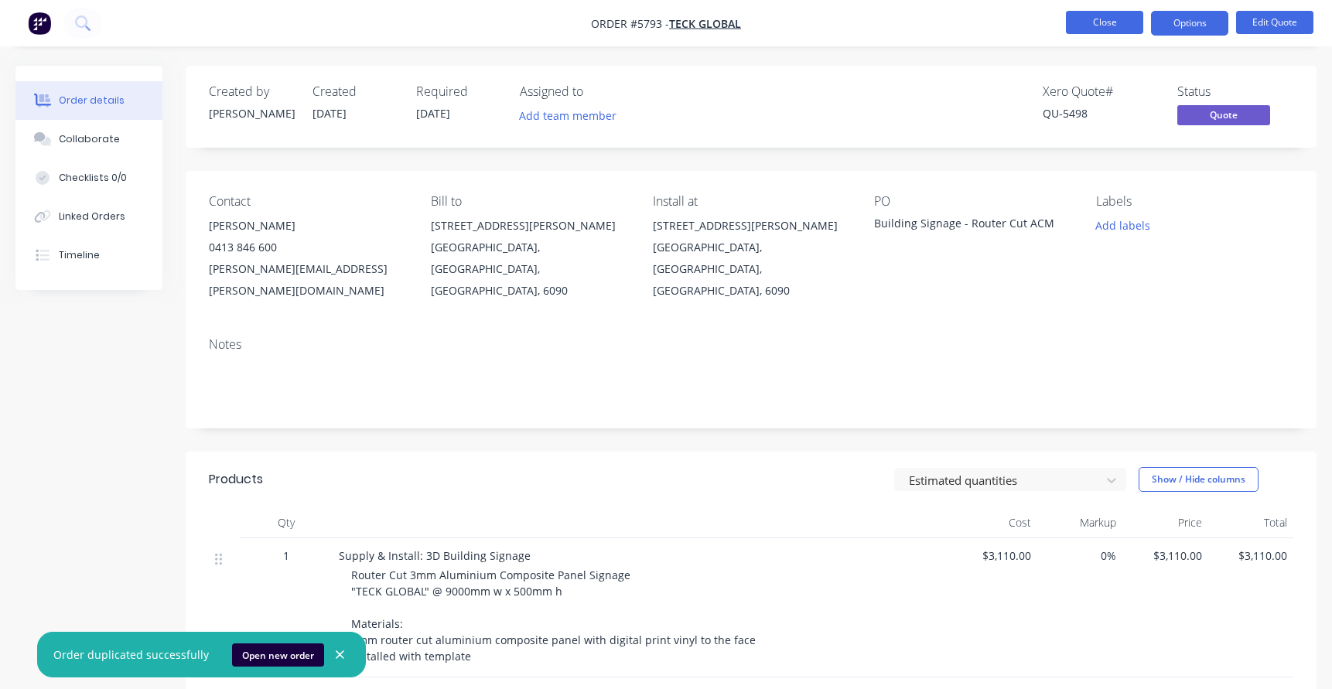
click at [1092, 22] on button "Close" at bounding box center [1104, 22] width 77 height 23
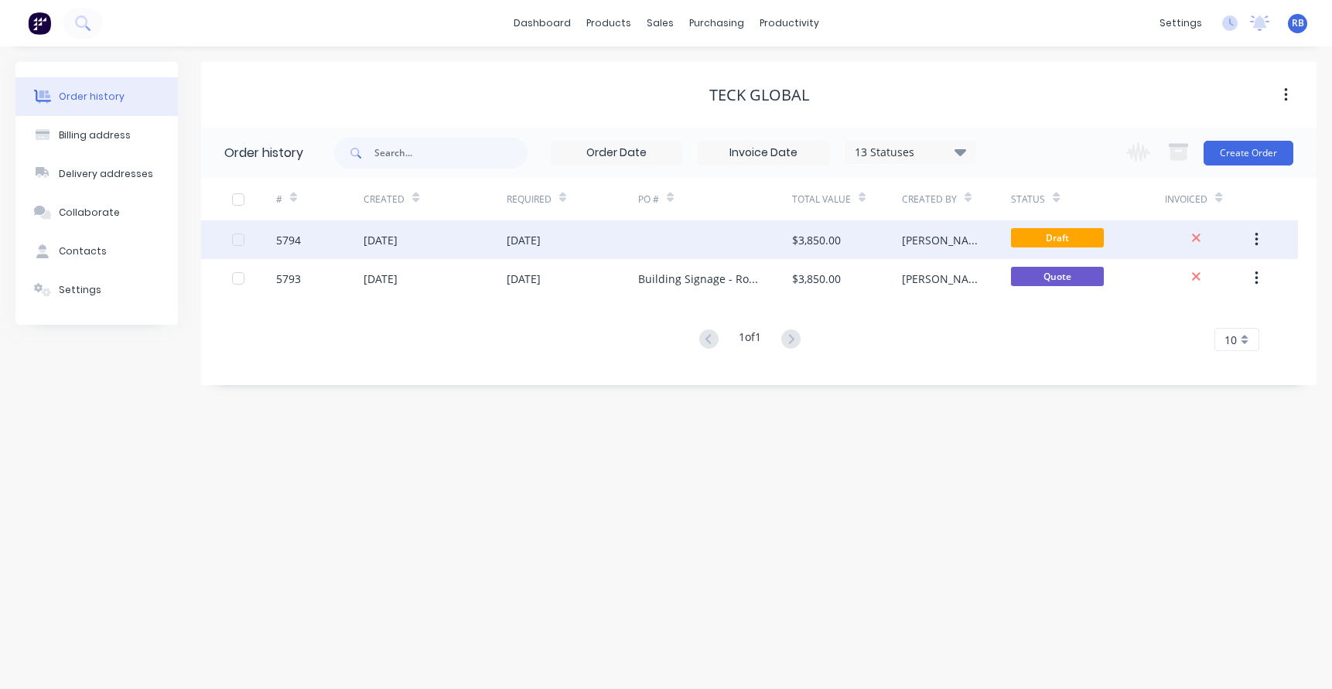
click at [861, 241] on div "$3,850.00" at bounding box center [847, 240] width 110 height 39
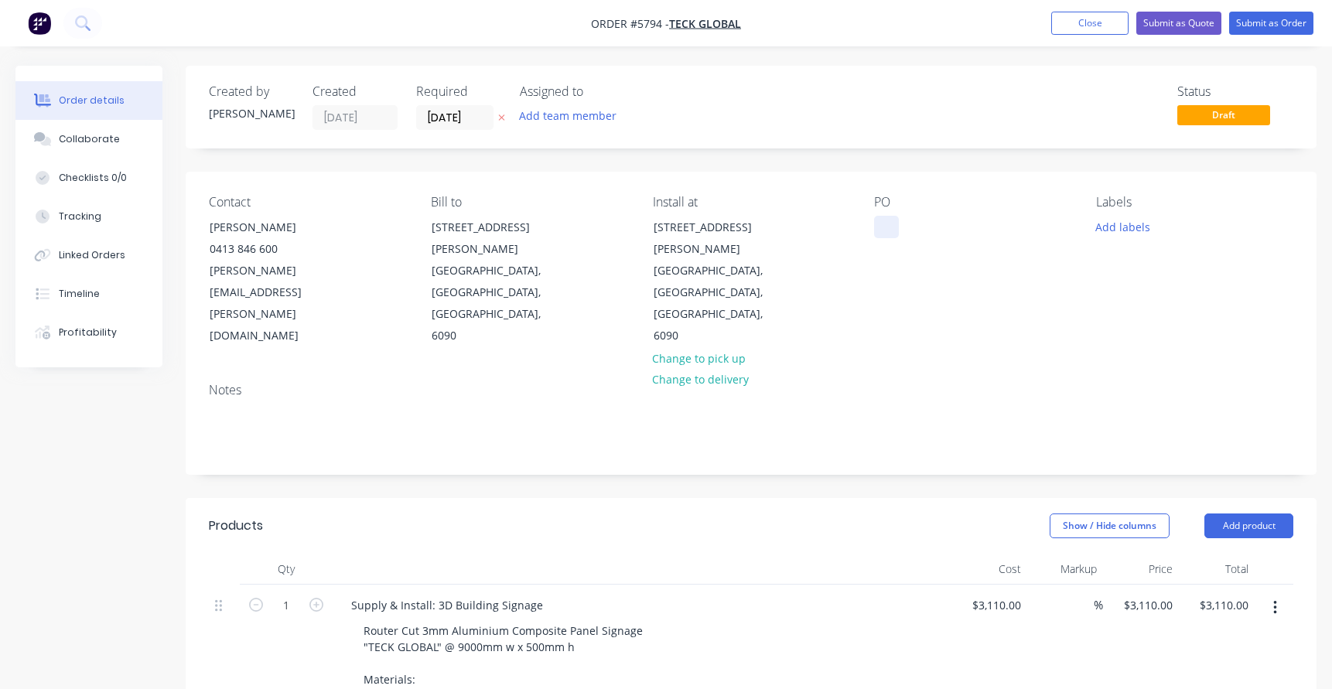
click at [891, 221] on div at bounding box center [886, 227] width 25 height 22
click at [1002, 227] on div "Building Signage - Flat panels" at bounding box center [963, 227] width 179 height 22
drag, startPoint x: 436, startPoint y: 539, endPoint x: 549, endPoint y: 540, distance: 112.2
click at [549, 594] on div "Supply & Install: 3D Building Signage" at bounding box center [642, 605] width 607 height 22
click at [454, 594] on div "Supply & Install: 3D Building Signage" at bounding box center [447, 605] width 217 height 22
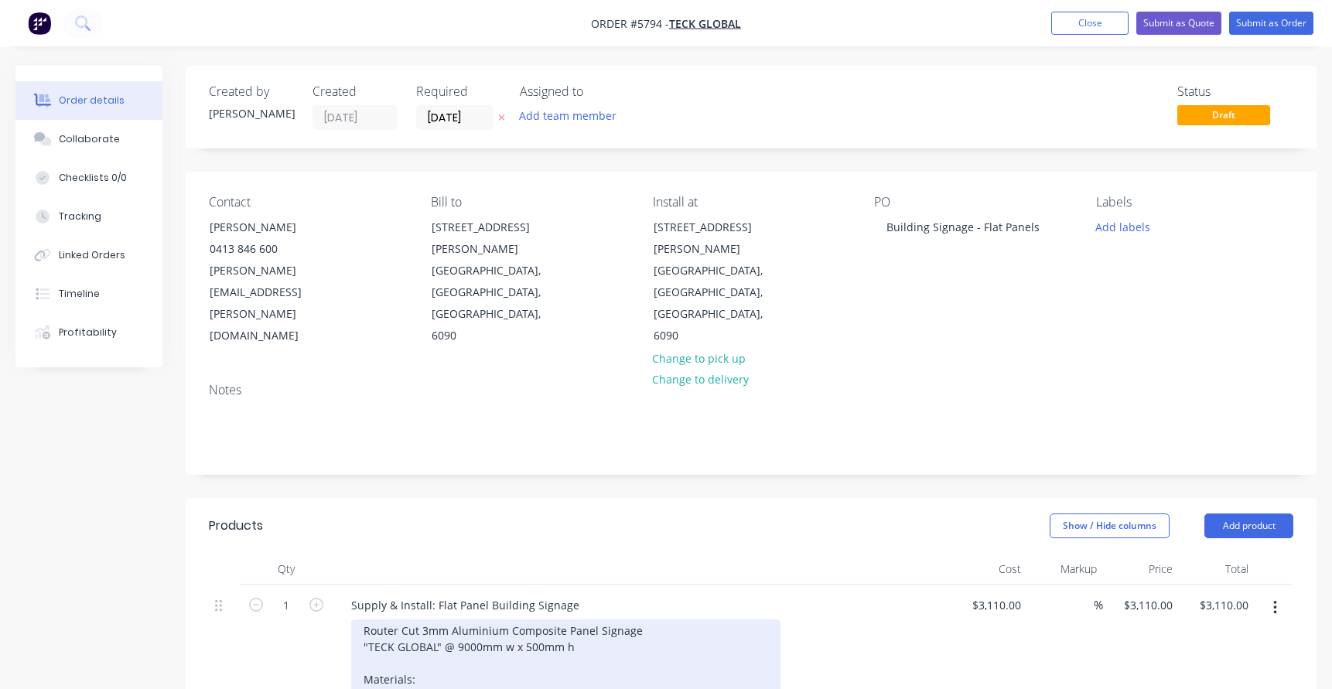
click at [442, 620] on div "Router Cut 3mm Aluminium Composite Panel Signage "TECK GLOBAL" @ 9000mm w x 500…" at bounding box center [565, 672] width 429 height 104
drag, startPoint x: 427, startPoint y: 617, endPoint x: 349, endPoint y: 617, distance: 78.2
click at [349, 617] on div "Supply & Install: Flat Panel Building Signage Router Cut 3mm Aluminium Composit…" at bounding box center [642, 669] width 619 height 168
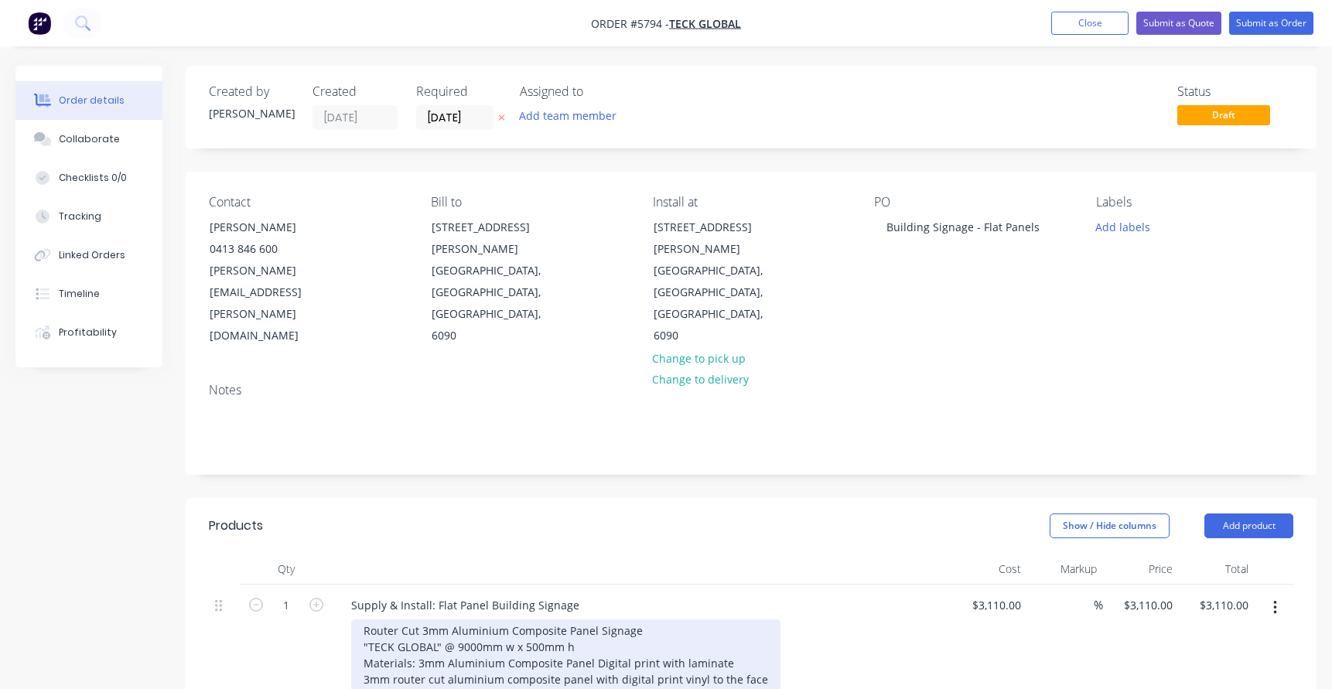
click at [563, 655] on div "Materials: 3mm Aluminium Composite Panel Digital print with laminate 3mm router…" at bounding box center [566, 679] width 405 height 49
click at [592, 655] on div "Materials: 3mm Aluminium Composite Panel Digital print with laminate 3mm router…" at bounding box center [566, 679] width 405 height 49
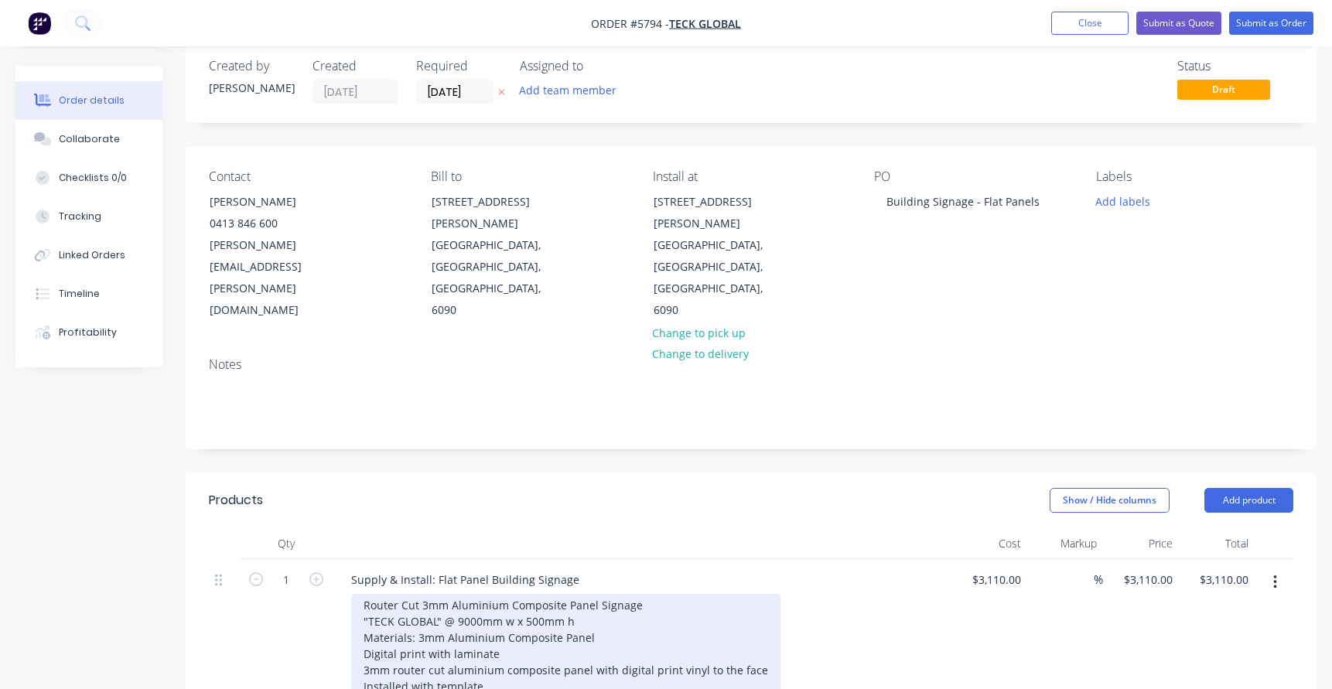
scroll to position [50, 0]
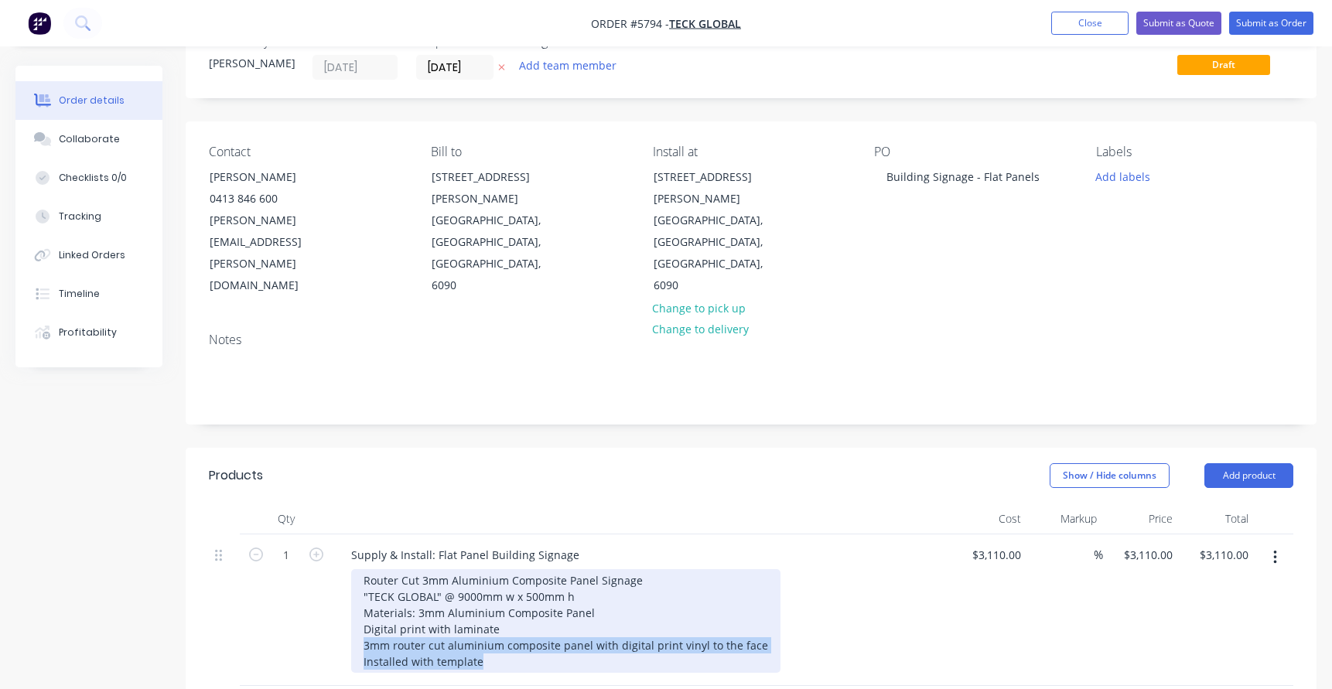
drag, startPoint x: 494, startPoint y: 612, endPoint x: 353, endPoint y: 601, distance: 141.2
click at [353, 601] on div "Router Cut 3mm Aluminium Composite Panel Signage "TECK GLOBAL" @ 9000mm w x 500…" at bounding box center [565, 621] width 429 height 104
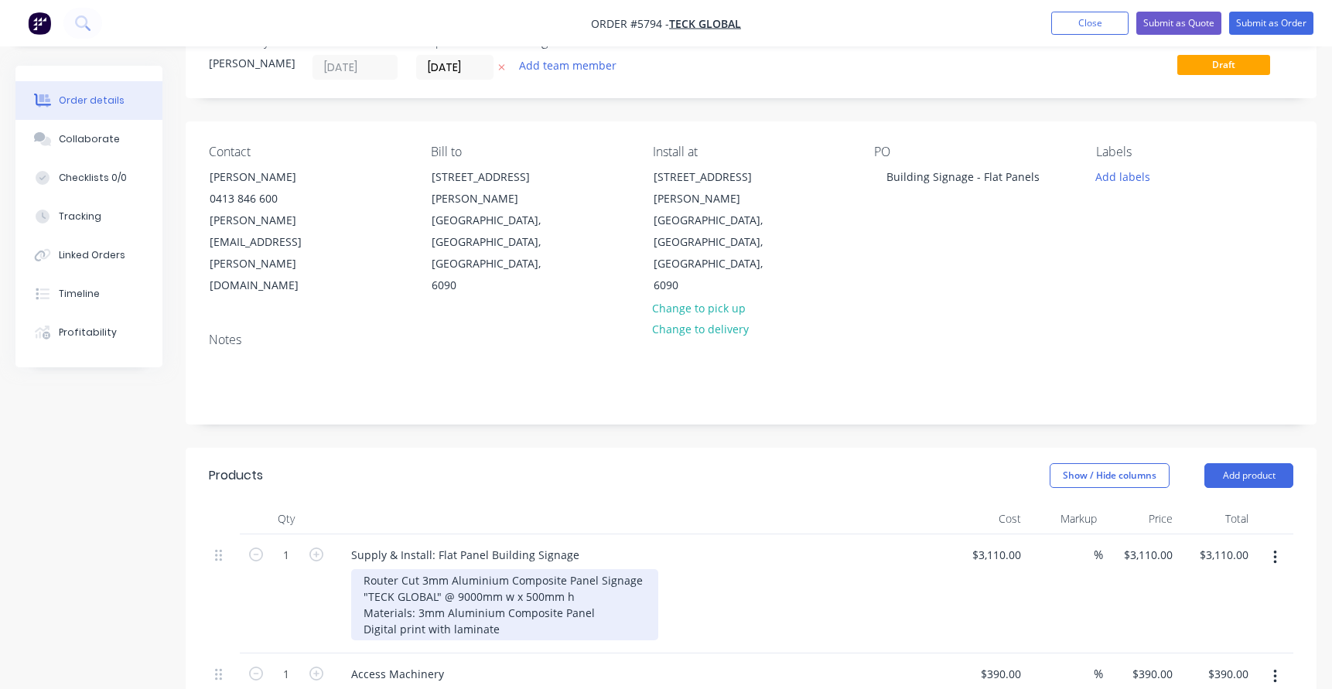
click at [426, 569] on div "Router Cut 3mm Aluminium Composite Panel Signage "TECK GLOBAL" @ 9000mm w x 500…" at bounding box center [504, 604] width 307 height 71
drag, startPoint x: 509, startPoint y: 526, endPoint x: 332, endPoint y: 490, distance: 180.9
click at [332, 535] on div "1 Supply & Install: Flat Panel Building Signage Router Cut 3mm Aluminium Compos…" at bounding box center [751, 594] width 1085 height 119
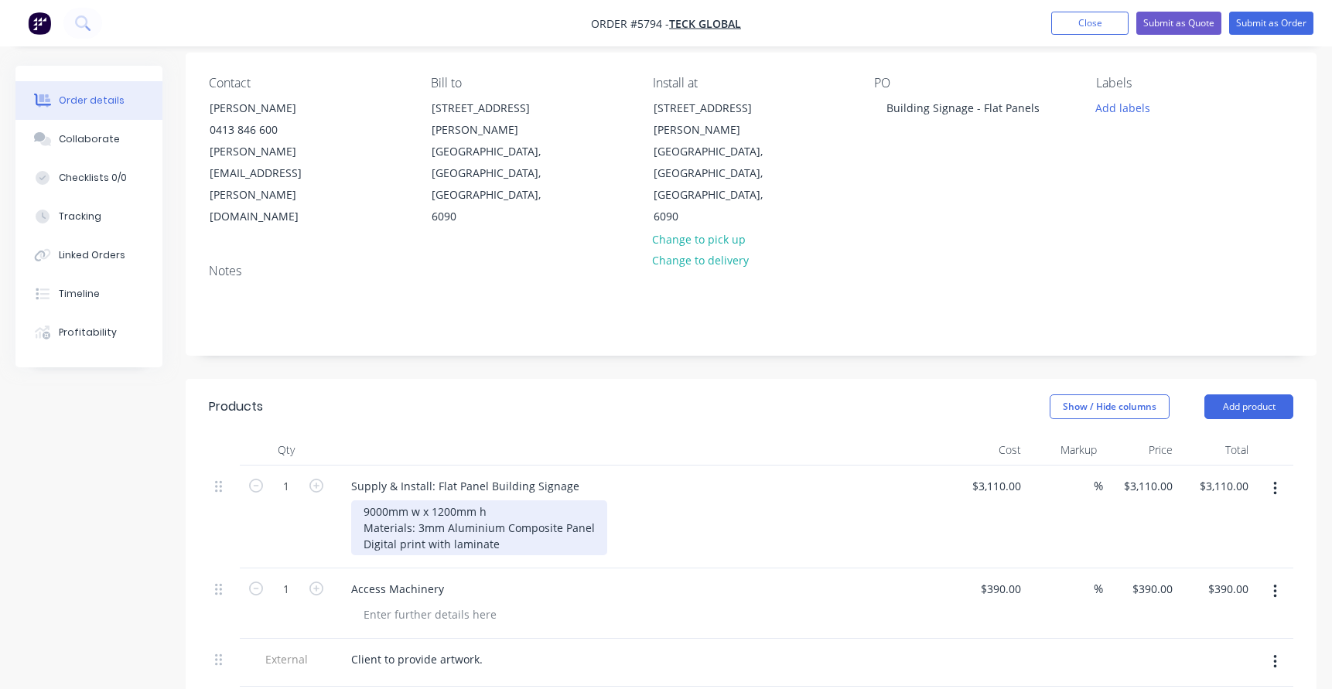
scroll to position [131, 0]
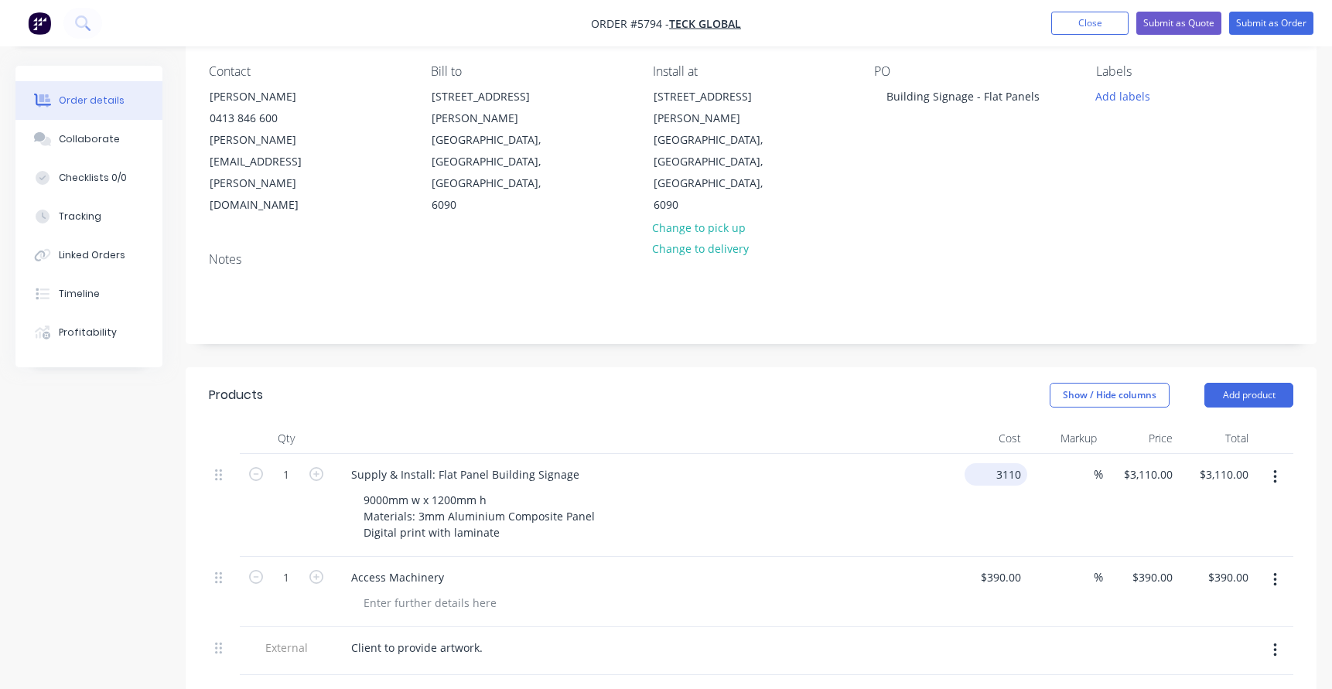
click at [992, 463] on div "3110 $3,110.00" at bounding box center [996, 474] width 63 height 22
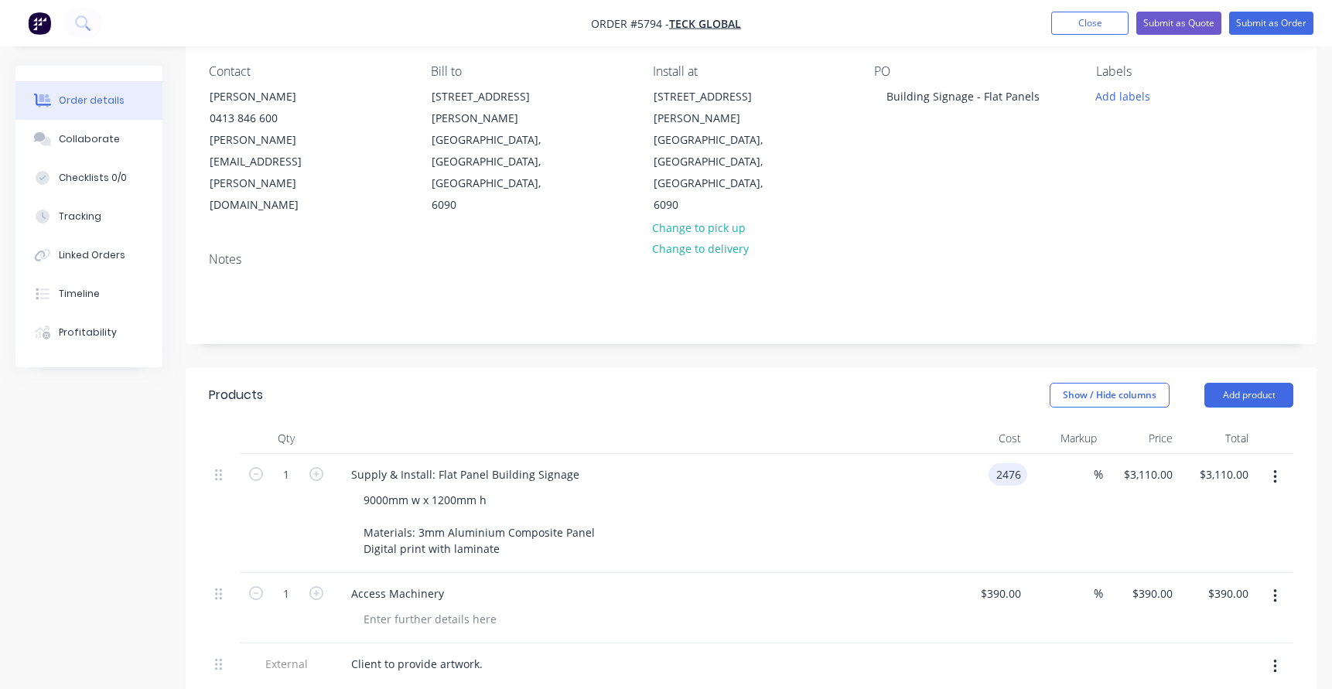
type input "$2,476.00"
click at [870, 489] on div "9000mm w x 1200mm h Materials: 3mm Aluminium Composite Panel Digital print with…" at bounding box center [648, 524] width 594 height 71
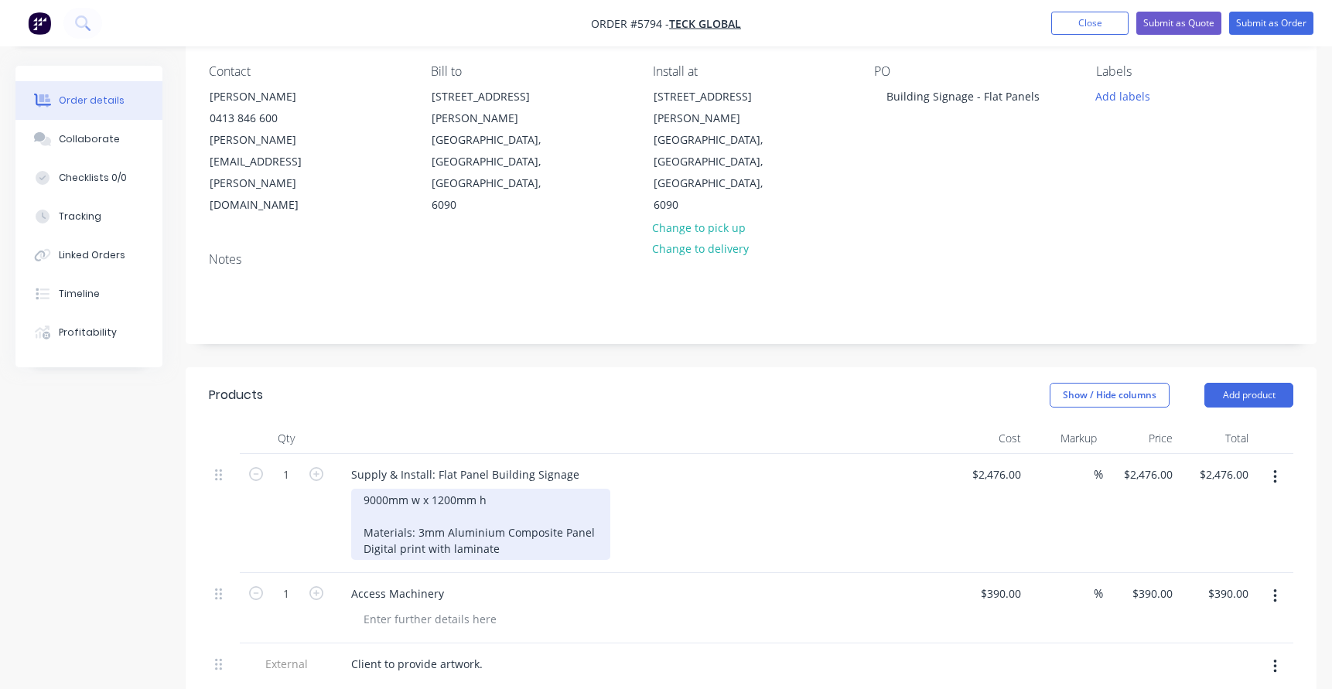
click at [511, 489] on div "9000mm w x 1200mm h Materials: 3mm Aluminium Composite Panel Digital print with…" at bounding box center [480, 524] width 259 height 71
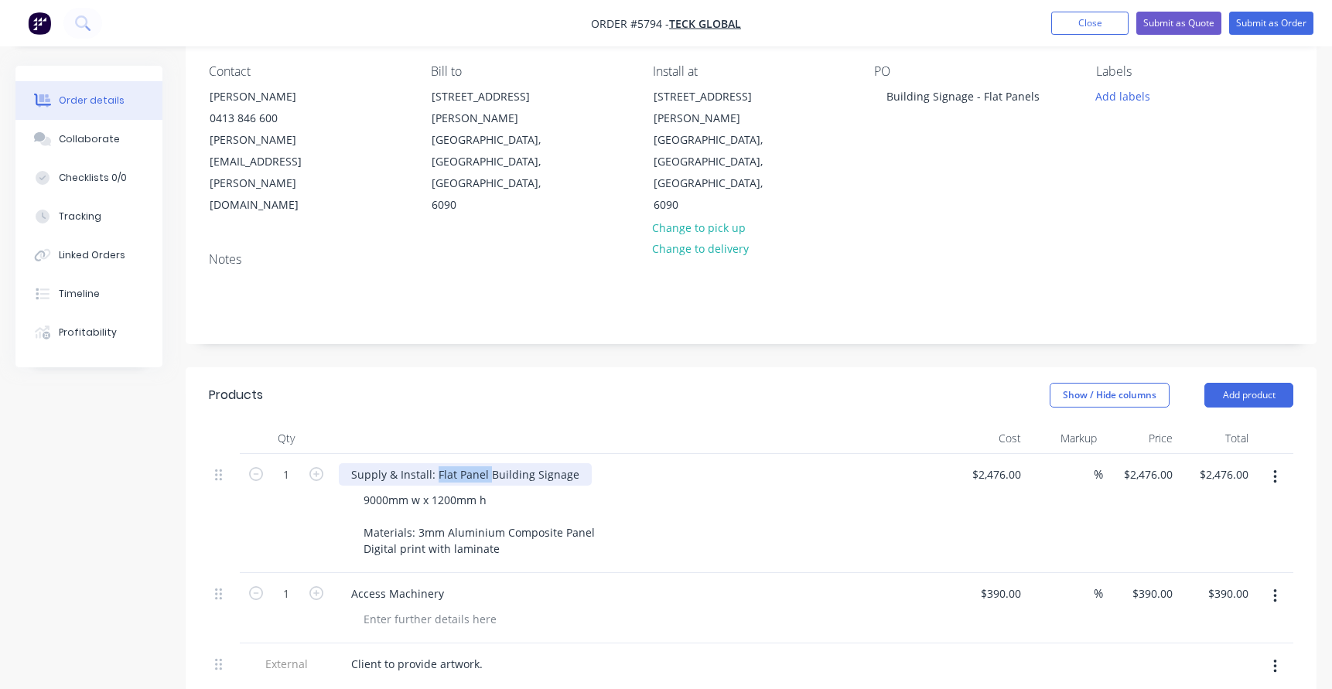
drag, startPoint x: 487, startPoint y: 408, endPoint x: 436, endPoint y: 408, distance: 51.1
click at [436, 463] on div "Supply & Install: Flat Panel Building Signage" at bounding box center [465, 474] width 253 height 22
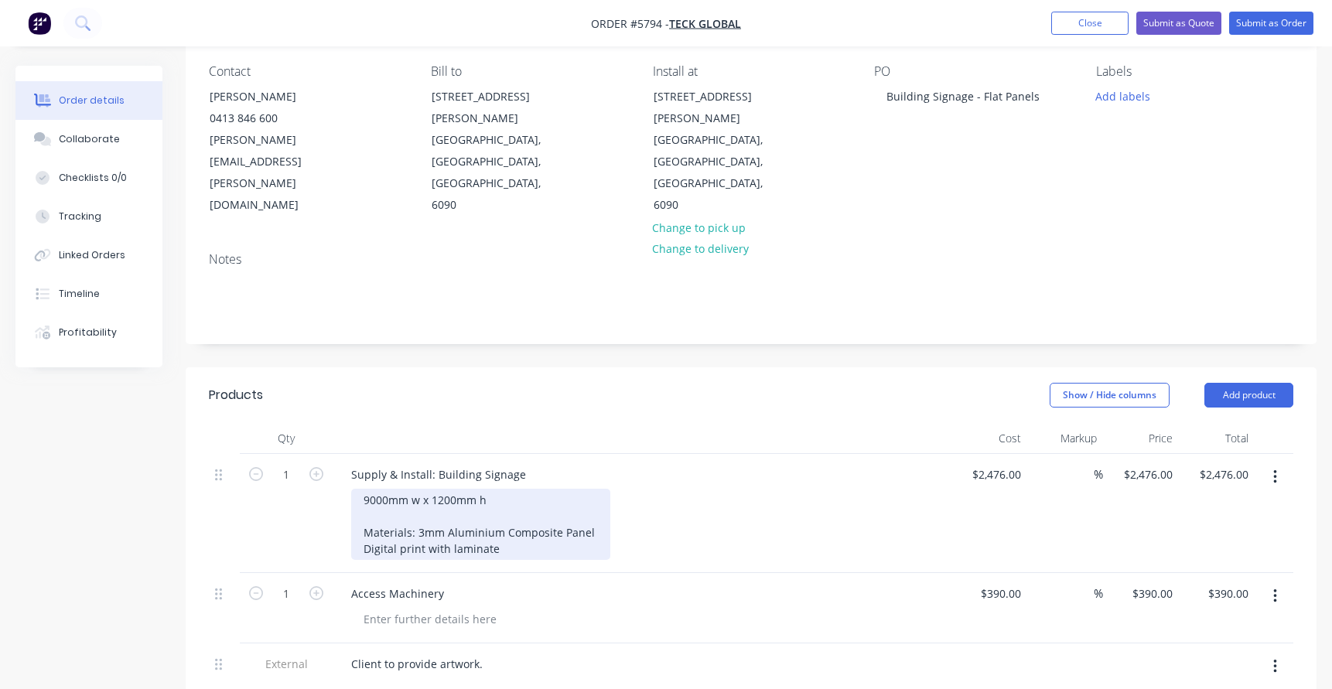
click at [497, 489] on div "9000mm w x 1200mm h Materials: 3mm Aluminium Composite Panel Digital print with…" at bounding box center [480, 524] width 259 height 71
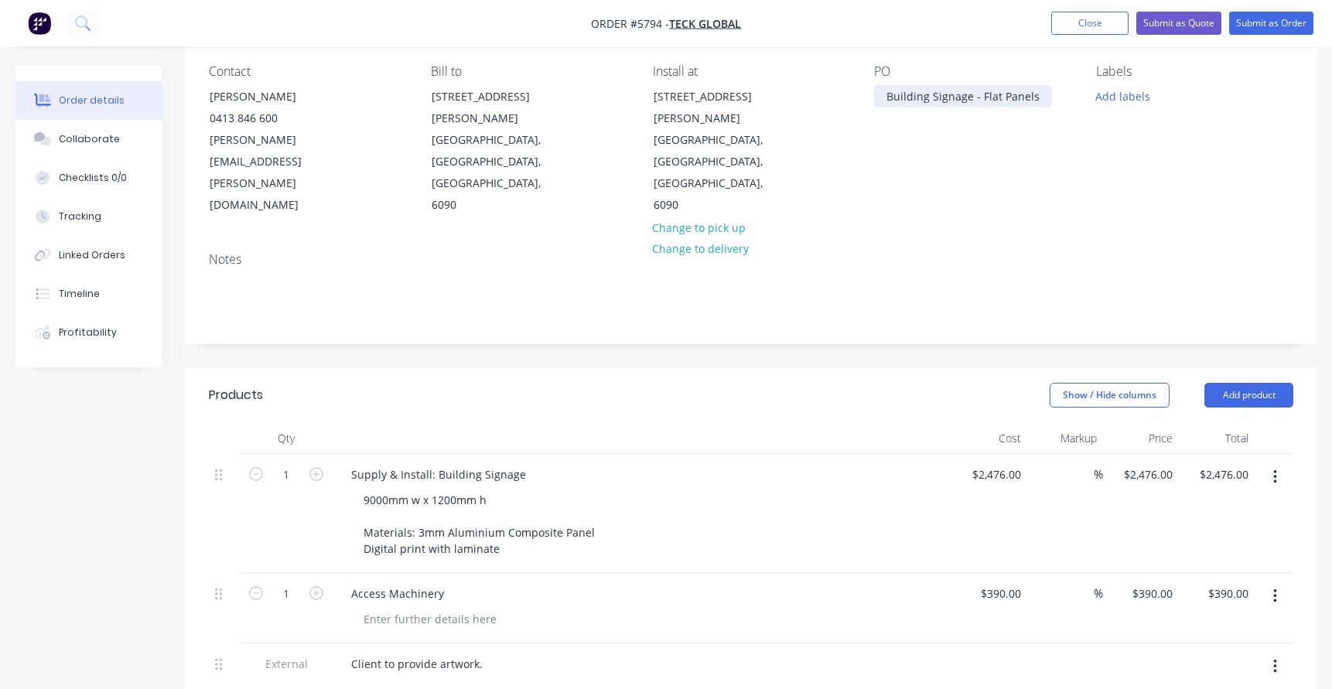
click at [992, 97] on div "Building Signage - Flat Panels" at bounding box center [963, 96] width 178 height 22
drag, startPoint x: 978, startPoint y: 96, endPoint x: 1072, endPoint y: 97, distance: 94.4
click at [1070, 96] on div "PO Building Signage - Flat Panels" at bounding box center [972, 140] width 197 height 152
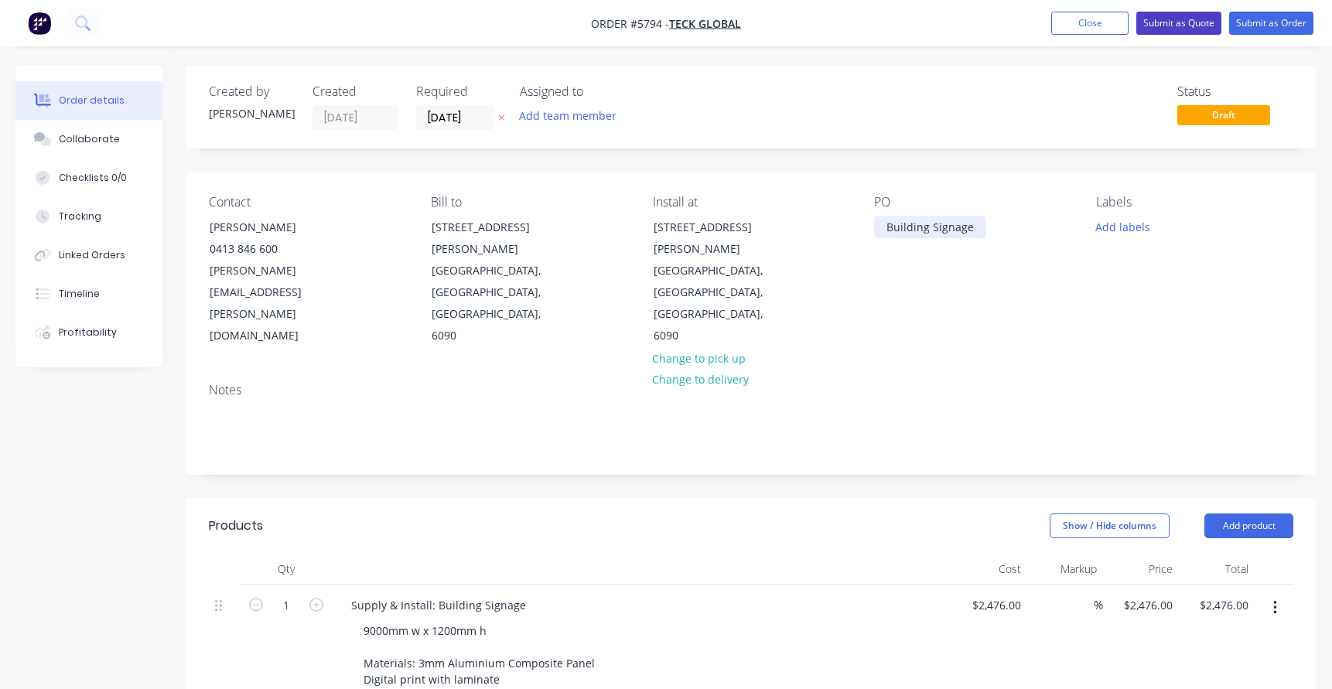
scroll to position [0, 0]
click at [1170, 23] on button "Submit as Quote" at bounding box center [1179, 23] width 85 height 23
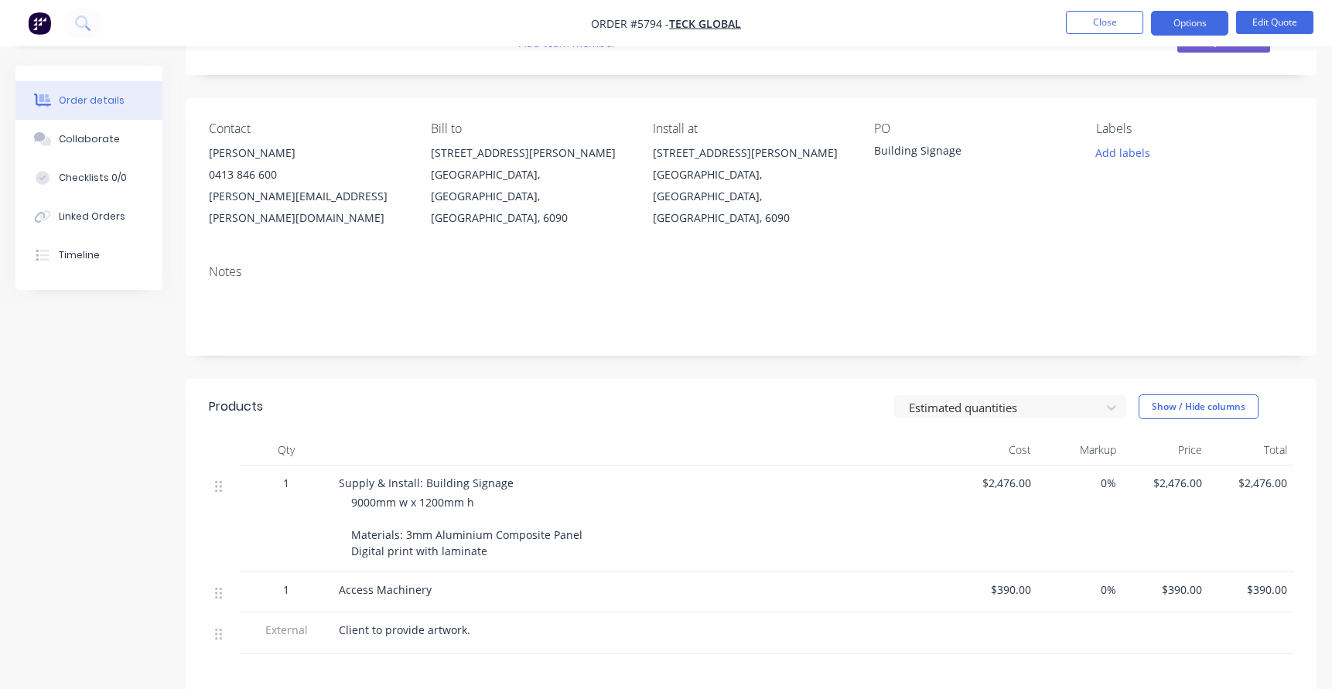
scroll to position [84, 0]
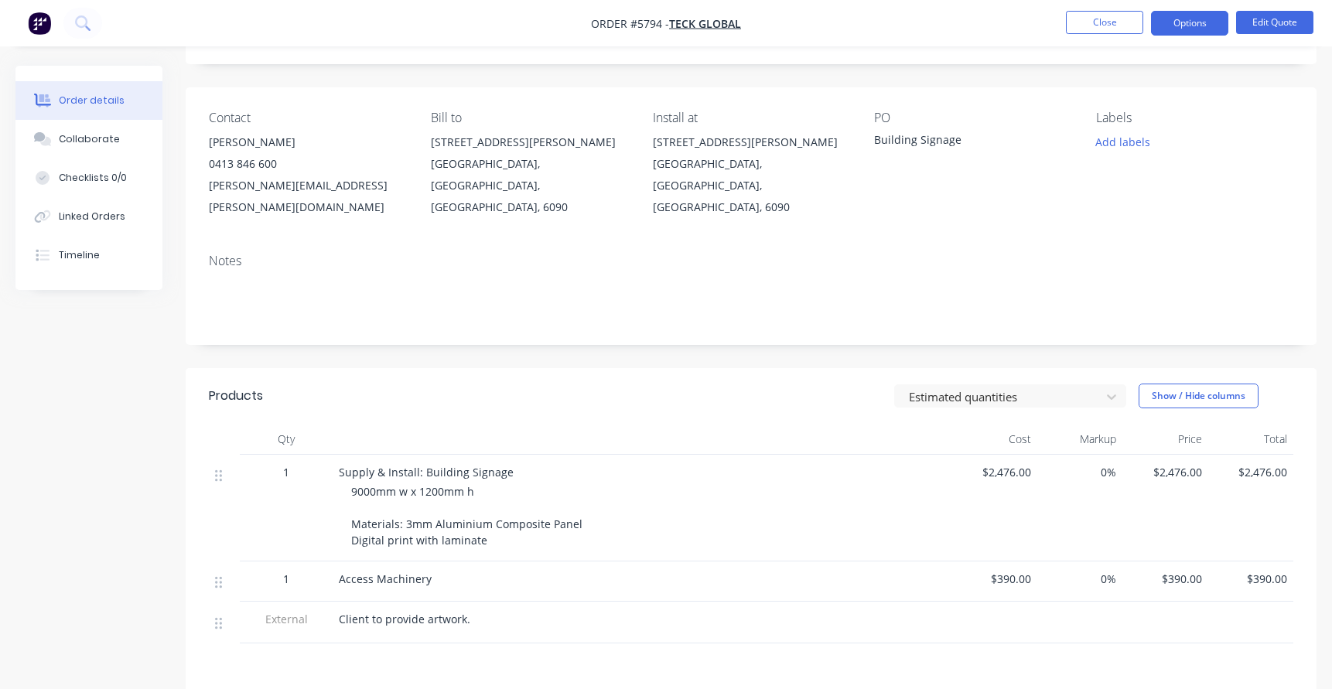
click at [994, 464] on span "$2,476.00" at bounding box center [995, 472] width 74 height 16
click at [1274, 23] on button "Edit Quote" at bounding box center [1274, 22] width 77 height 23
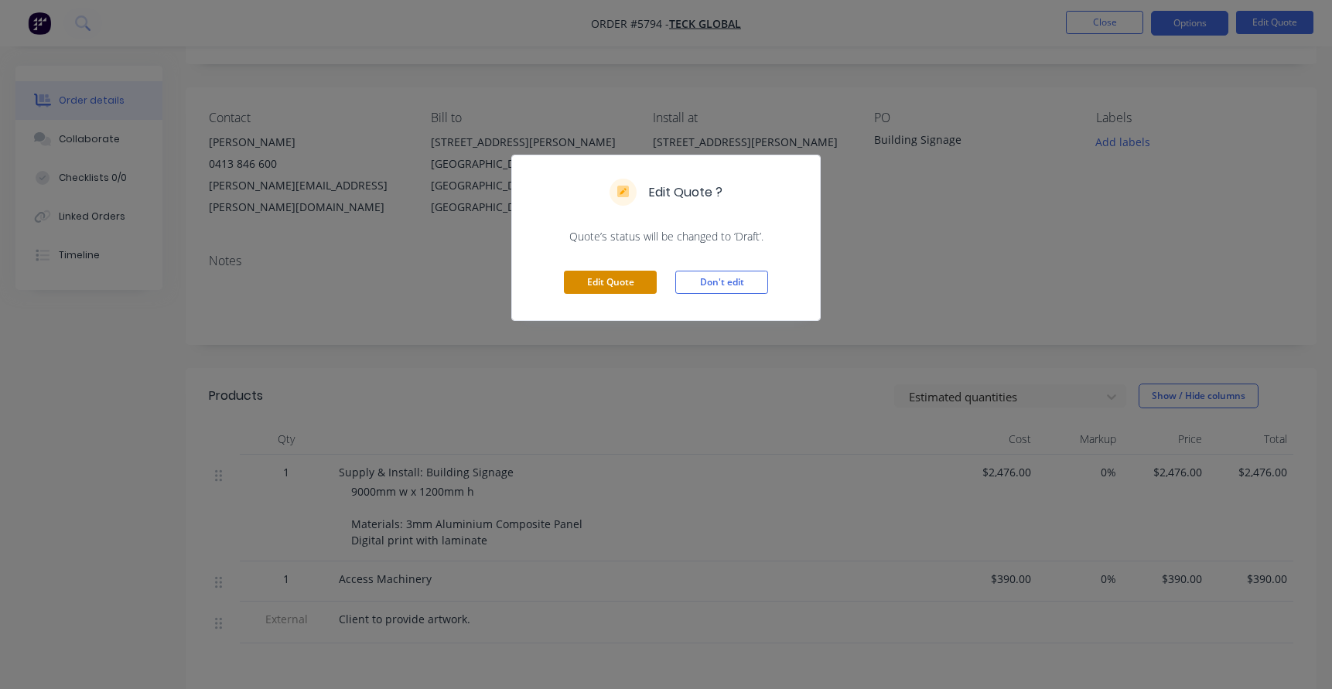
click at [601, 286] on button "Edit Quote" at bounding box center [610, 282] width 93 height 23
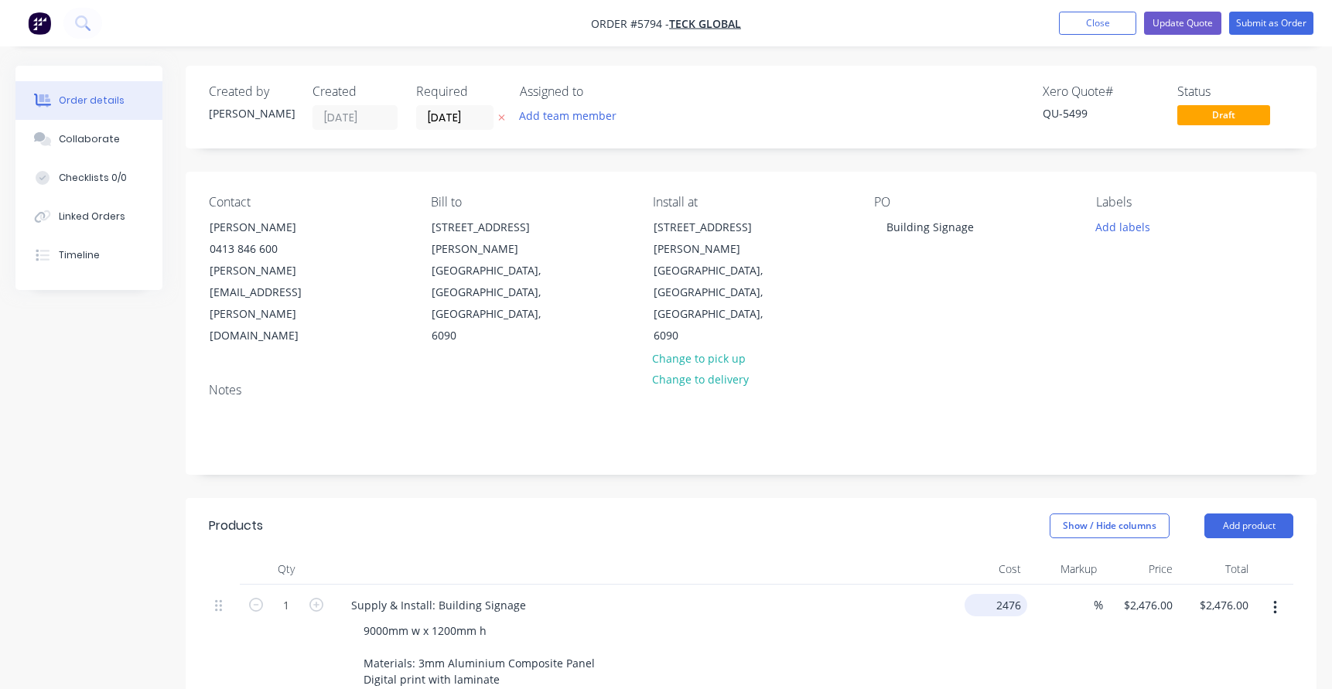
click at [981, 585] on div "2476 $2,476.00" at bounding box center [990, 644] width 76 height 119
type input "$2,660.00"
click at [900, 620] on div "9000mm w x 1200mm h Materials: 3mm Aluminium Composite Panel Digital print with…" at bounding box center [648, 655] width 594 height 71
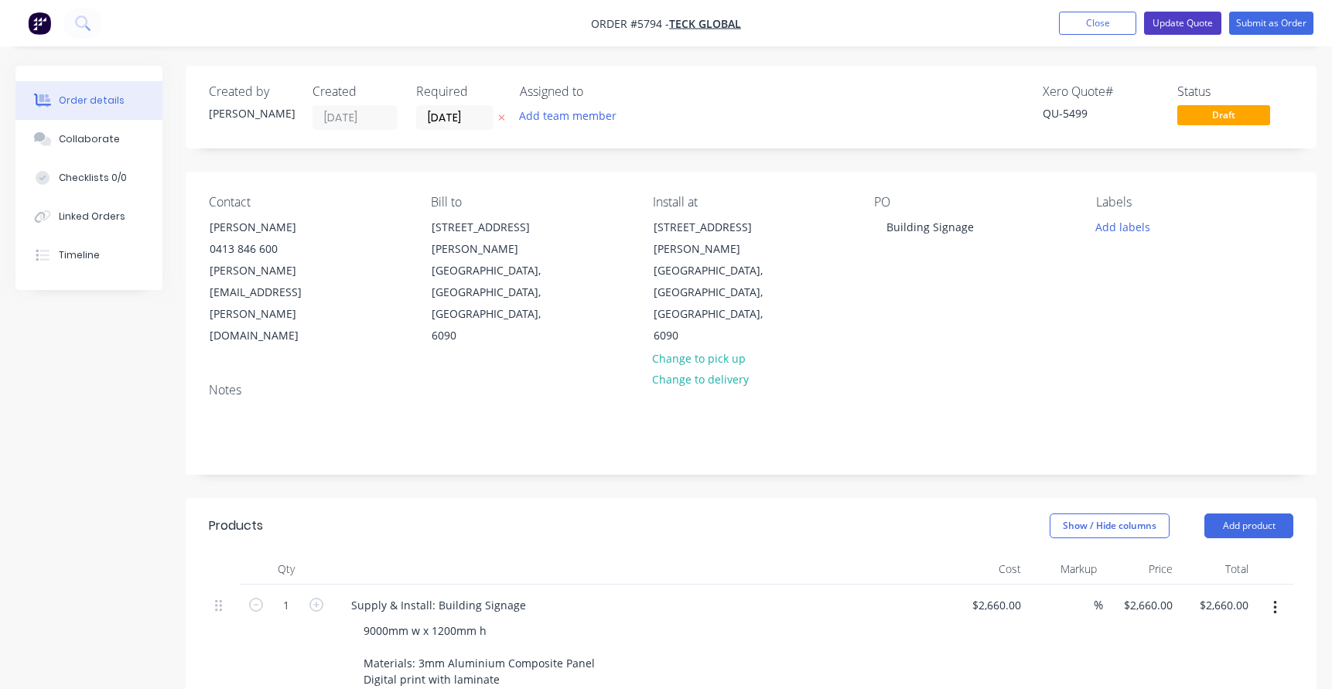
click at [1176, 27] on button "Update Quote" at bounding box center [1182, 23] width 77 height 23
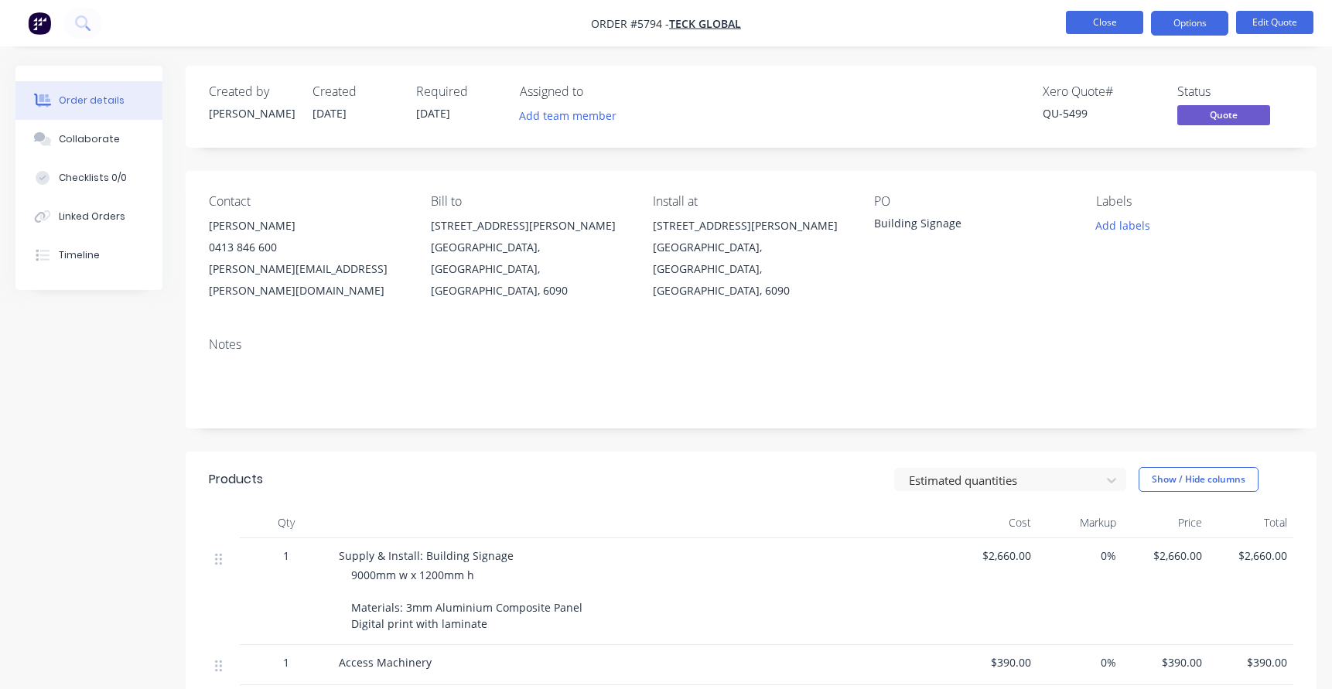
click at [1102, 22] on button "Close" at bounding box center [1104, 22] width 77 height 23
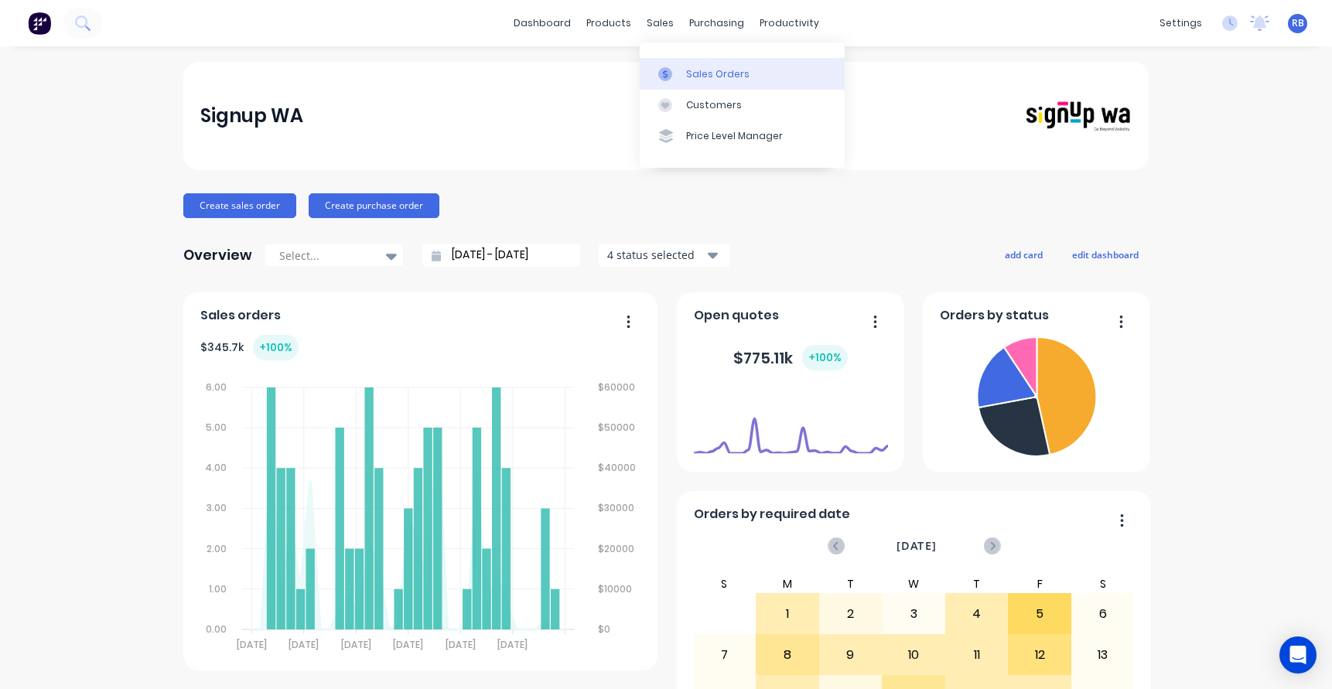
click at [720, 79] on div "Sales Orders" at bounding box center [717, 74] width 63 height 14
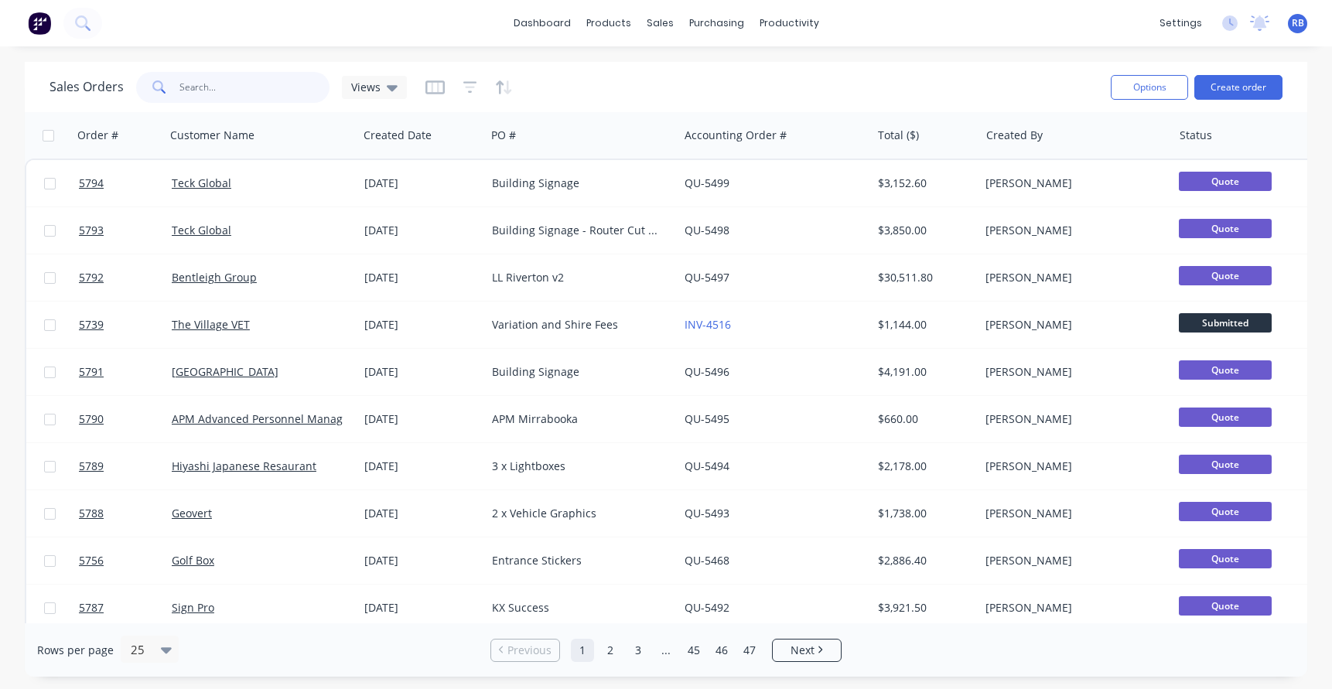
click at [192, 95] on input "text" at bounding box center [255, 87] width 151 height 31
type input "teck"
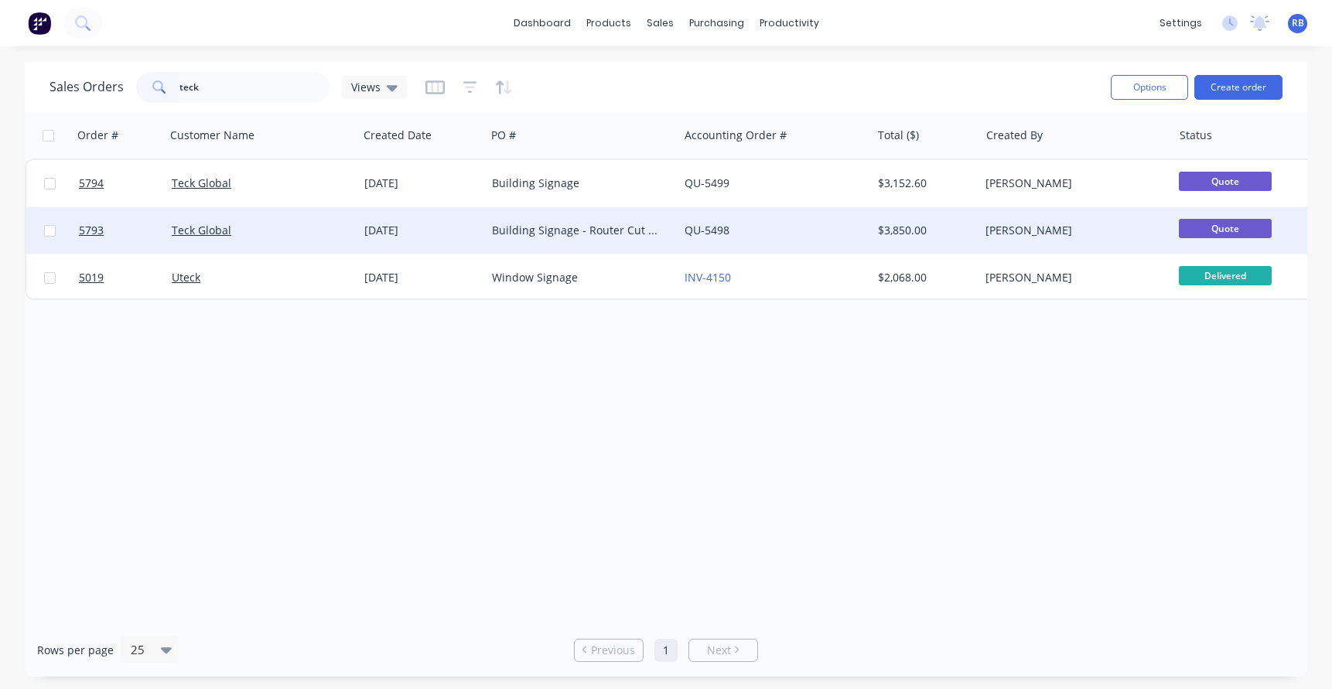
click at [275, 210] on div "Teck Global" at bounding box center [262, 230] width 193 height 46
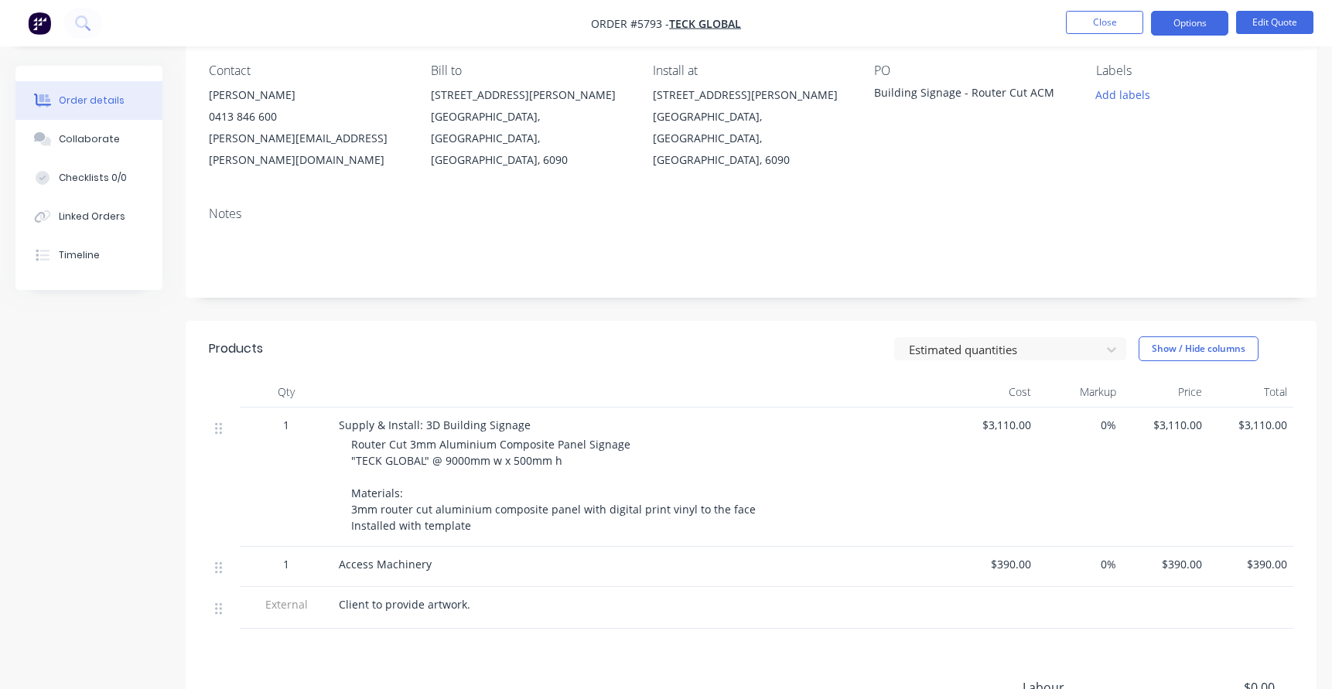
scroll to position [135, 0]
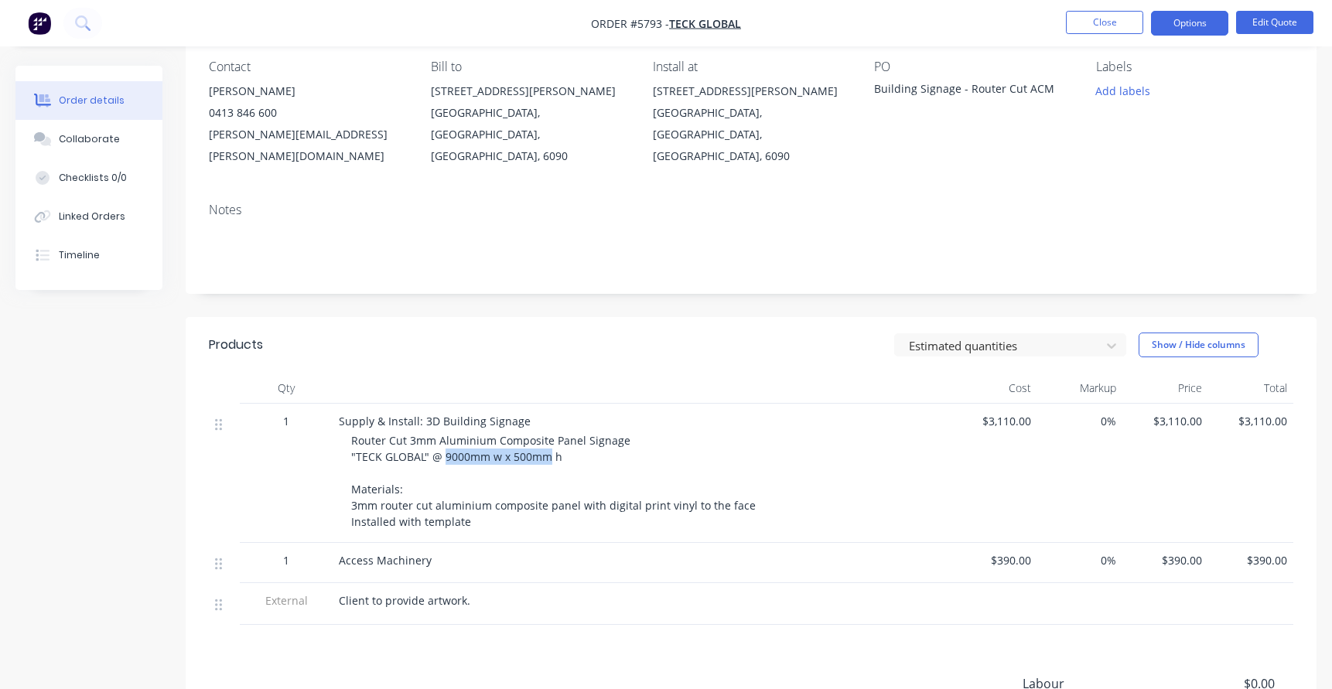
drag, startPoint x: 443, startPoint y: 434, endPoint x: 547, endPoint y: 436, distance: 103.7
click at [547, 435] on span "Router Cut 3mm Aluminium Composite Panel Signage "TECK GLOBAL" @ 9000mm w x 500…" at bounding box center [553, 481] width 405 height 96
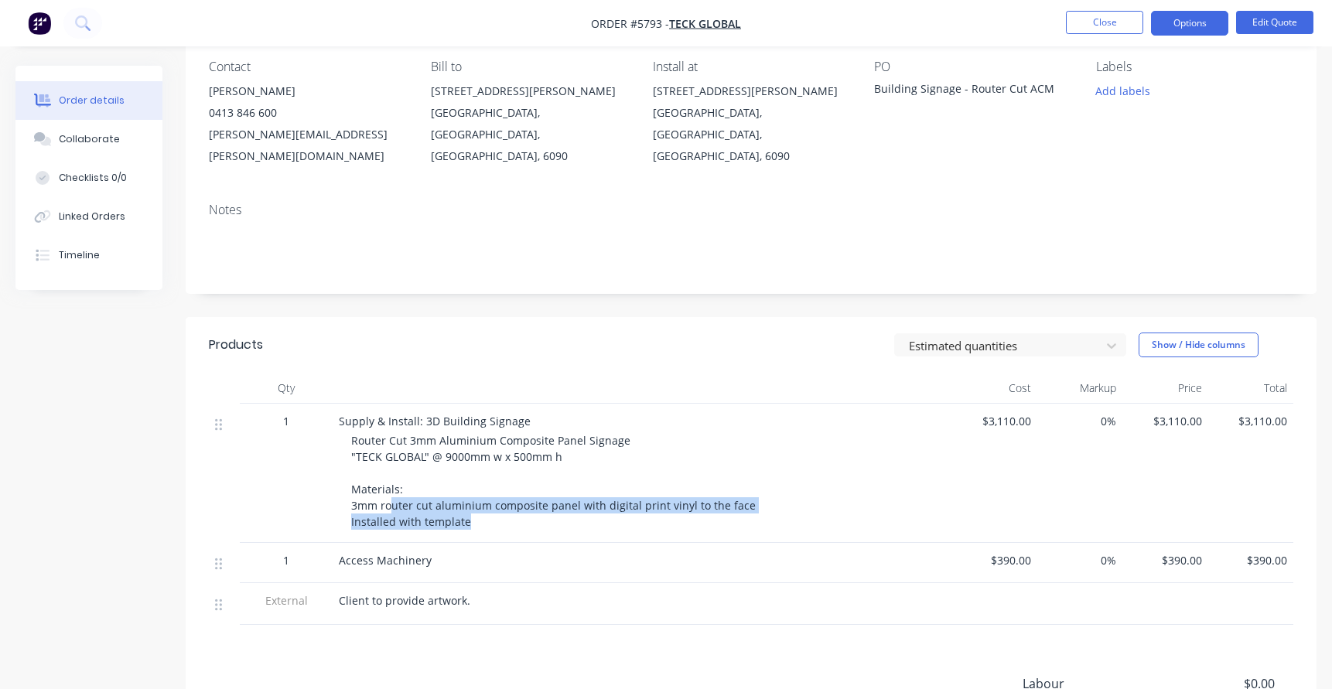
drag, startPoint x: 390, startPoint y: 480, endPoint x: 647, endPoint y: 503, distance: 257.9
click at [647, 503] on div "Router Cut 3mm Aluminium Composite Panel Signage "TECK GLOBAL" @ 9000mm w x 500…" at bounding box center [648, 481] width 594 height 97
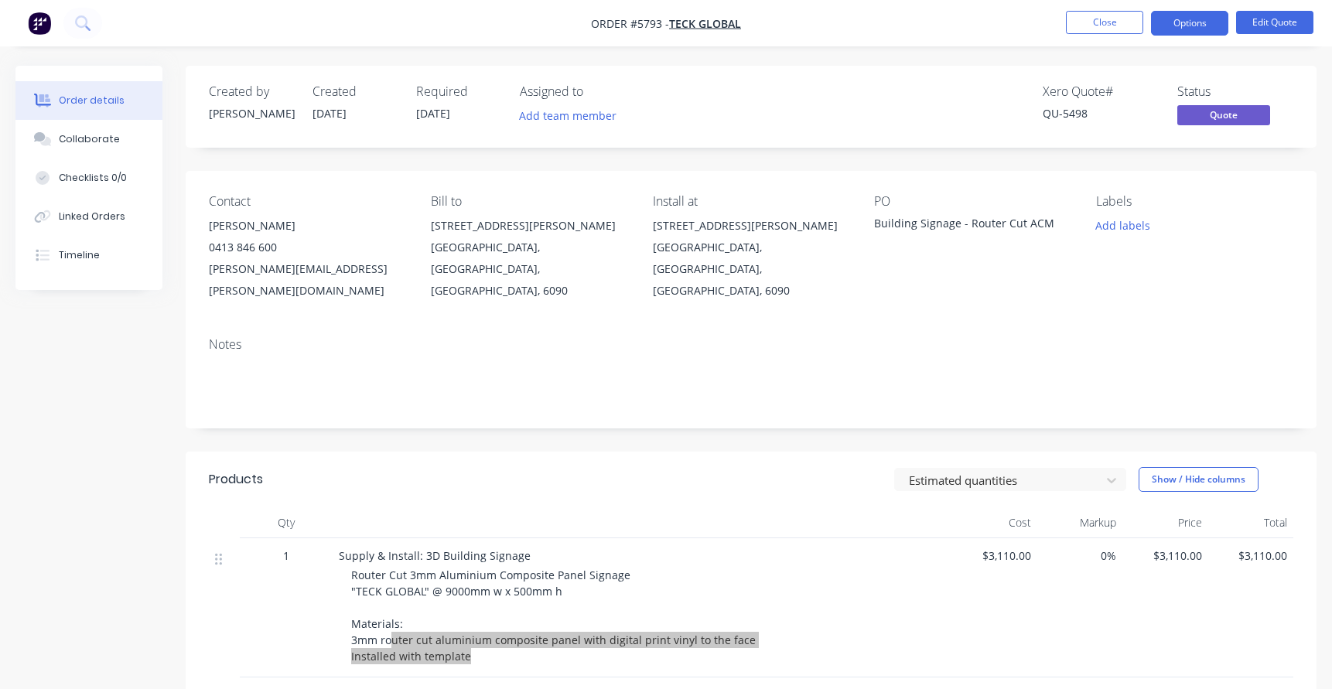
scroll to position [0, 0]
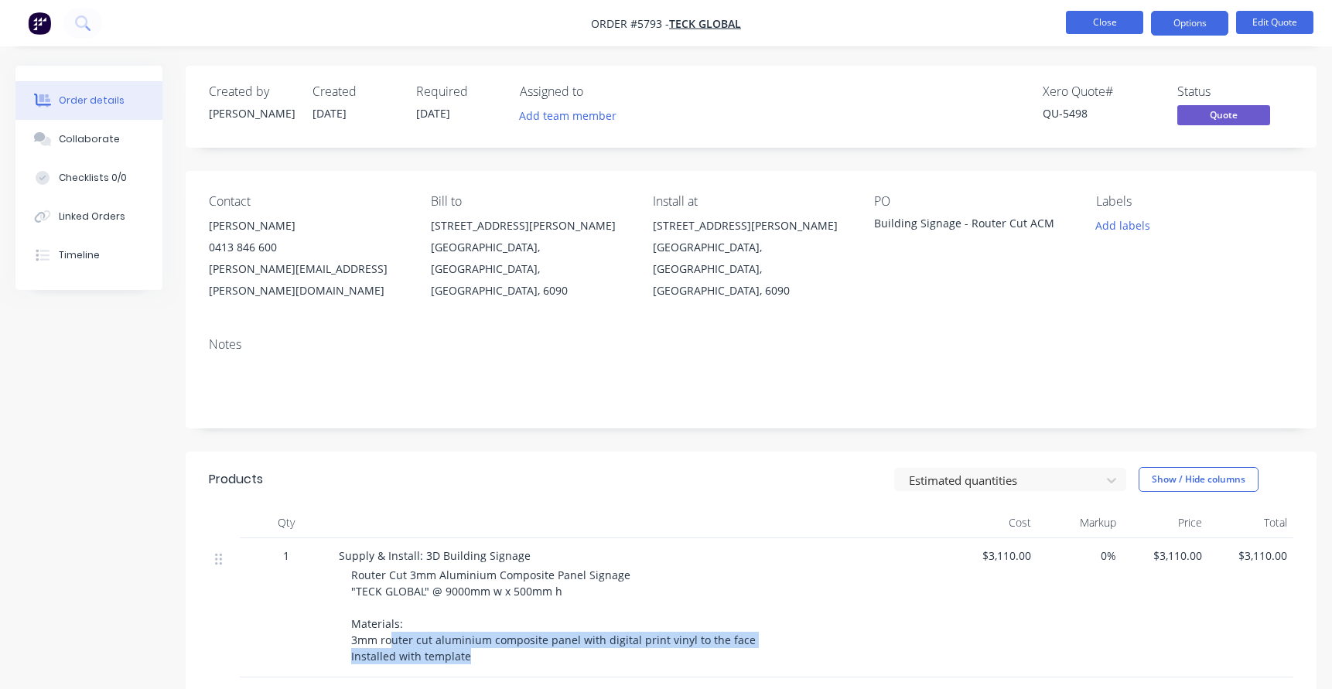
click at [1103, 22] on button "Close" at bounding box center [1104, 22] width 77 height 23
